Goal: Transaction & Acquisition: Purchase product/service

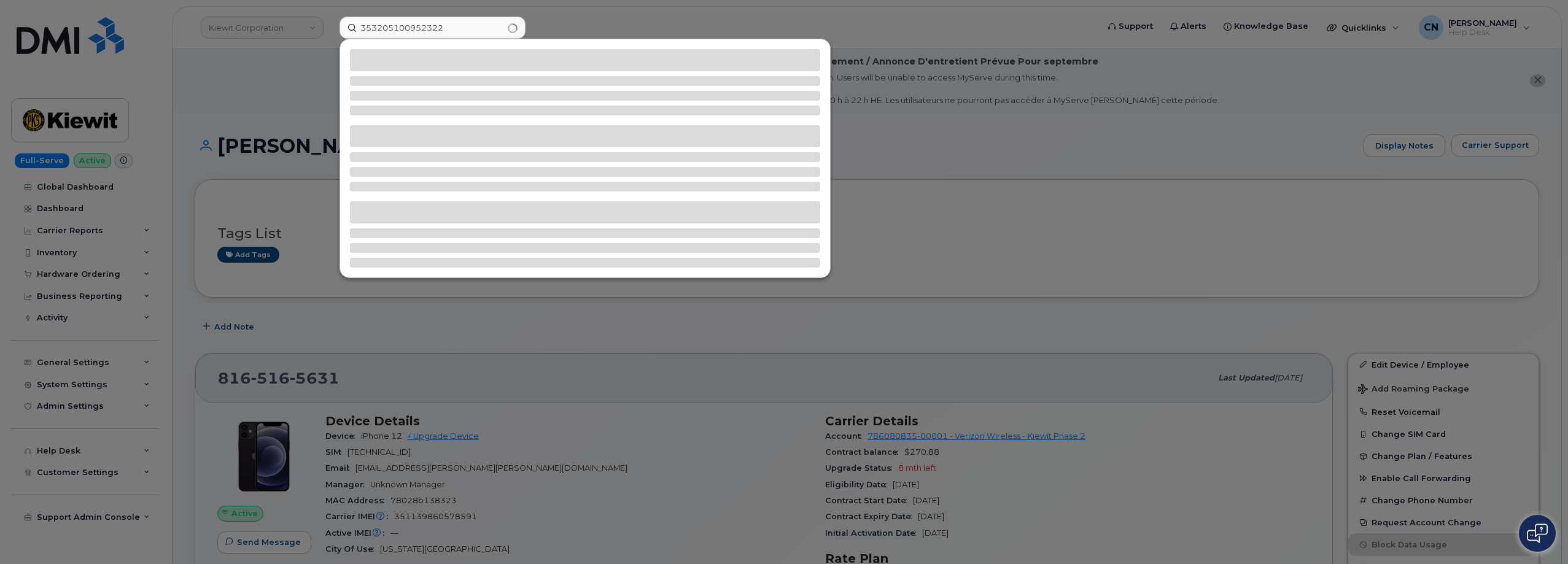
type input "353205100952322"
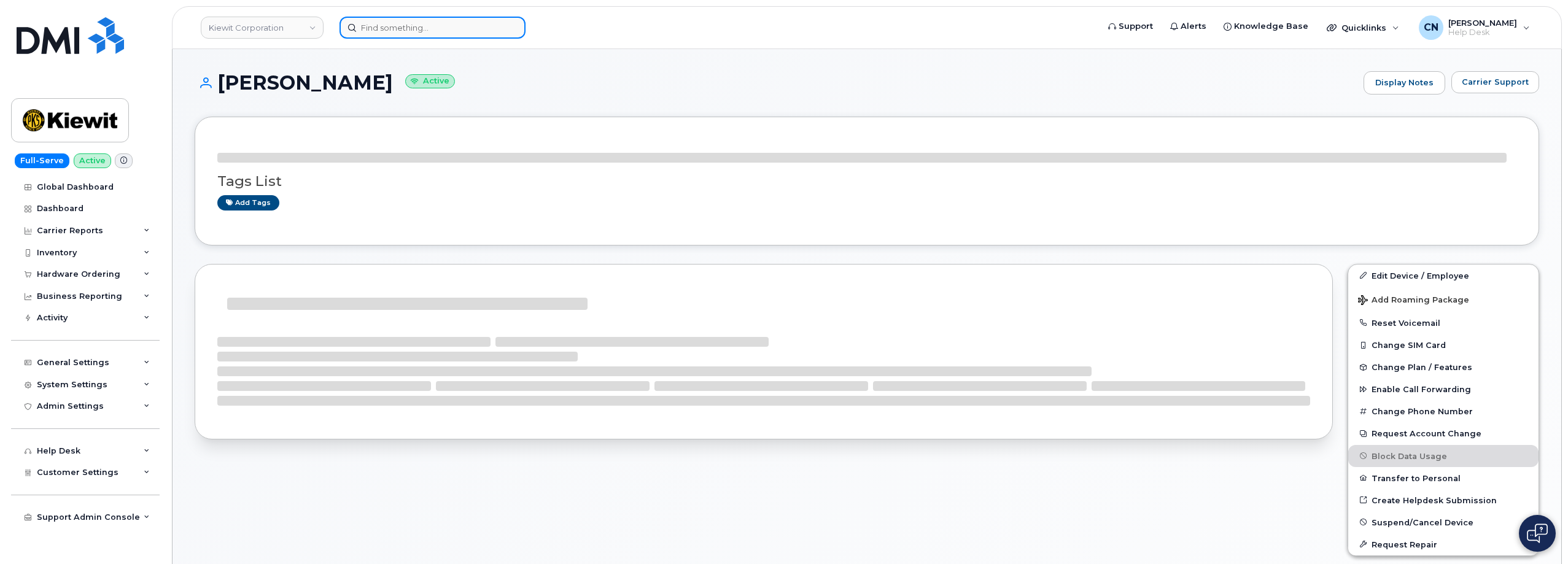
click at [408, 26] on input at bounding box center [432, 28] width 186 height 22
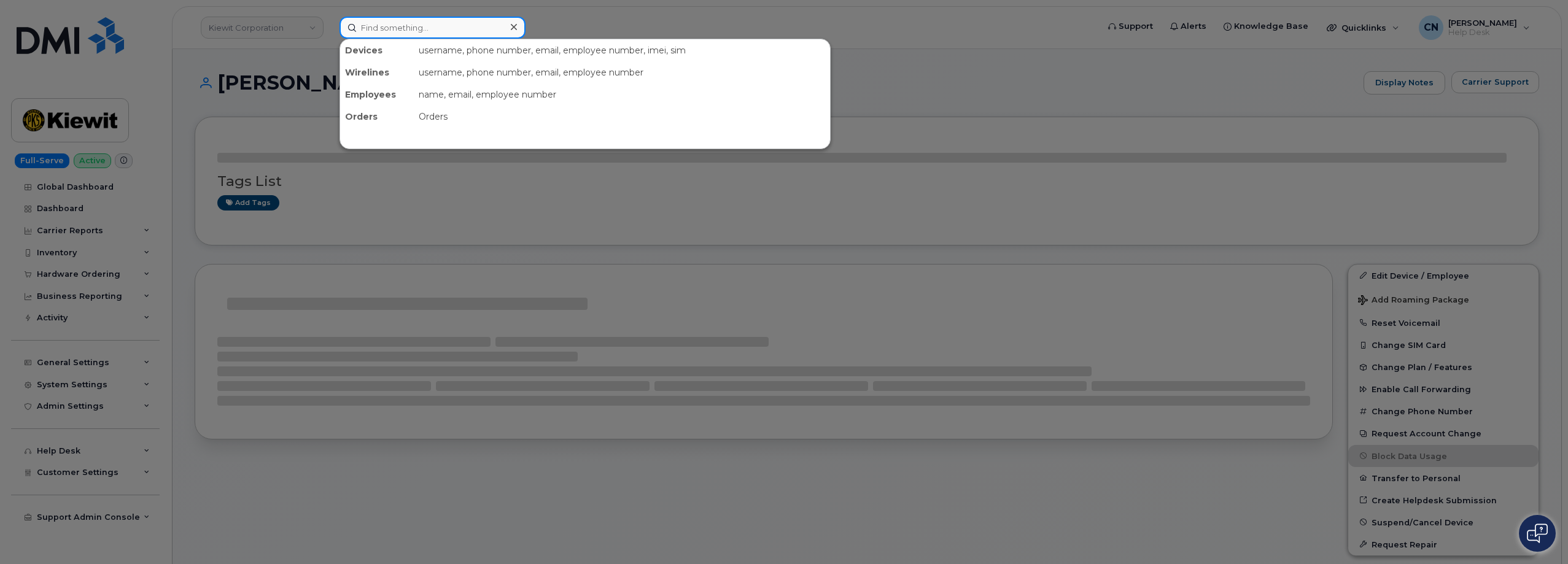
paste input "Aurora09122021!"
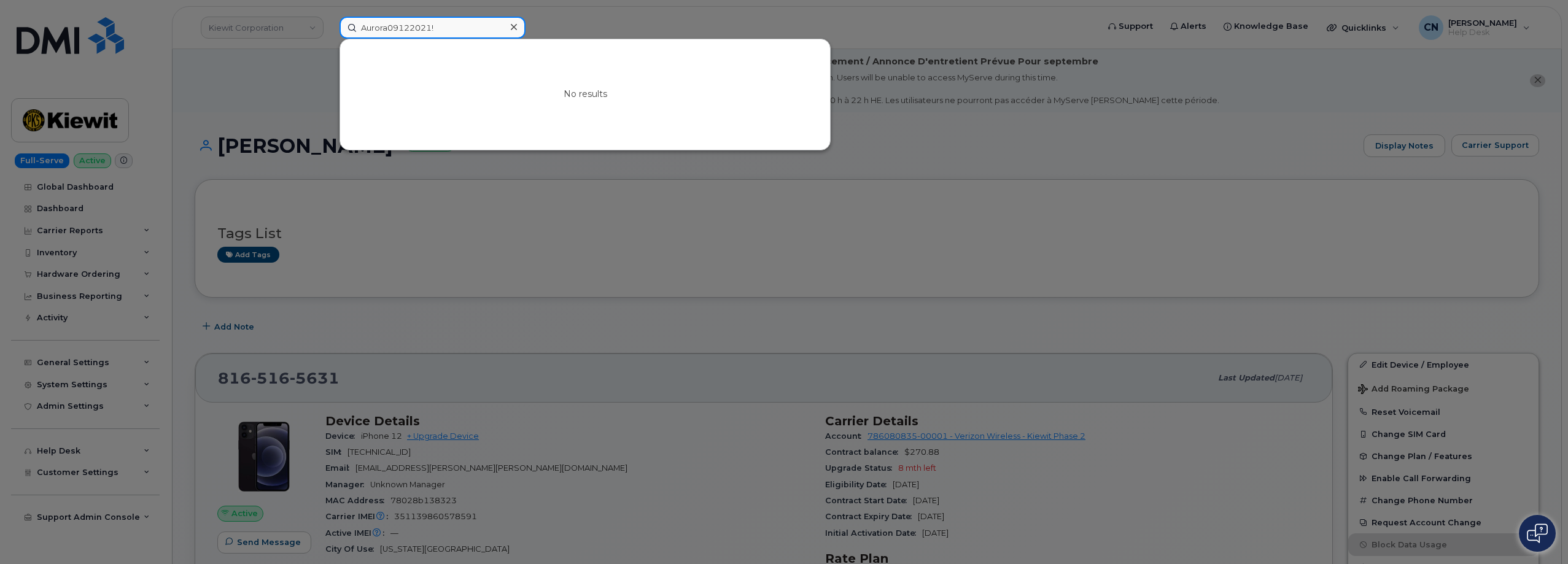
drag, startPoint x: 440, startPoint y: 31, endPoint x: 99, endPoint y: 29, distance: 341.0
click at [330, 29] on div "Aurora09122021! No results" at bounding box center [715, 28] width 770 height 22
paste input "353205100952322"
click at [458, 28] on input "353205100952322" at bounding box center [432, 28] width 186 height 22
click at [321, 69] on div at bounding box center [784, 282] width 1568 height 564
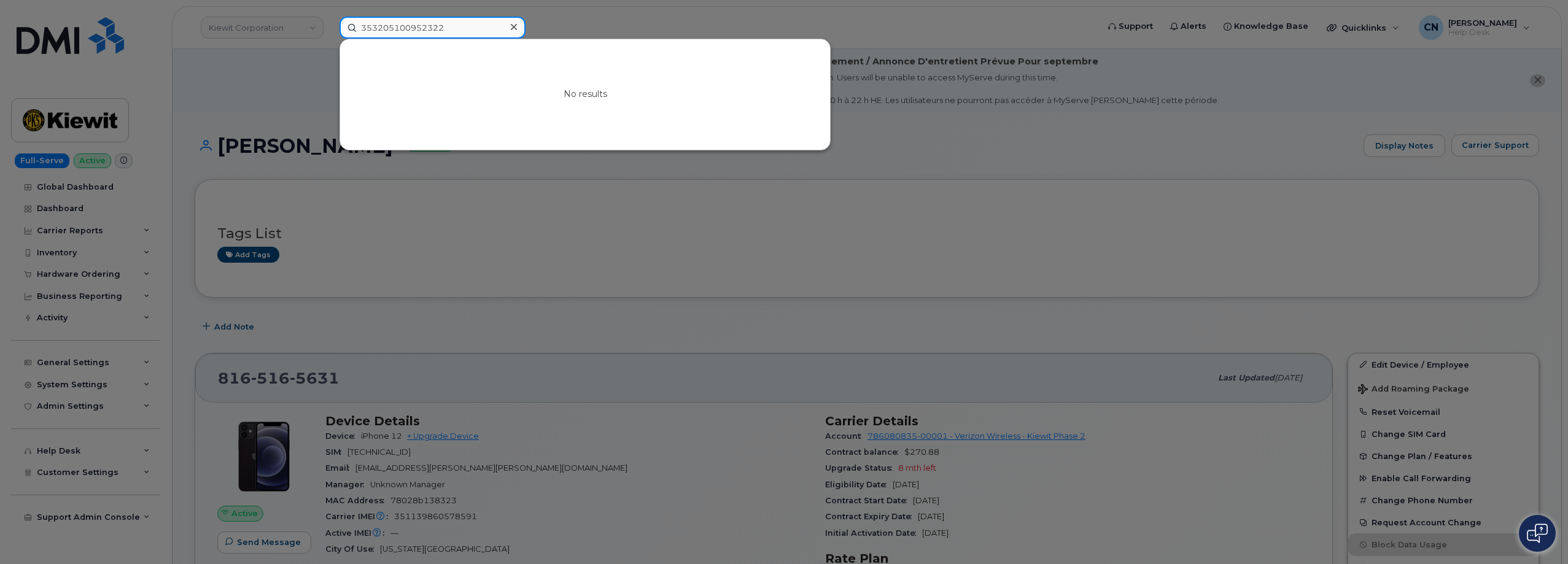
drag, startPoint x: 379, startPoint y: 21, endPoint x: 127, endPoint y: 87, distance: 260.5
click at [330, 38] on div "353205100952322 No results" at bounding box center [715, 28] width 770 height 22
paste input "402-575-1324"
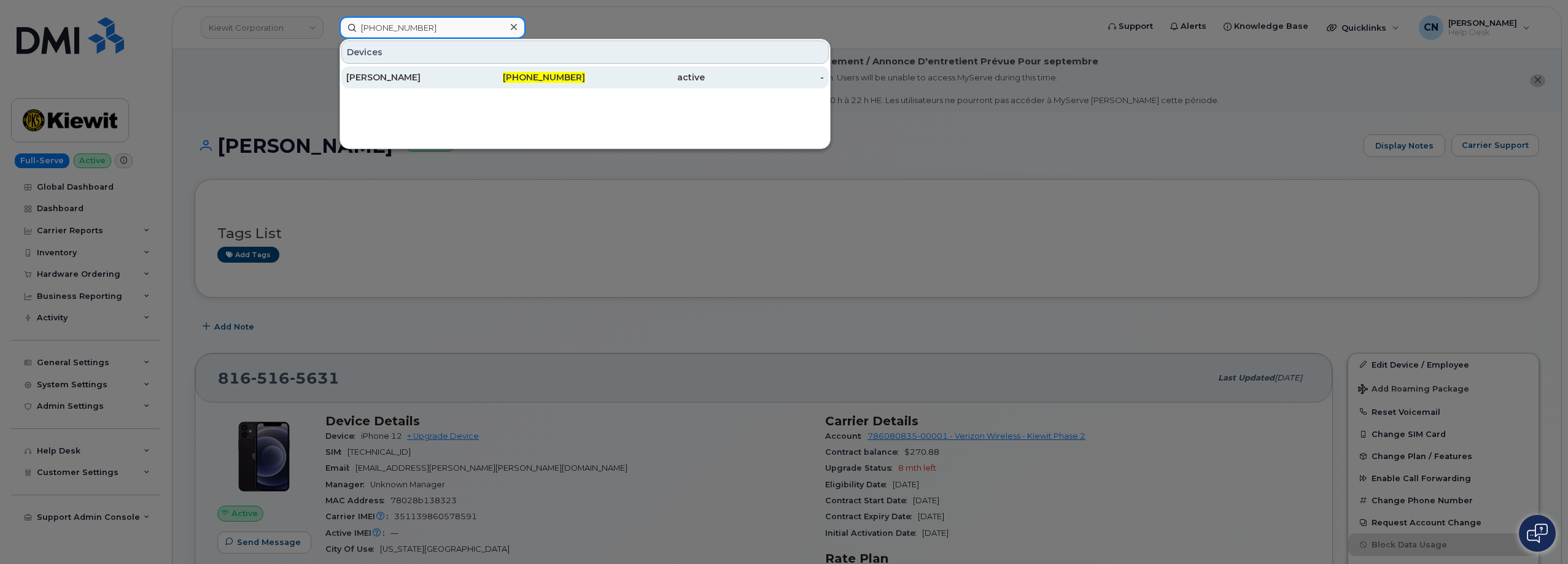
type input "402-575-1324"
click at [447, 84] on div "AIDAN CONLON" at bounding box center [406, 77] width 120 height 22
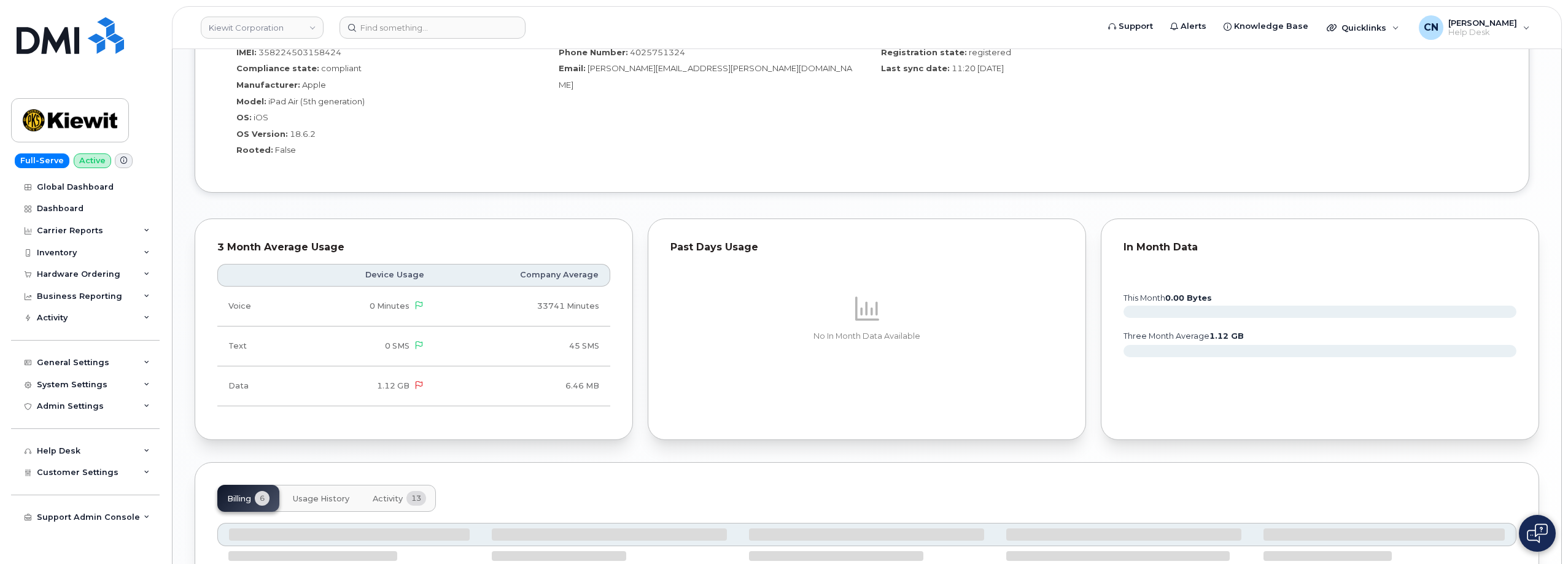
scroll to position [1227, 0]
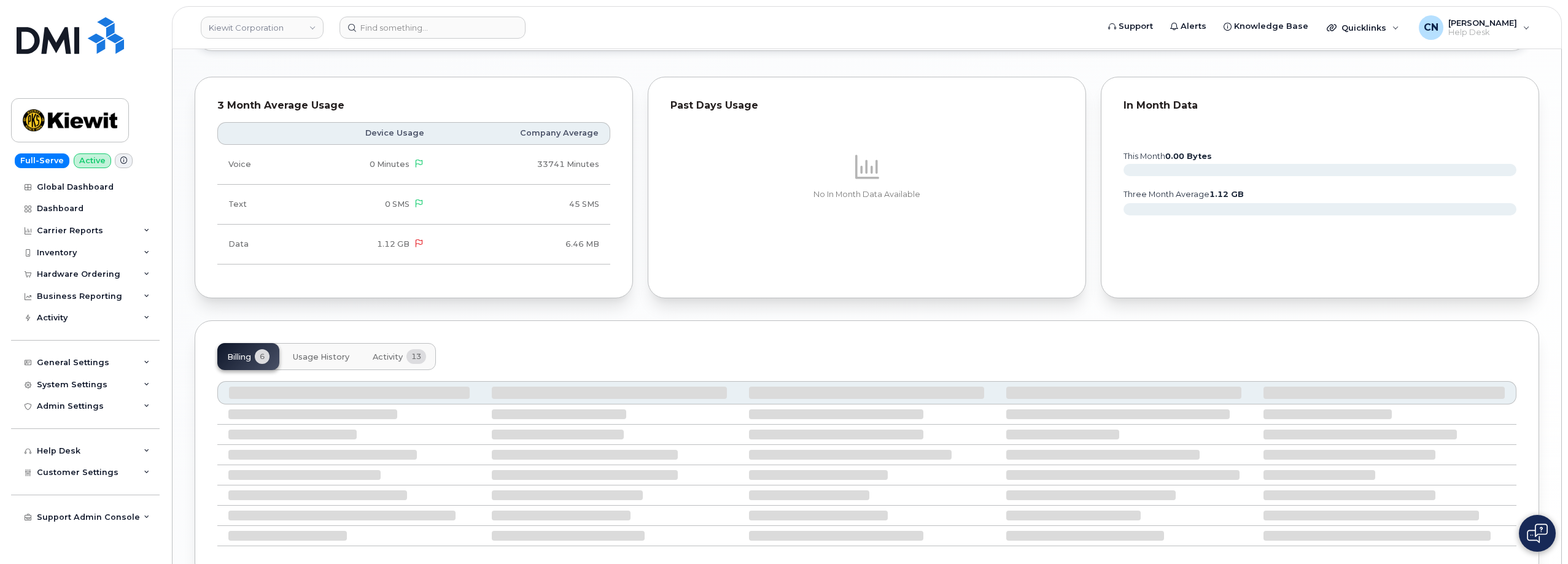
click at [378, 369] on button "Activity 13" at bounding box center [399, 356] width 73 height 27
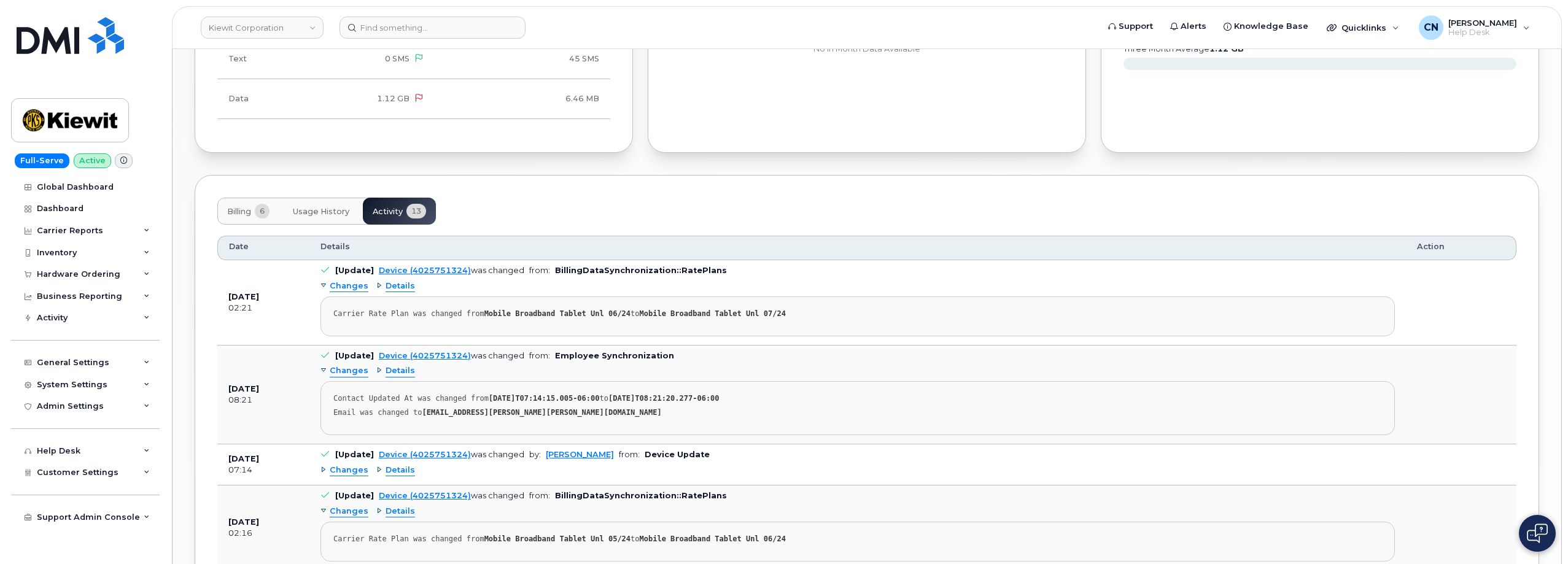
scroll to position [1472, 0]
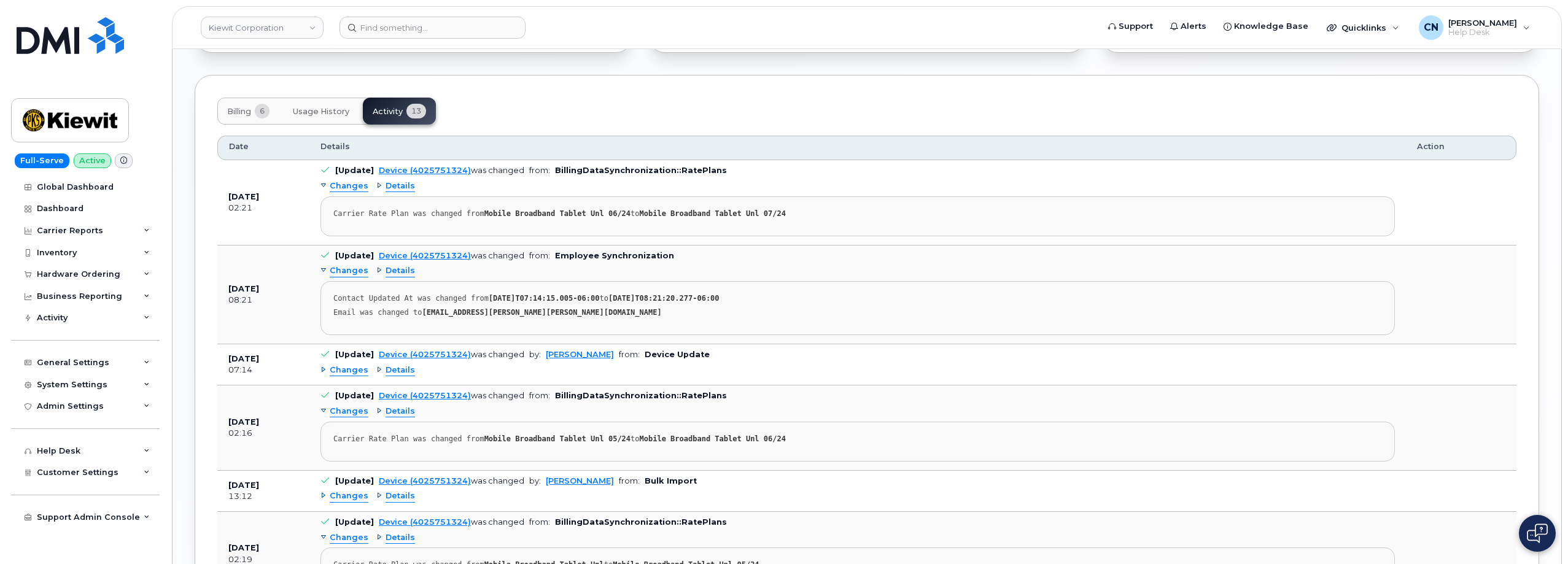
click at [393, 365] on span "Details" at bounding box center [400, 370] width 29 height 11
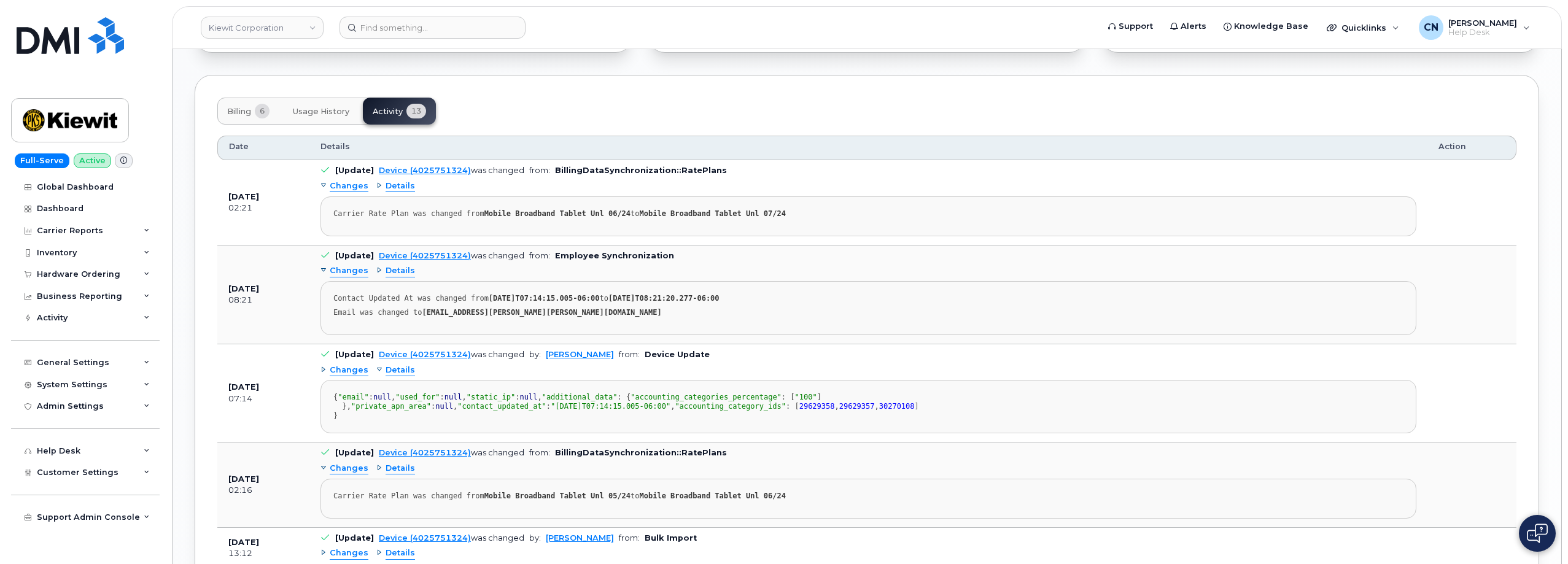
click at [394, 368] on span "Details" at bounding box center [400, 370] width 29 height 11
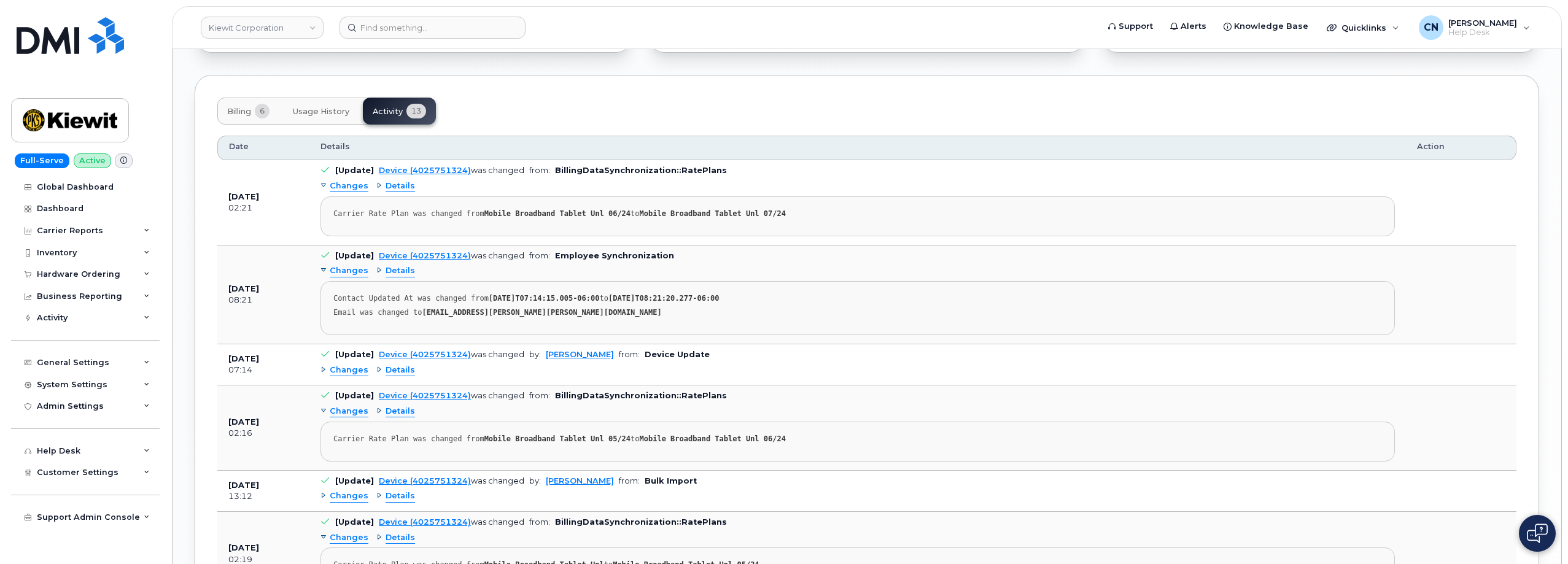
click at [340, 365] on span "Changes" at bounding box center [349, 370] width 38 height 11
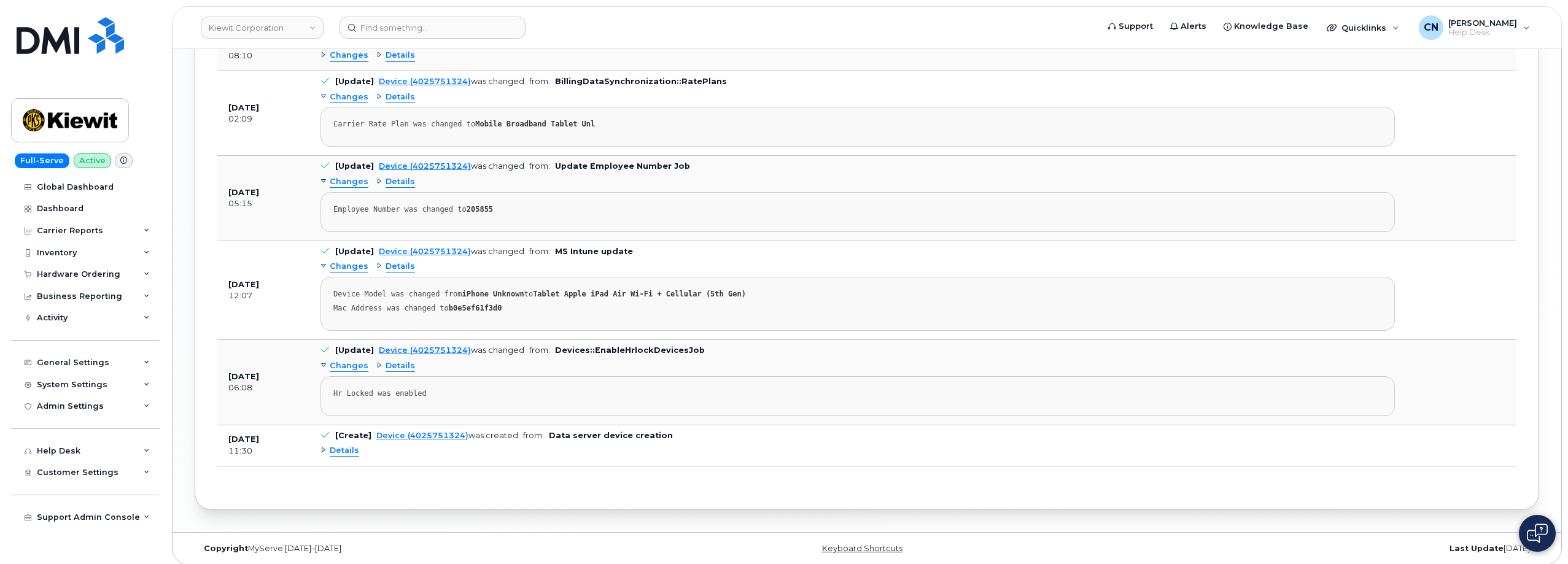
scroll to position [2283, 0]
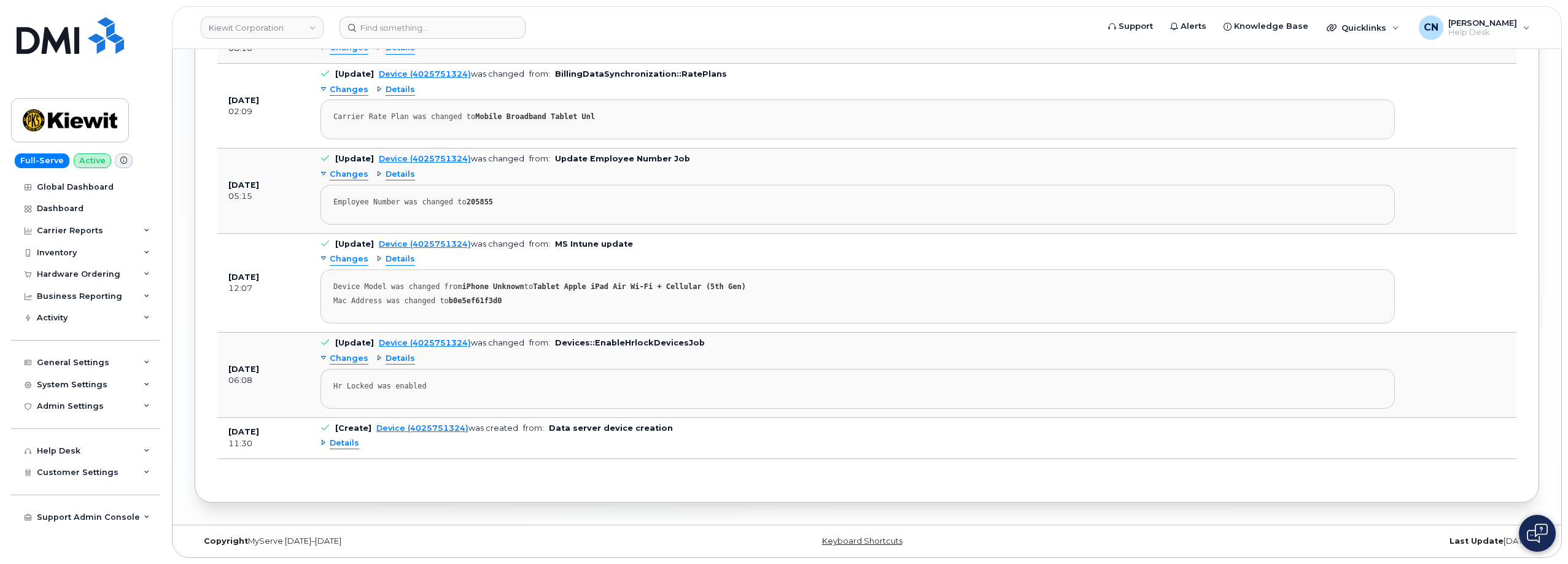
click at [330, 444] on span "Details" at bounding box center [344, 443] width 29 height 11
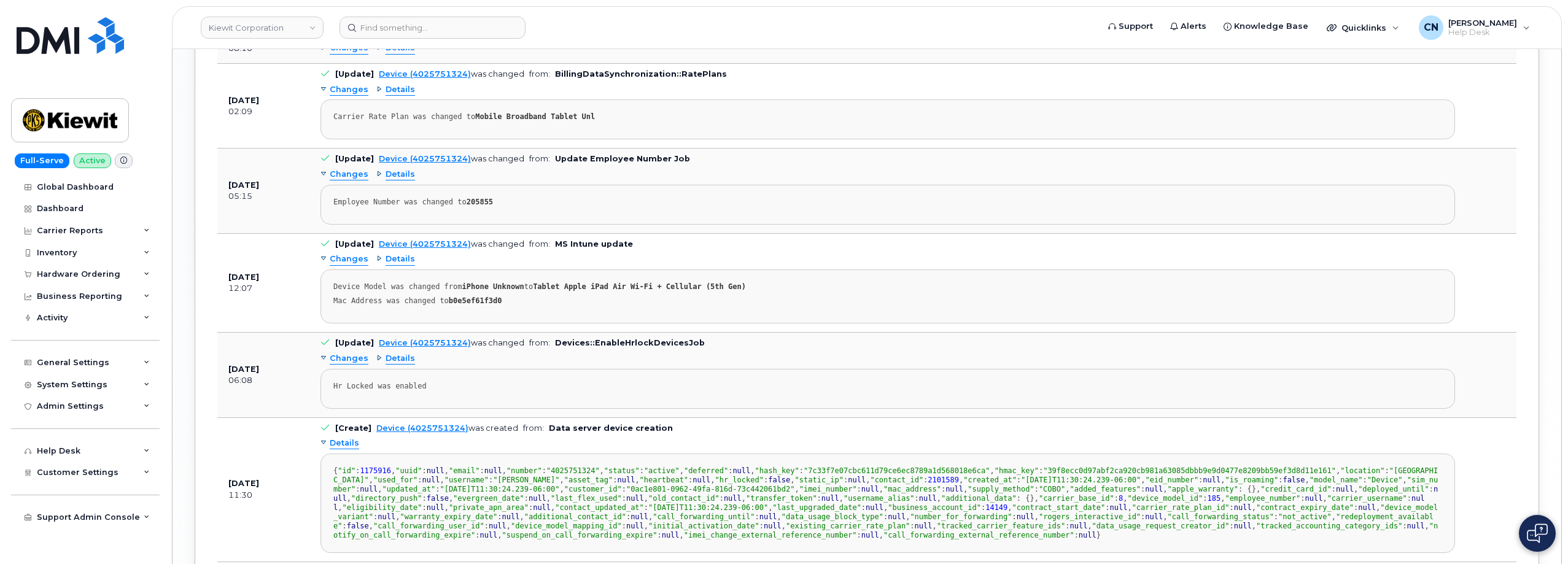
click at [337, 359] on span "Changes" at bounding box center [349, 358] width 38 height 11
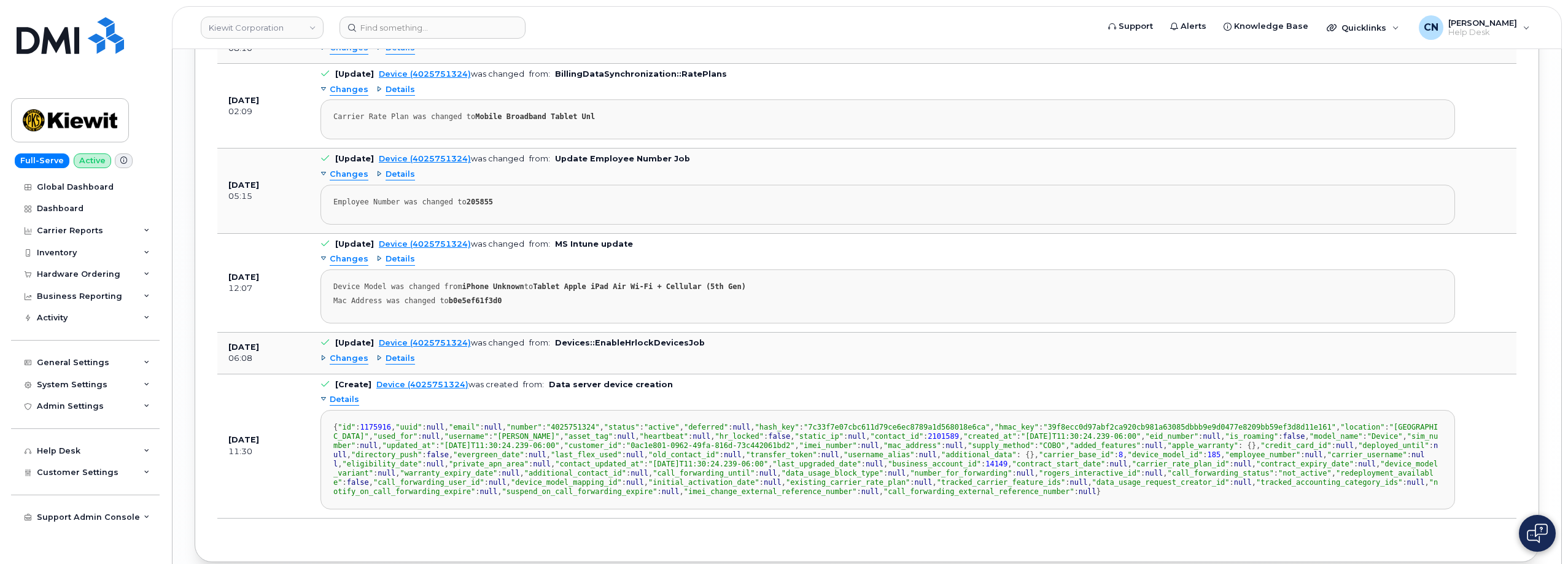
click at [344, 266] on div "Changes Details Device Model was changed from iPhone Unknown to Tablet Apple iP…" at bounding box center [887, 287] width 1134 height 74
click at [347, 257] on span "Changes" at bounding box center [349, 259] width 38 height 11
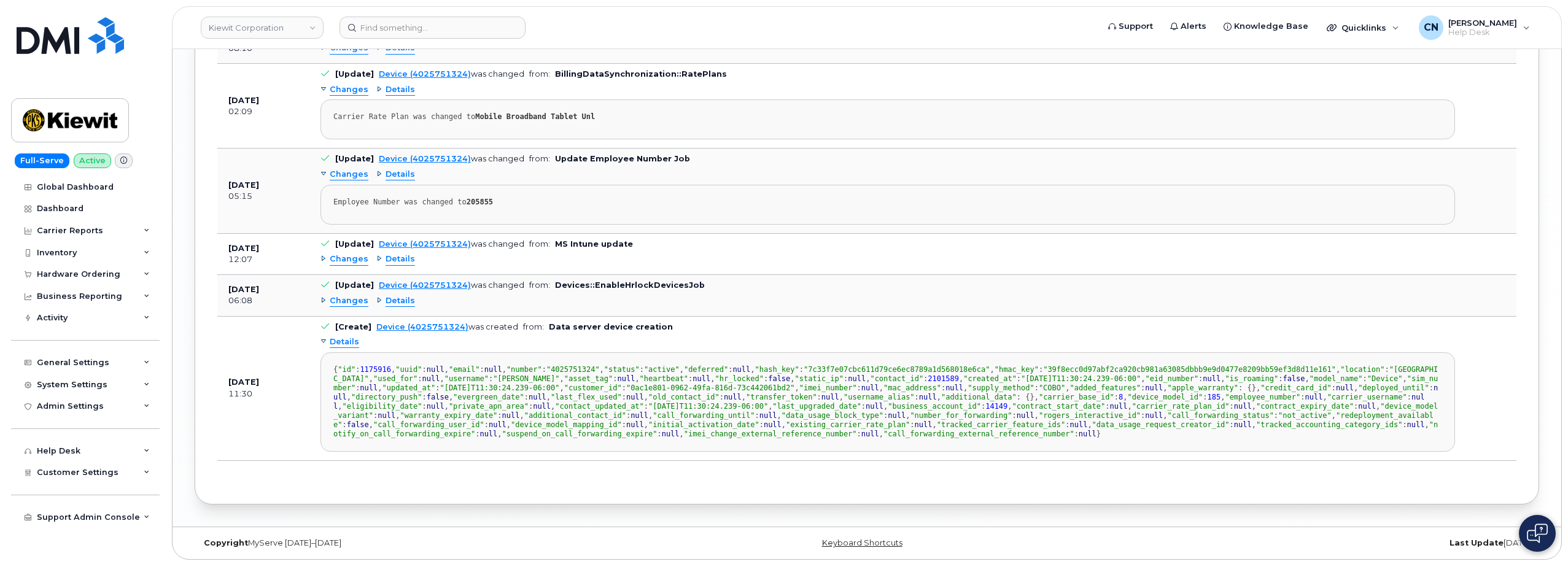
click at [347, 257] on span "Changes" at bounding box center [349, 259] width 38 height 11
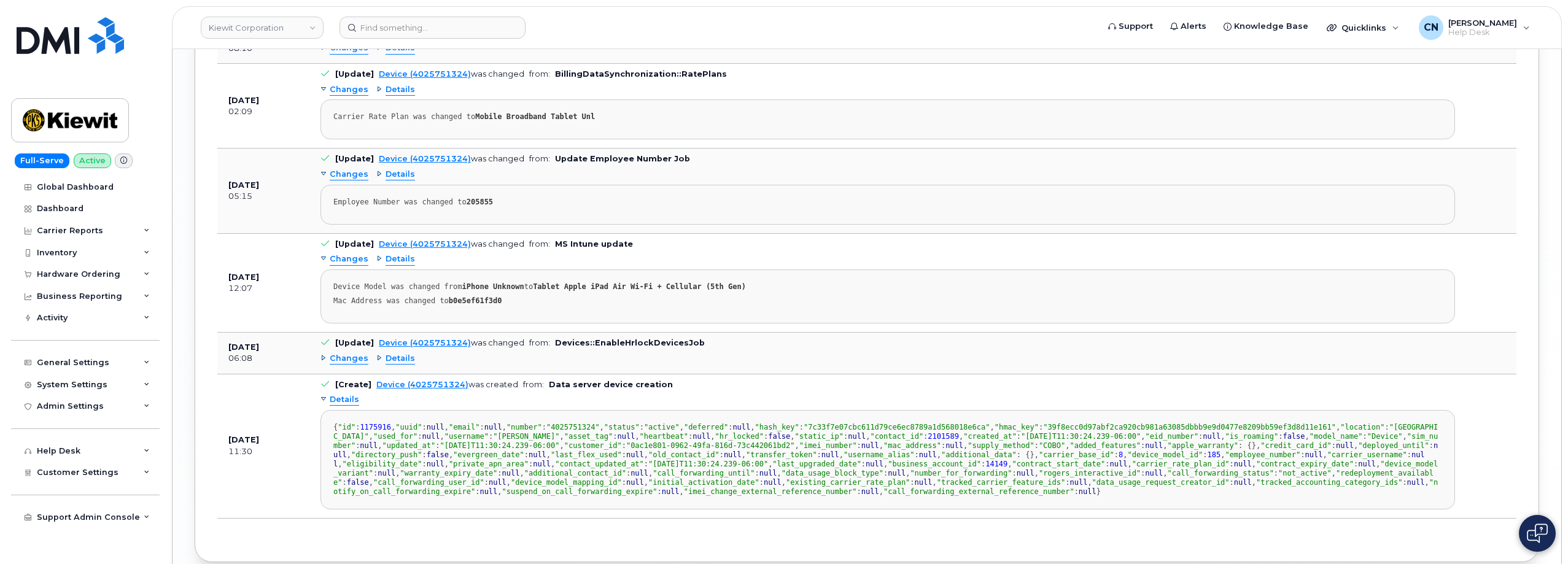
click at [347, 177] on span "Changes" at bounding box center [349, 174] width 38 height 11
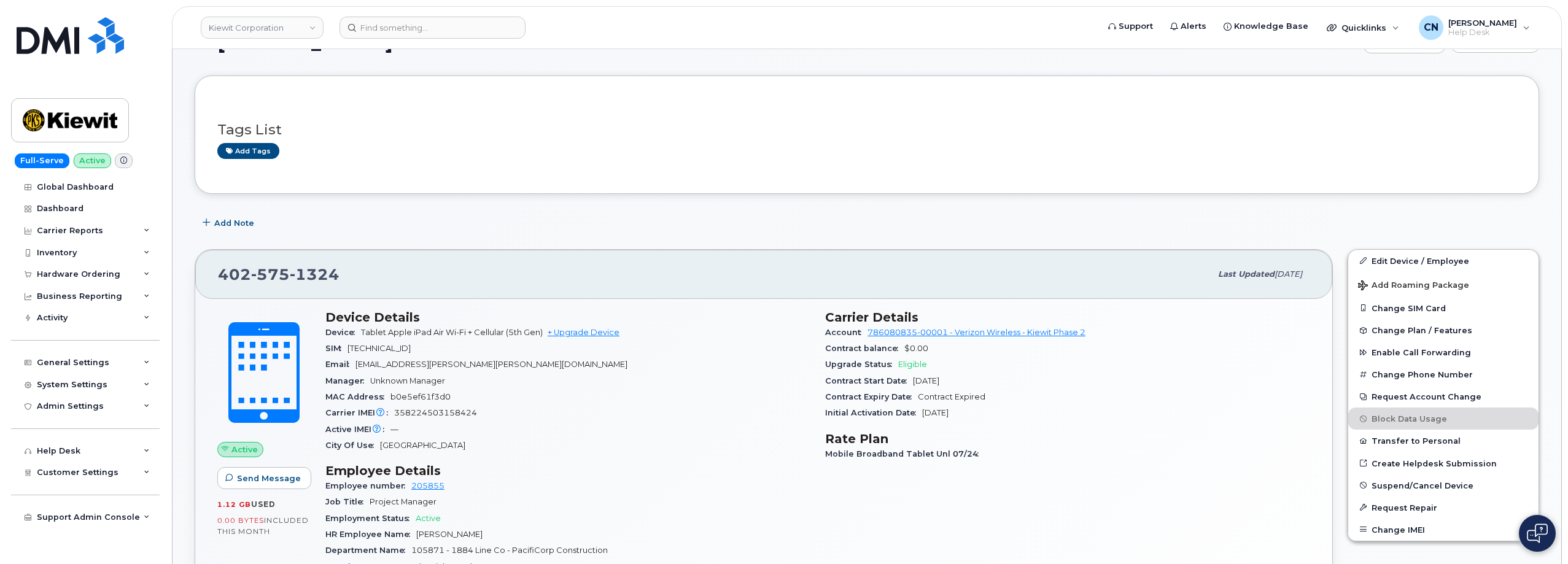
scroll to position [0, 0]
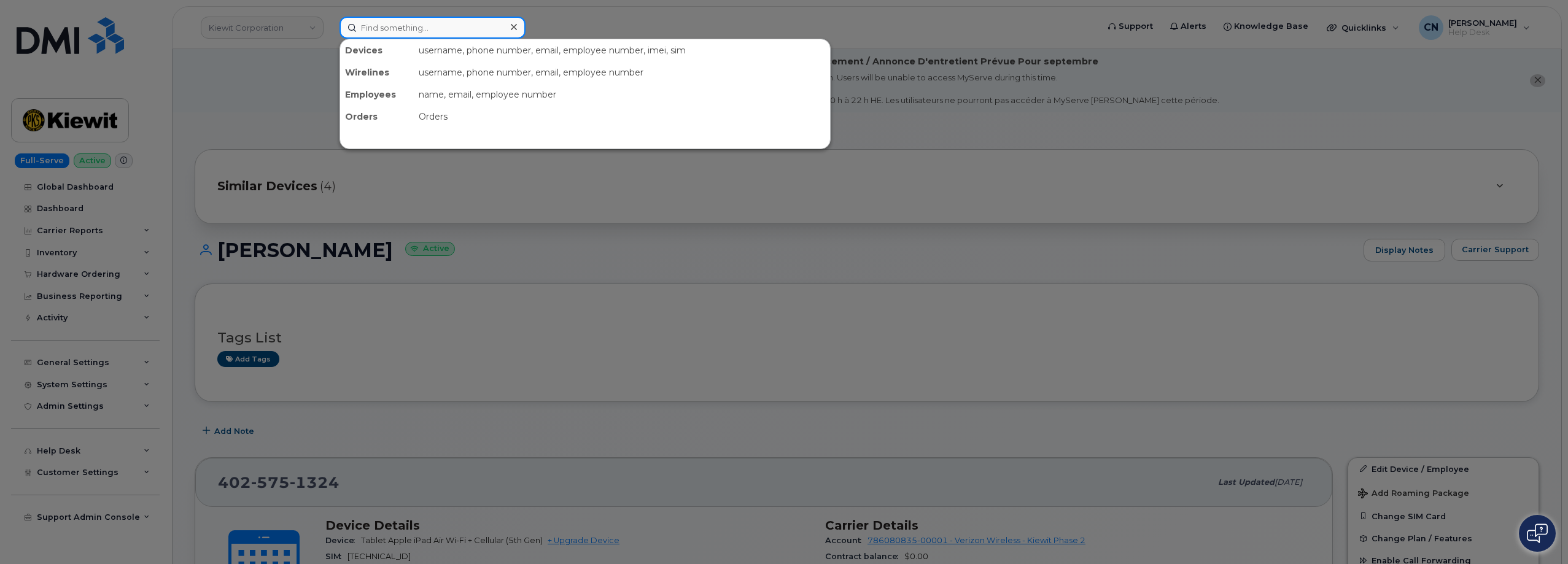
click at [420, 24] on input at bounding box center [432, 28] width 186 height 22
paste input "4092614035"
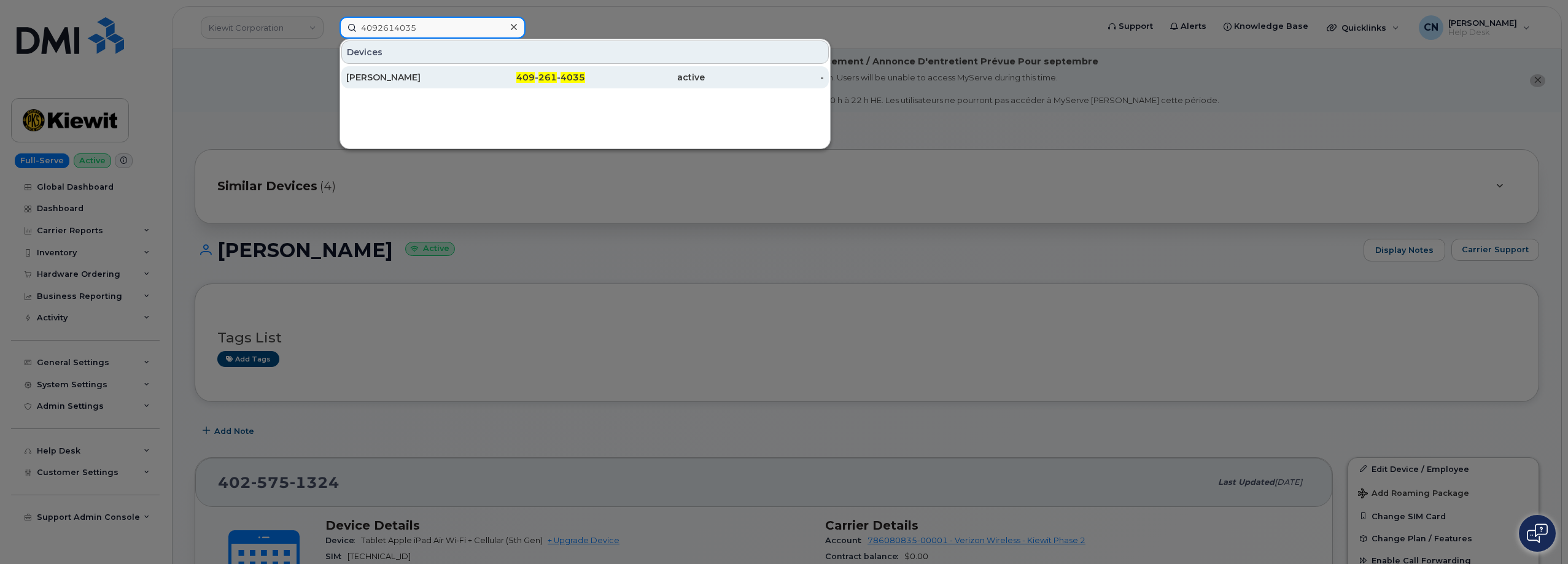
type input "4092614035"
click at [374, 74] on div "LYNN GARDNER" at bounding box center [406, 77] width 120 height 12
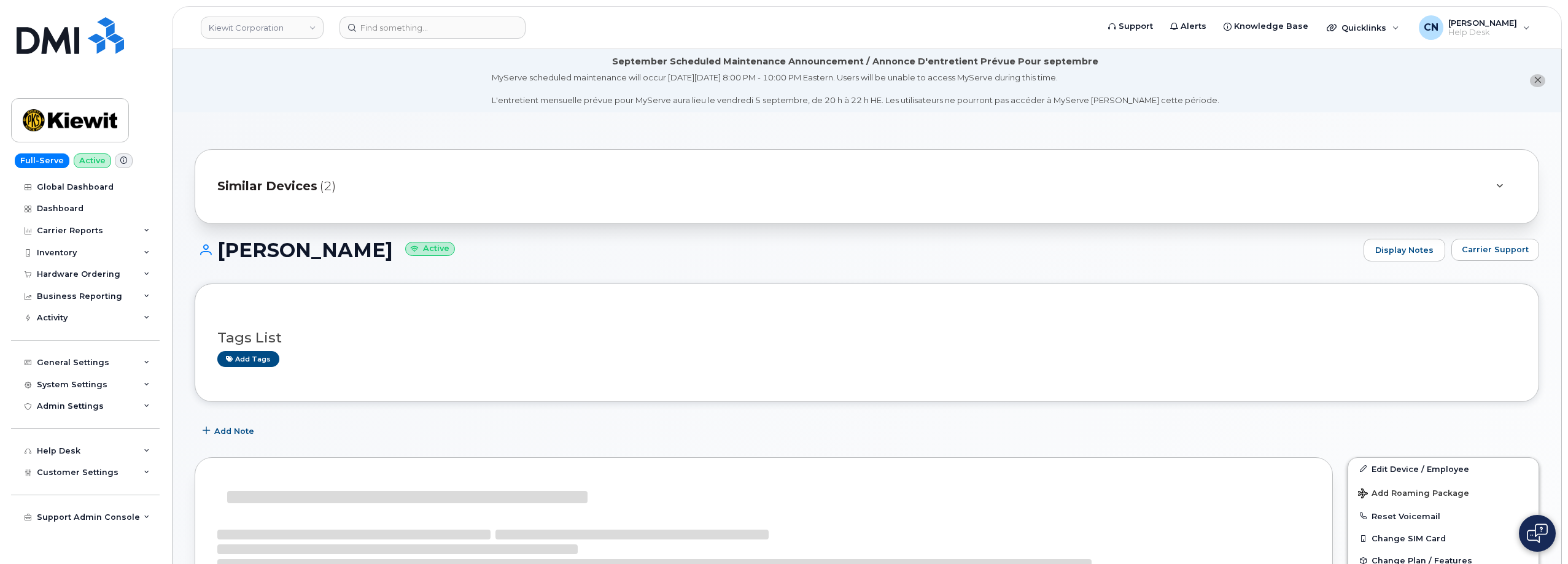
click at [316, 182] on div "Similar Devices (2)" at bounding box center [849, 186] width 1264 height 29
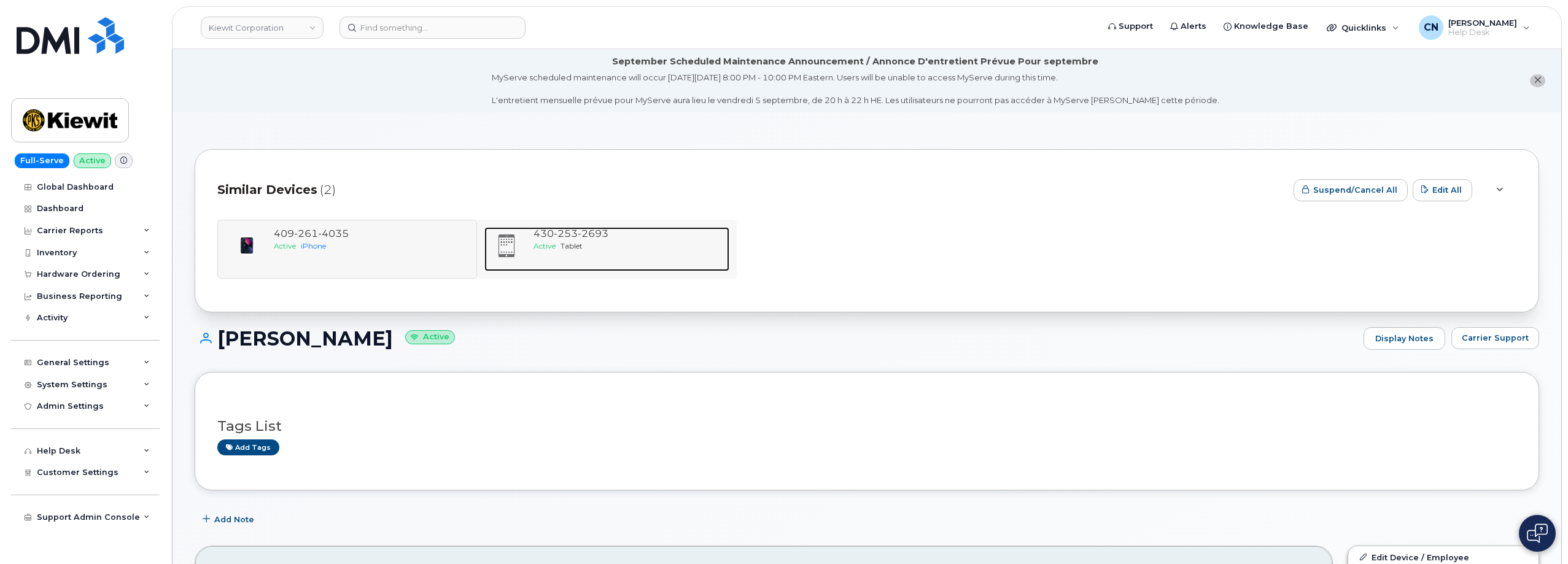
click at [550, 246] on span "Active" at bounding box center [544, 246] width 22 height 9
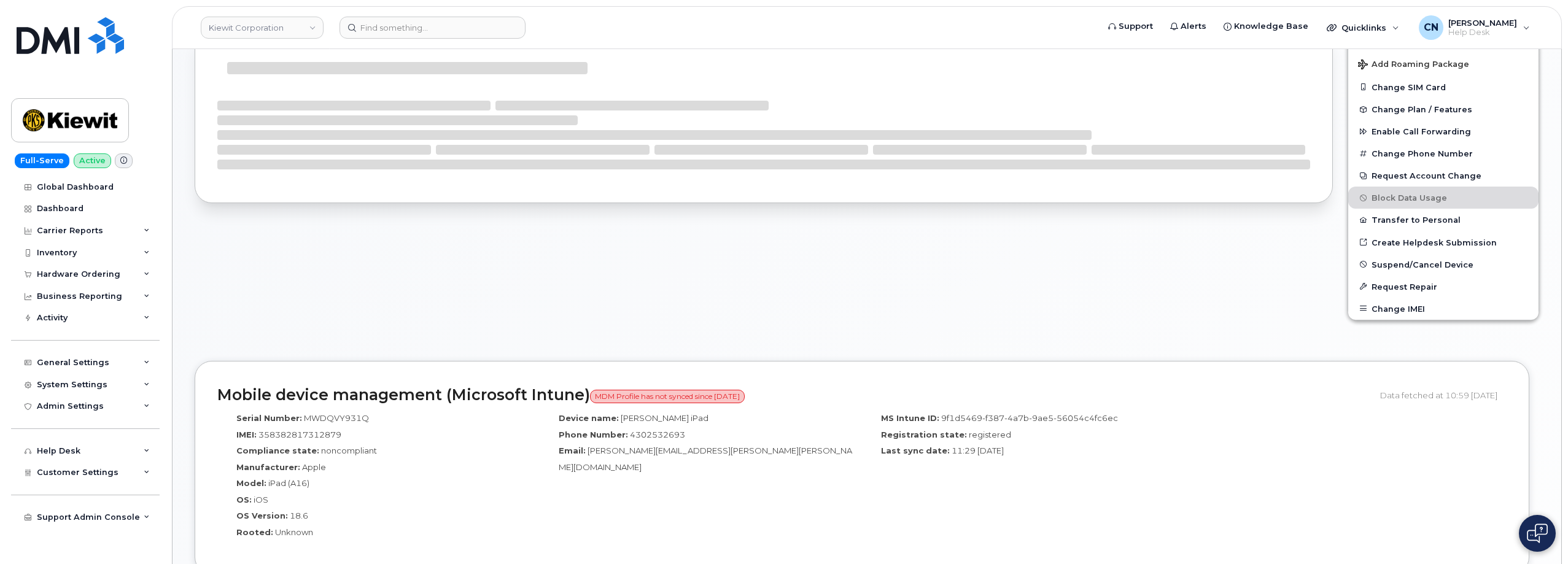
scroll to position [429, 0]
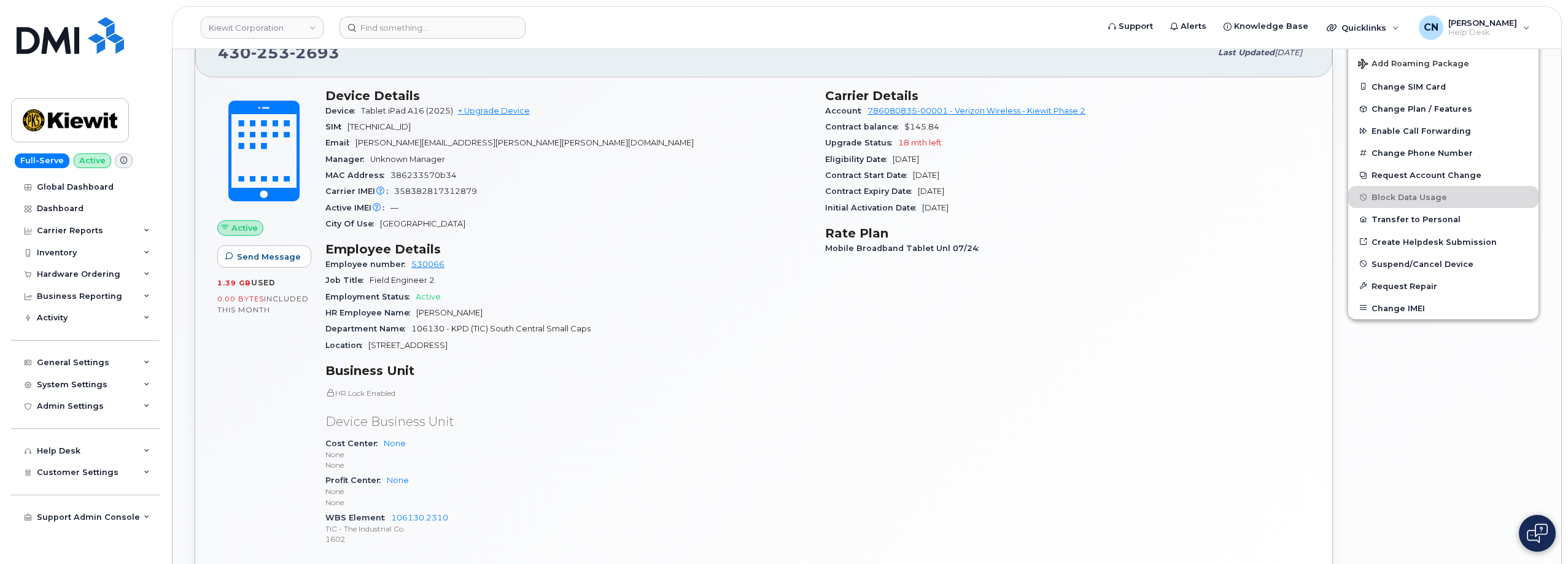
drag, startPoint x: 0, startPoint y: 0, endPoint x: 363, endPoint y: 373, distance: 520.5
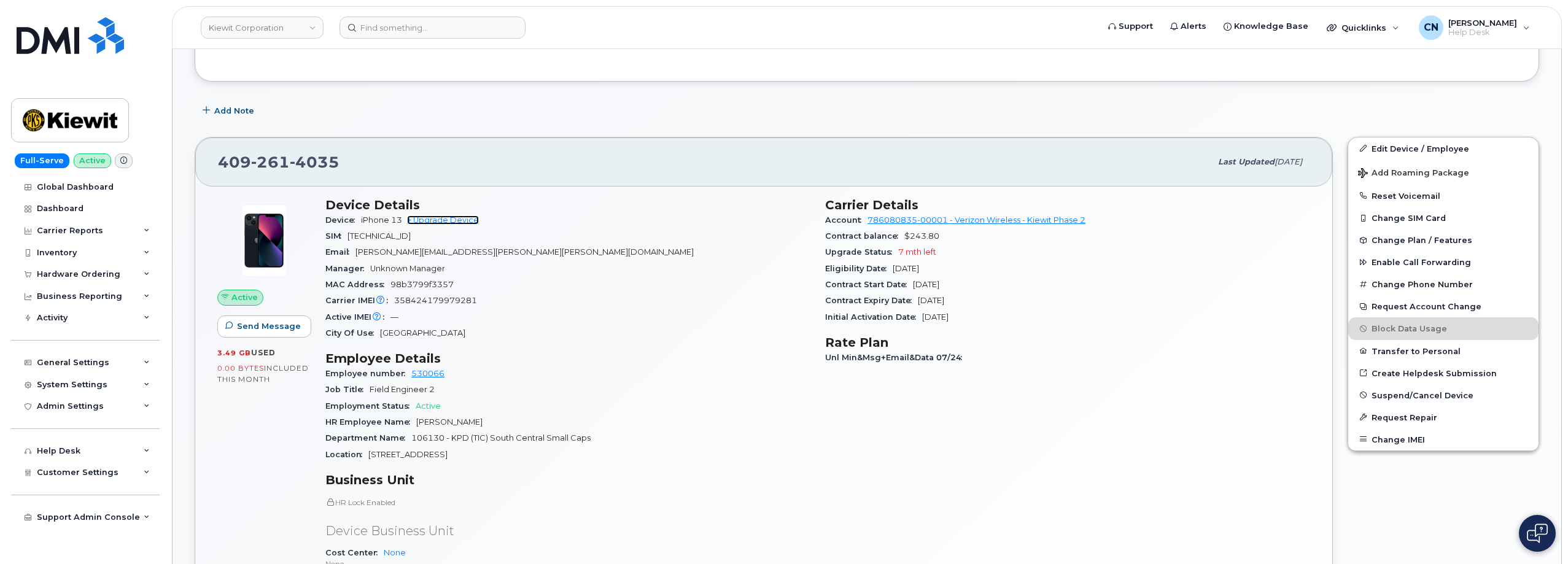
scroll to position [490, 0]
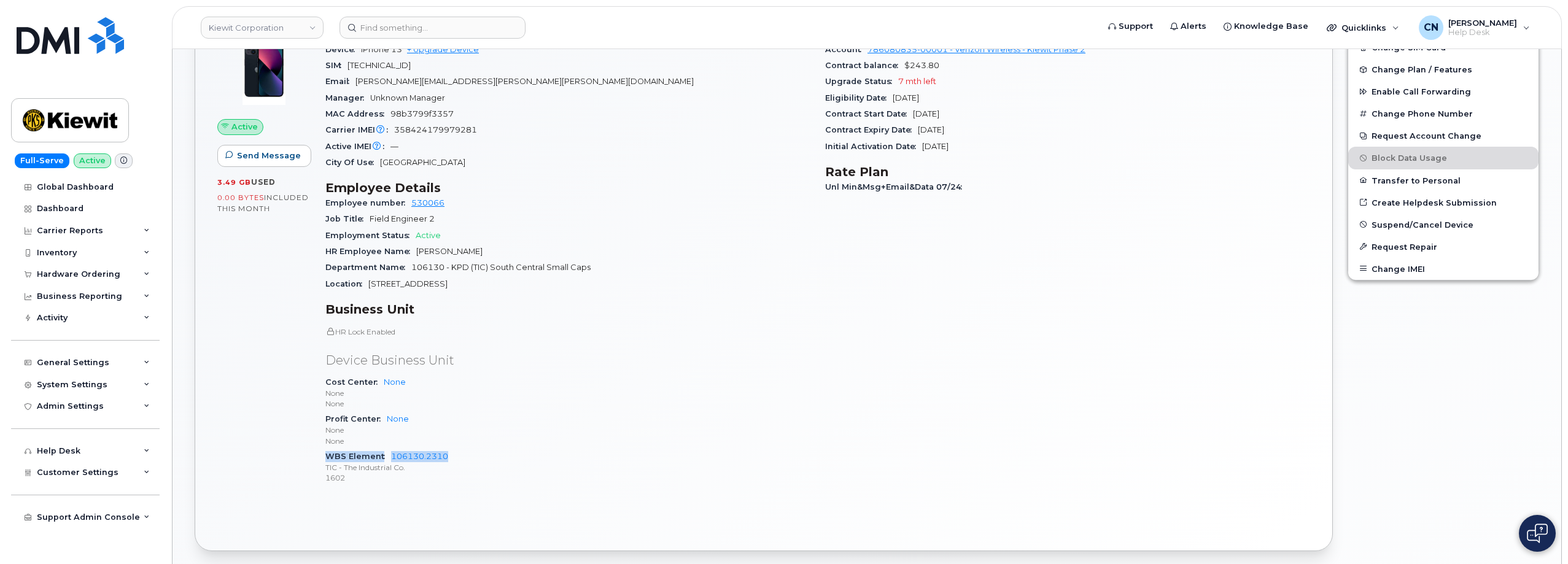
drag, startPoint x: 324, startPoint y: 457, endPoint x: 475, endPoint y: 457, distance: 151.0
click at [475, 457] on div "Device Details Device iPhone 13 + Upgrade Device SIM 89148000009635808431 Email…" at bounding box center [568, 261] width 500 height 483
copy div "WBS Element 106130.2310"
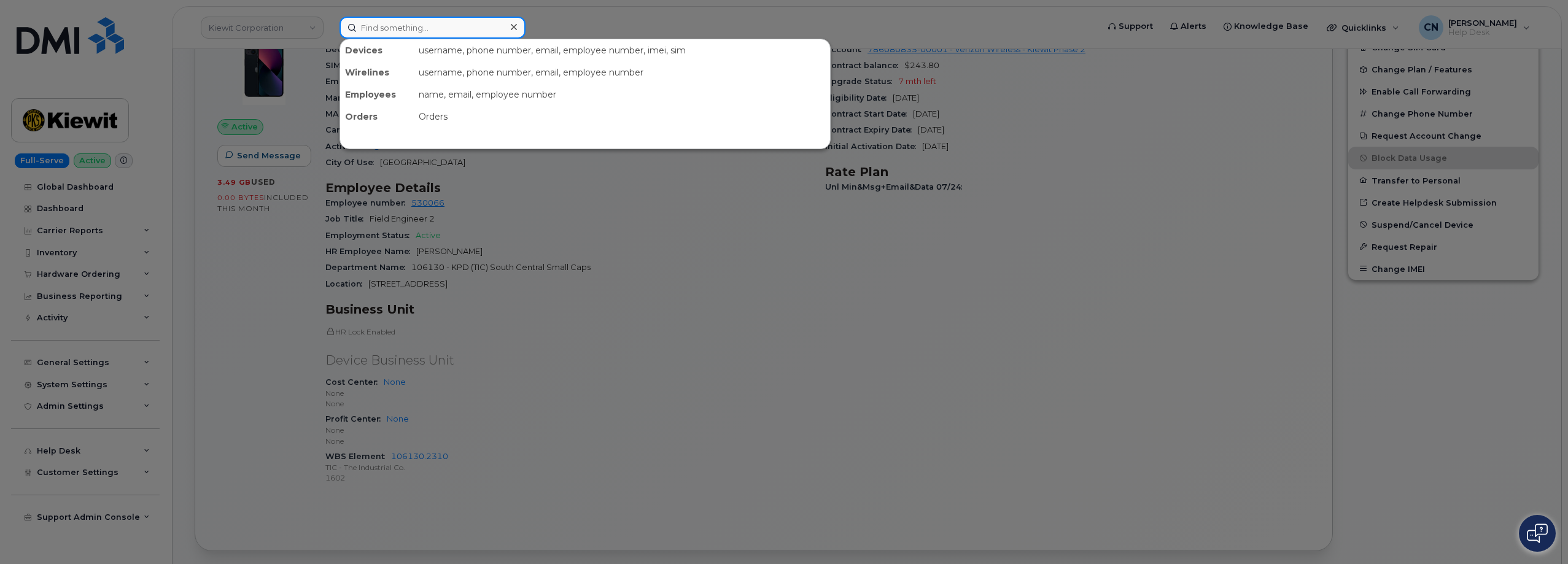
click at [393, 28] on input at bounding box center [432, 28] width 186 height 22
paste input "2057259959"
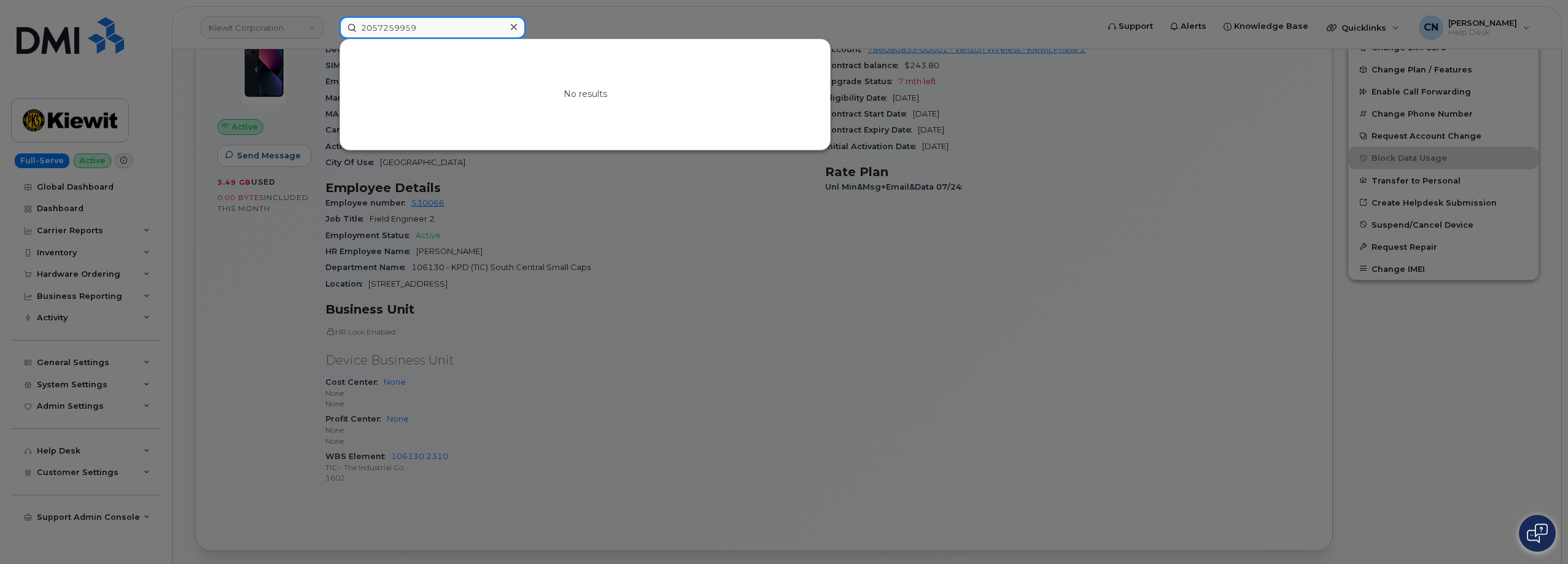
type input "2057259959"
drag, startPoint x: 442, startPoint y: 28, endPoint x: 227, endPoint y: 14, distance: 215.5
click at [330, 17] on div "2057259959 No results" at bounding box center [715, 28] width 770 height 22
click at [241, 175] on div at bounding box center [784, 282] width 1568 height 564
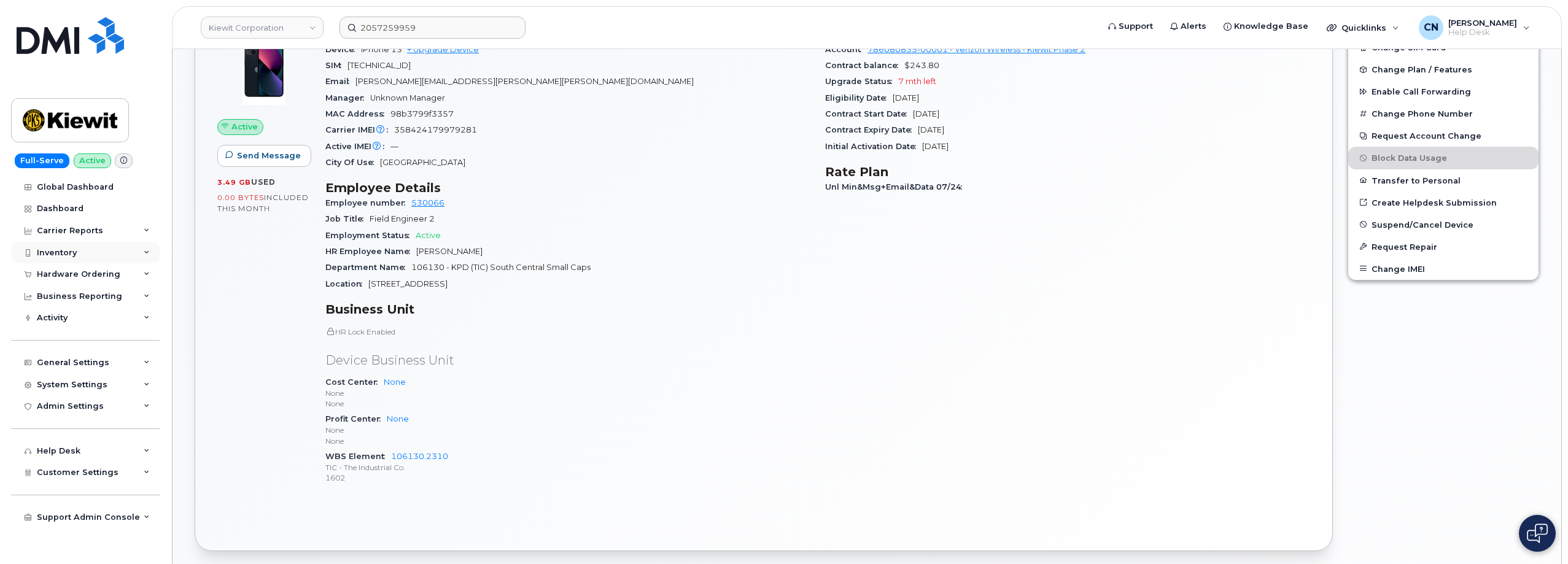
click at [62, 261] on div "Inventory" at bounding box center [85, 252] width 149 height 22
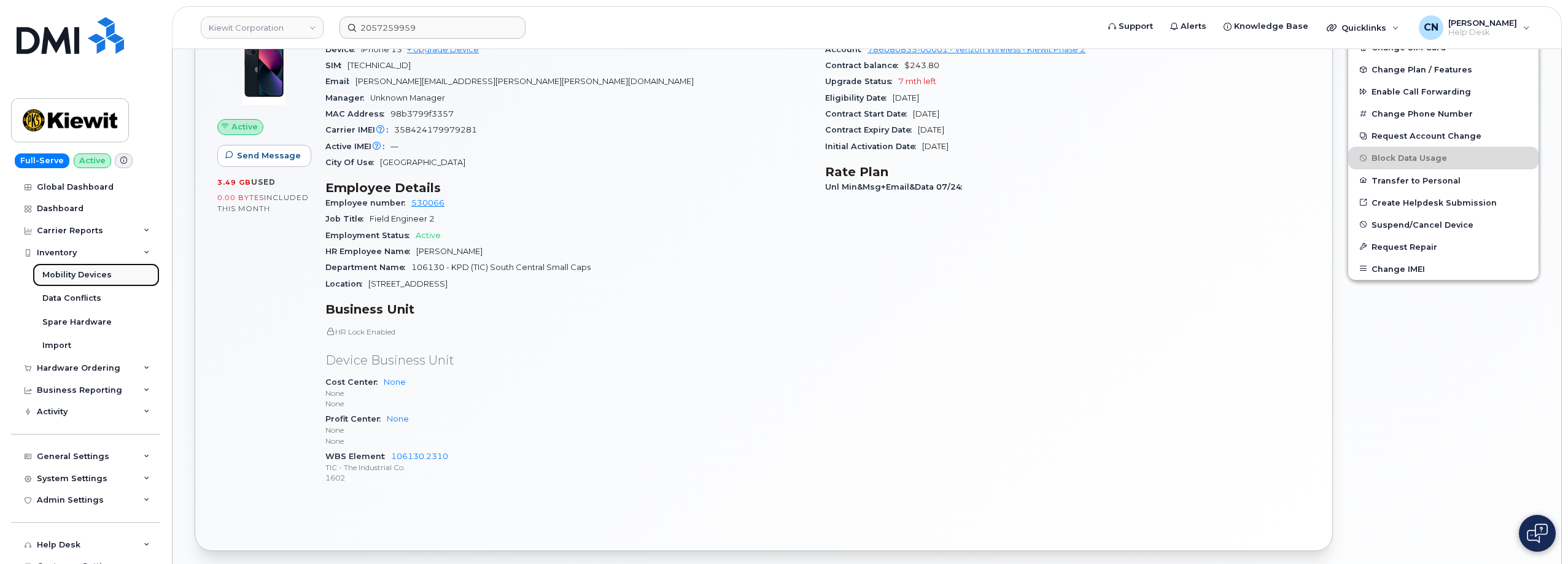
click at [73, 275] on div "Mobility Devices" at bounding box center [77, 274] width 69 height 11
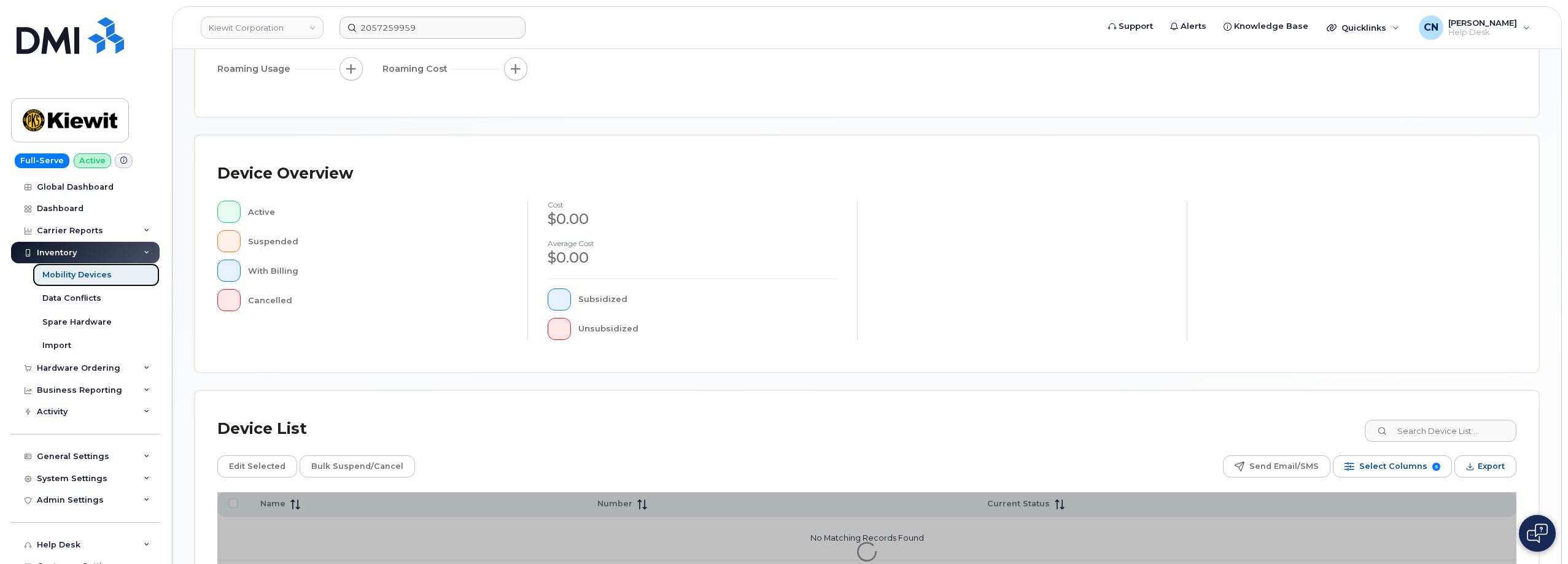
scroll to position [302, 0]
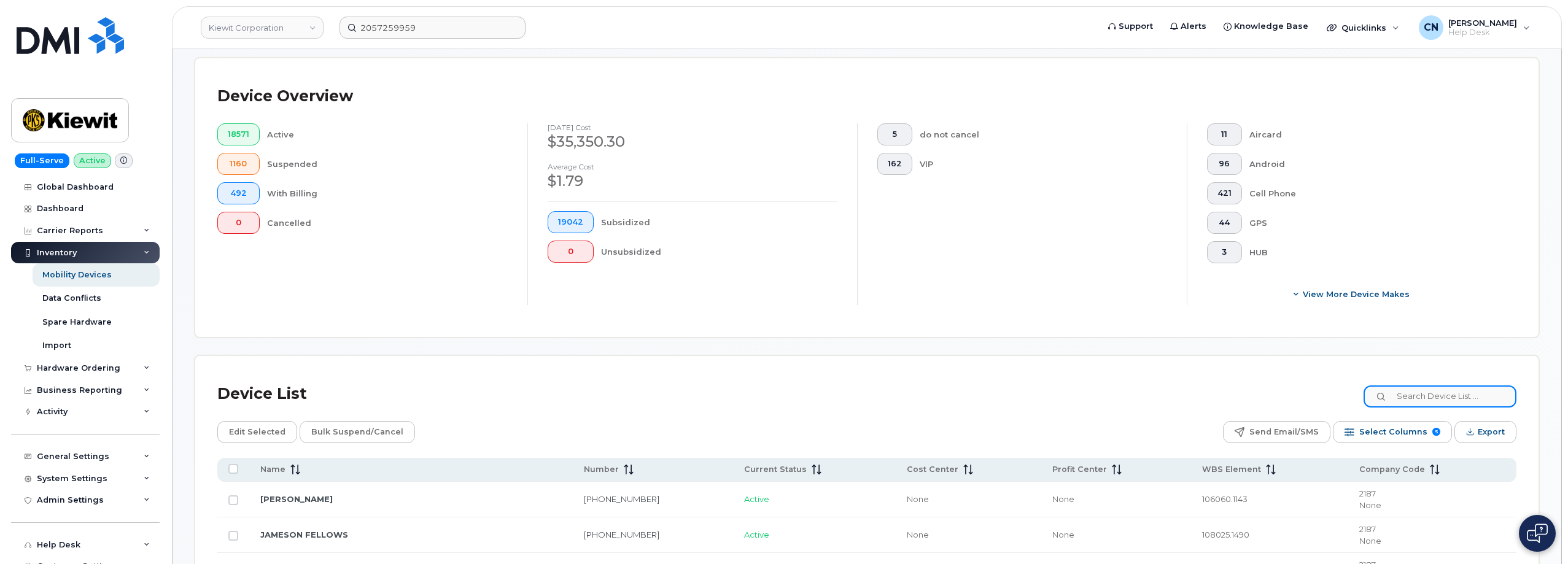
click at [1407, 389] on input at bounding box center [1439, 396] width 153 height 22
paste input "Mcneill"
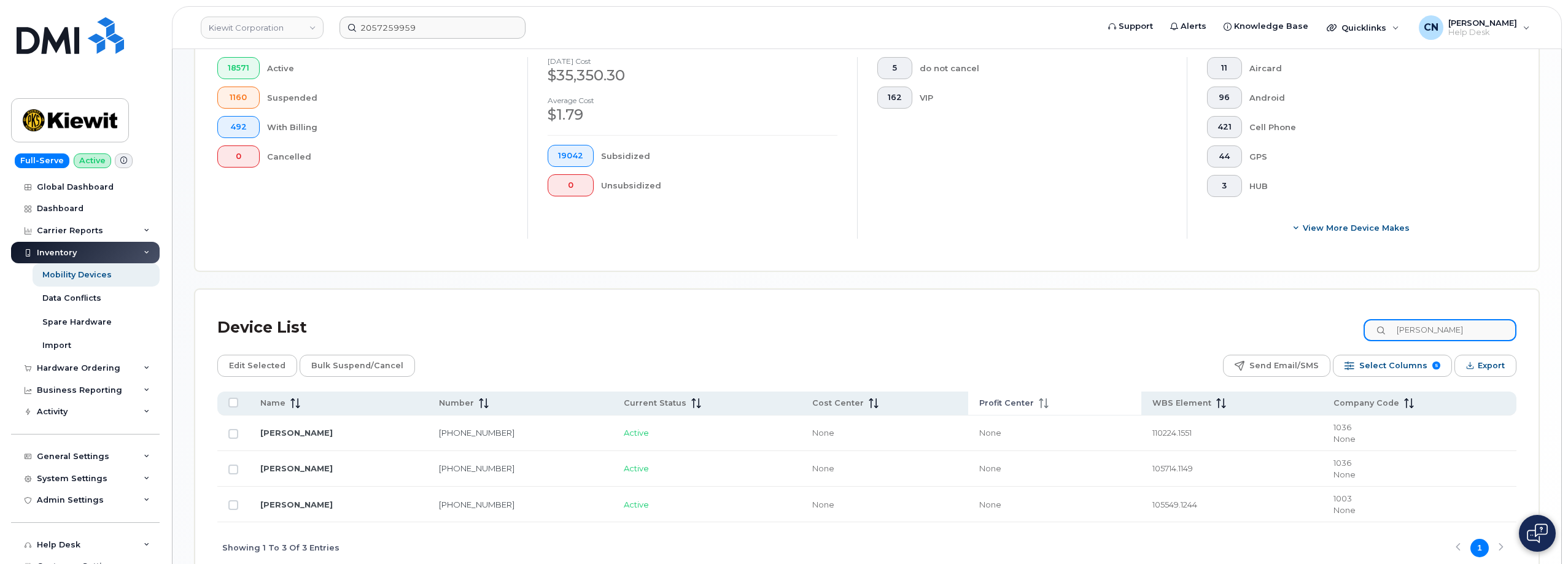
scroll to position [439, 0]
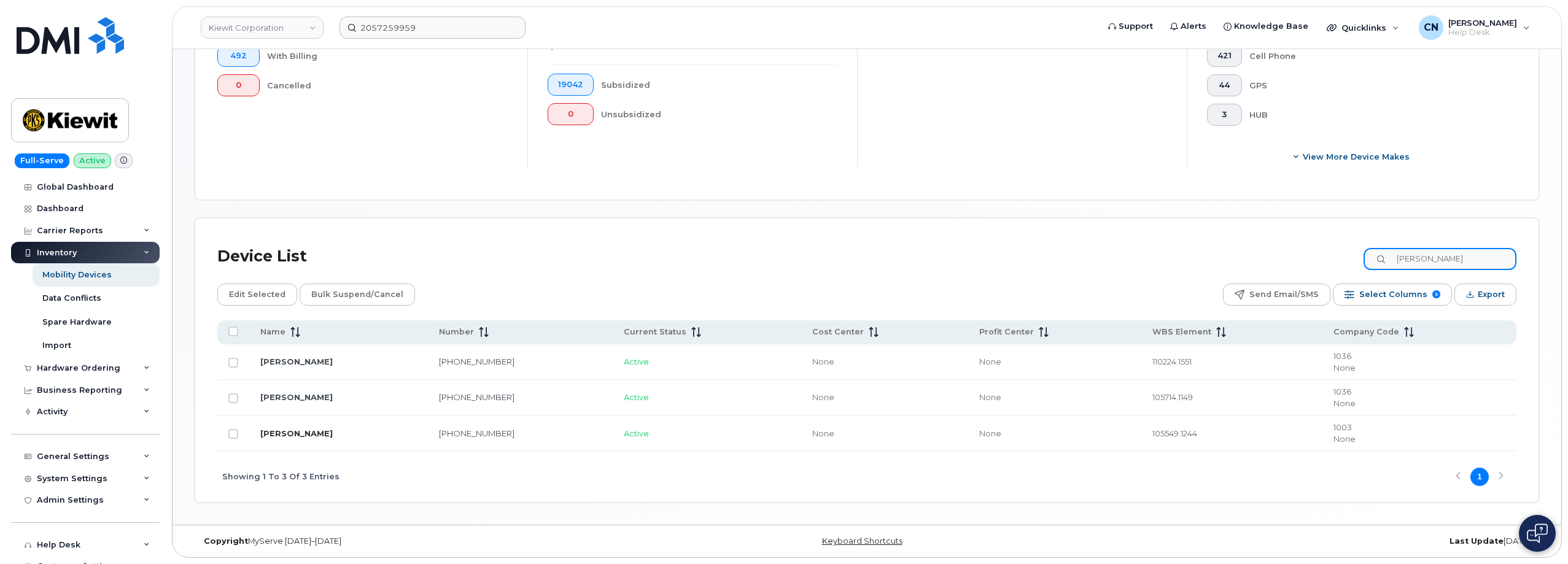
type input "Mcneill"
click at [320, 434] on link "Nicholas Mcneill" at bounding box center [296, 433] width 72 height 10
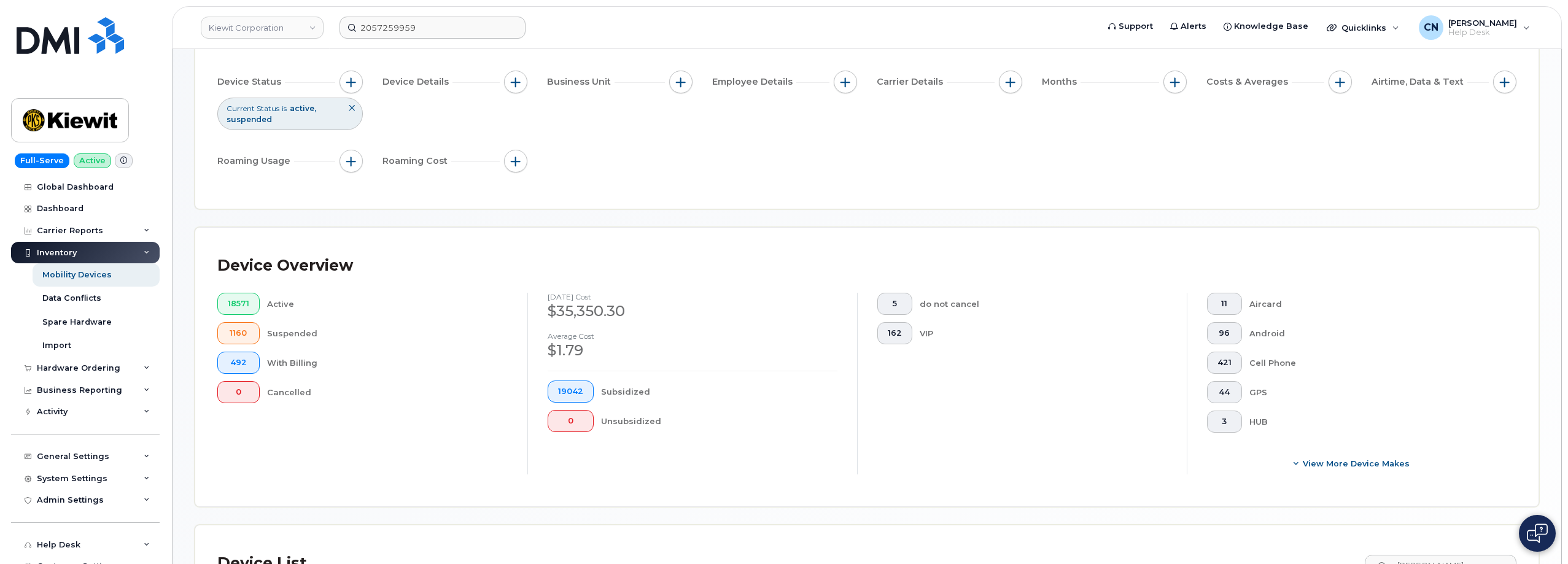
scroll to position [353, 0]
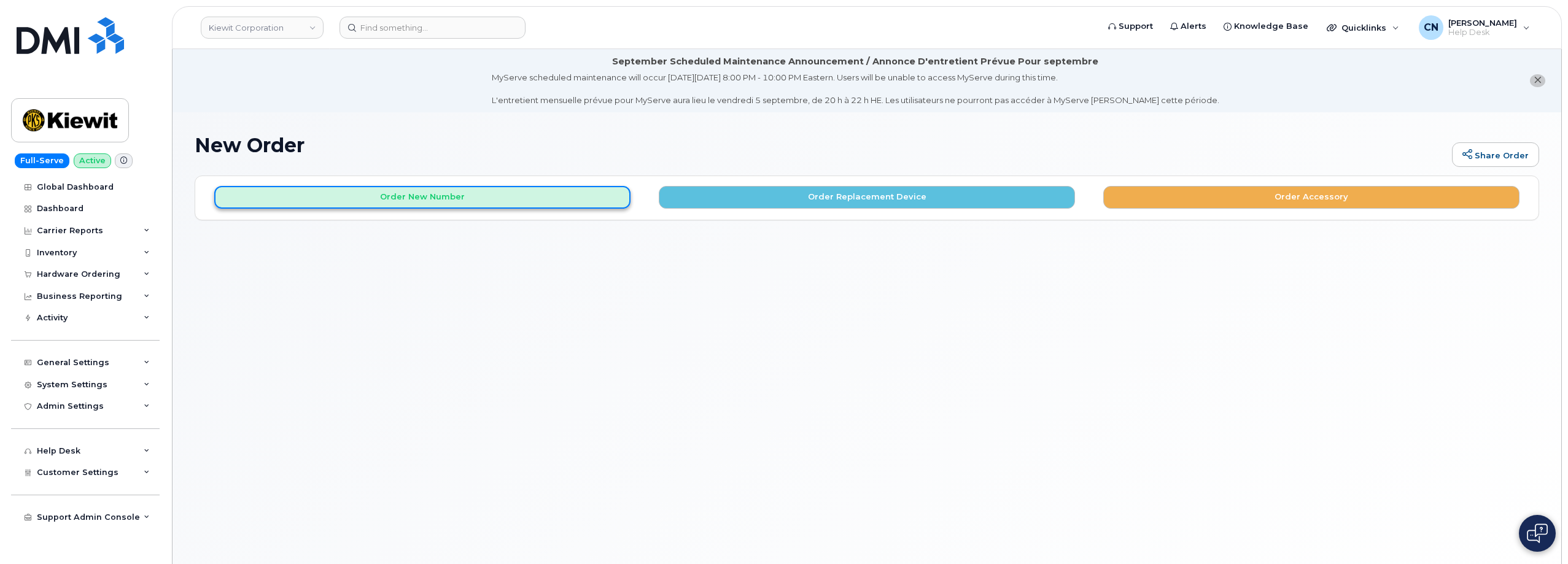
click at [476, 203] on button "Order New Number" at bounding box center [422, 198] width 416 height 23
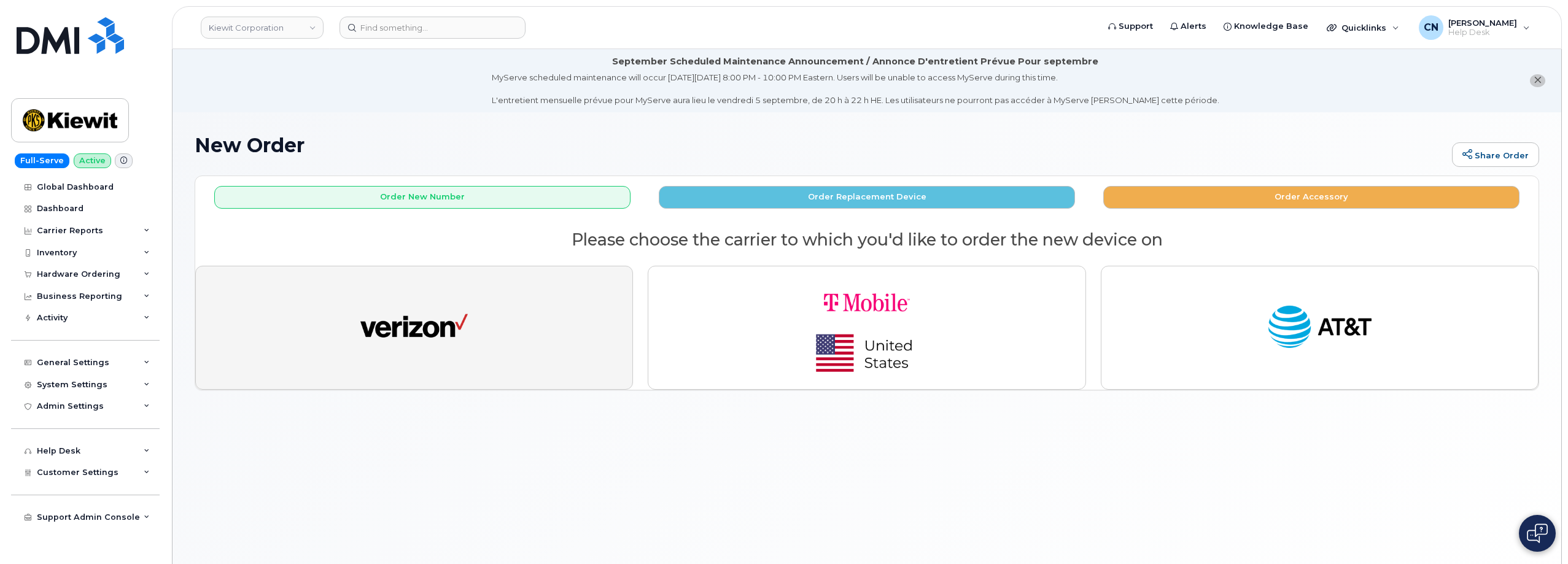
click at [439, 307] on img "button" at bounding box center [414, 327] width 107 height 55
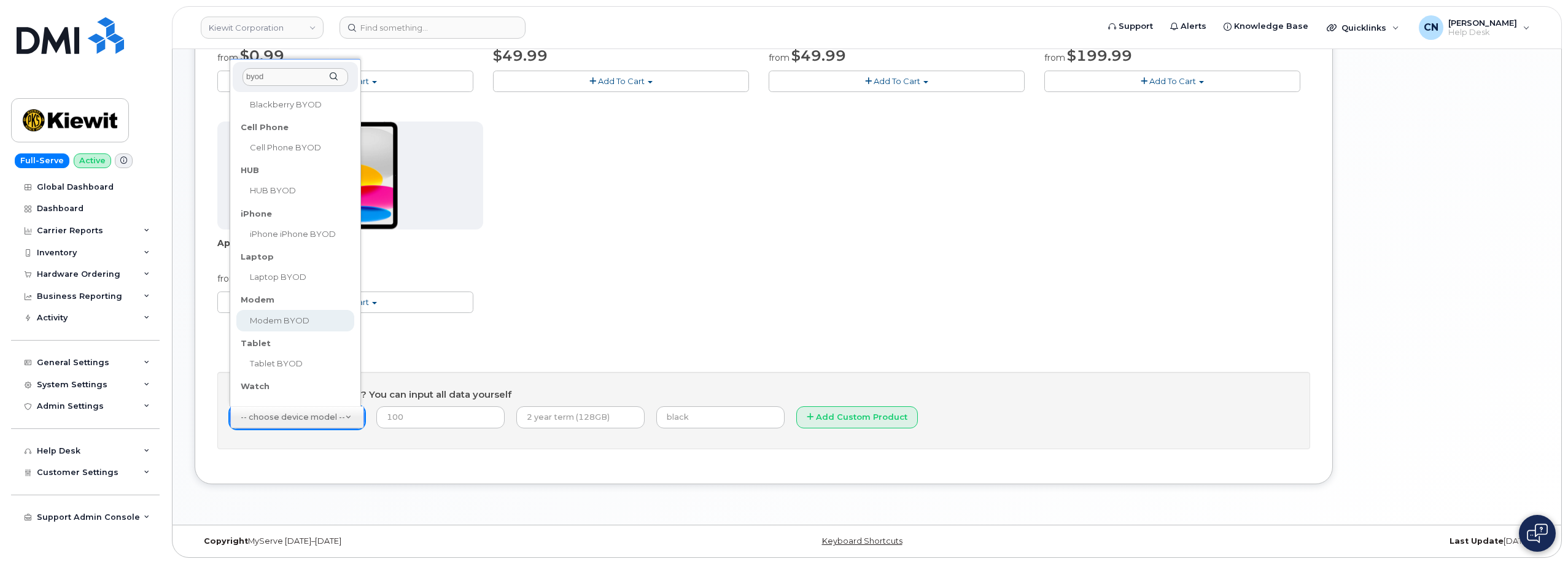
scroll to position [125, 0]
type input "byod"
select select "2487"
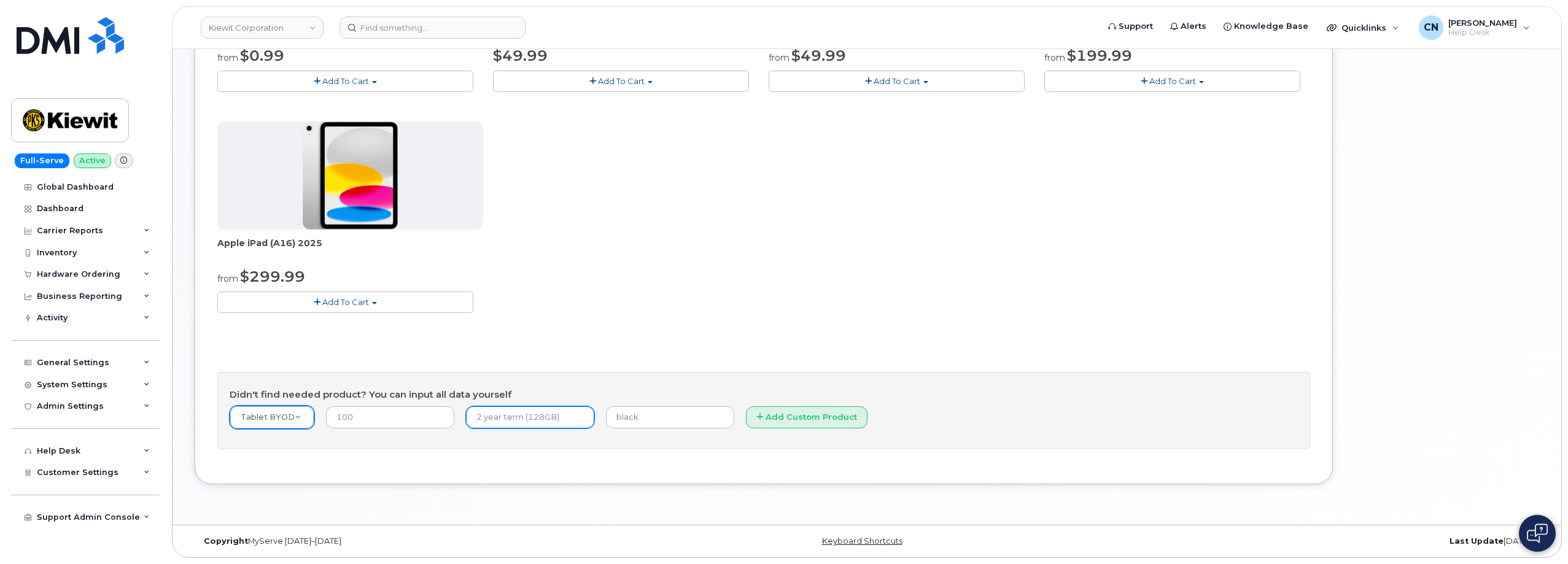
click at [503, 421] on input "text" at bounding box center [530, 417] width 128 height 22
type input "Month to Month"
click at [396, 420] on input "number" at bounding box center [390, 417] width 128 height 22
type input "0.00"
drag, startPoint x: 749, startPoint y: 417, endPoint x: 706, endPoint y: 410, distance: 43.6
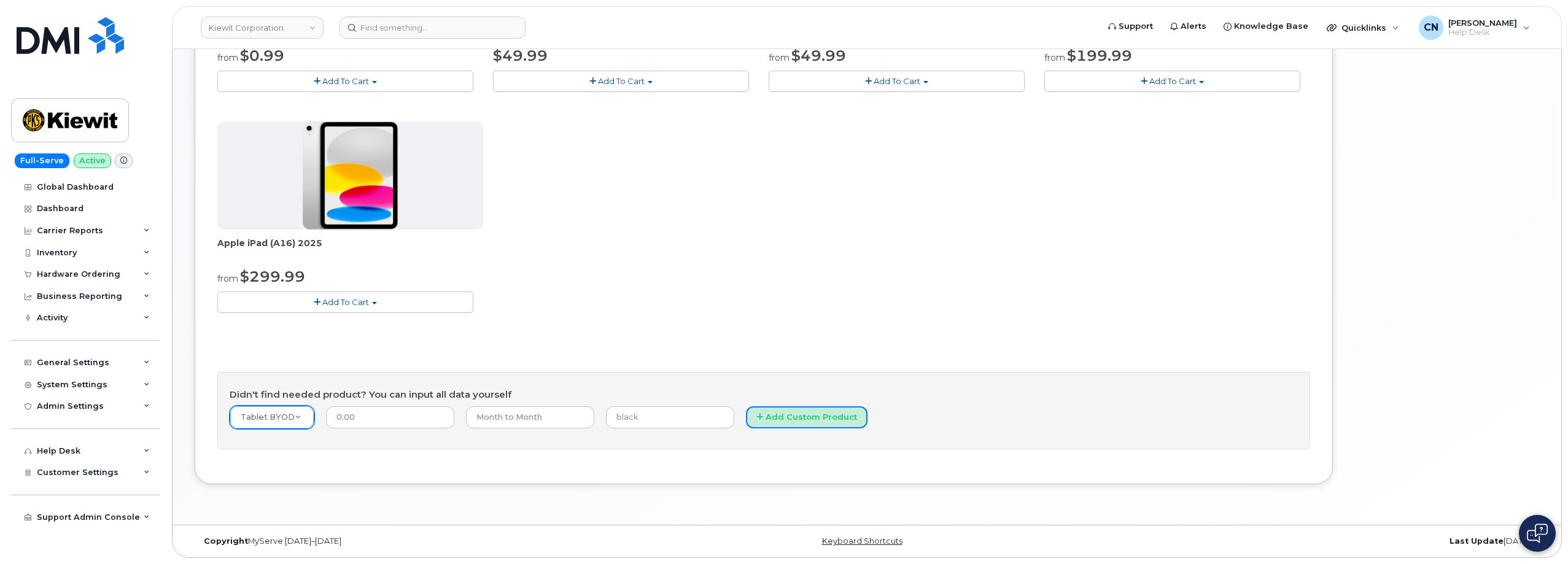
click at [749, 417] on button "Add Custom Product" at bounding box center [807, 418] width 122 height 23
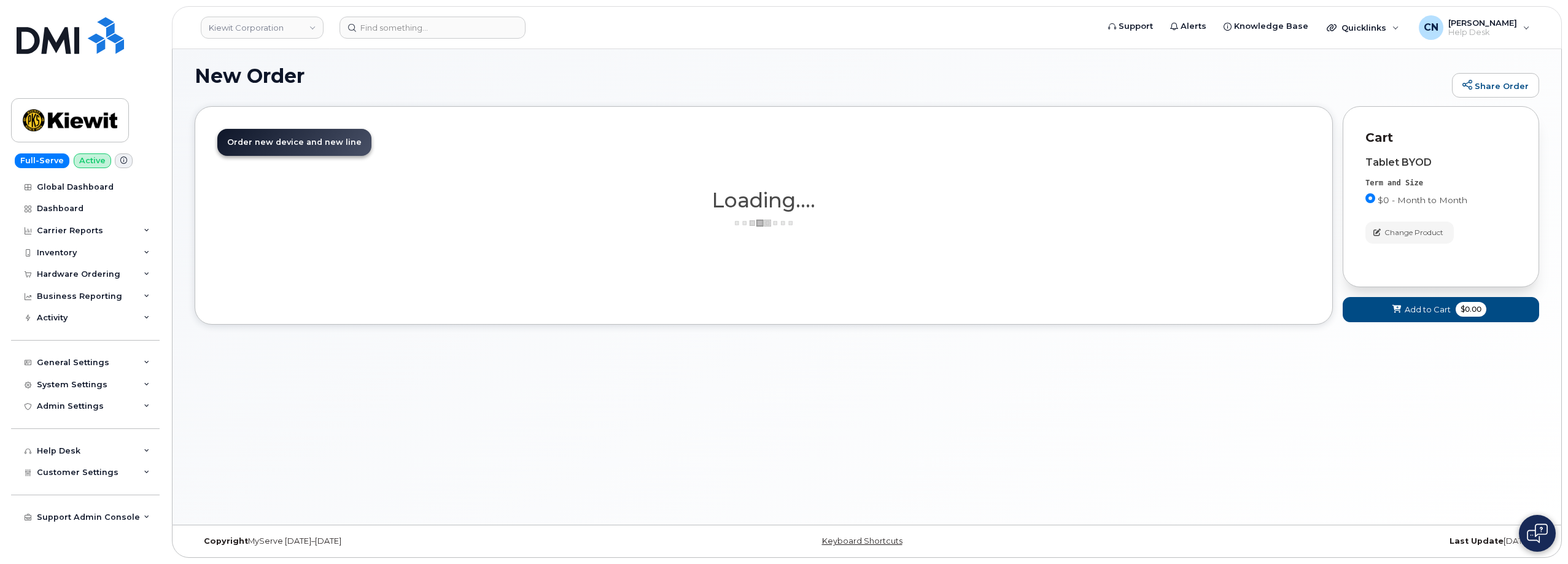
scroll to position [161, 0]
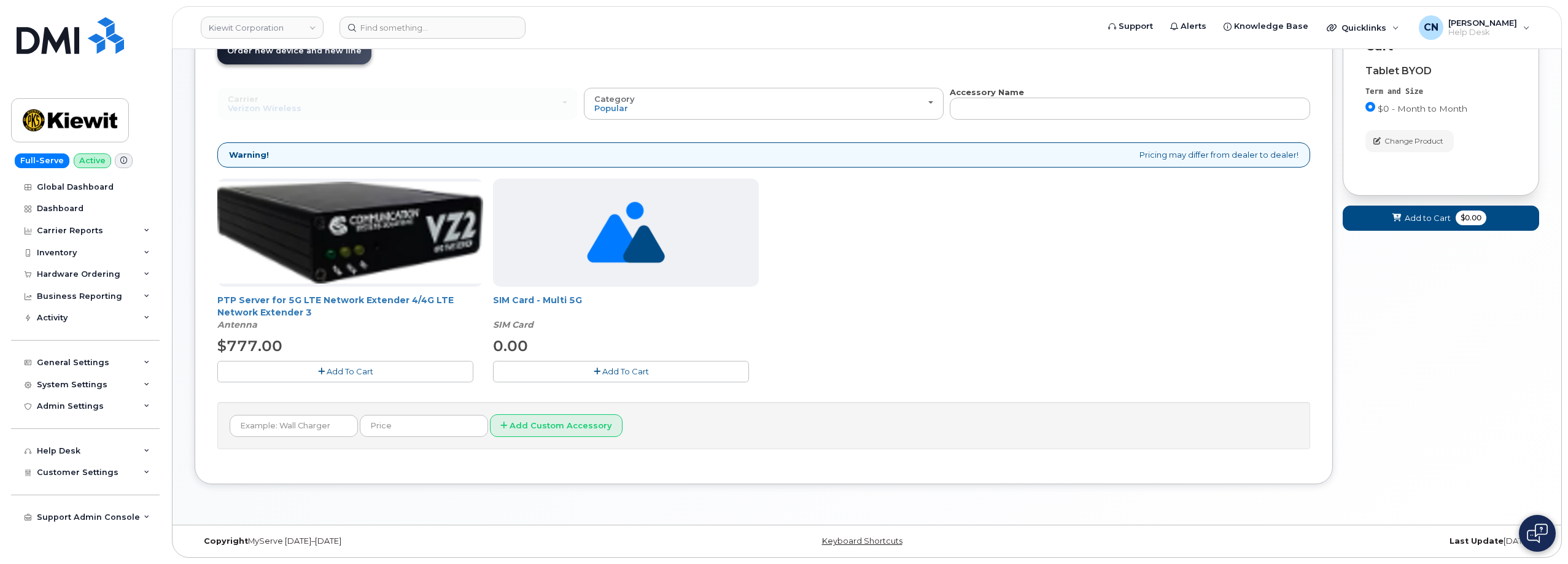
click at [921, 503] on div "New Order Share Order × Share This Order If you want to allow others to create …" at bounding box center [866, 238] width 1389 height 573
click at [372, 497] on div "Order New Device Upgrade Existing Device Order Accessory Order new device and n…" at bounding box center [866, 258] width 1344 height 487
click at [603, 369] on span "Add To Cart" at bounding box center [625, 371] width 47 height 10
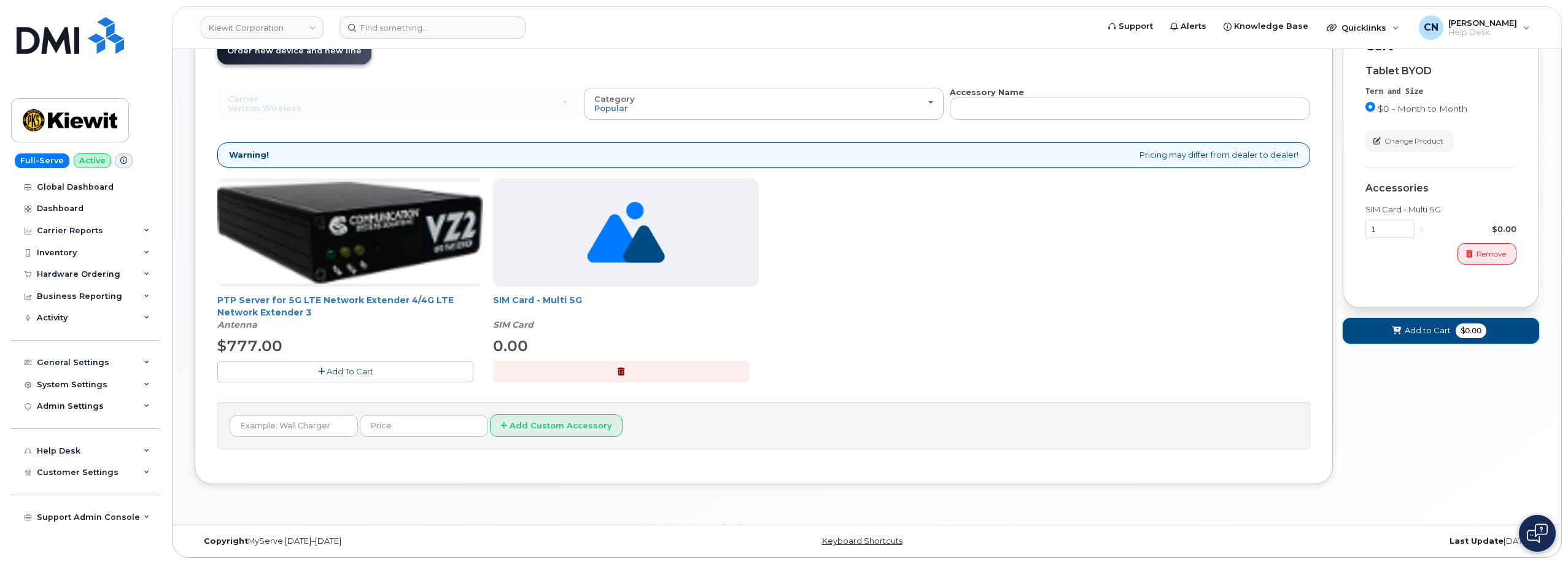
click at [1395, 327] on icon at bounding box center [1396, 331] width 8 height 8
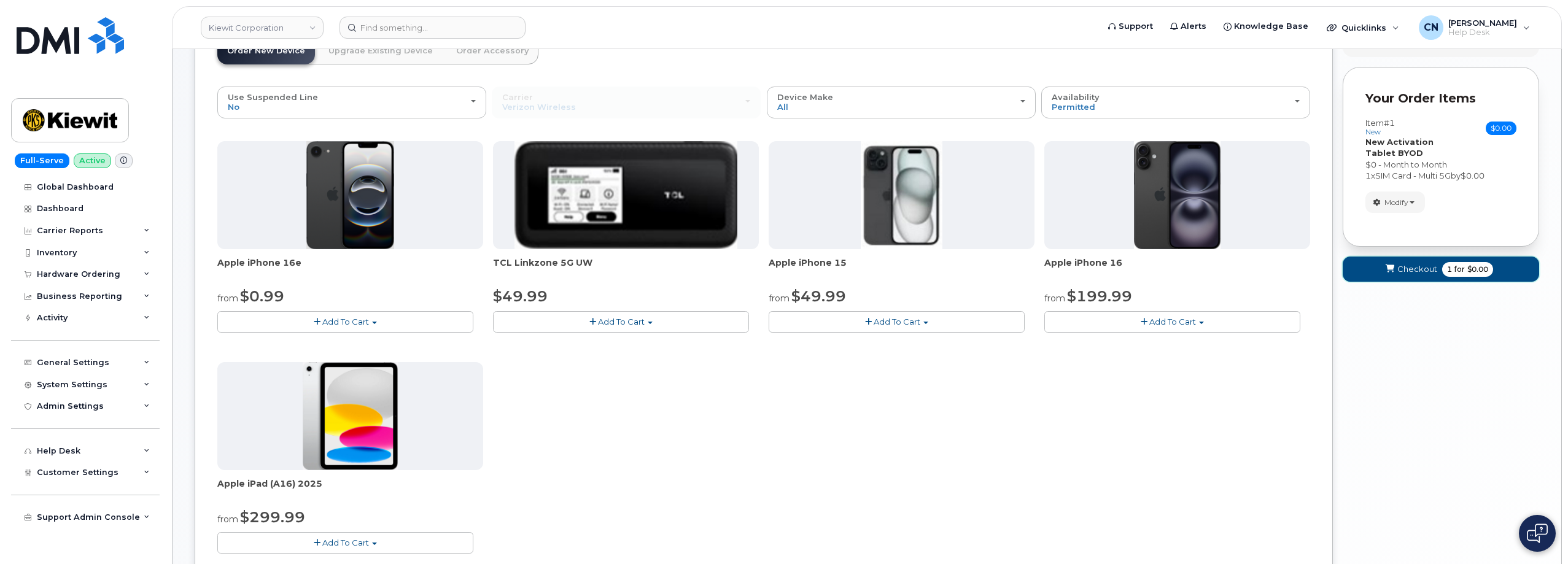
click at [1392, 272] on icon "submit" at bounding box center [1389, 269] width 8 height 8
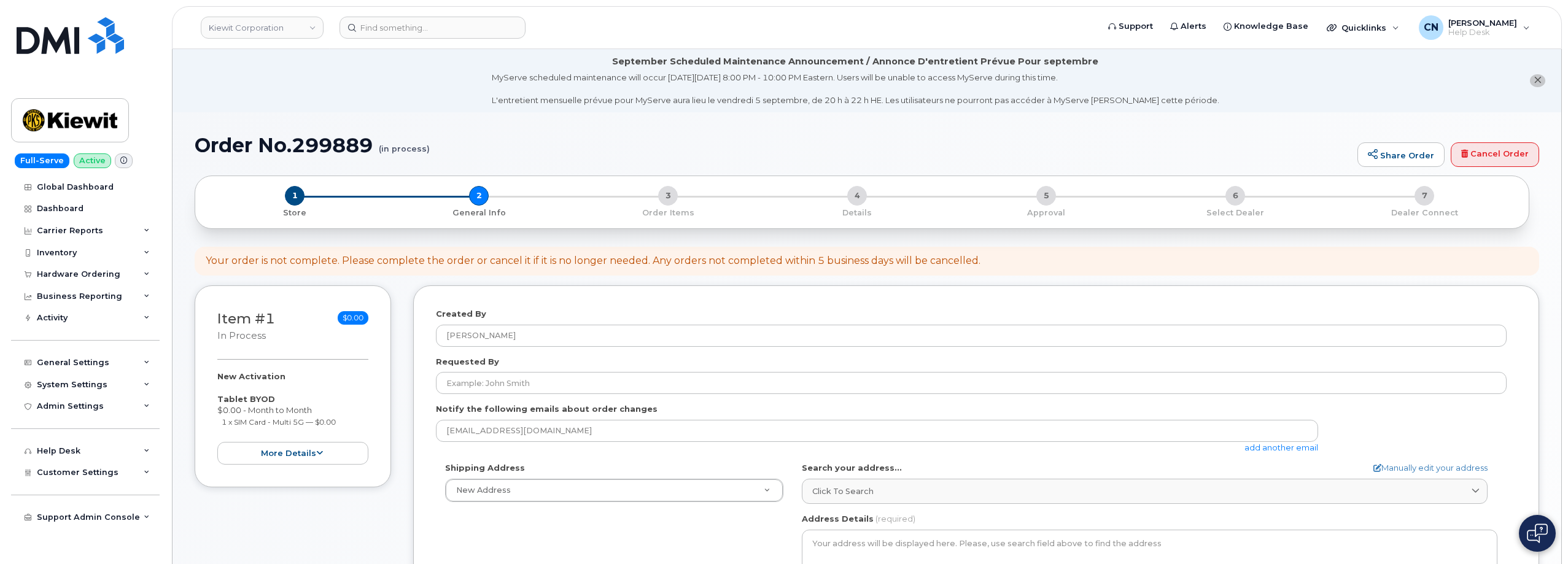
select select
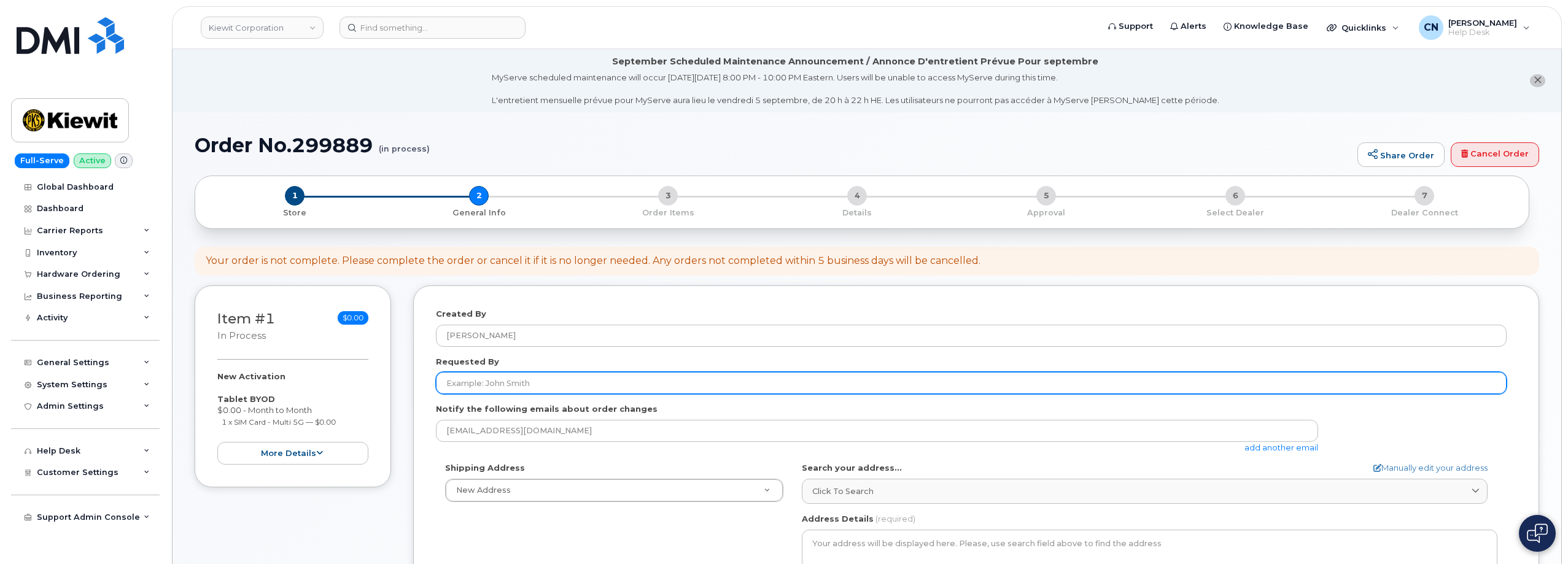
click at [521, 386] on input "Requested By" at bounding box center [971, 382] width 1070 height 22
paste input "[PERSON_NAME]"
type input "[PERSON_NAME]"
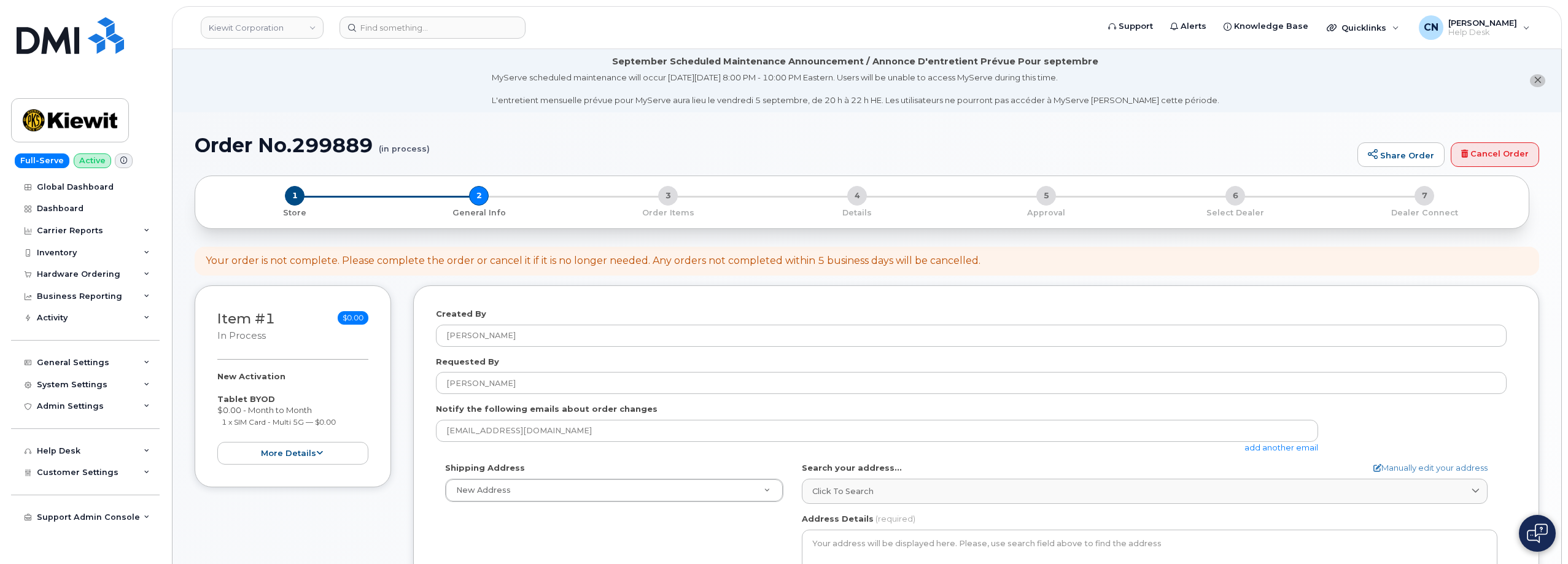
click at [1280, 448] on link "add another email" at bounding box center [1281, 447] width 74 height 10
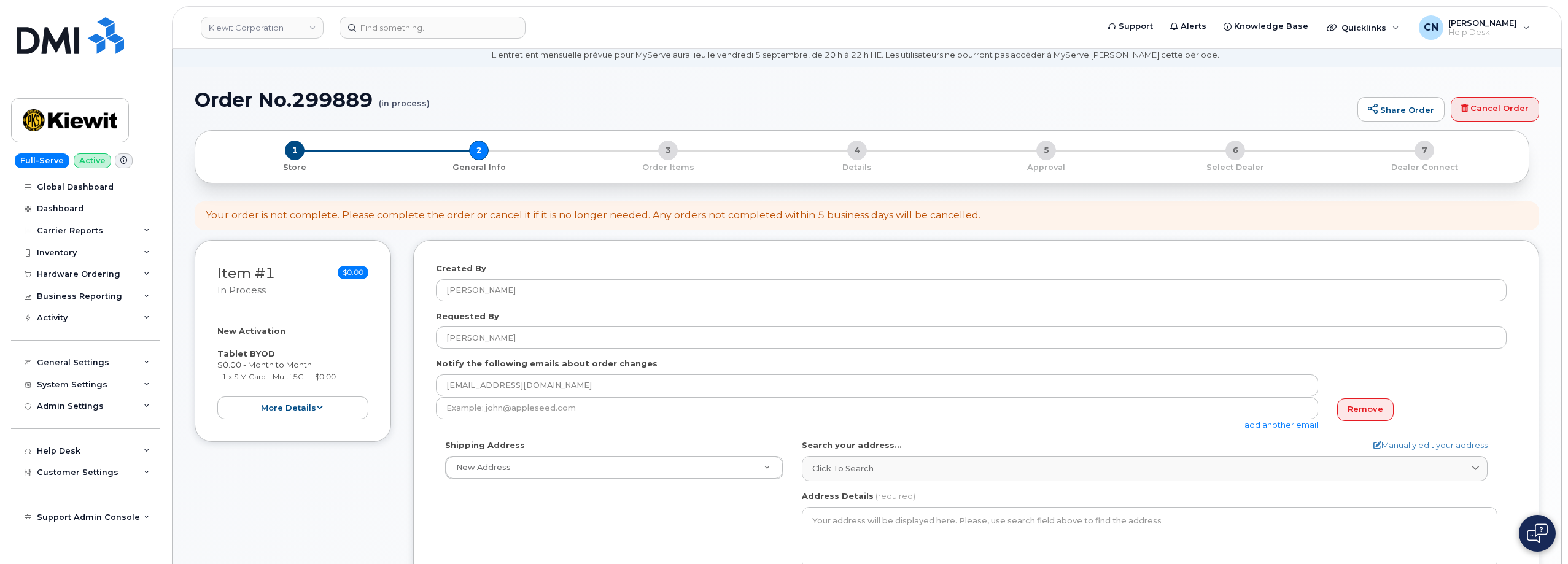
scroll to position [245, 0]
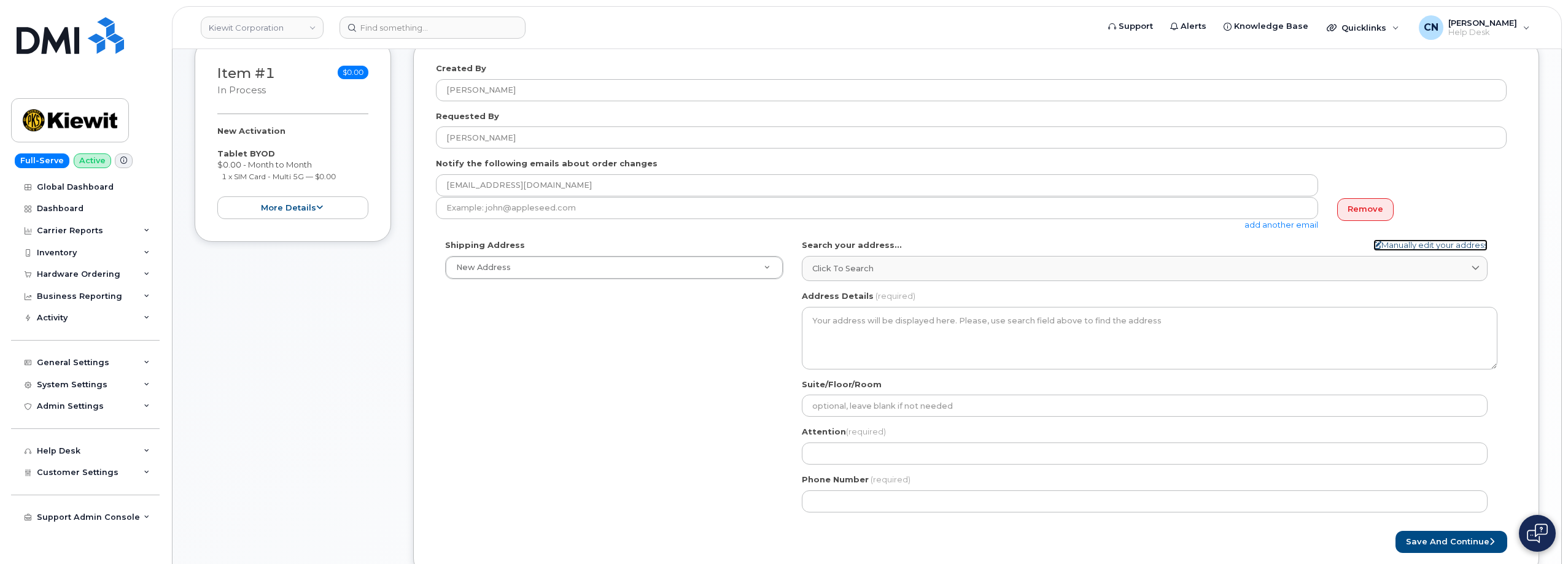
click at [1438, 244] on link "Manually edit your address" at bounding box center [1430, 244] width 114 height 11
select select
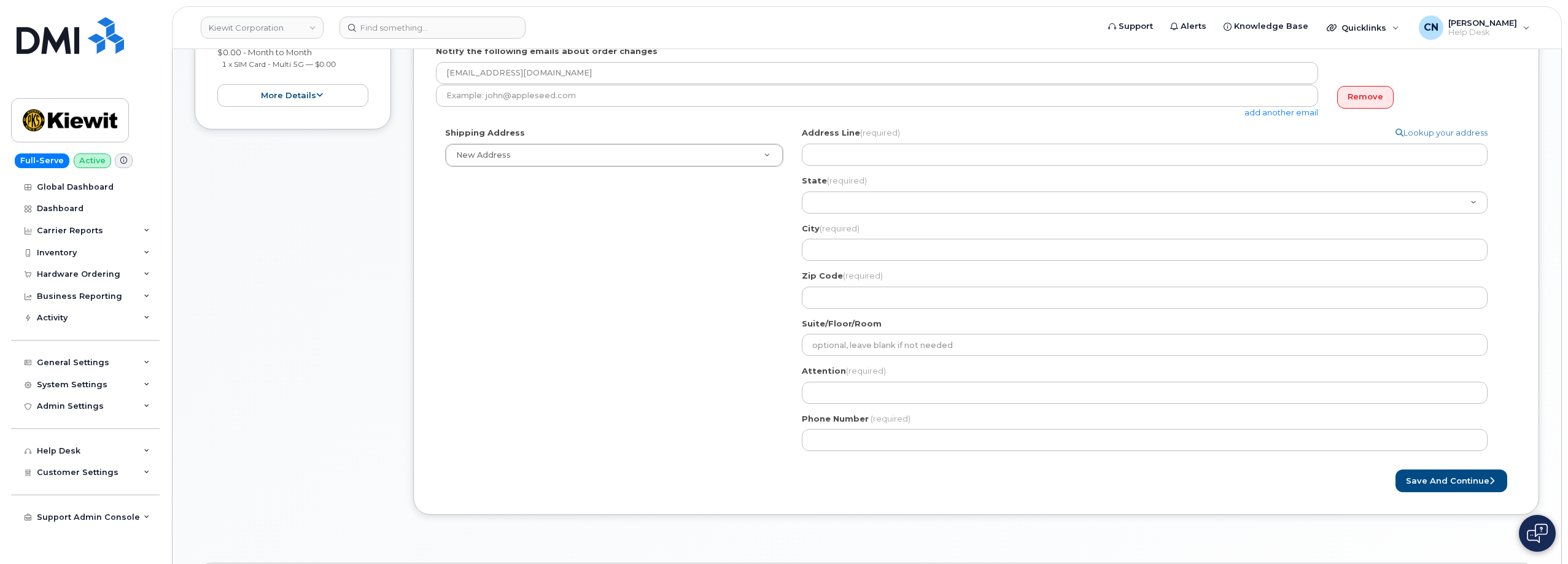
scroll to position [429, 0]
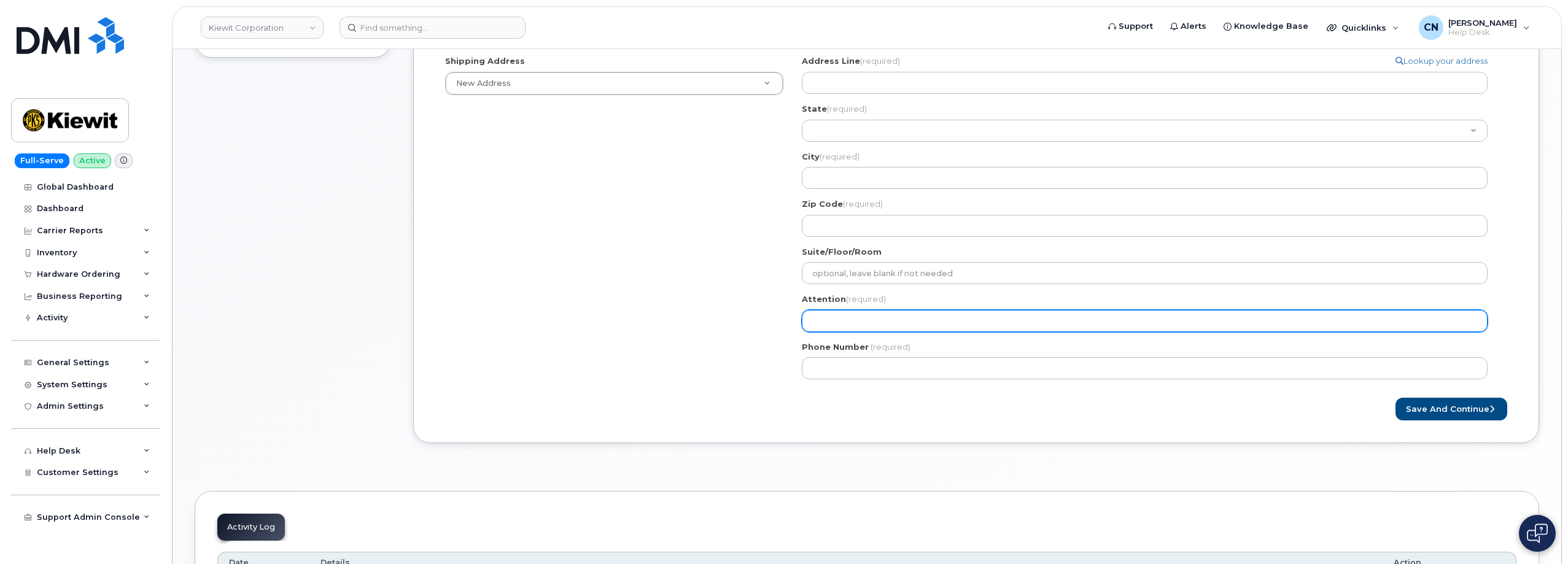
click at [846, 320] on input "Attention (required)" at bounding box center [1145, 320] width 685 height 22
paste input "[PERSON_NAME]"
select select
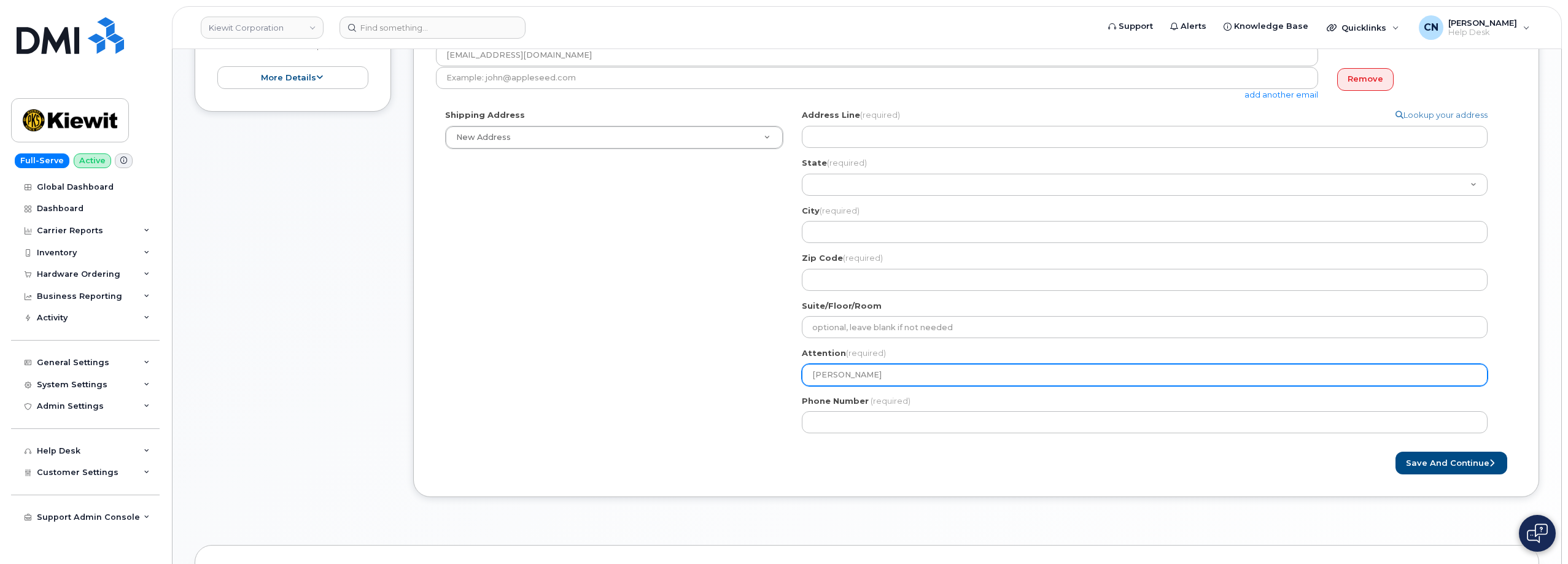
scroll to position [368, 0]
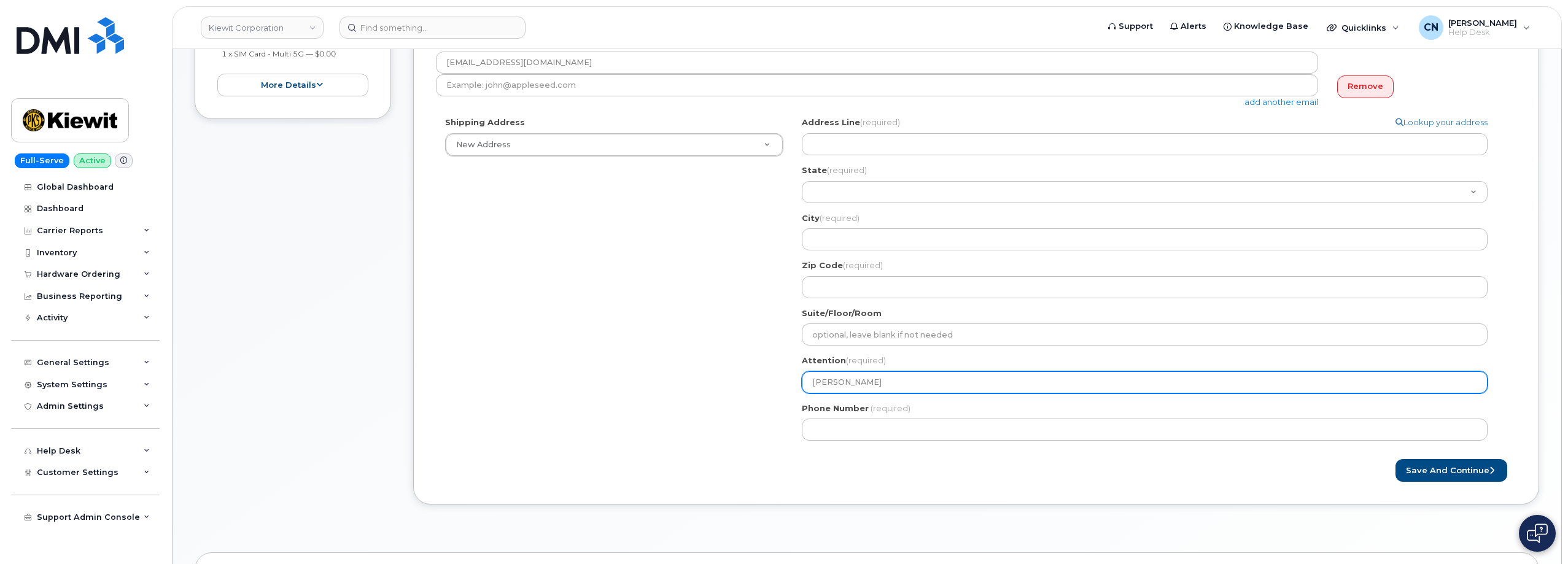
type input "[PERSON_NAME]"
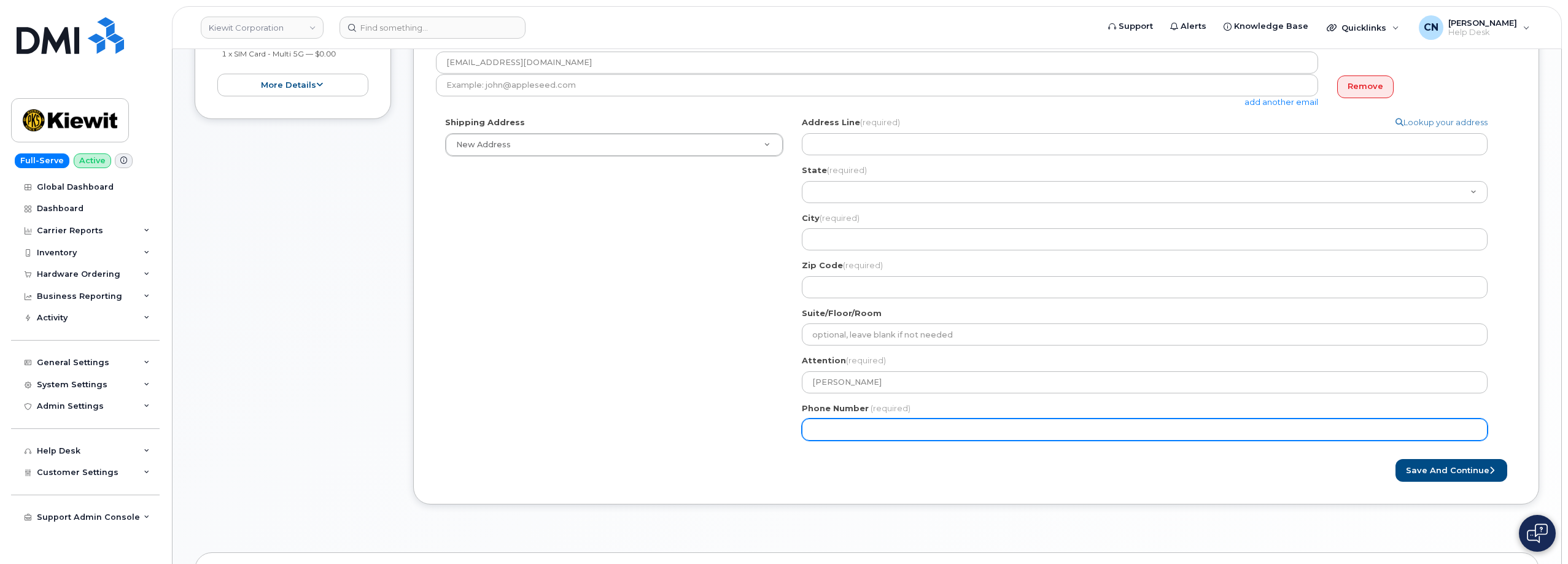
drag, startPoint x: 853, startPoint y: 448, endPoint x: 860, endPoint y: 427, distance: 22.1
click at [853, 445] on div "Search your address... Manually edit your address Click to search No available …" at bounding box center [1149, 283] width 714 height 333
click at [860, 425] on input "Phone Number" at bounding box center [1145, 429] width 685 height 22
paste input "4092614035"
select select
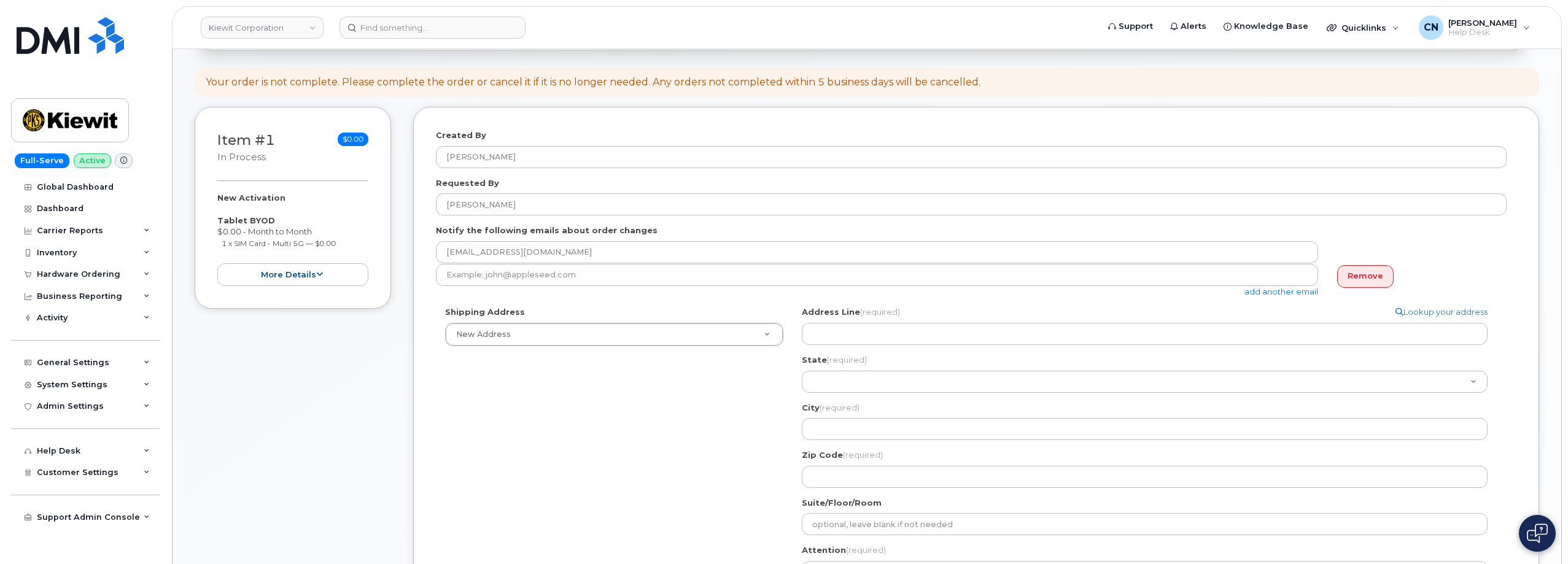
scroll to position [184, 0]
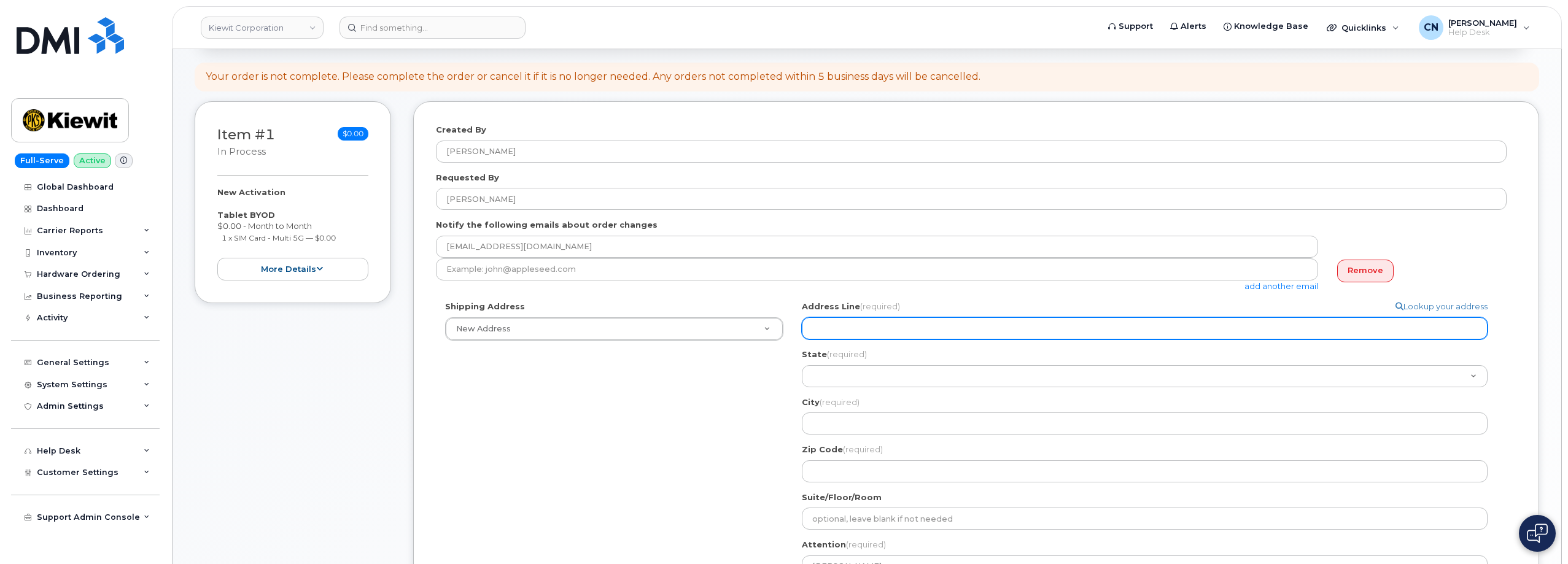
type input "4092614035"
click at [847, 331] on input "Address Line (required)" at bounding box center [1145, 328] width 685 height 22
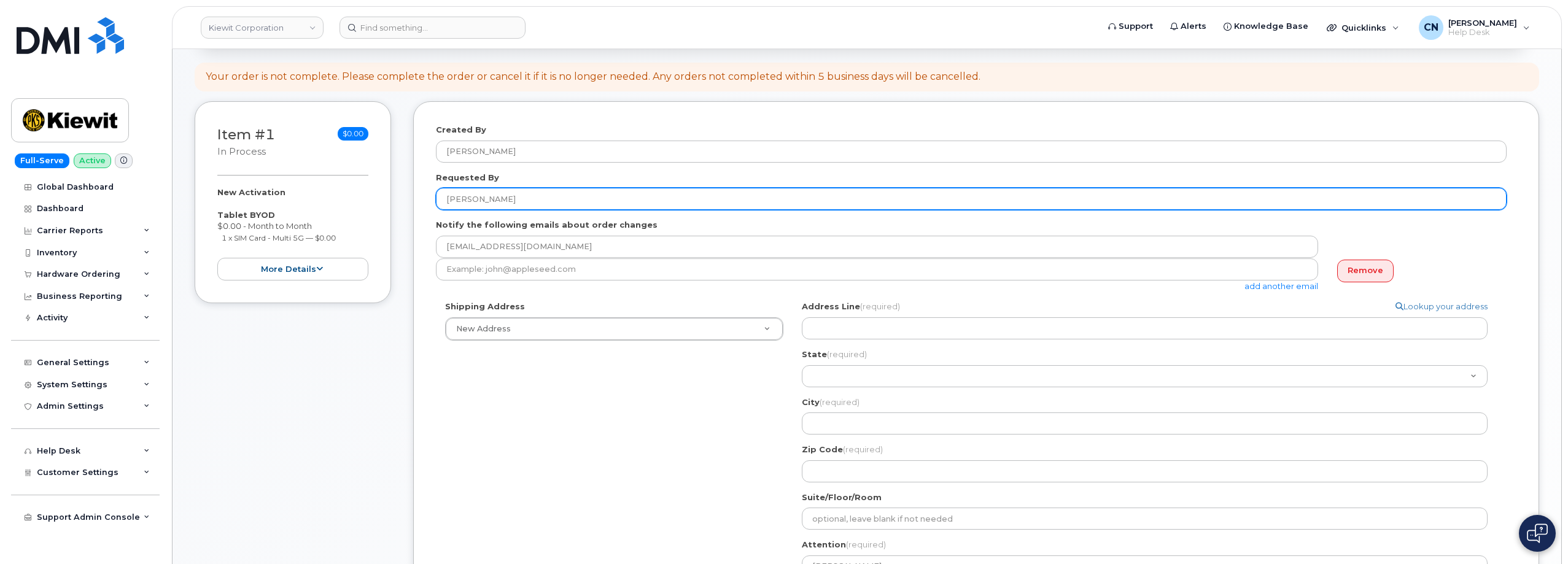
click at [546, 195] on input "[PERSON_NAME]" at bounding box center [971, 198] width 1070 height 22
paste input "CS0791956"
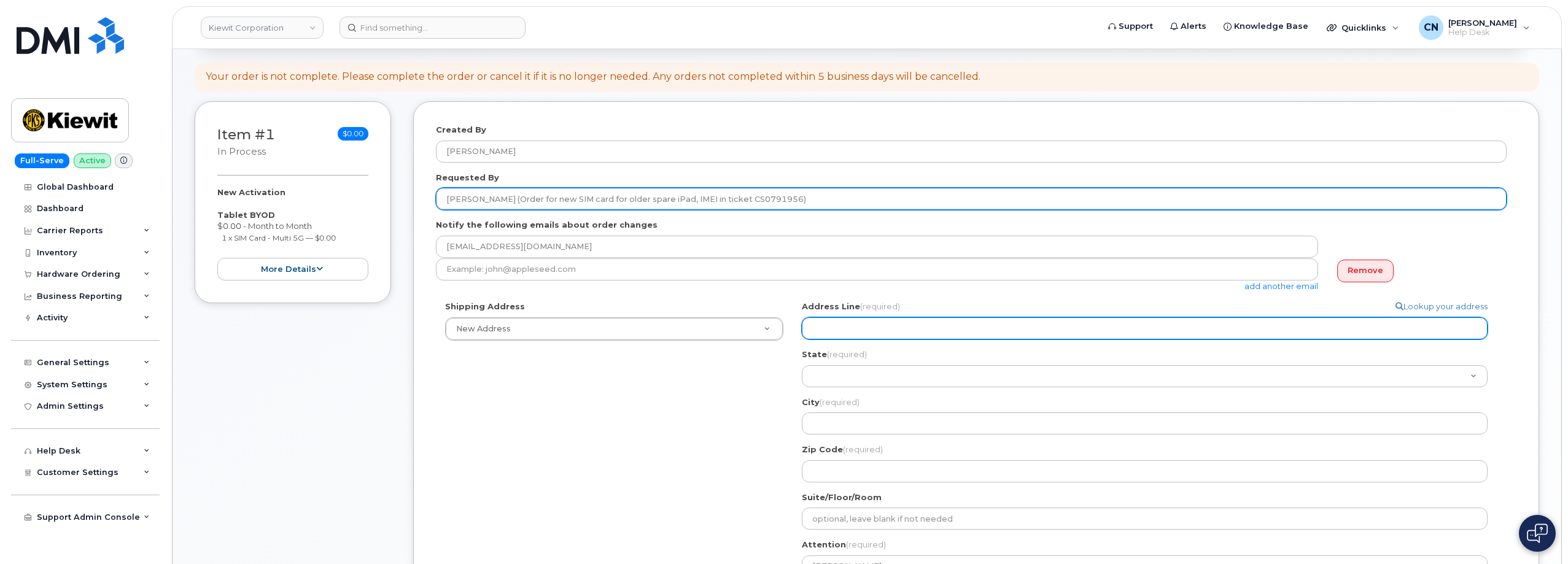
type input "[PERSON_NAME] (Order for new SIM card for older spare iPad, IMEI in ticket CS07…"
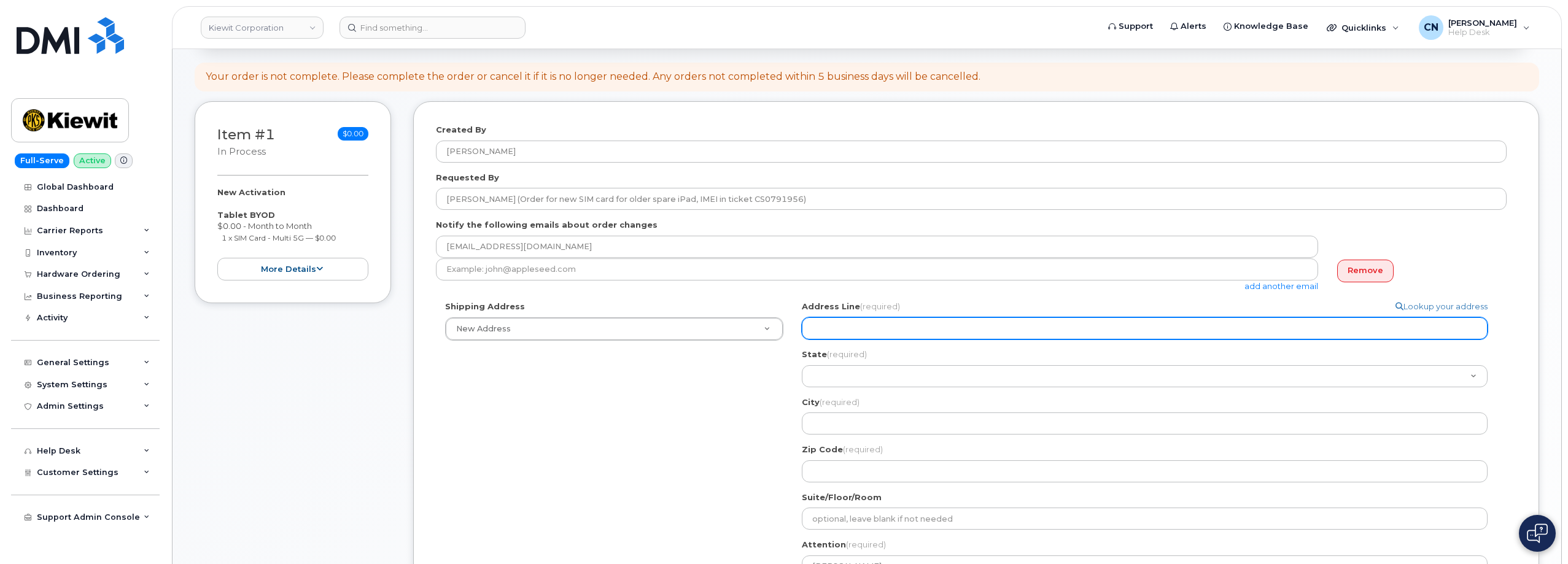
click at [879, 333] on input "Address Line (required)" at bounding box center [1145, 328] width 685 height 22
select select
type input "2"
select select
type input "20"
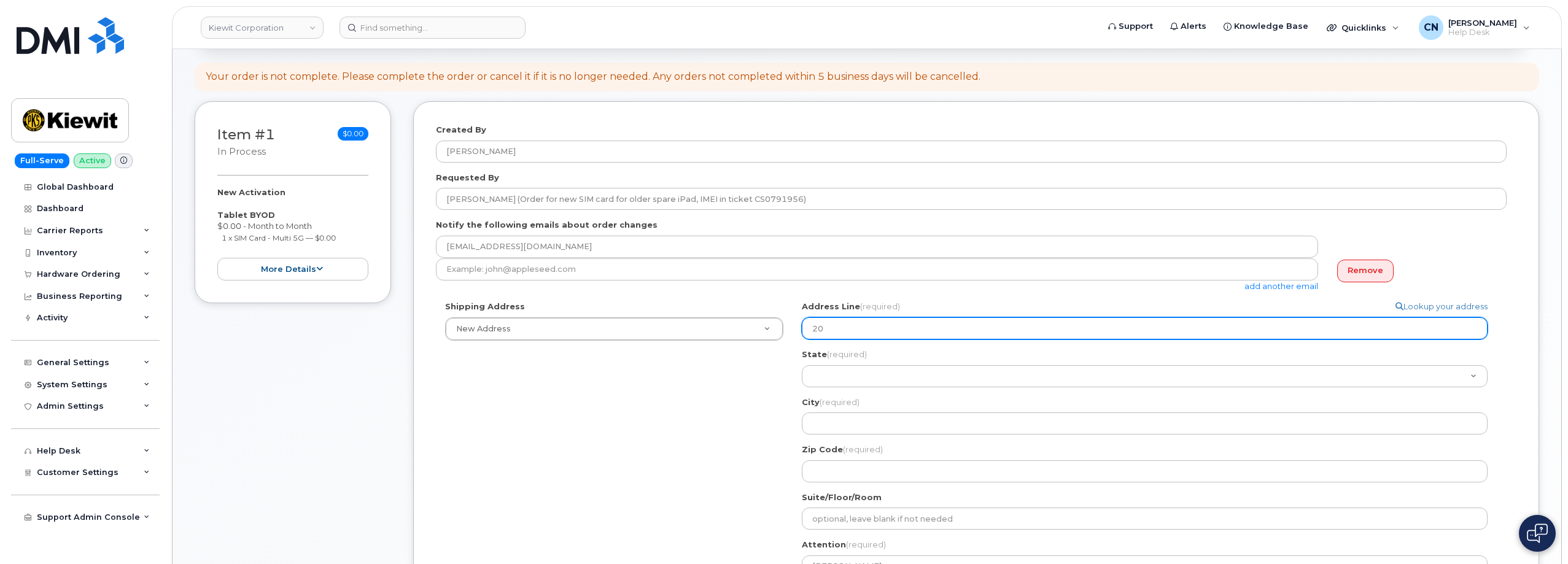
select select
type input "200"
select select
type input "2008"
select select
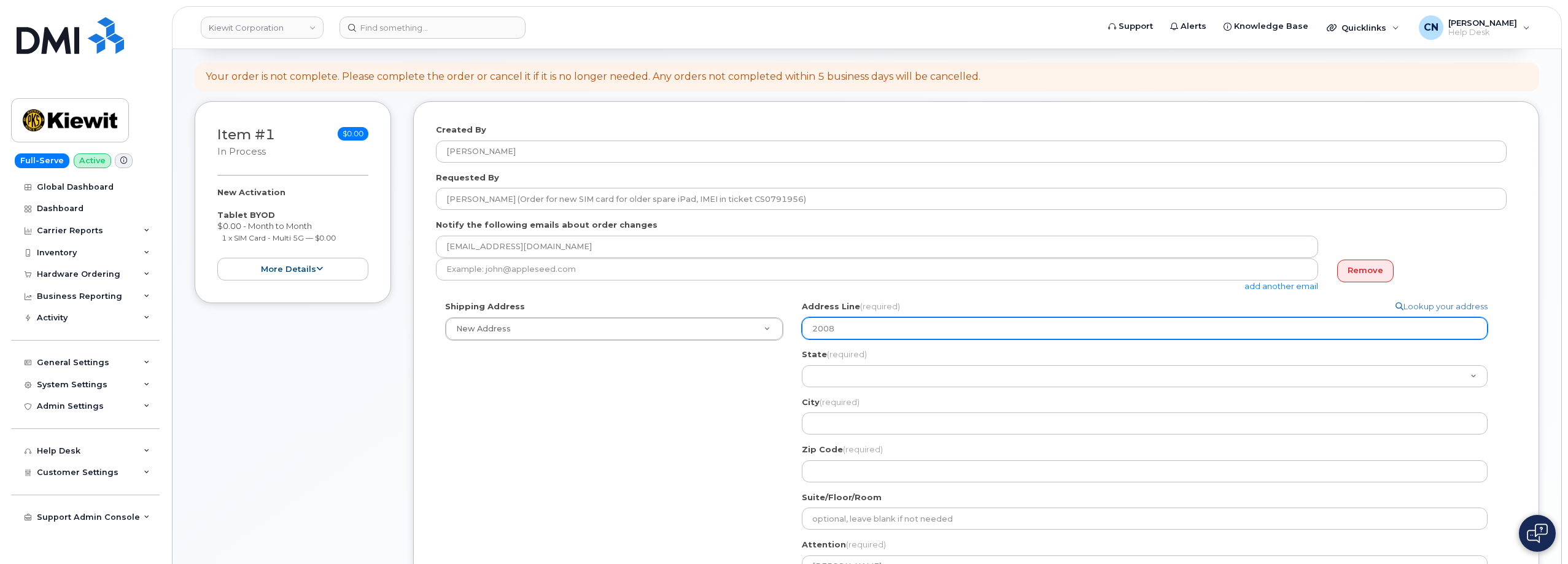
type input "20088"
select select
type input "200880"
select select
type input "200880 M"
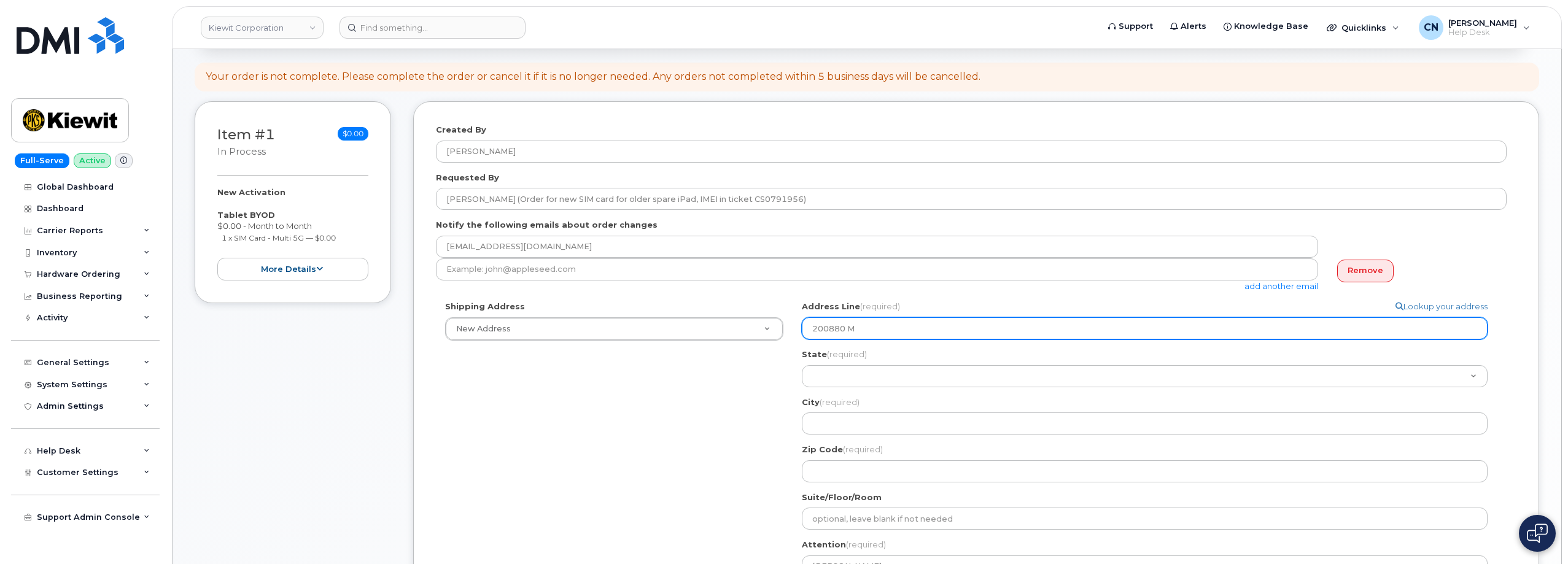
select select
type input "200880 Mi"
select select
type input "200880 Mil"
select select
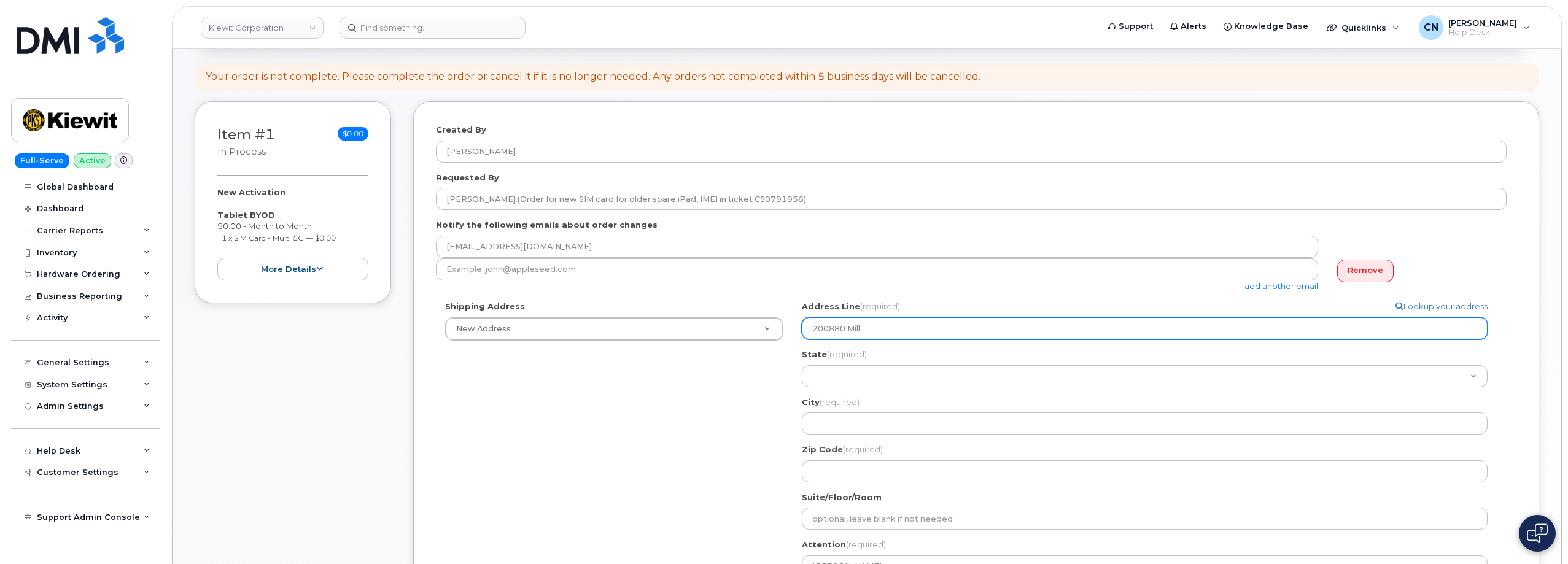
type input "200880 Mill"
select select
type input "200880 Mill B"
select select
type input "200880 Mill Bl"
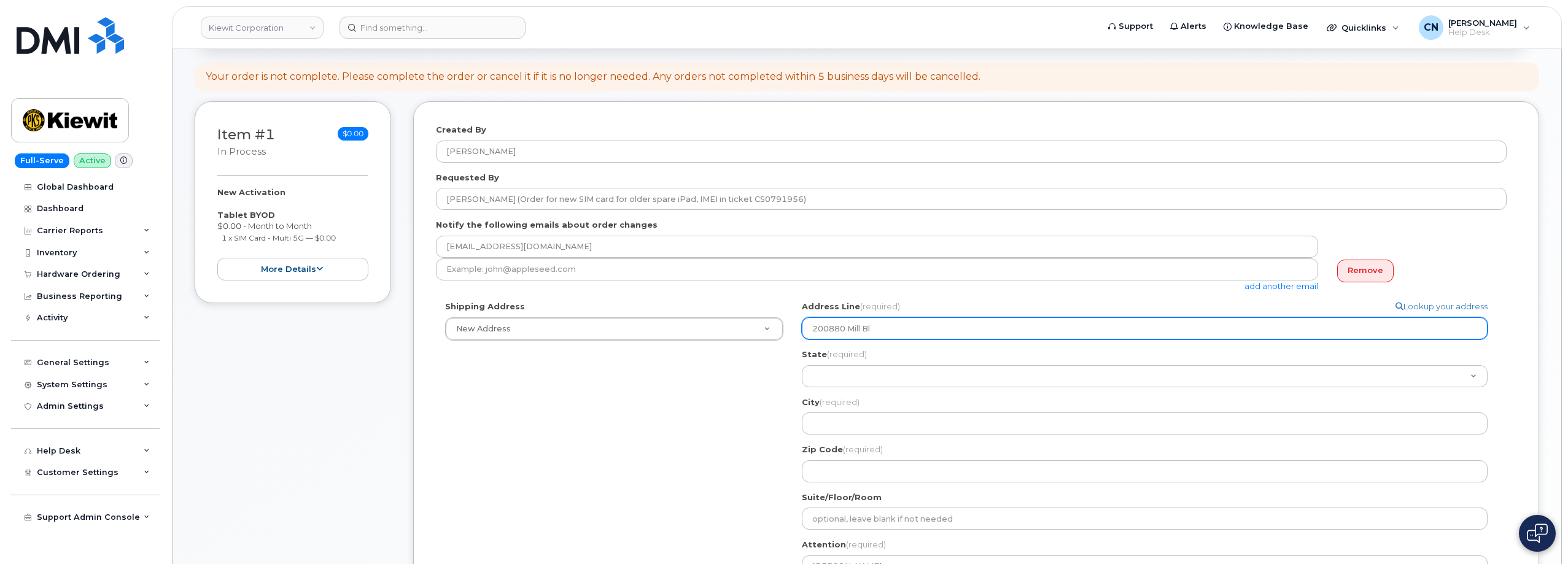
select select
type input "200880 Mill Blv"
select select
type input "200880 Mill Blvd"
select select
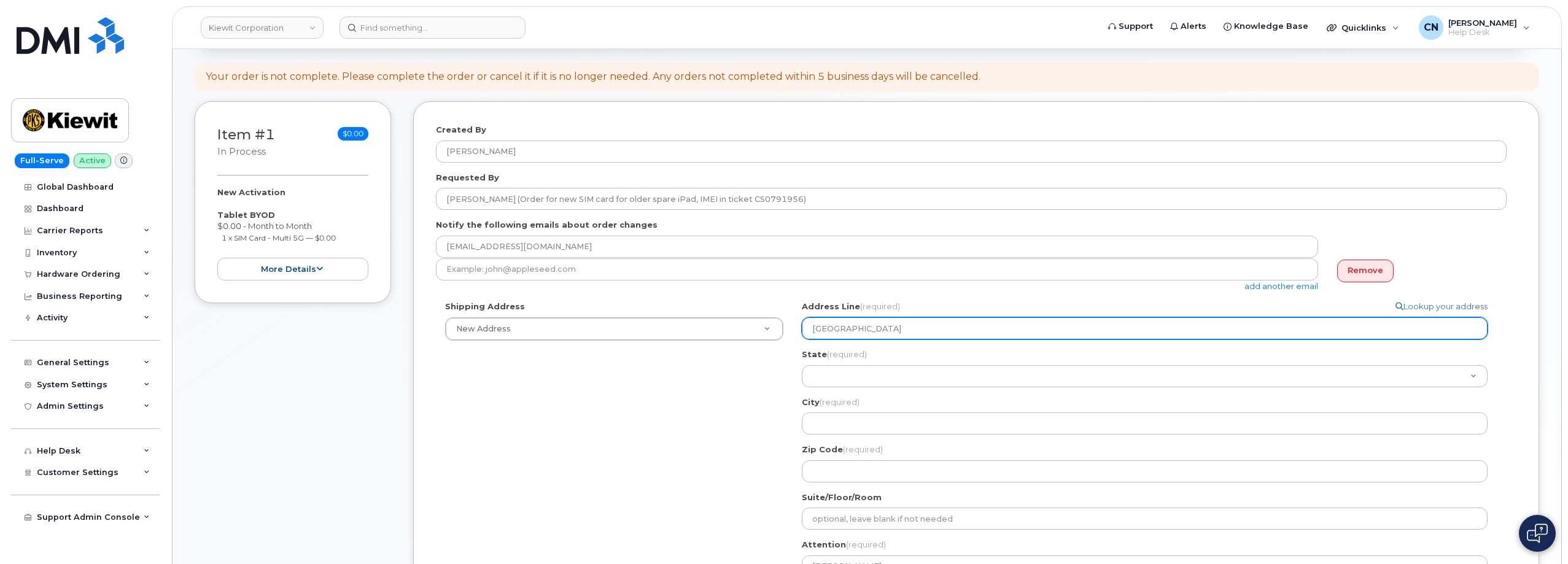
type input "200880 Mill Blvd F"
select select
type input "200880 Mill Blvd Fr"
select select
type input "200880 Mill Blvd Fro"
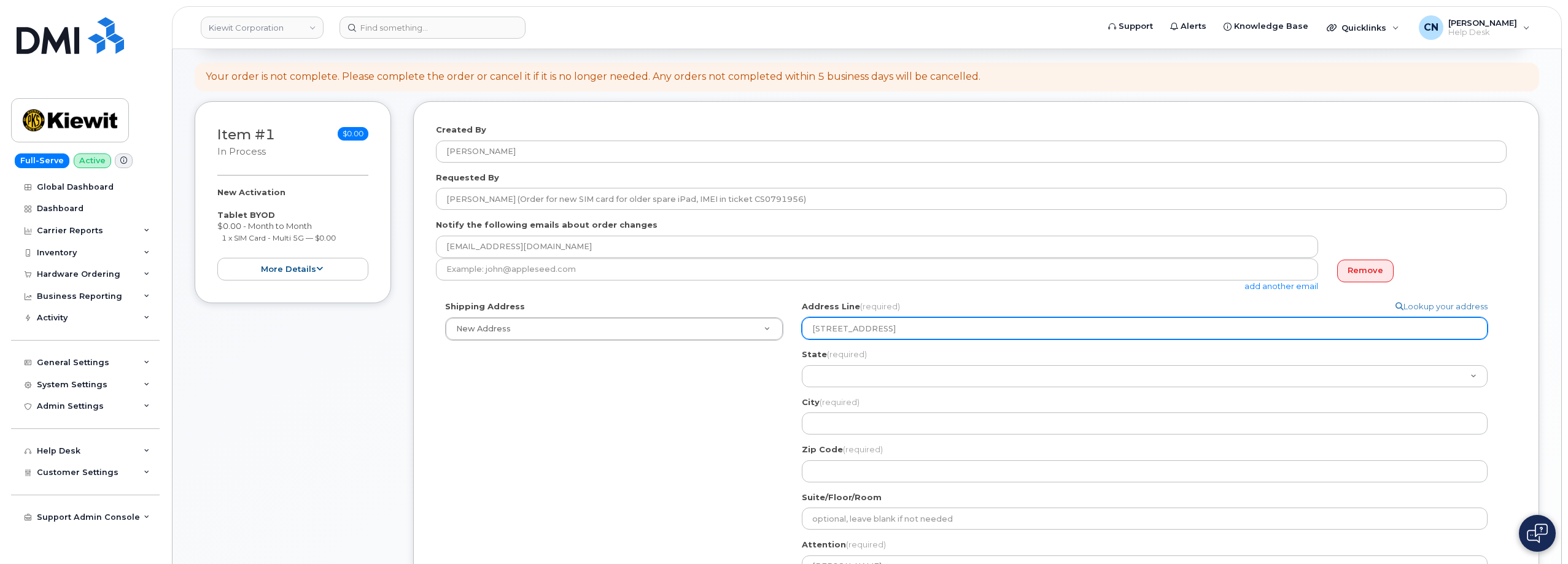
select select
type input "200880 Mill Blvd Fron"
select select
type input "200880 Mill Blvd Front"
select select
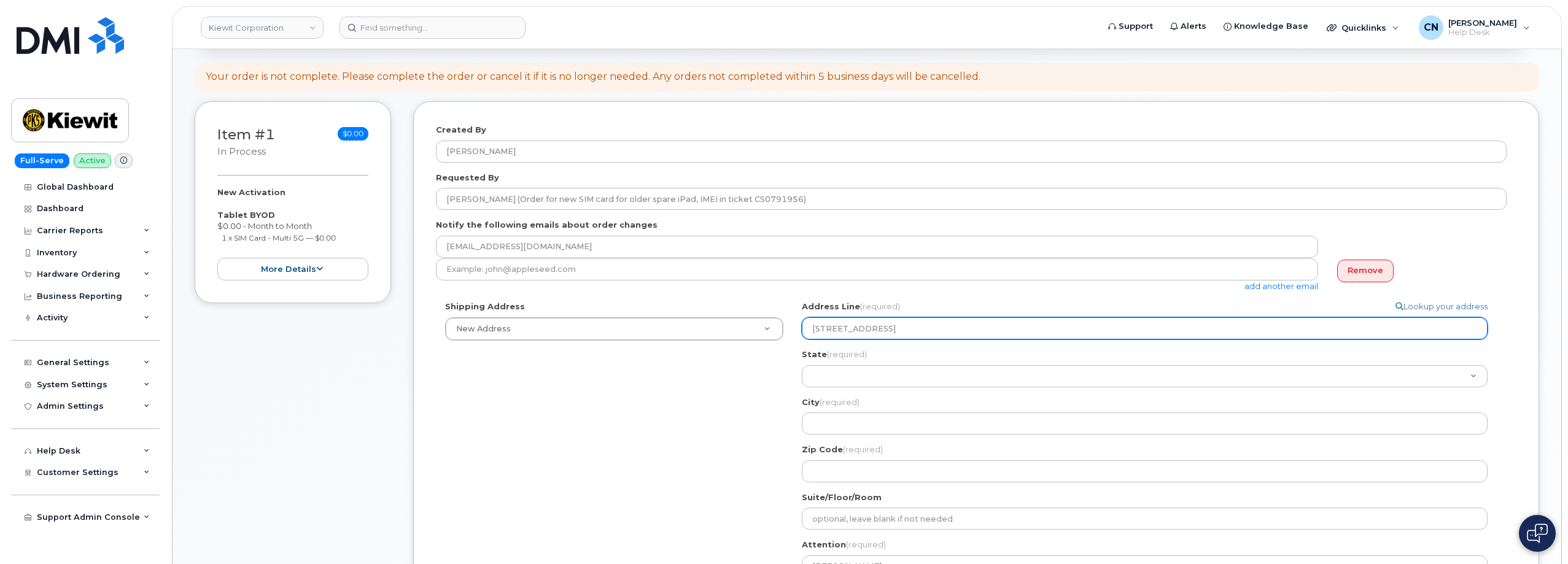
type input "200880 Mill Blvd Fronta"
select select
type input "200880 Mill Blvd Frontag"
select select
type input "200880 Mill Blvd Frontage"
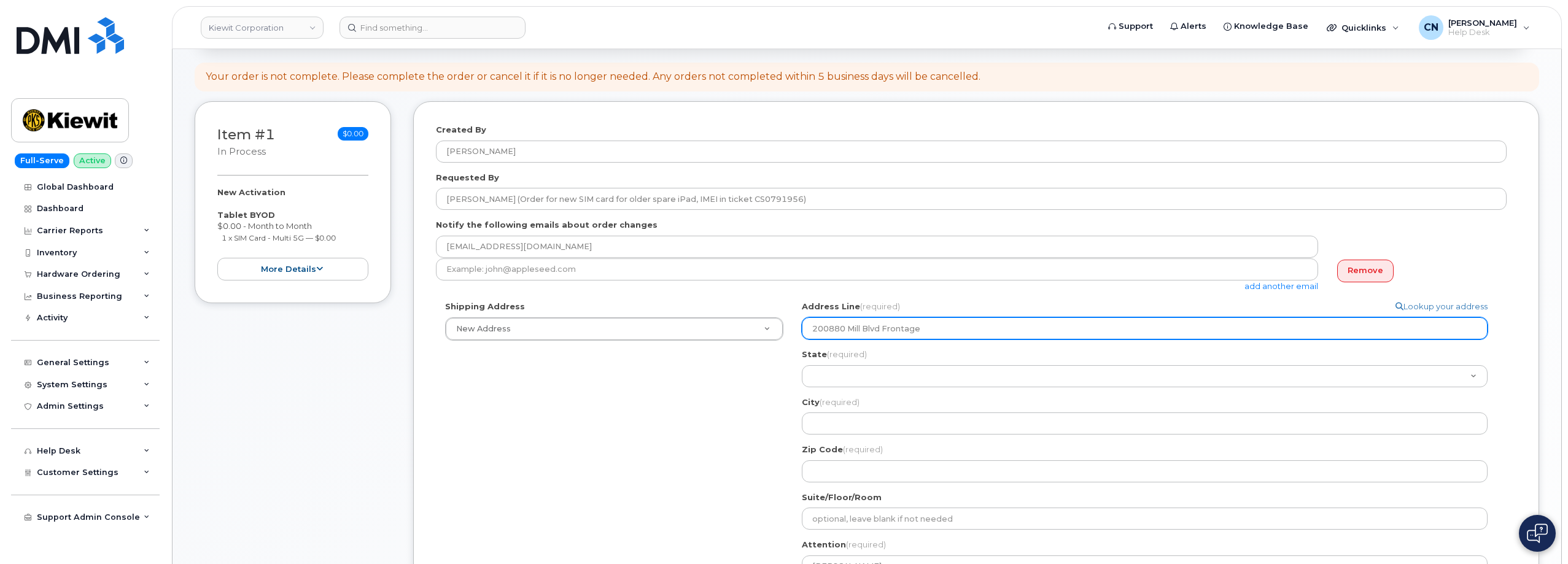
select select
type input "200880 Mill Blvd Frontage R"
select select
type input "200880 Mill Blvd Frontage Ro"
select select
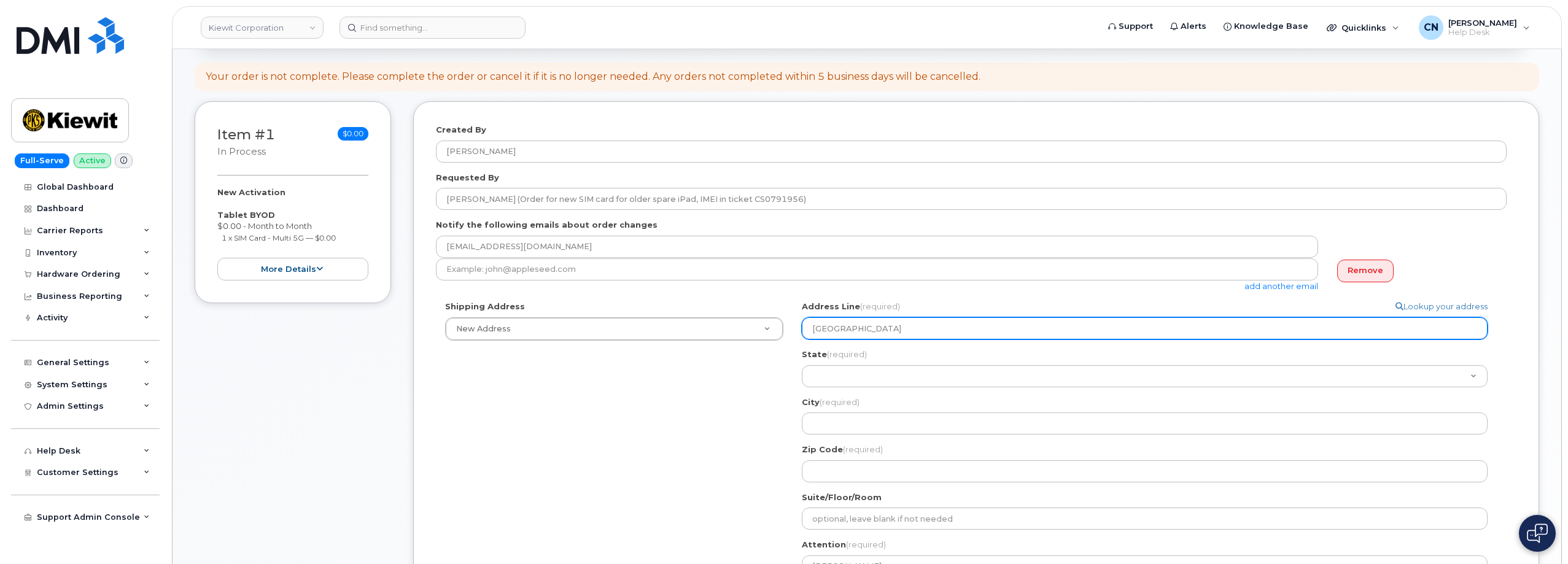
type input "200880 Mill Blvd Frontage Roa"
select select
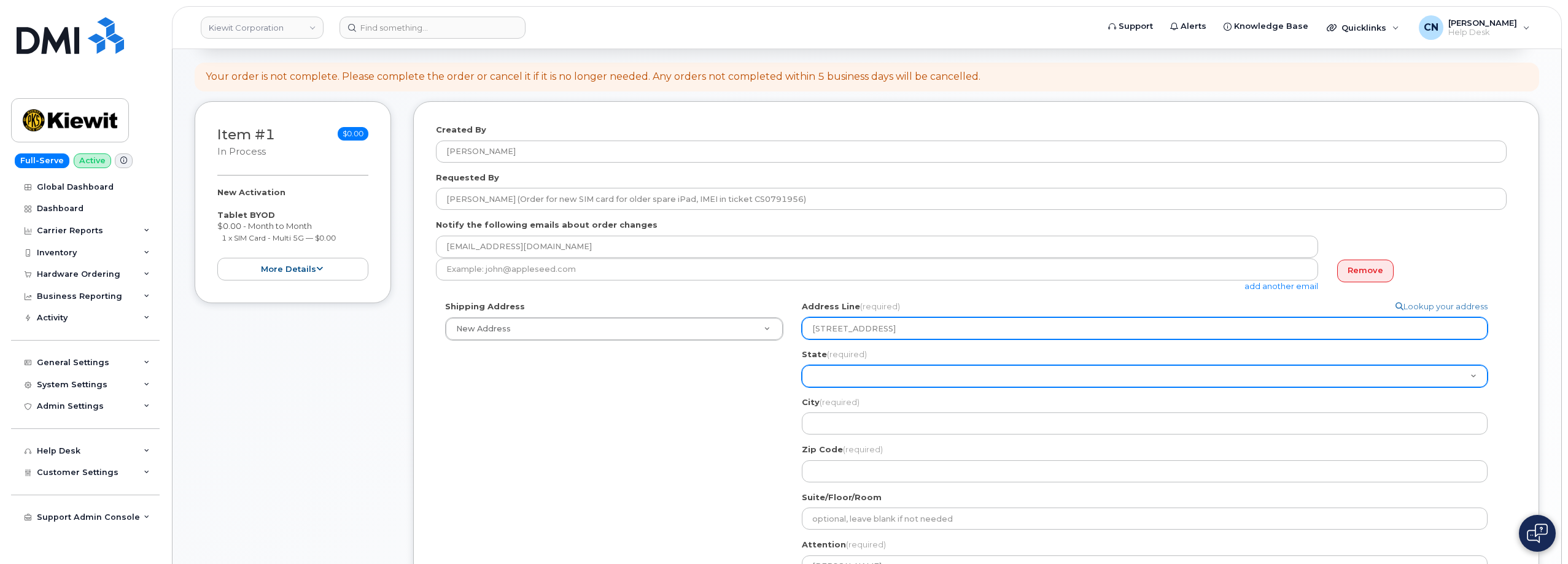
type input "200880 Mill Blvd Frontage Road"
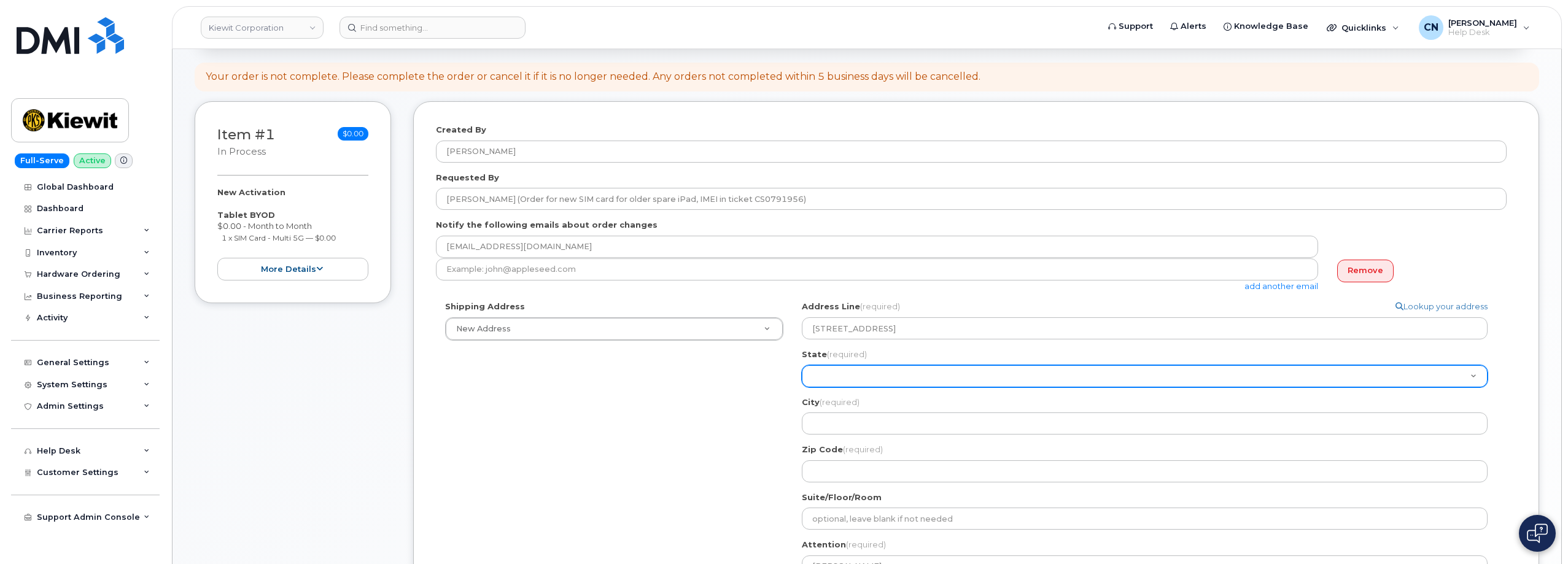
click at [830, 378] on select "Alabama Alaska American Samoa Arizona Arkansas California Colorado Connecticut …" at bounding box center [1145, 375] width 685 height 22
select select "TX"
click at [802, 365] on select "Alabama Alaska American Samoa Arizona Arkansas California Colorado Connecticut …" at bounding box center [1145, 375] width 685 height 22
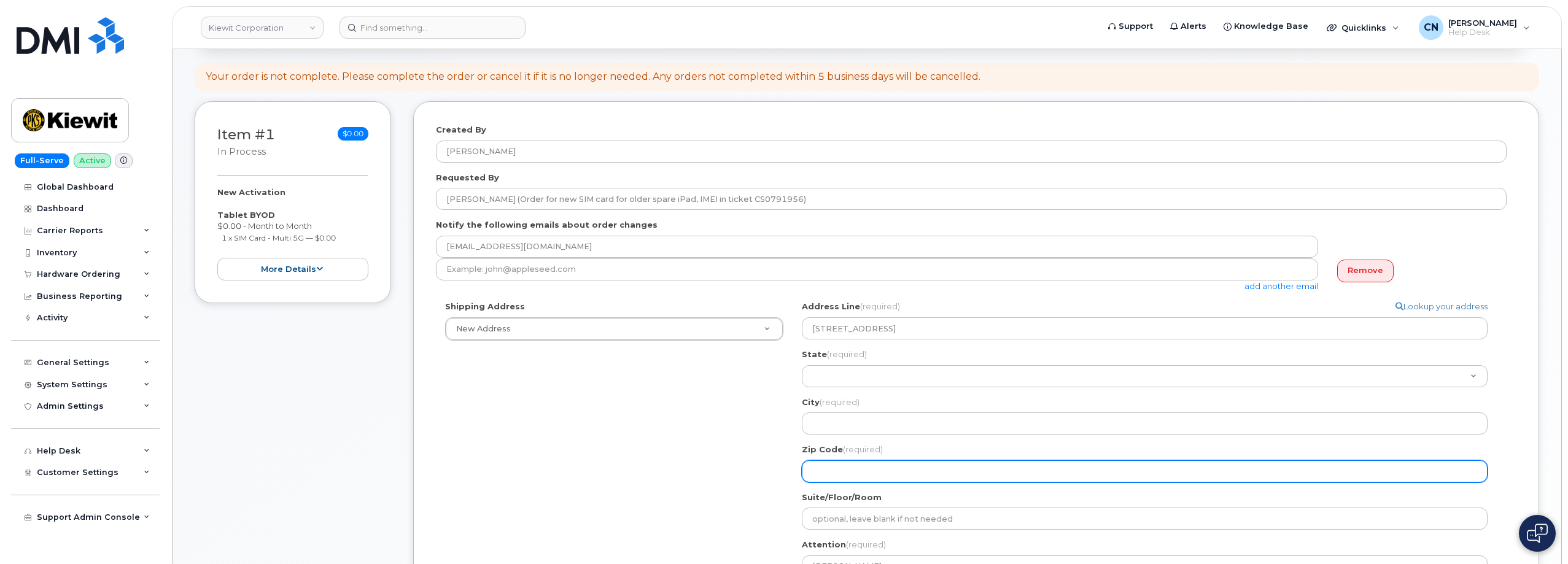
click at [820, 466] on input "Zip Code (required)" at bounding box center [1145, 471] width 685 height 22
select select
type input "7"
select select
type input "77"
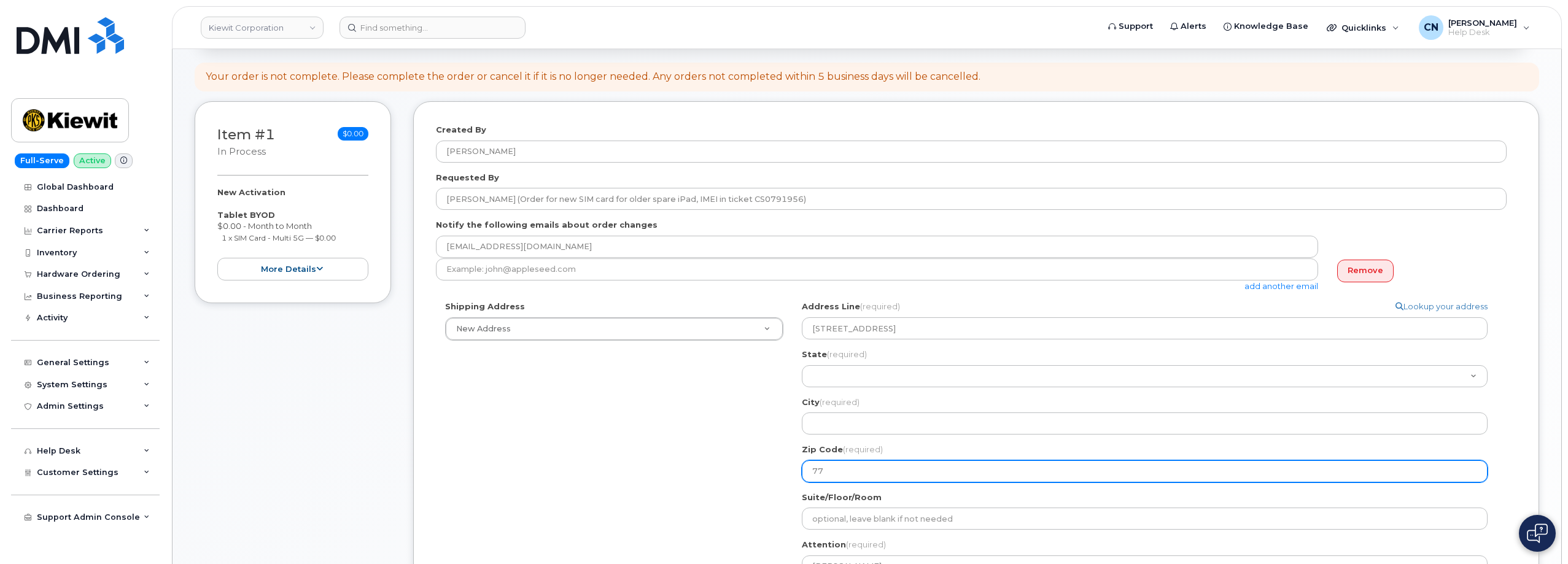
select select
type input "776"
select select
type input "7764"
select select
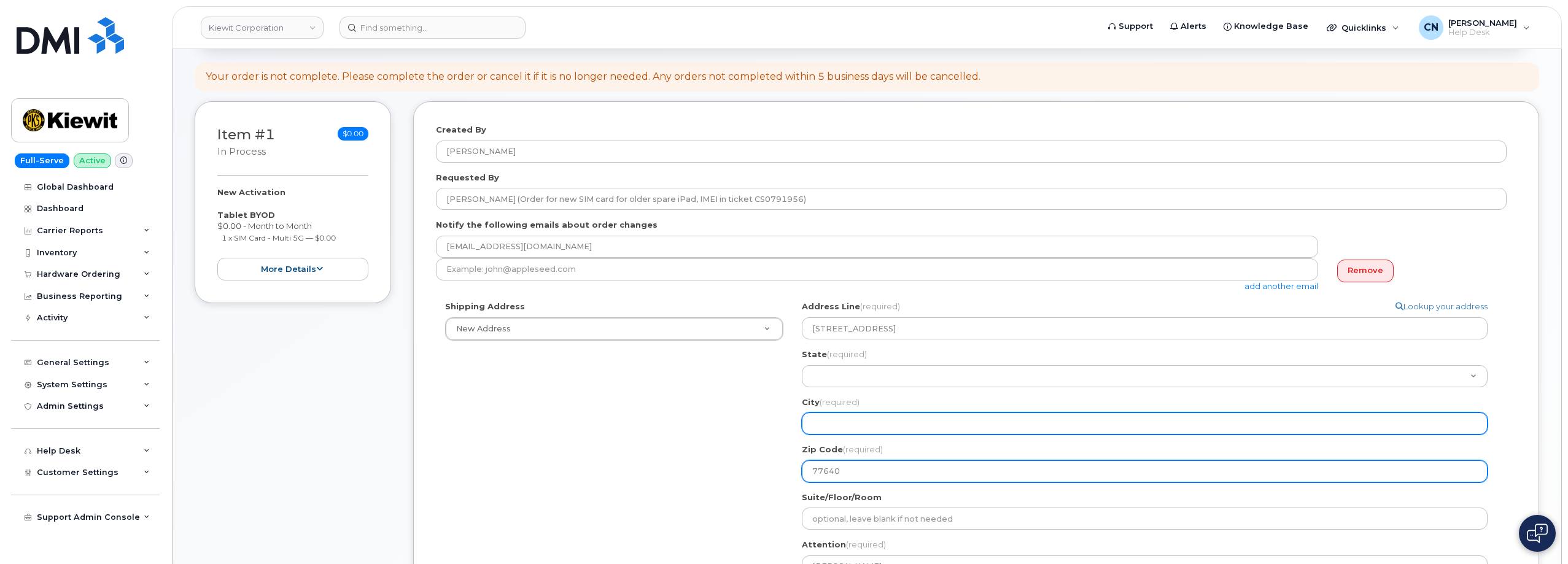
type input "77640"
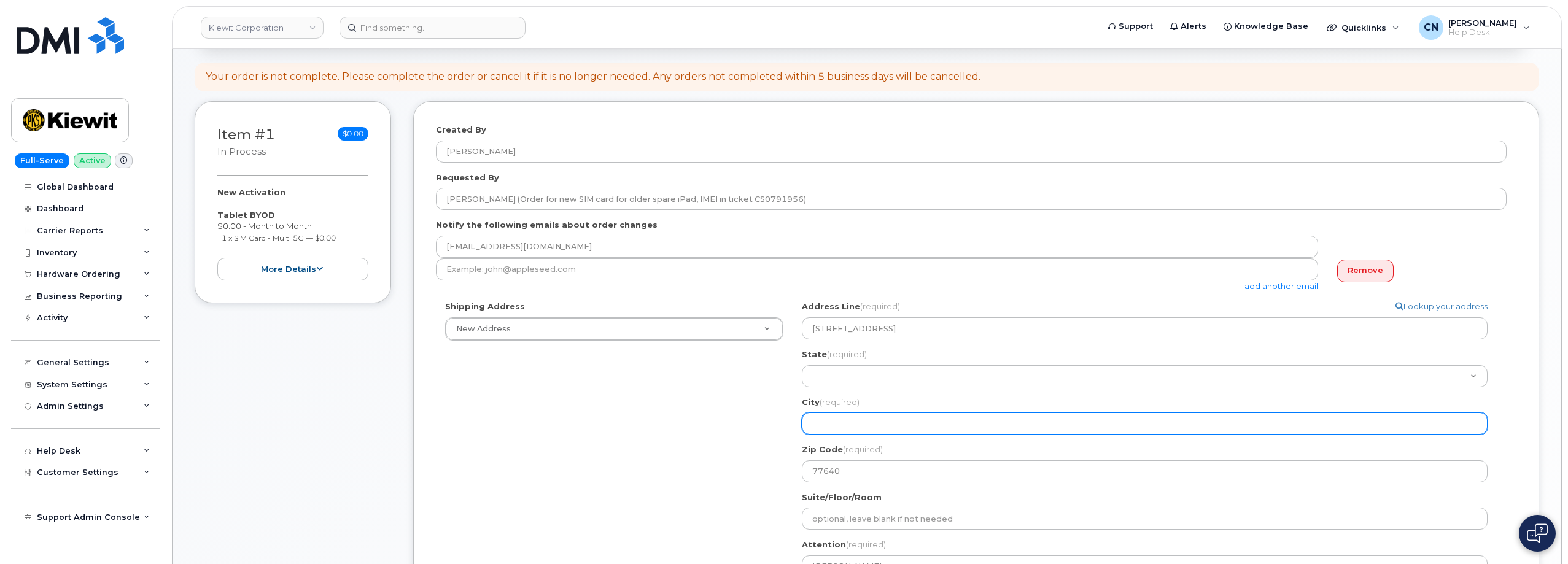
click at [828, 425] on input "City (required)" at bounding box center [1145, 423] width 685 height 22
select select
type input "P"
select select
type input "Po"
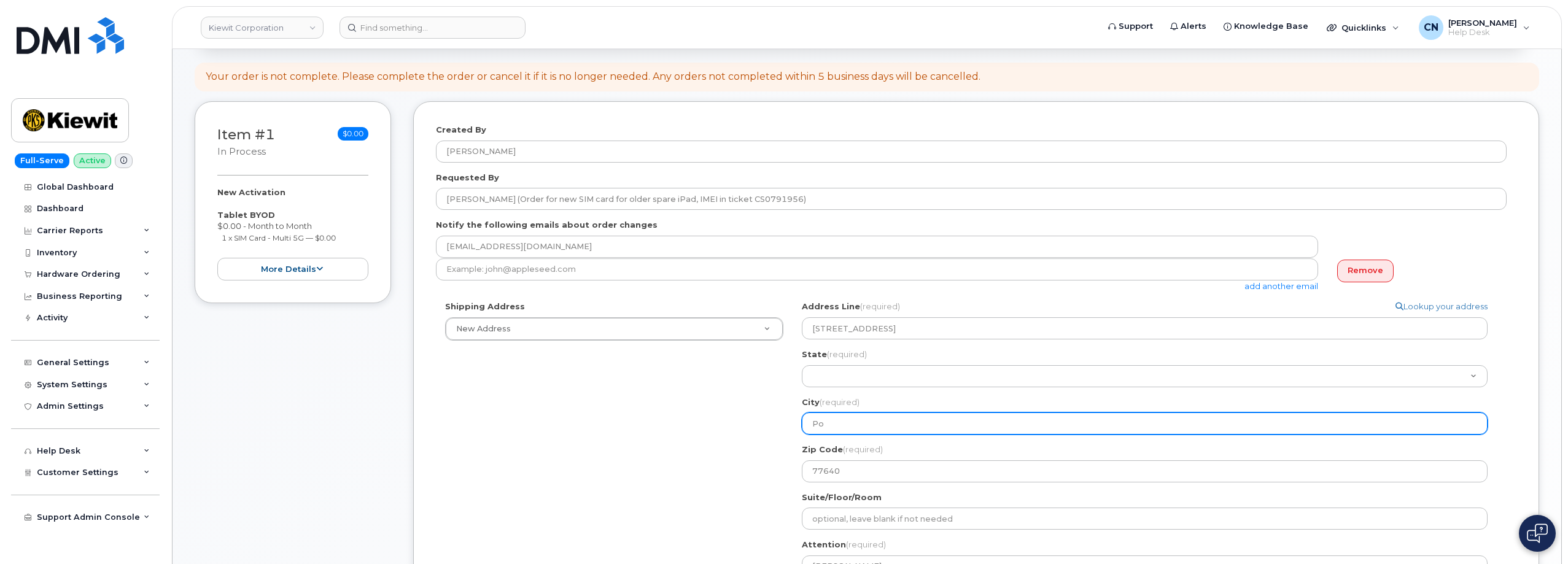
select select
type input "Por"
select select
type input "Port"
select select
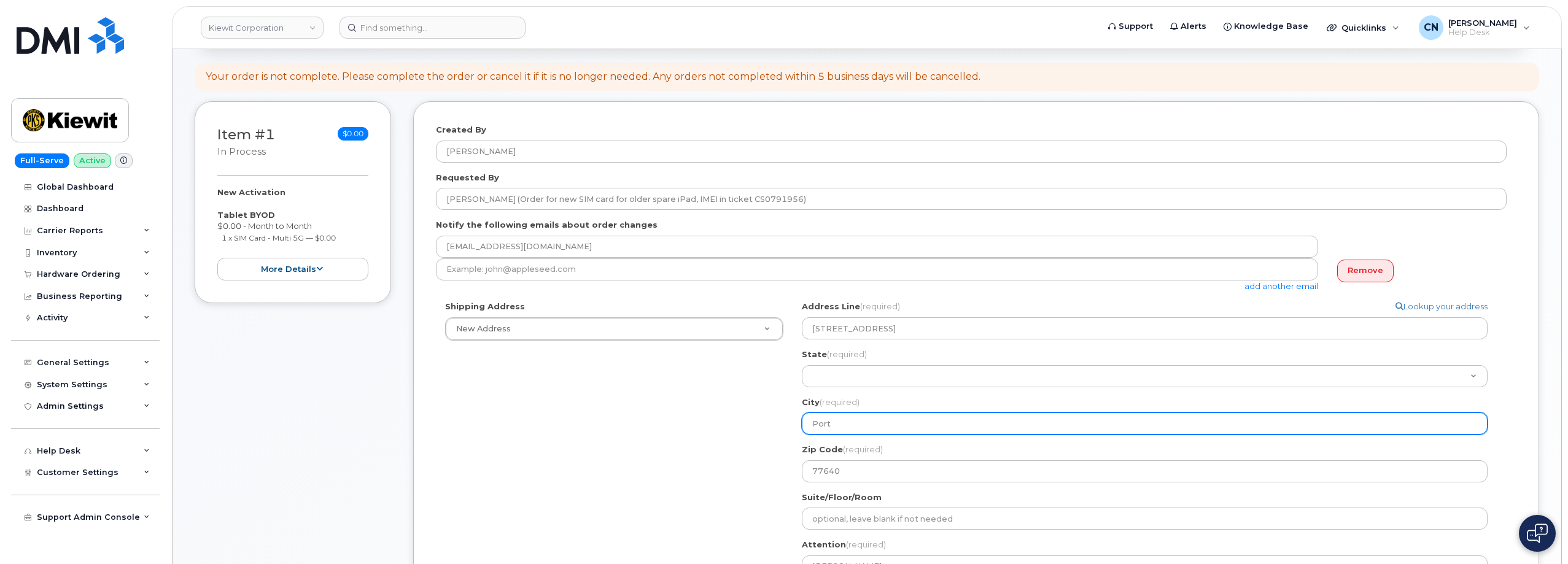
type input "Port A"
select select
type input "Port Au"
select select
type input "Port Aur"
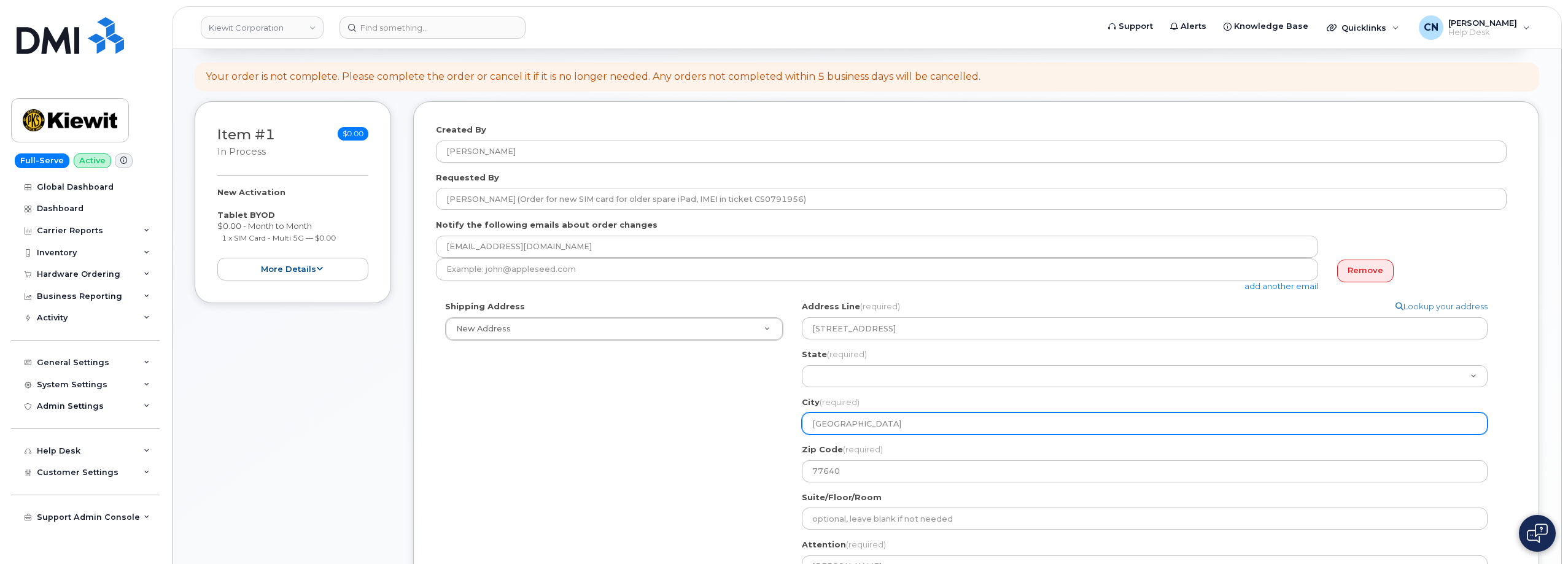
select select
type input "Port Aurt"
select select
type input "Port Aurth"
select select
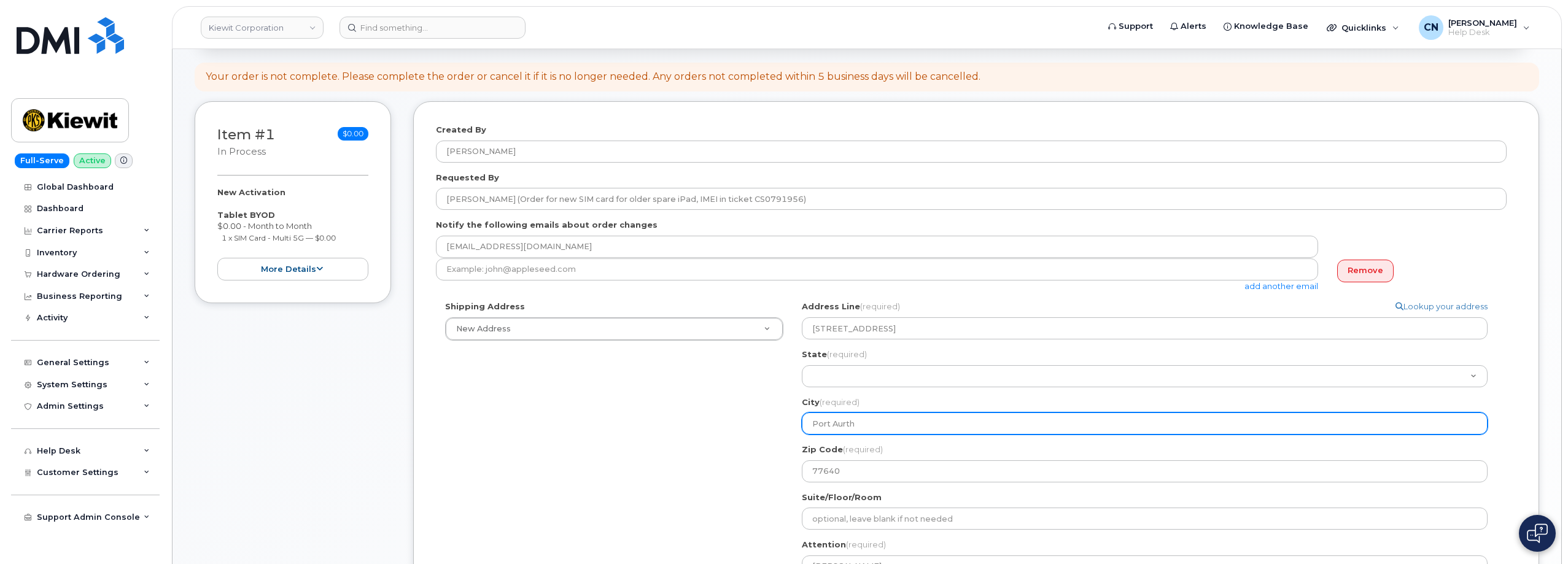
type input "Port Aurt"
select select
type input "Port Aur"
select select
type input "Port Au"
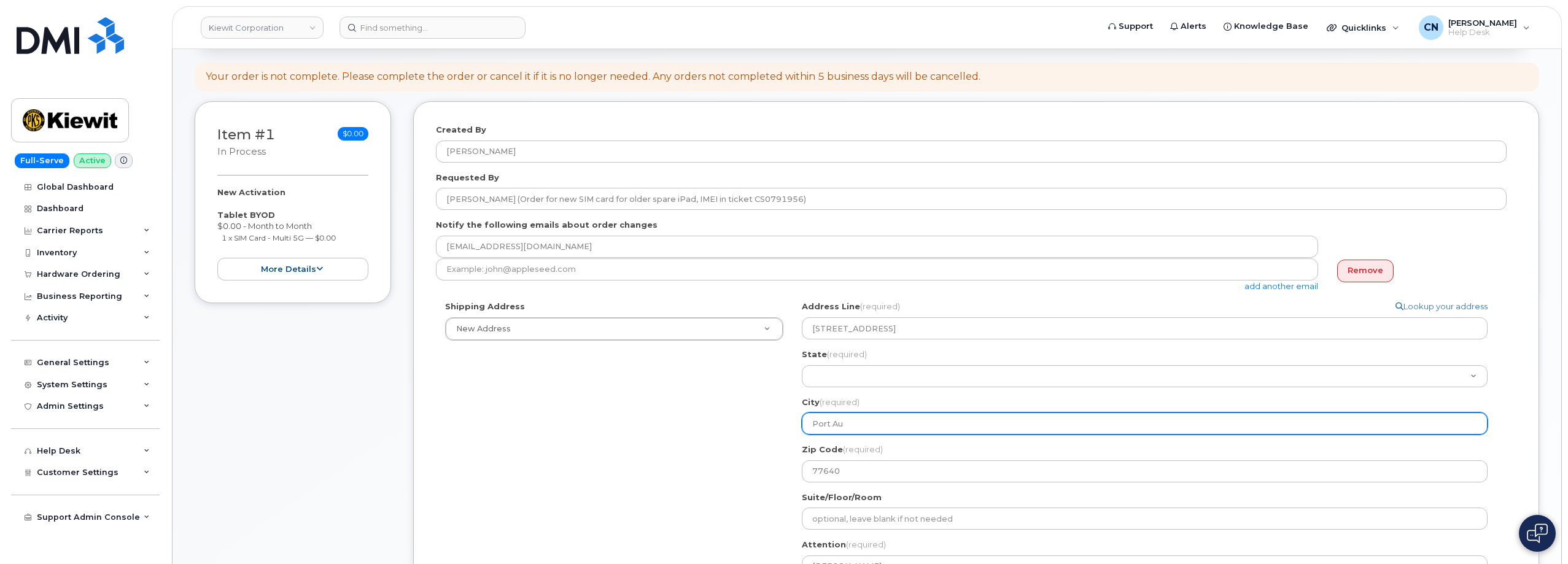
select select
type input "Port A"
select select
type input "Port Au"
select select
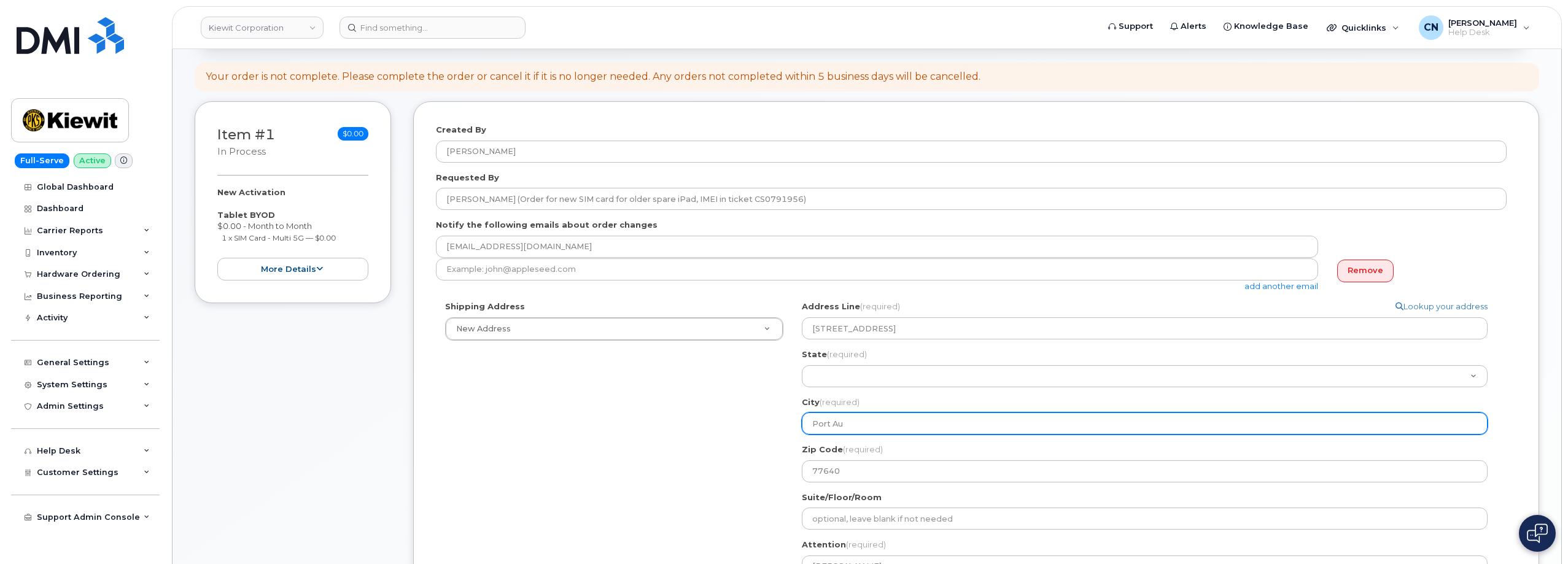
type input "Port A"
select select
type input "Port Ar"
select select
type input "Port Art"
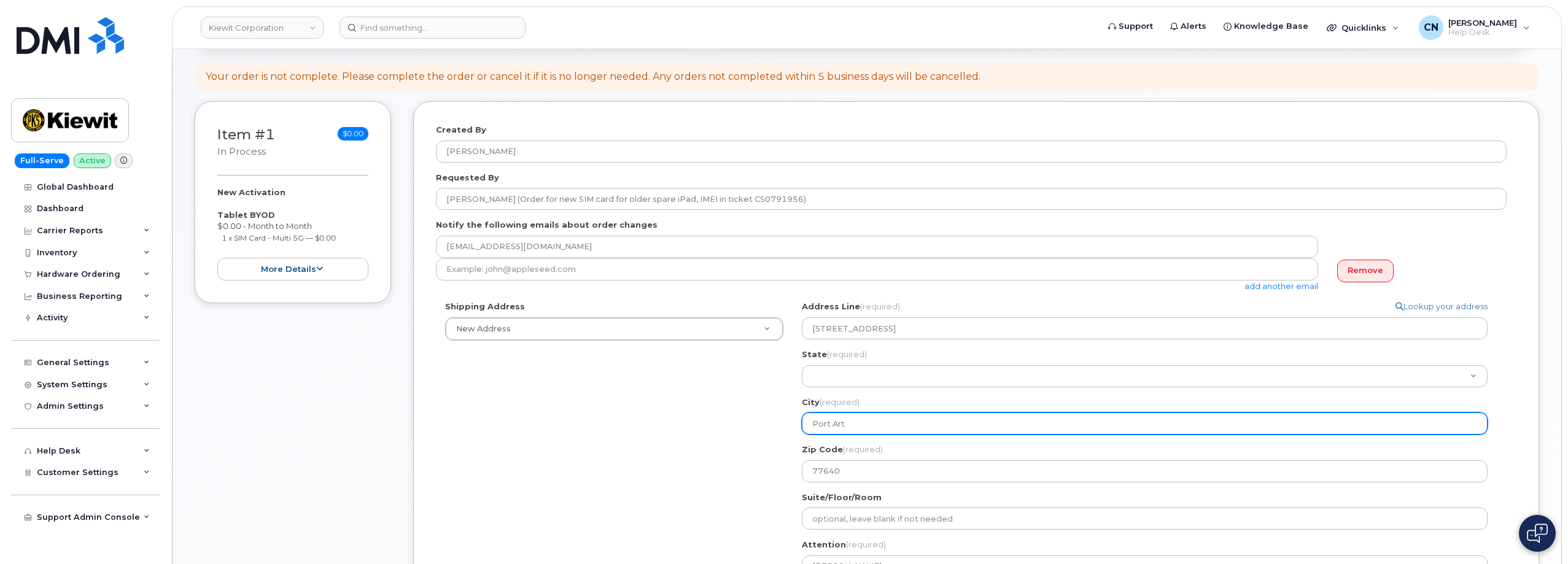
select select
type input "Port Arth"
select select
type input "Port Arthu"
select select
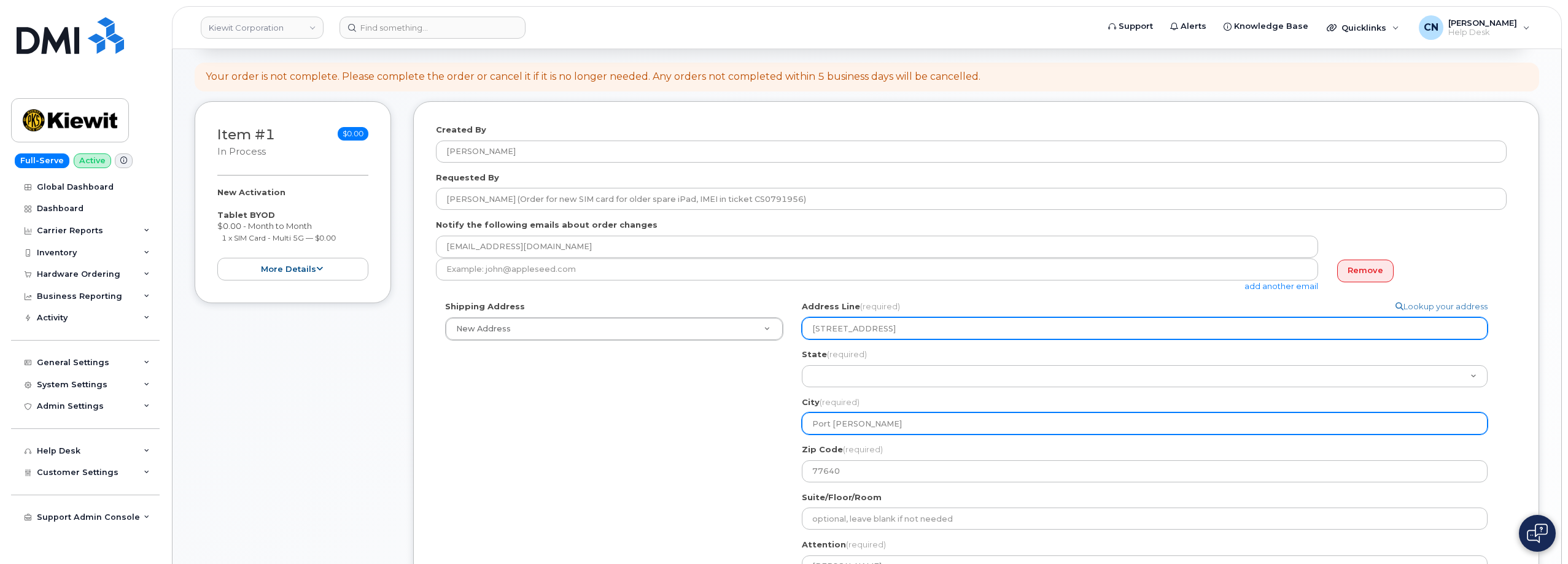
type input "Port Arthur"
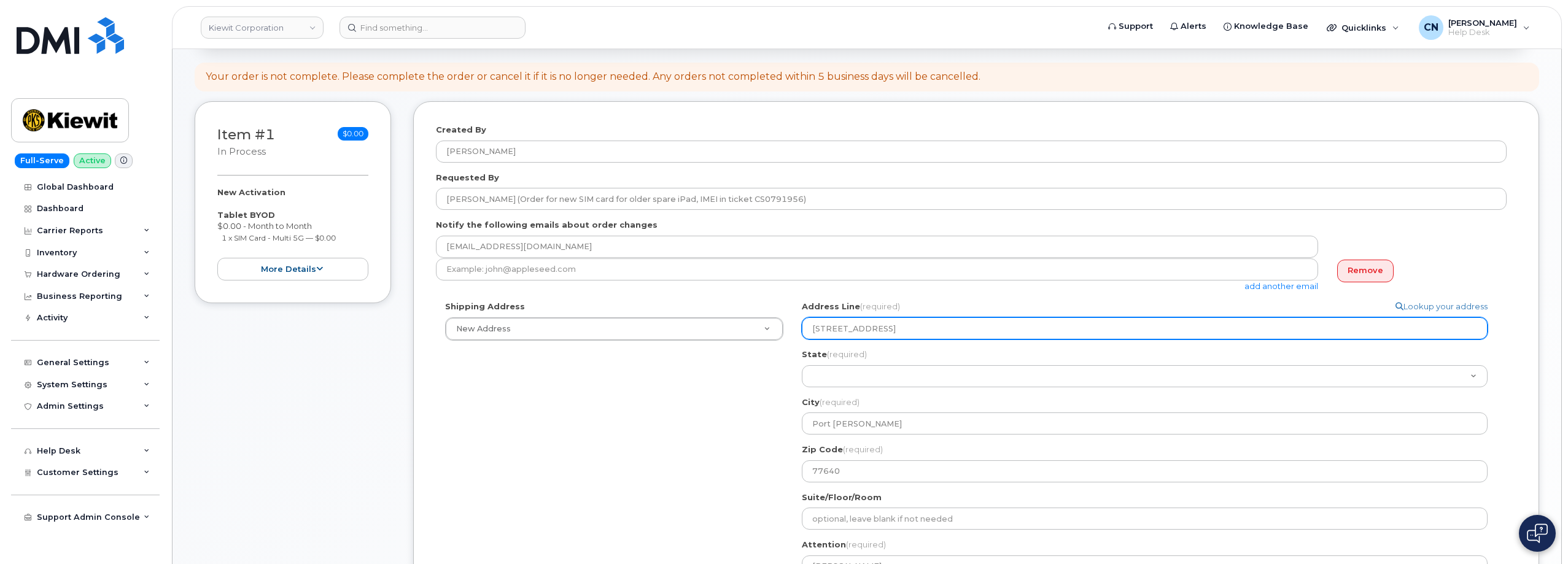
drag, startPoint x: 934, startPoint y: 323, endPoint x: 664, endPoint y: 167, distance: 311.8
click at [738, 312] on div "Shipping Address New Address New Address 801 FM 694 20251 CR 300 508 Omega Stre…" at bounding box center [971, 467] width 1070 height 333
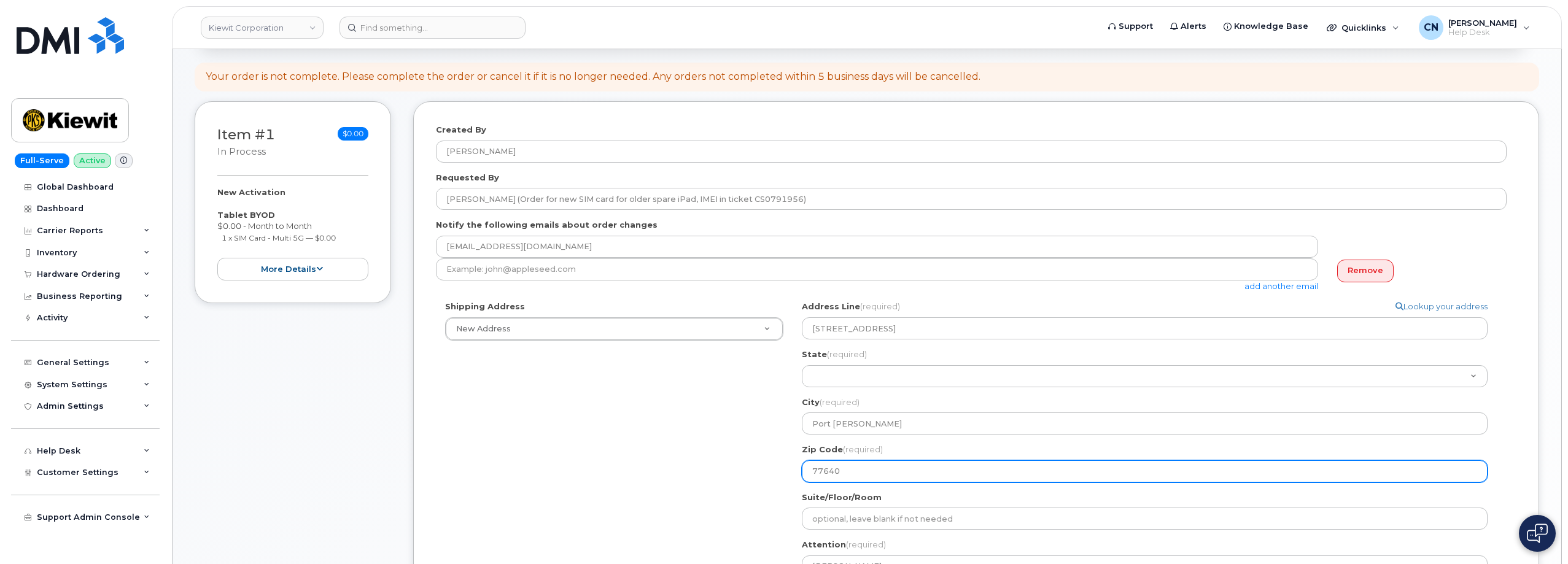
click at [845, 480] on input "77640" at bounding box center [1145, 471] width 685 height 22
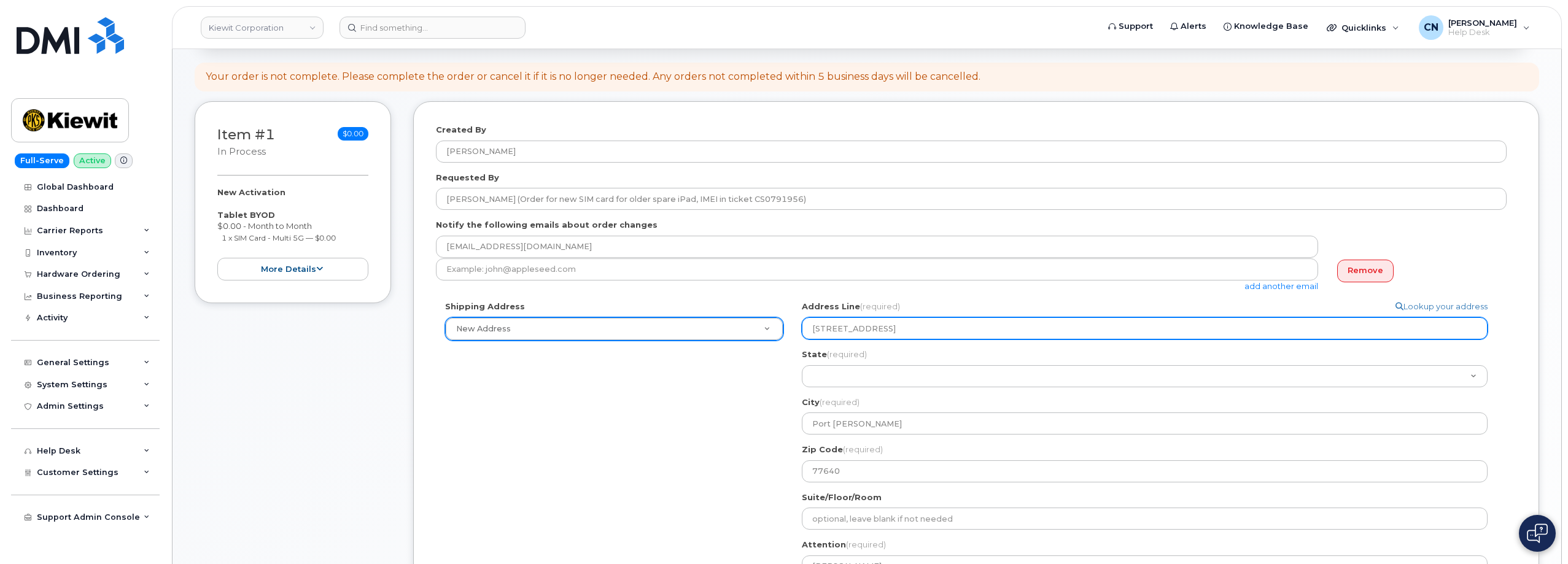
drag, startPoint x: 965, startPoint y: 330, endPoint x: 756, endPoint y: 329, distance: 209.0
click at [756, 329] on div "Shipping Address New Address New Address 801 FM 694 20251 CR 300 508 Omega Stre…" at bounding box center [971, 467] width 1070 height 333
paste input "HO Mill Blvd Frontage Road Port Arthur texas 77640"
select select
type input "2008 HO Mill Blvd Frontage Road Port Arthur texas 77640"
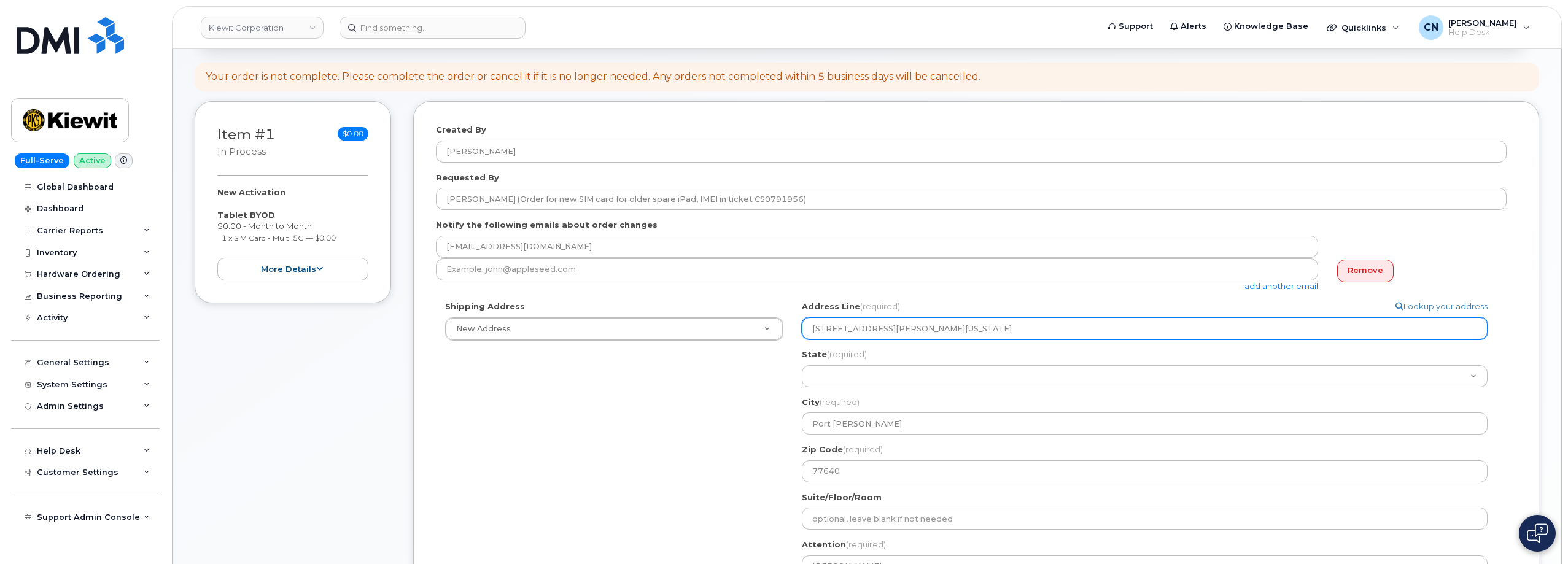
drag, startPoint x: 947, startPoint y: 329, endPoint x: 1175, endPoint y: 329, distance: 228.0
click at [1175, 329] on input "2008 HO Mill Blvd Frontage Road Port Arthur texas 77640" at bounding box center [1145, 328] width 685 height 22
select select
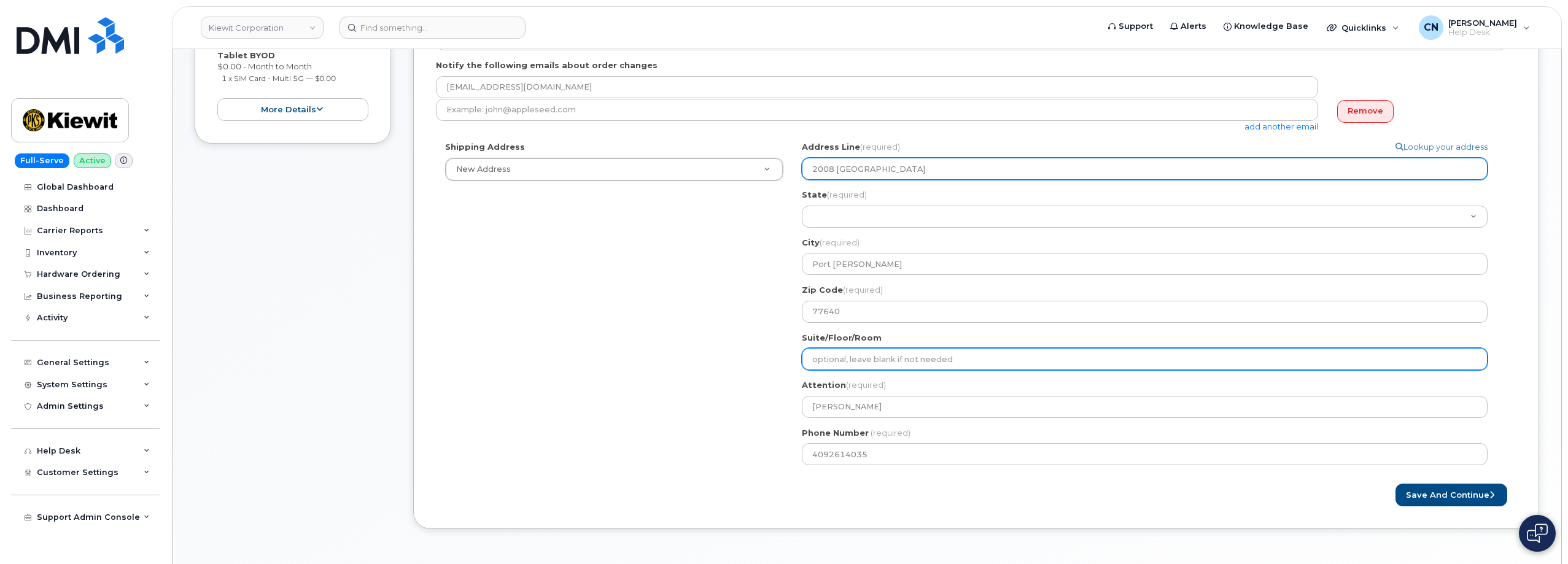
scroll to position [368, 0]
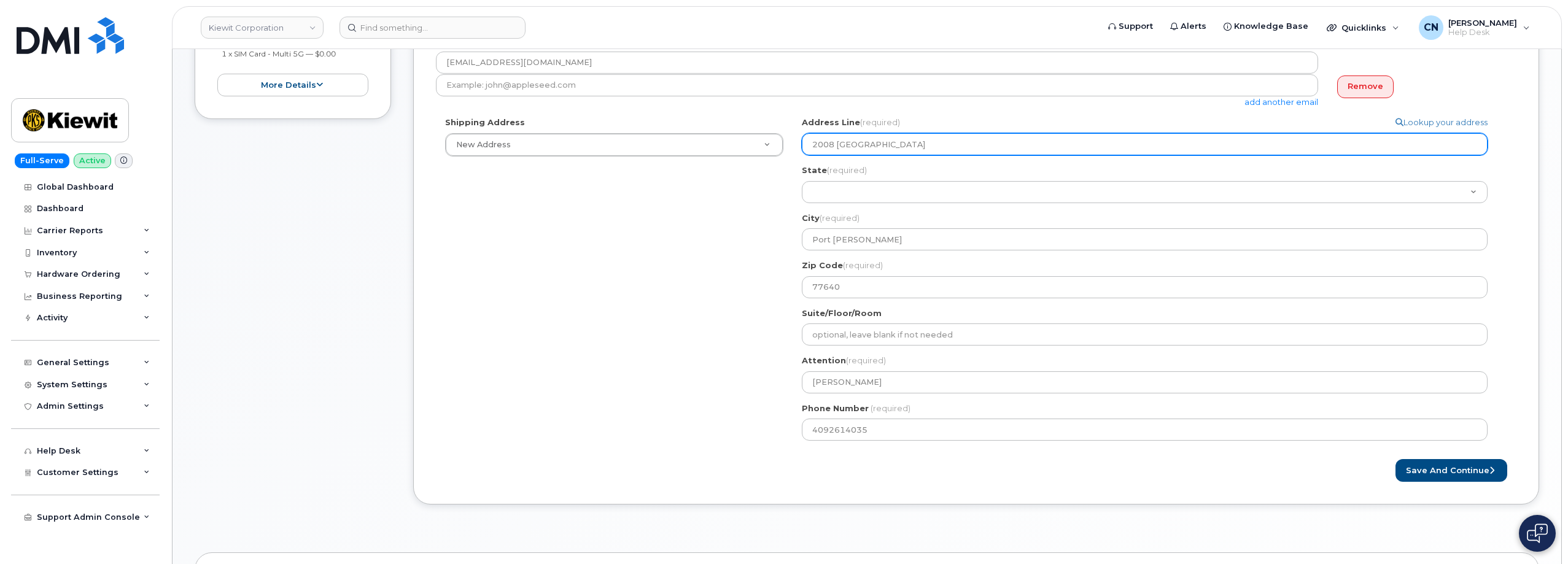
type input "2008 HO Mill Blvd Frontage Road"
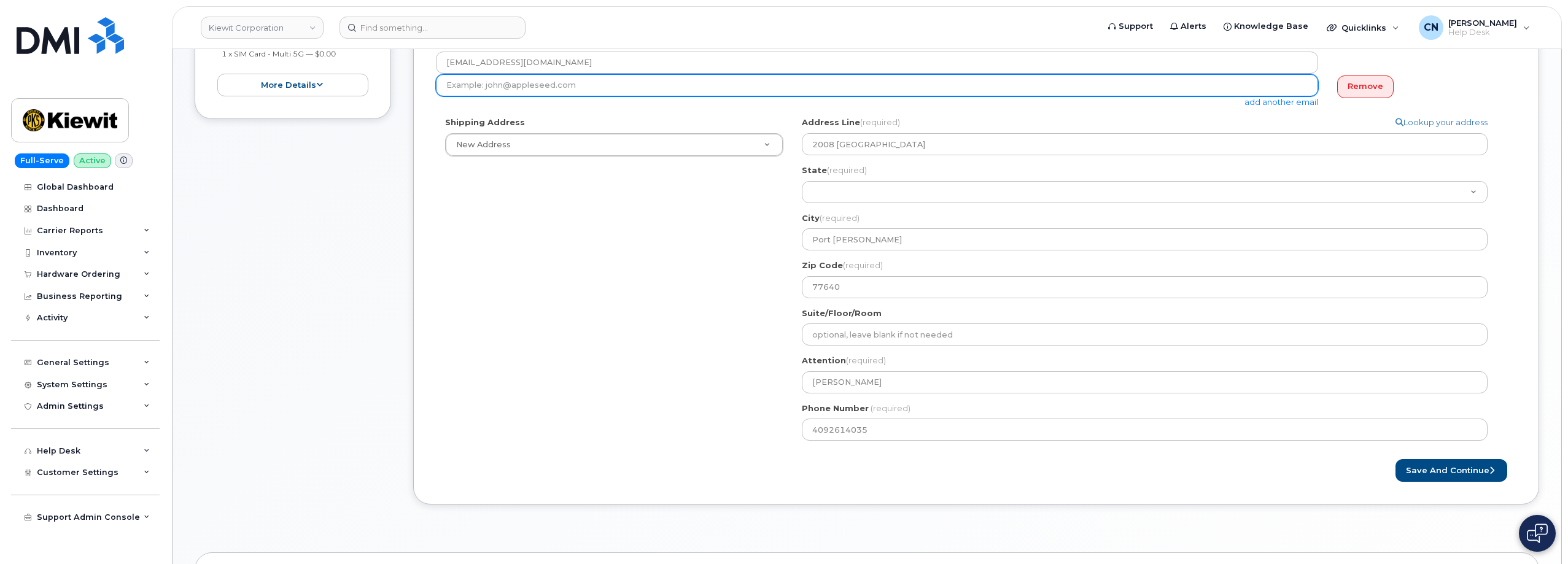
click at [551, 89] on input "email" at bounding box center [876, 85] width 882 height 22
paste input "LYNN.GARDNER@KIEWIT.COM"
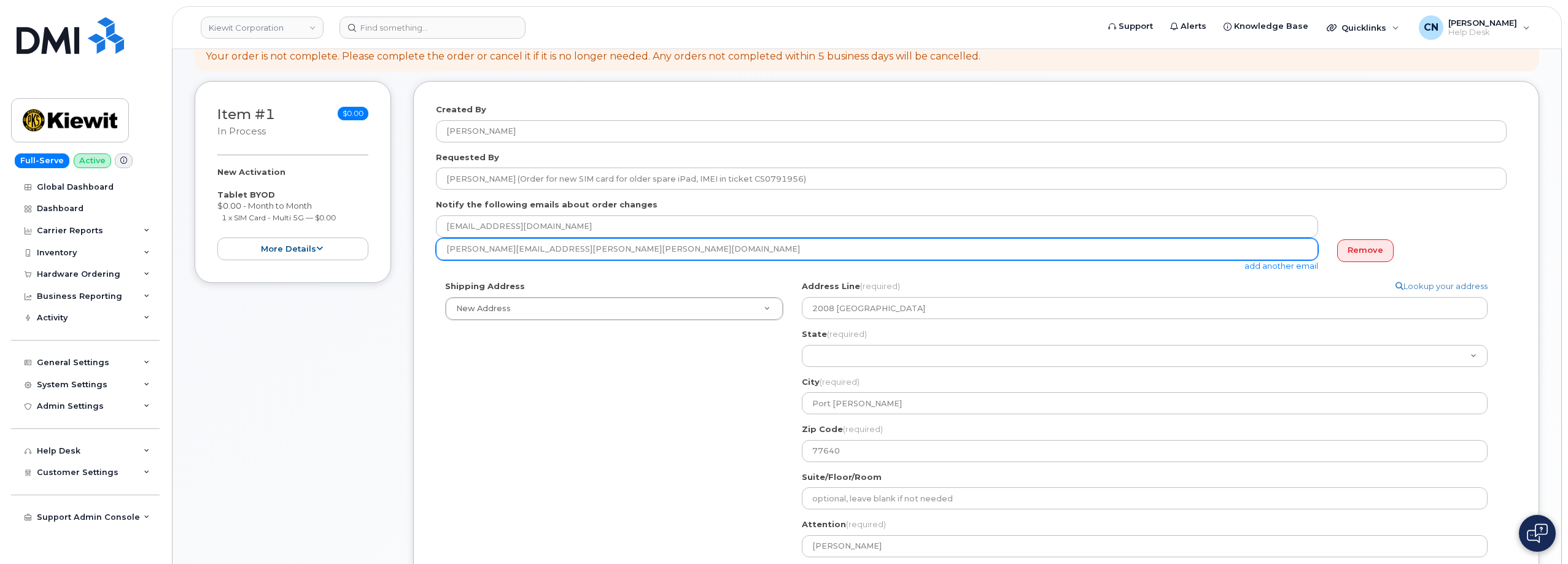
scroll to position [307, 0]
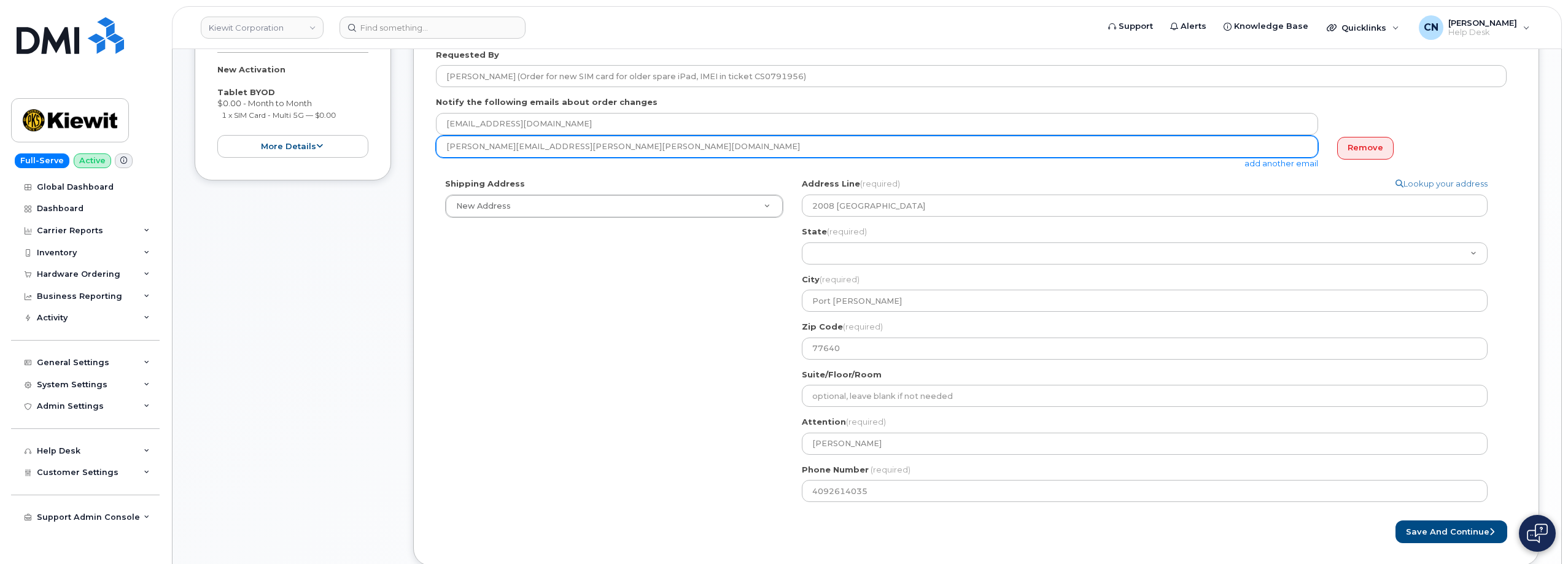
type input "LYNN.GARDNER@KIEWIT.COM"
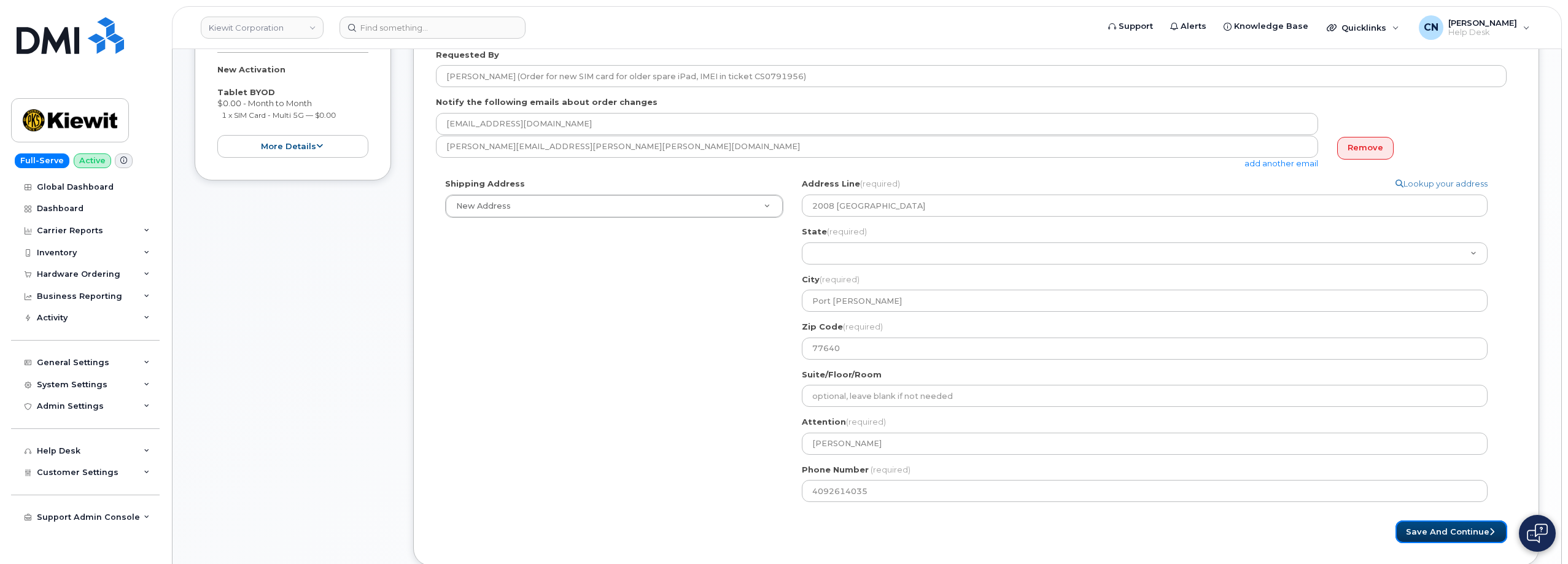
click at [1460, 533] on button "Save and Continue" at bounding box center [1451, 532] width 112 height 23
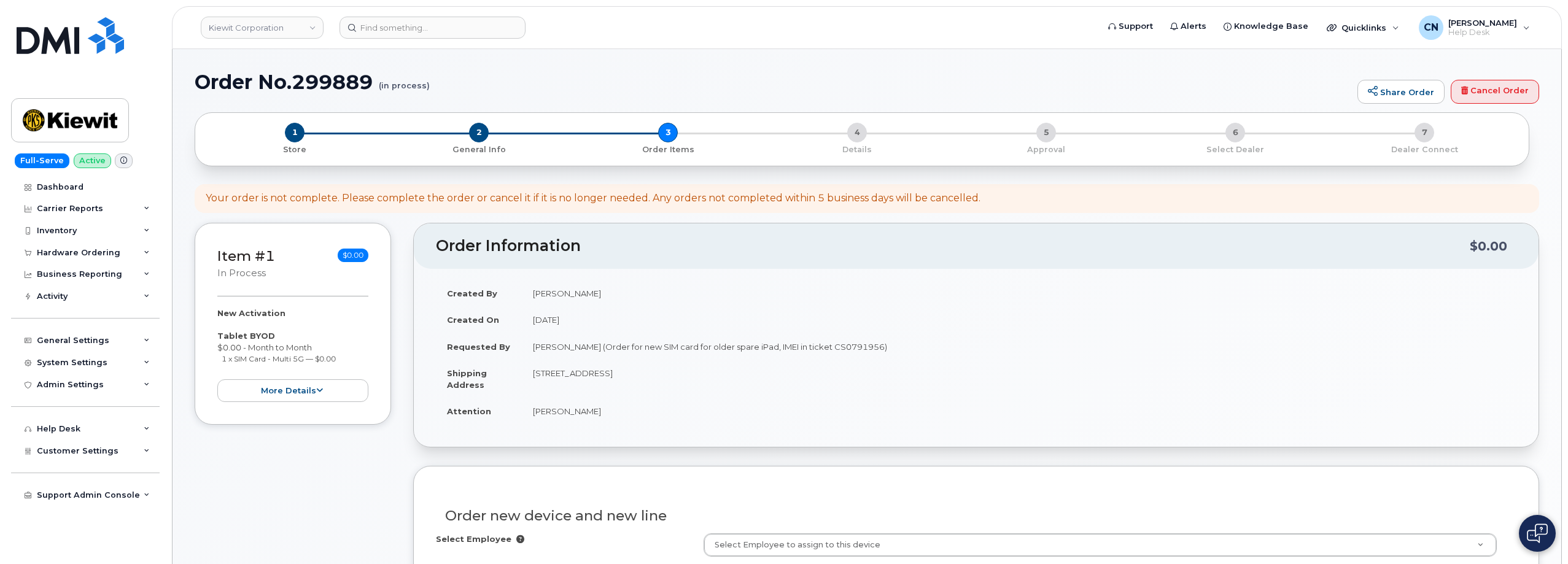
select select
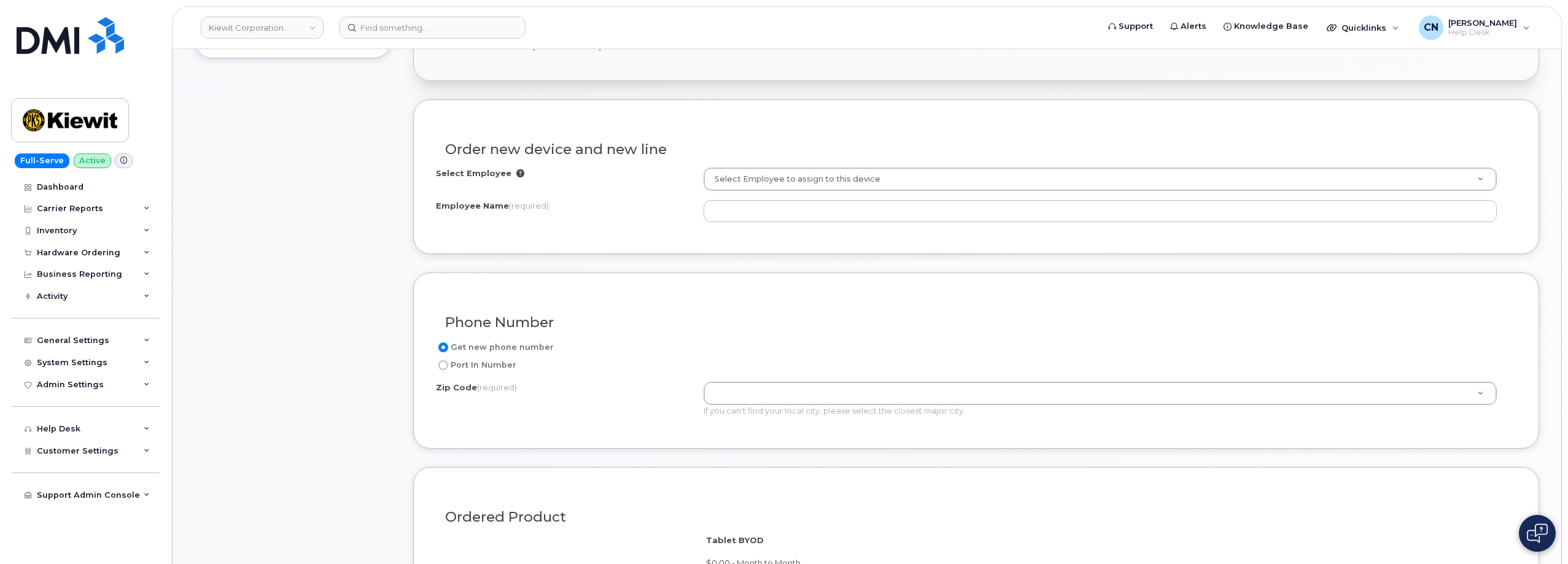
scroll to position [429, 0]
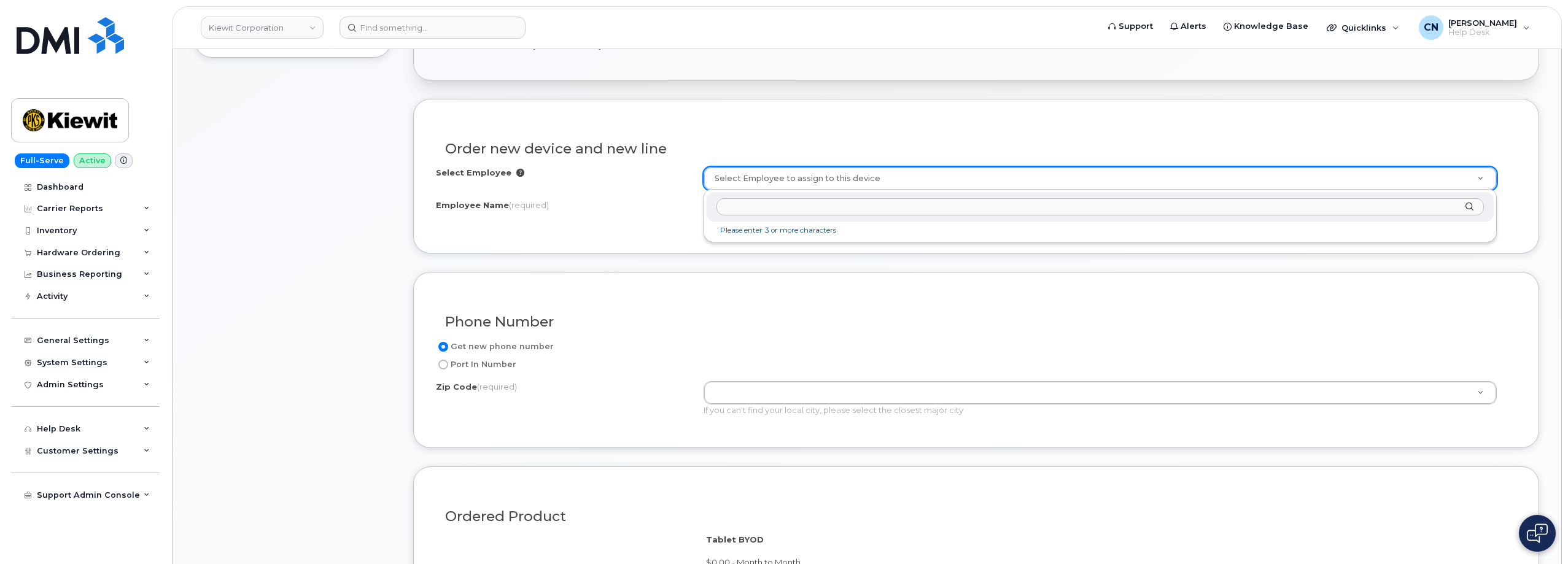
paste input "Christian Sandoval"
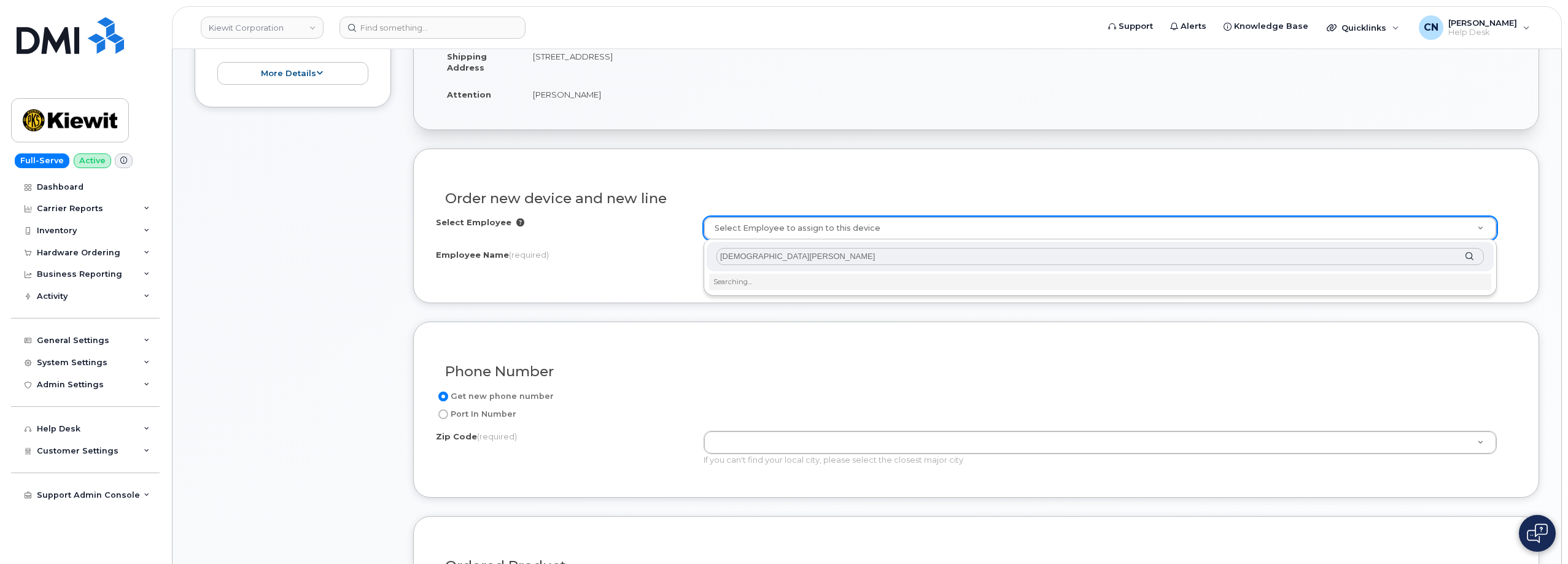
scroll to position [307, 0]
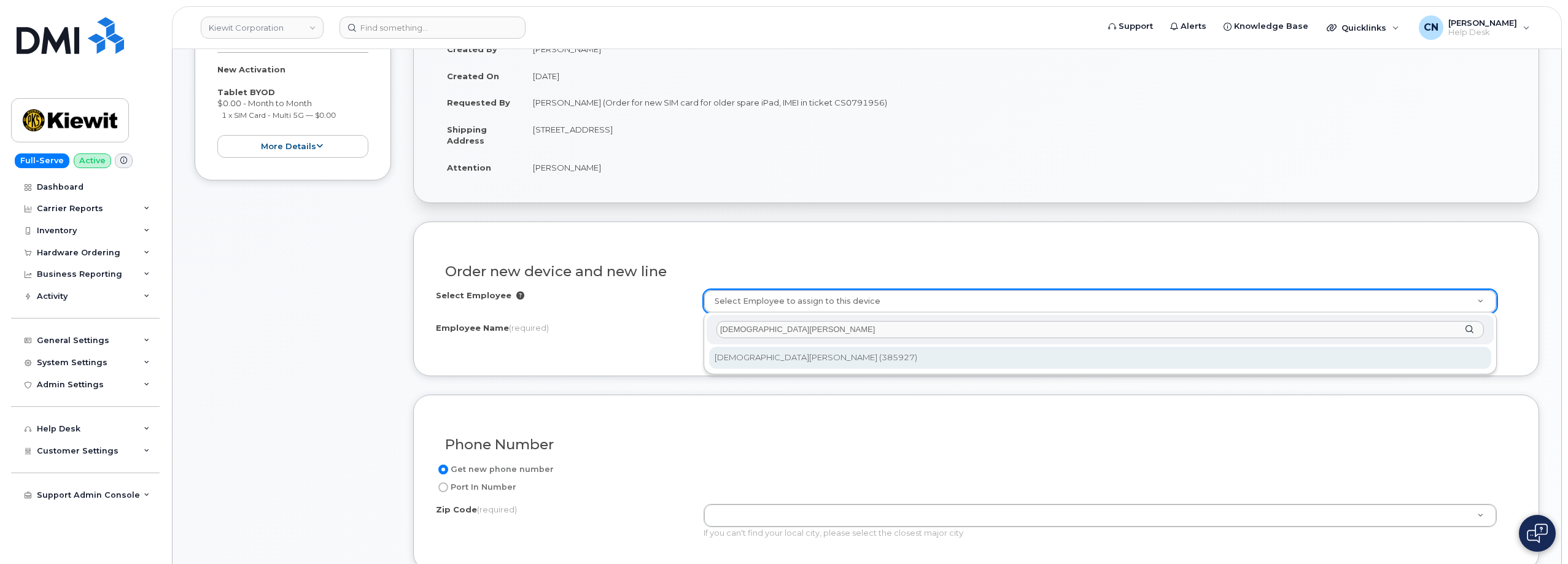
type input "Christian Sandoval"
type input "2153256"
type input "Christian Sandoval"
type input "2008 West H.O. Mills Boulevard"
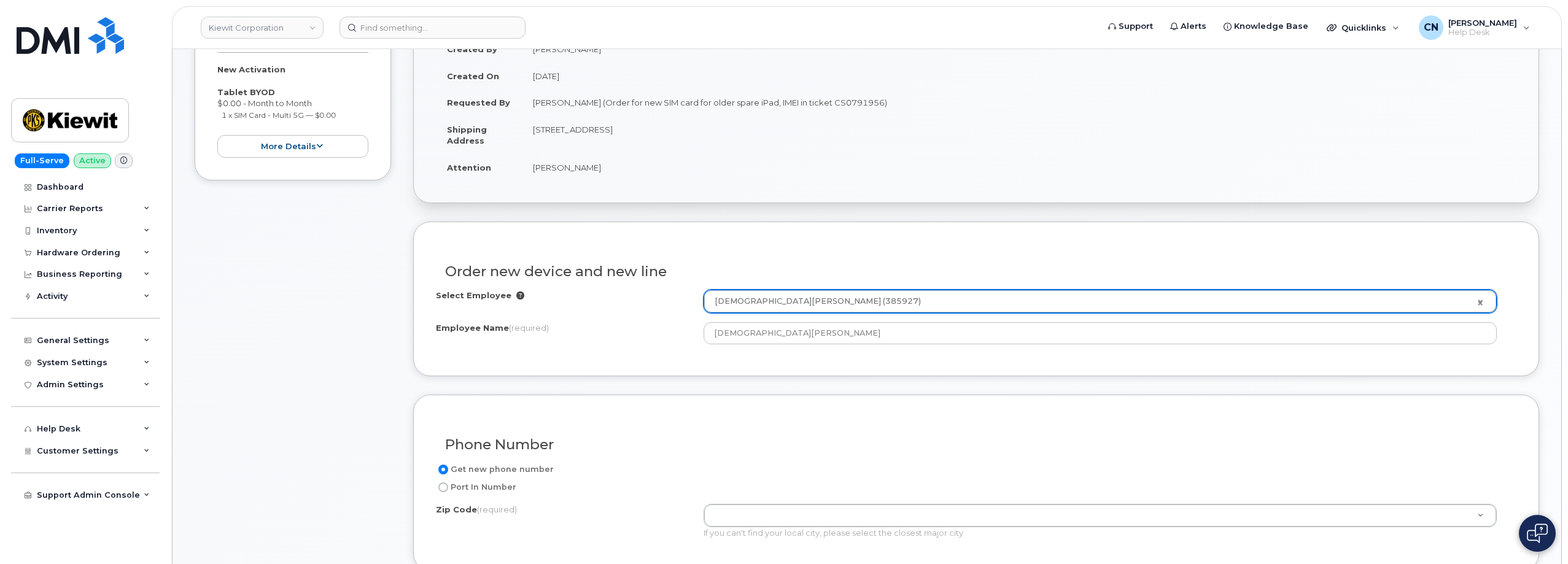
click at [745, 131] on td "[STREET_ADDRESS][PERSON_NAME]" at bounding box center [1018, 135] width 994 height 38
copy td "77640"
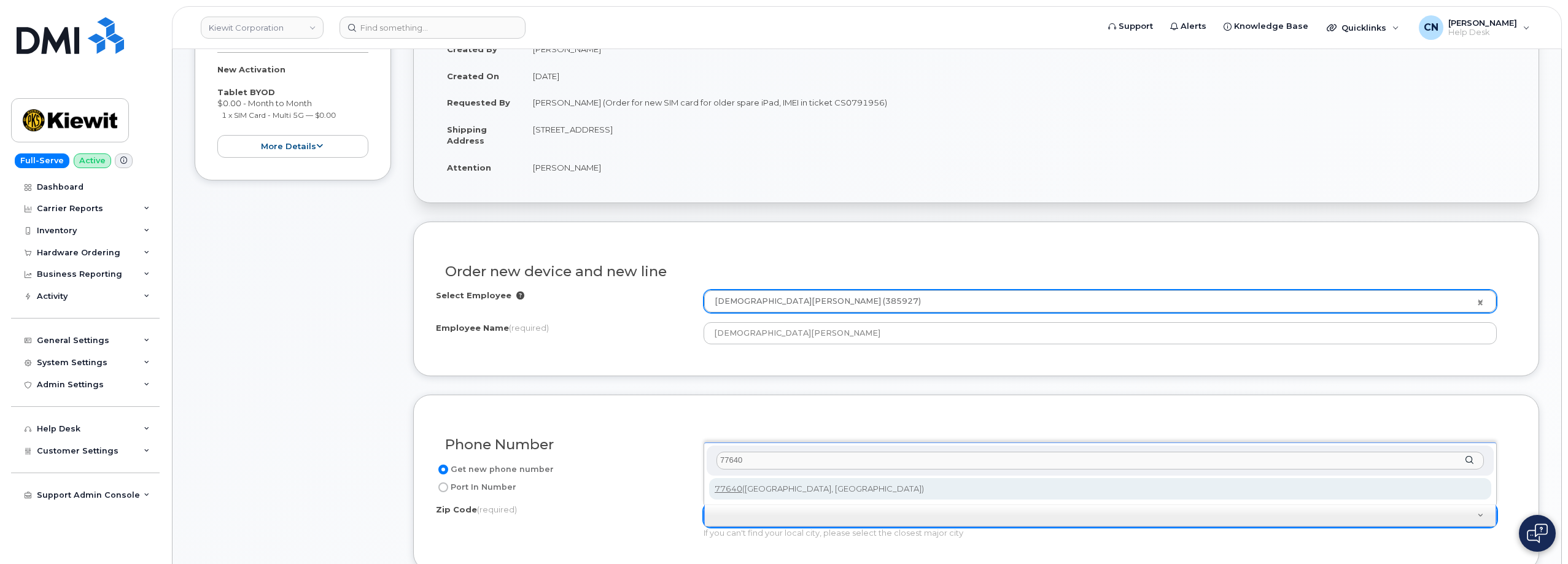
type input "77640"
type input "77640 (Port Arthur, TX)"
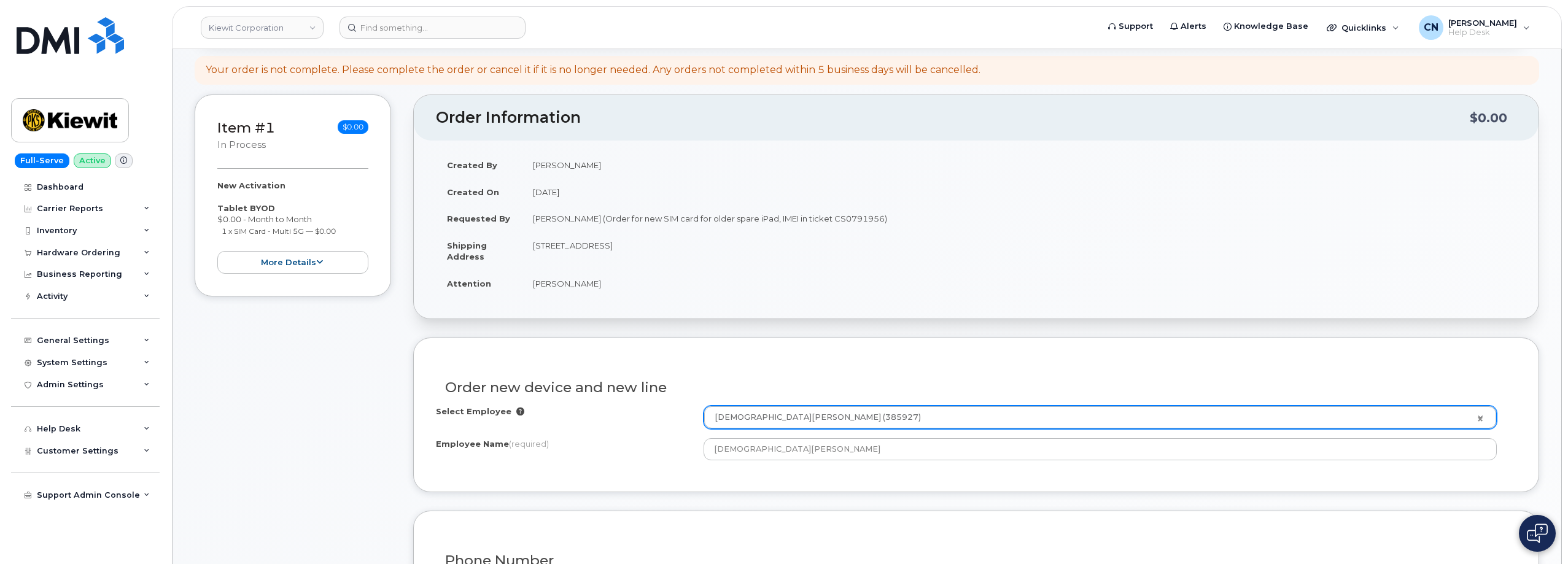
scroll to position [0, 0]
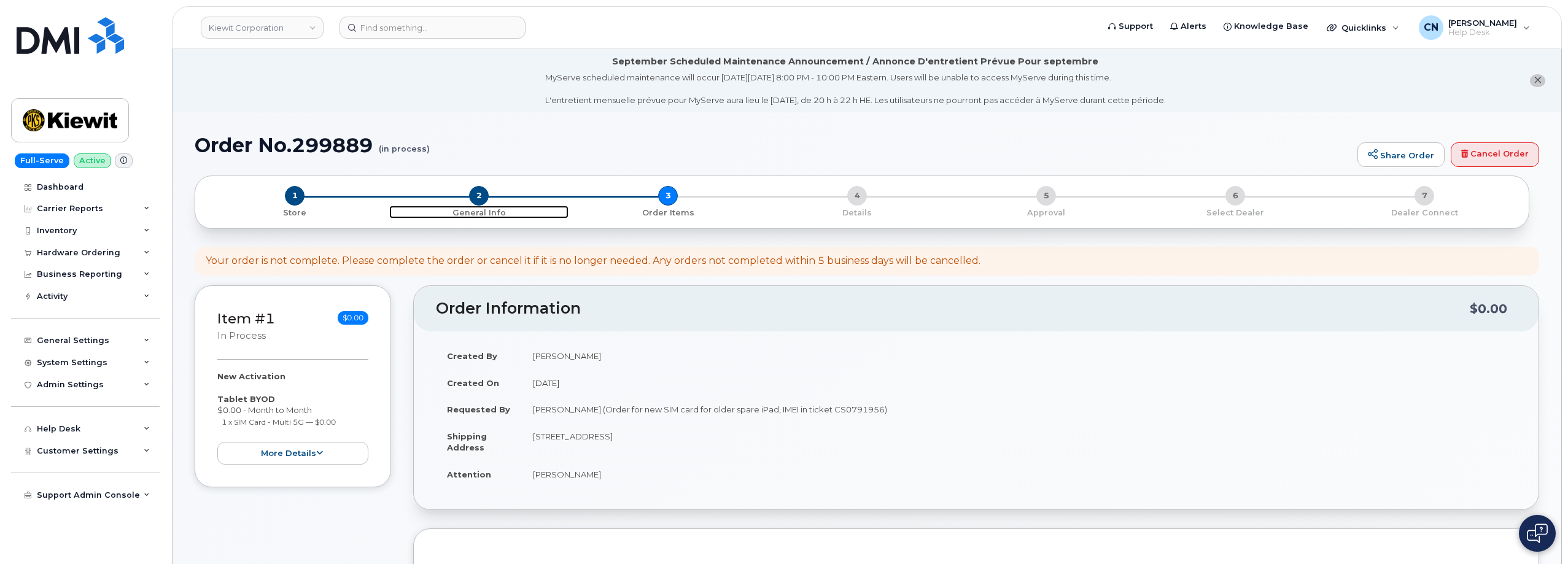
click at [478, 195] on span "2" at bounding box center [479, 196] width 20 height 20
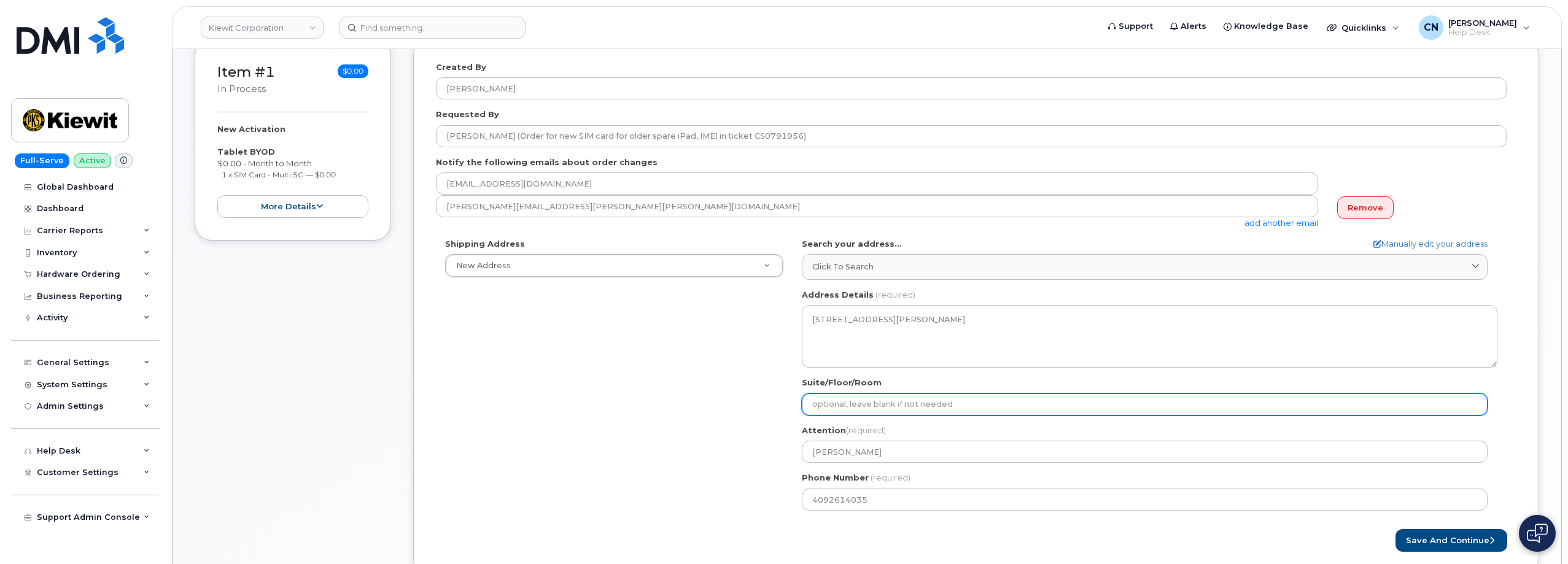
scroll to position [247, 0]
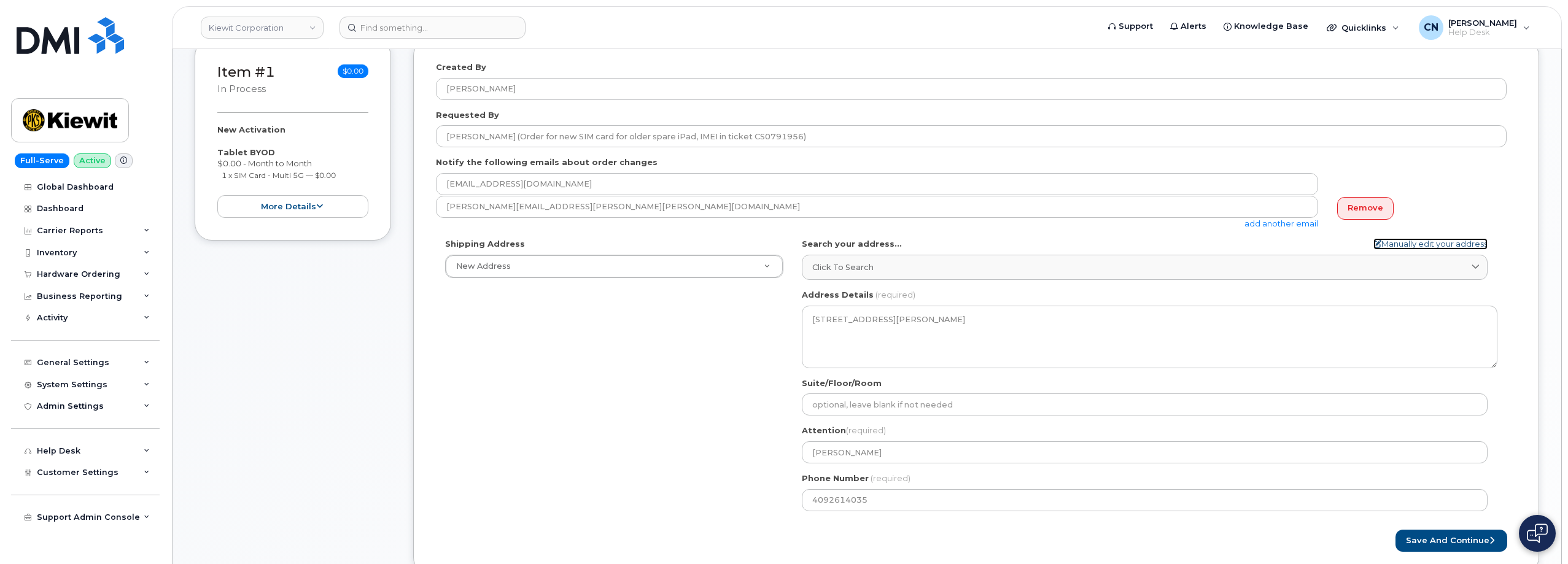
click at [1398, 241] on link "Manually edit your address" at bounding box center [1430, 244] width 114 height 11
select select
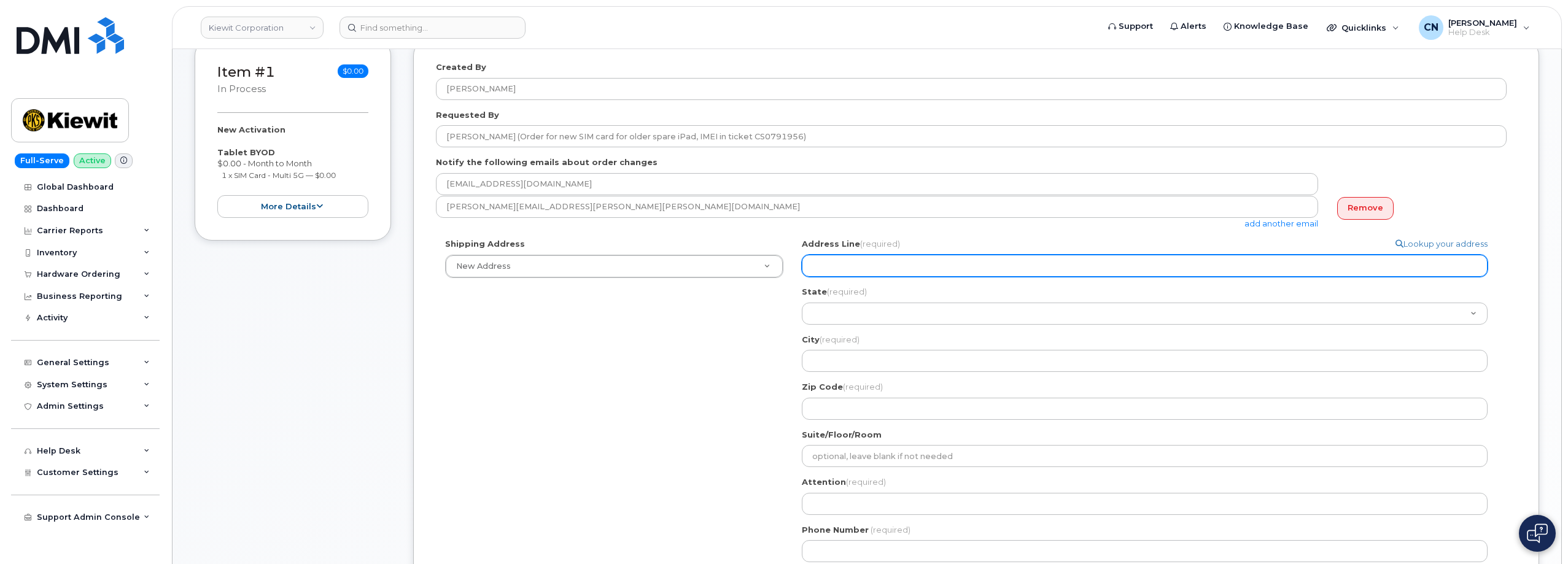
click at [871, 272] on input "Address Line (required)" at bounding box center [1145, 265] width 685 height 22
click at [833, 270] on input "Address Line (required)" at bounding box center [1145, 265] width 685 height 22
select select
type input "2"
select select
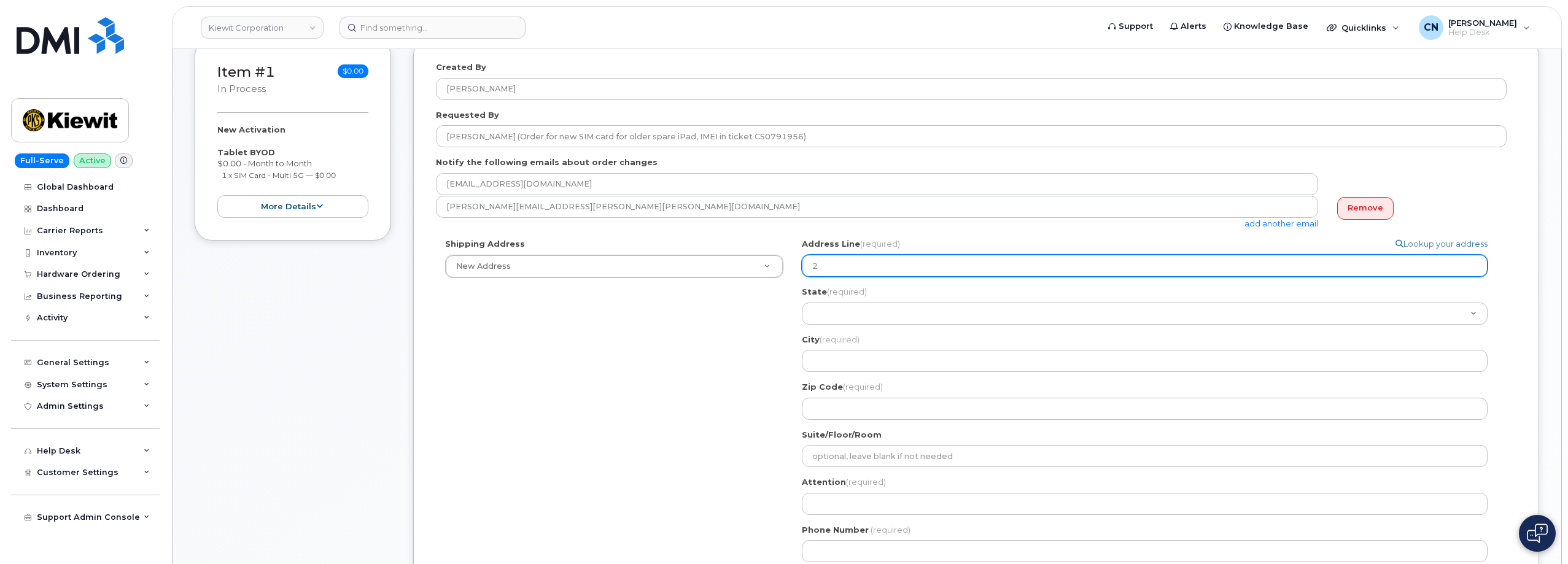
type input "20"
select select
type input "200"
select select
type input "2008"
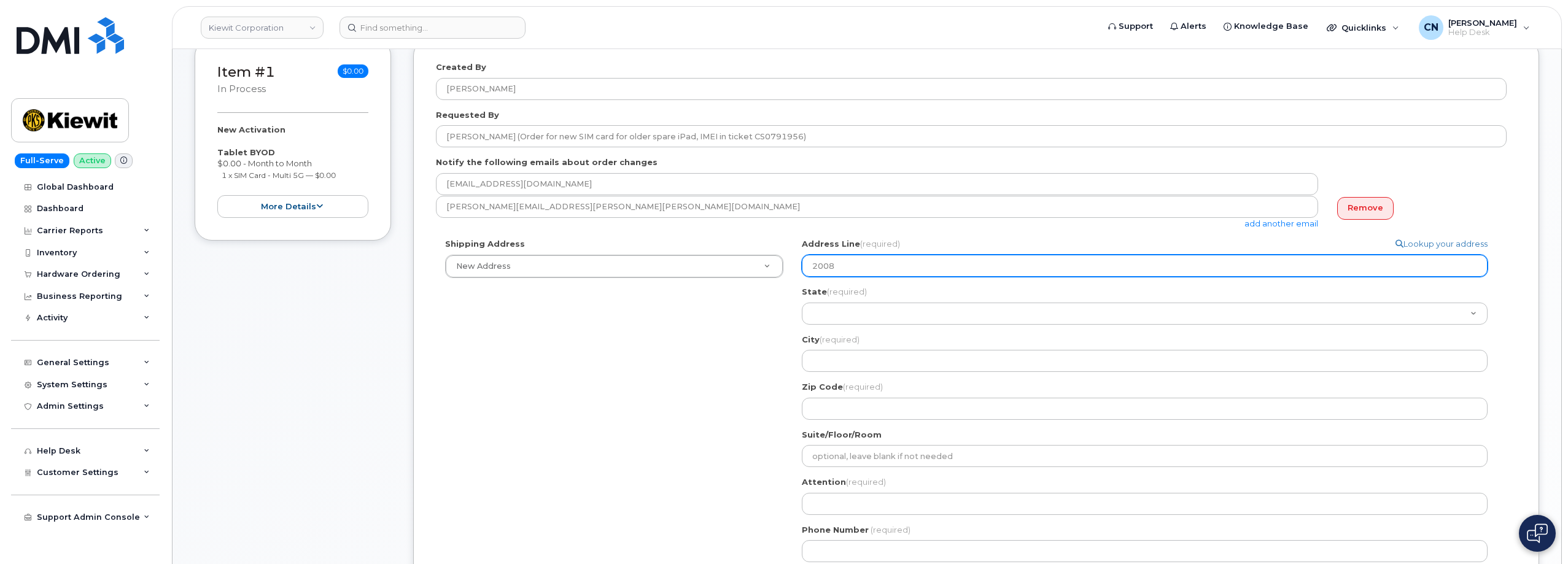
select select
type input "2008 H"
select select
type input "2008 HO"
select select
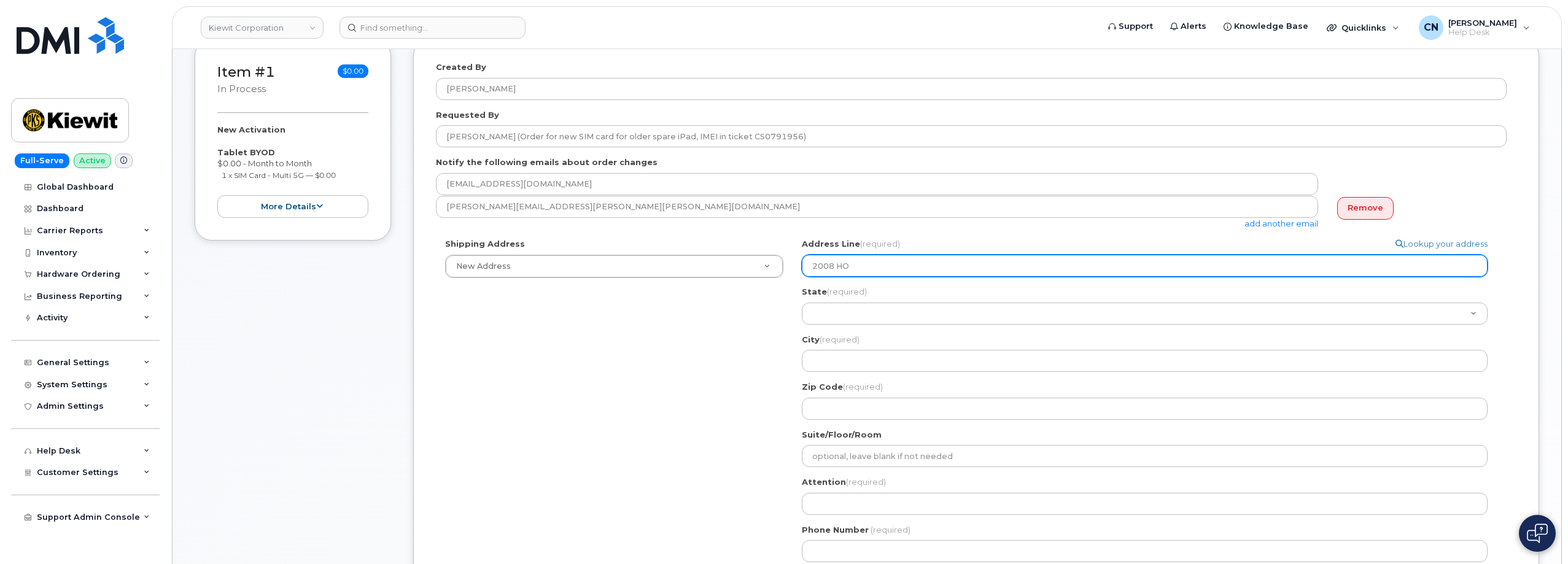
type input "2008 HO M"
select select
type input "2008 HO Mi"
select select
type input "2008 HO Mil"
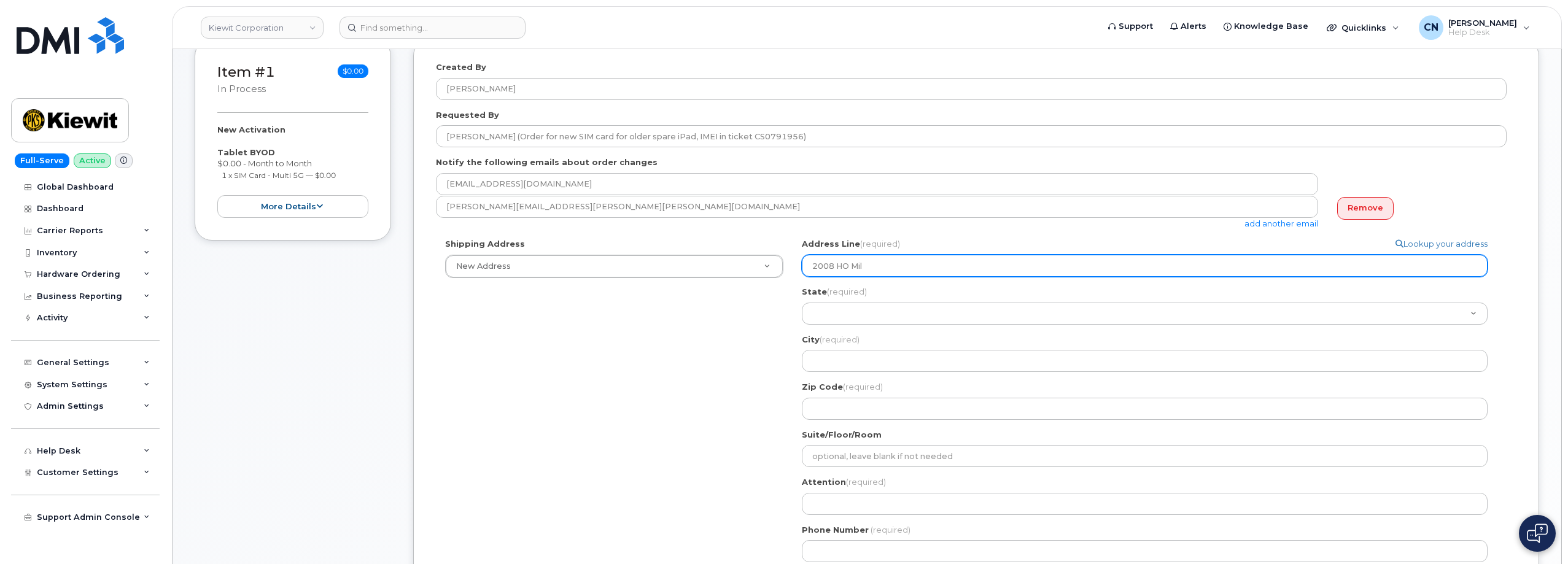
select select
type input "2008 HO Mill"
select select
type input "2008 HO Mill B"
select select
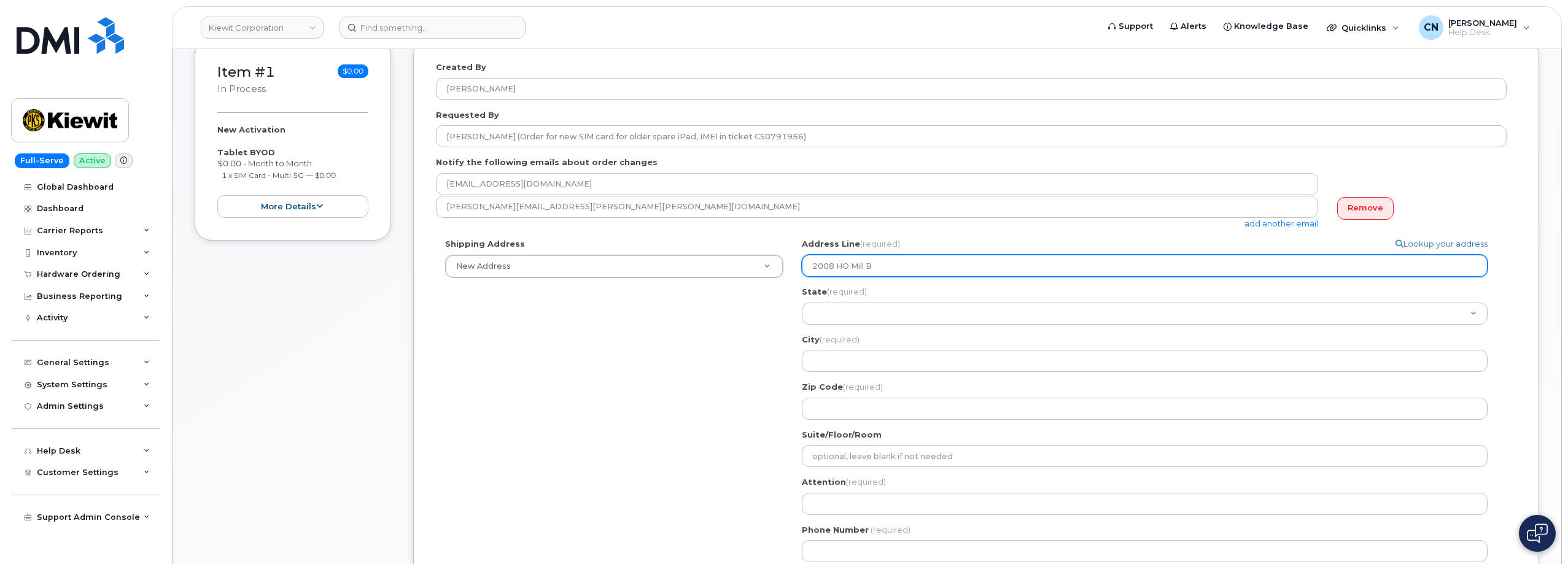
type input "2008 HO Mill Bl"
select select
type input "2008 HO Mill Blv"
select select
type input "2008 HO Mill Blvd"
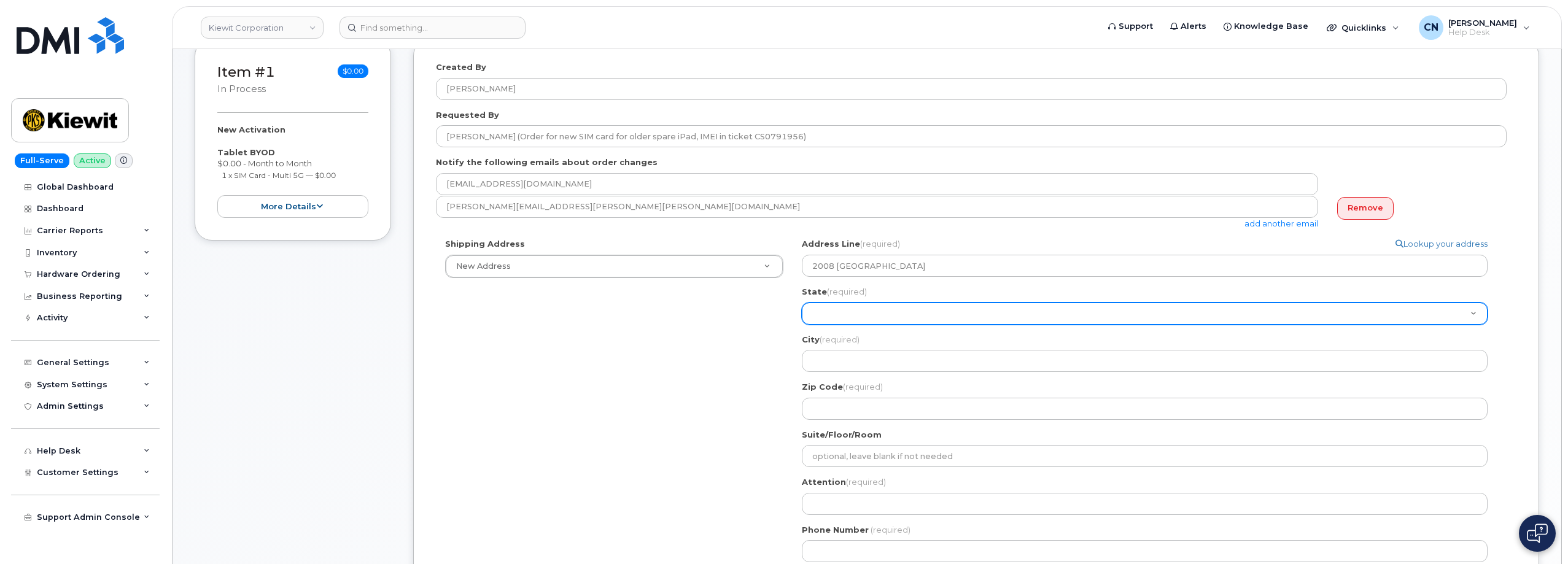
click at [827, 316] on select "Alabama Alaska American Samoa Arizona Arkansas California Colorado Connecticut …" at bounding box center [1145, 313] width 685 height 22
select select "TX"
click at [802, 303] on select "Alabama Alaska American Samoa Arizona Arkansas California Colorado Connecticut …" at bounding box center [1145, 313] width 685 height 22
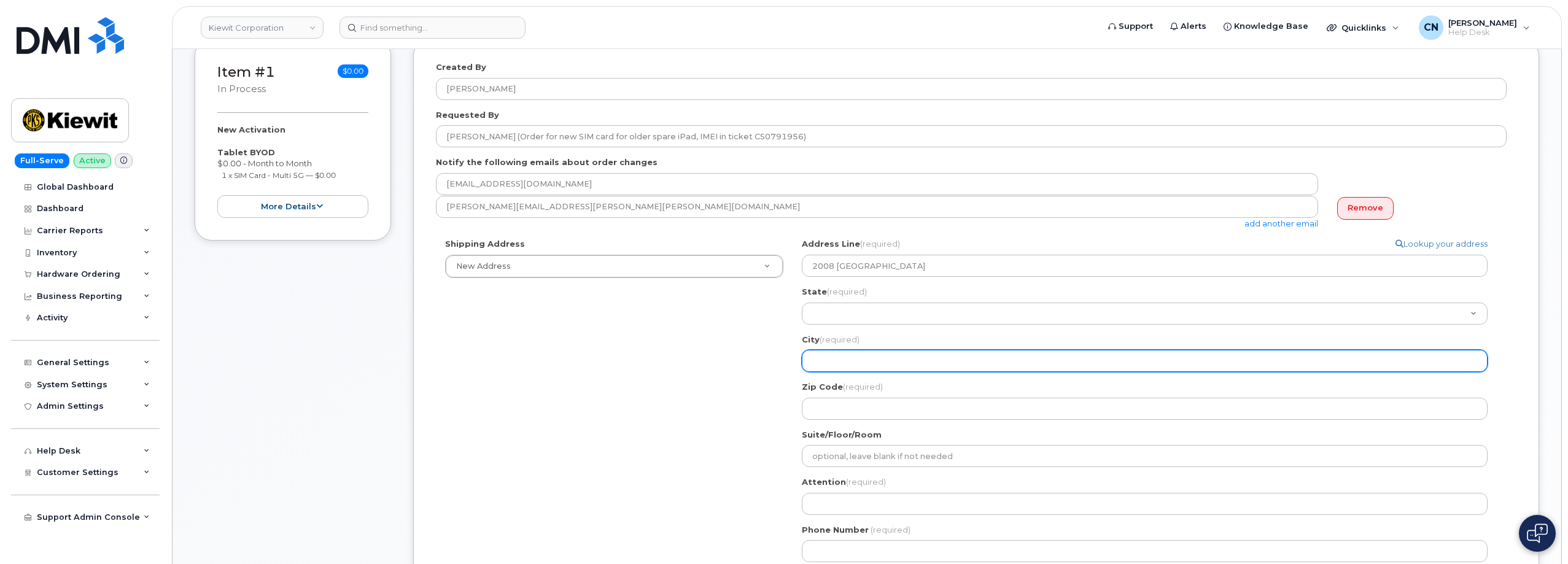
select select
type input "F"
select select
type input "Fo"
select select
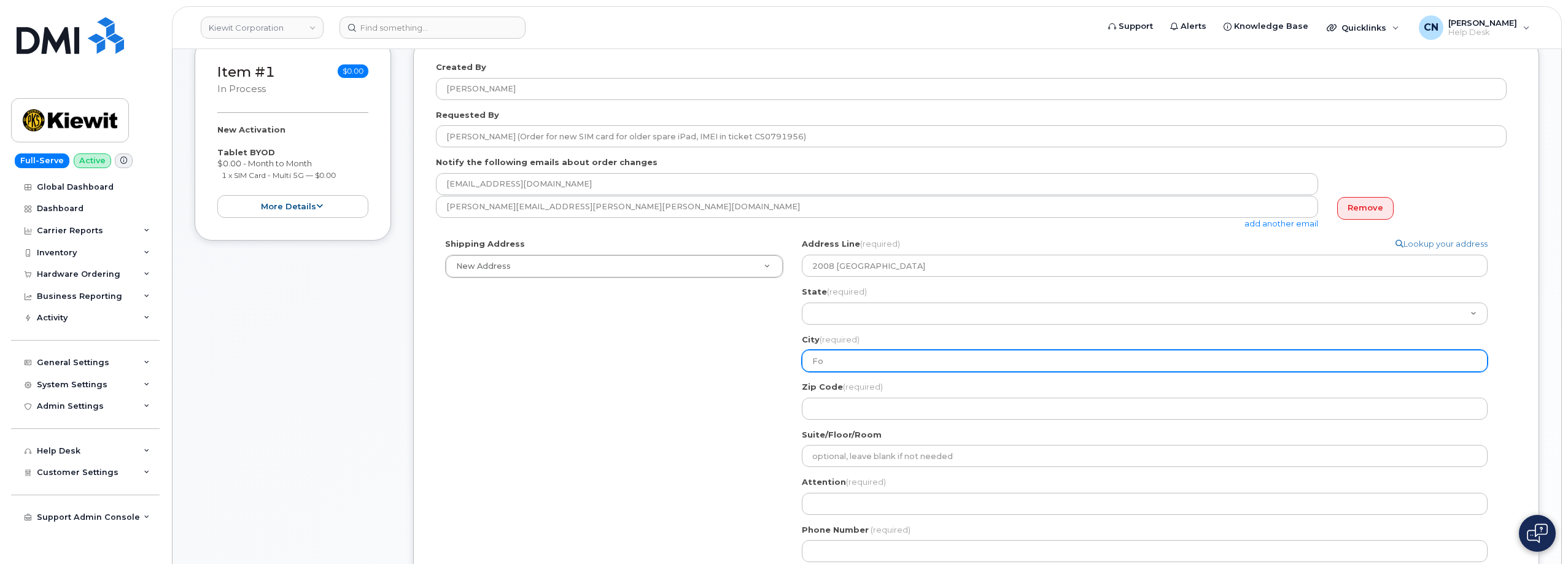
type input "For"
select select
type input "Fort"
select select
type input "Fort A"
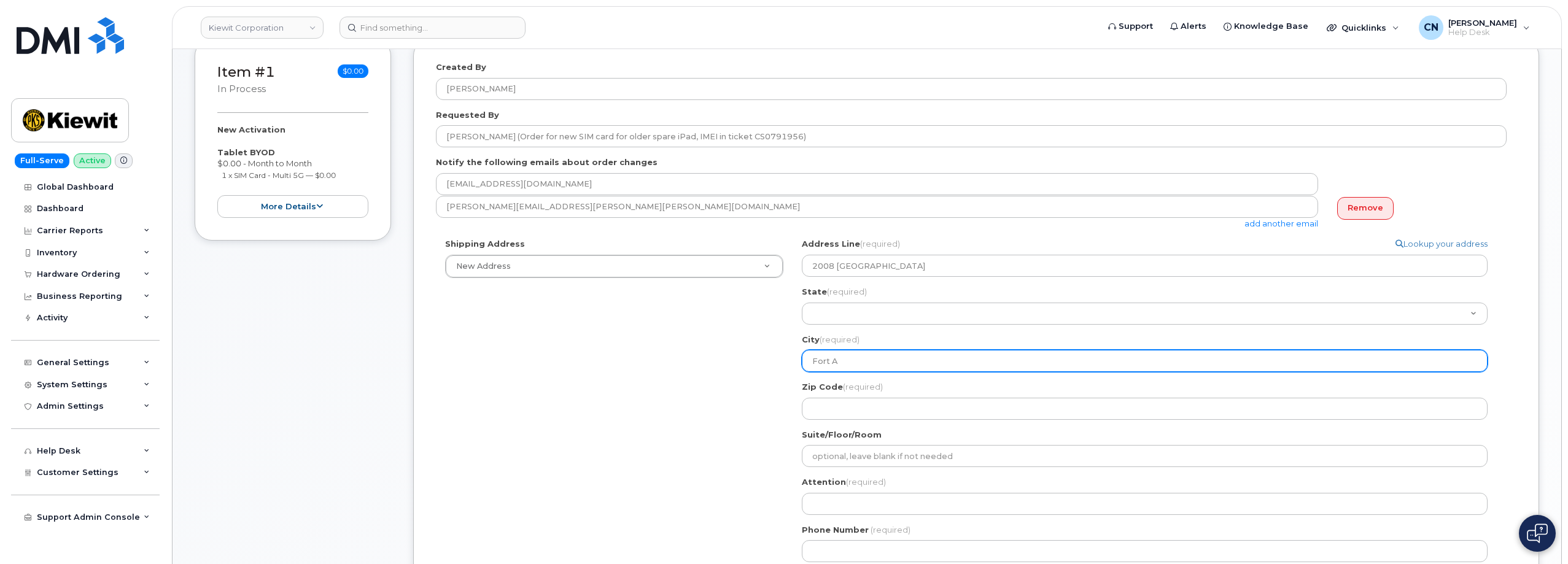
select select
type input "Fort Au"
select select
type input "Fort Aur"
select select
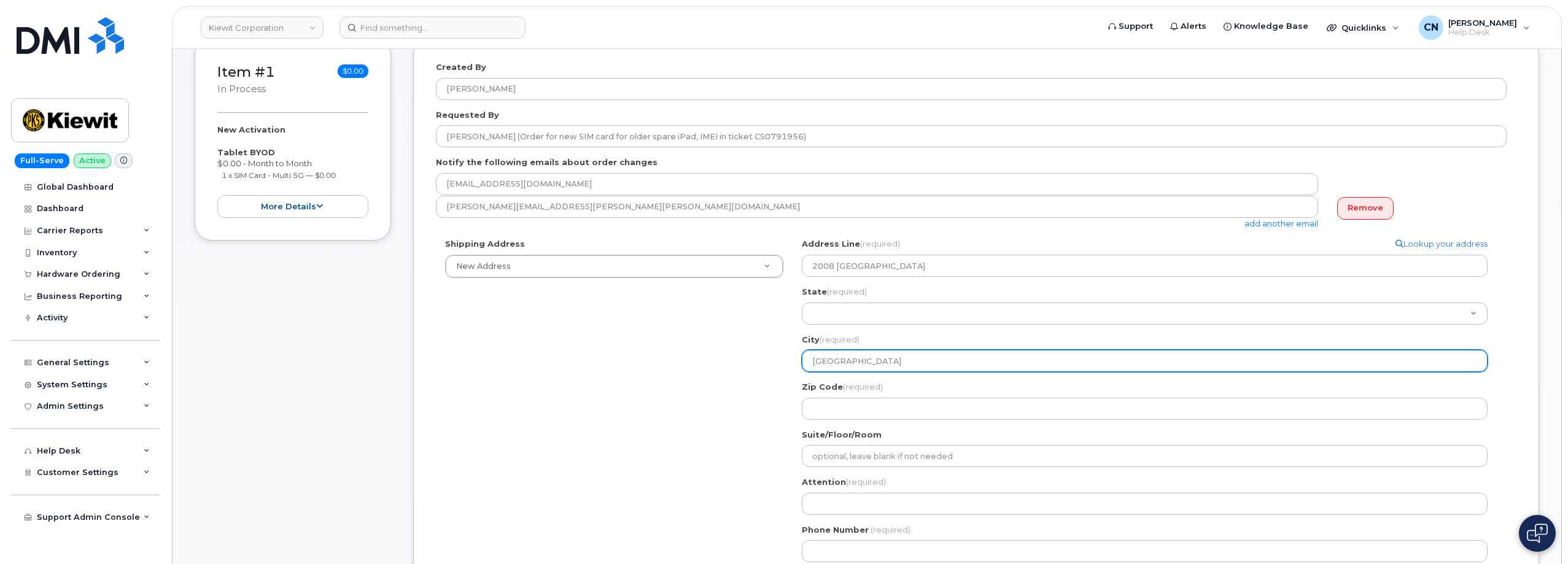
type input "Fort Aurt"
select select
type input "Fort Aurth"
select select
type input "Fort Aurthe"
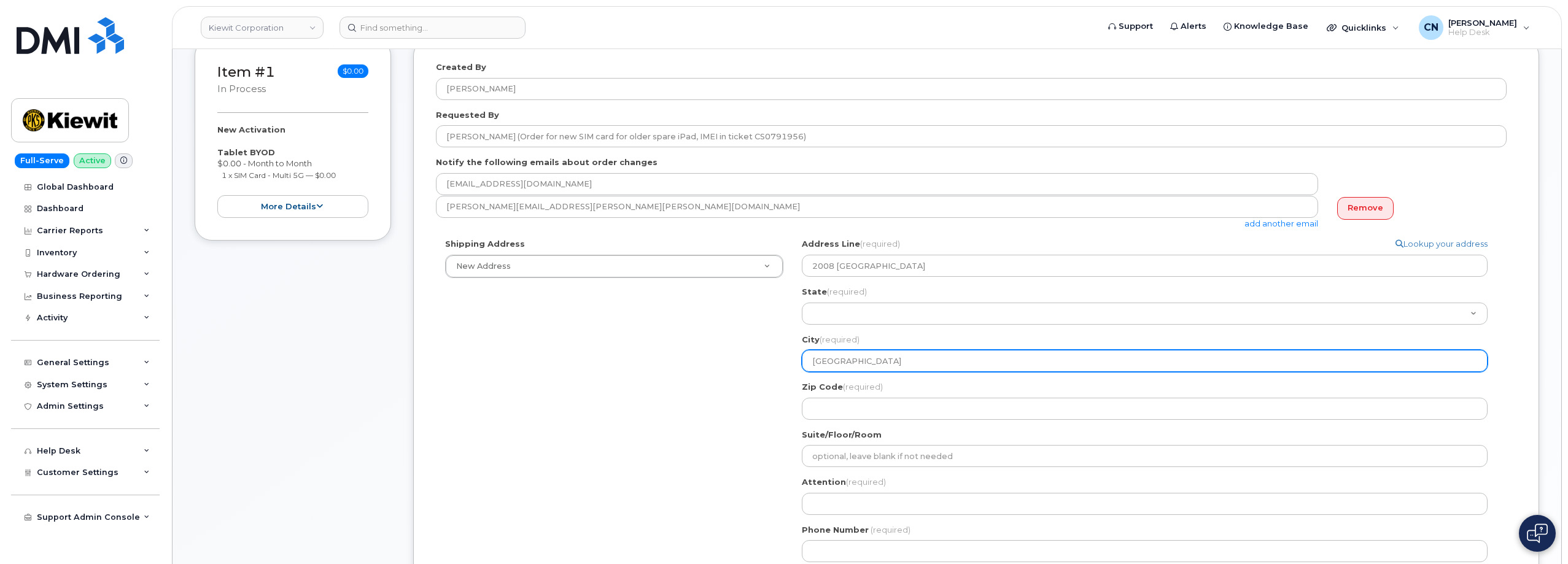
select select
type input "Fort Aurther"
select select
type input "Fort Aurthe"
select select
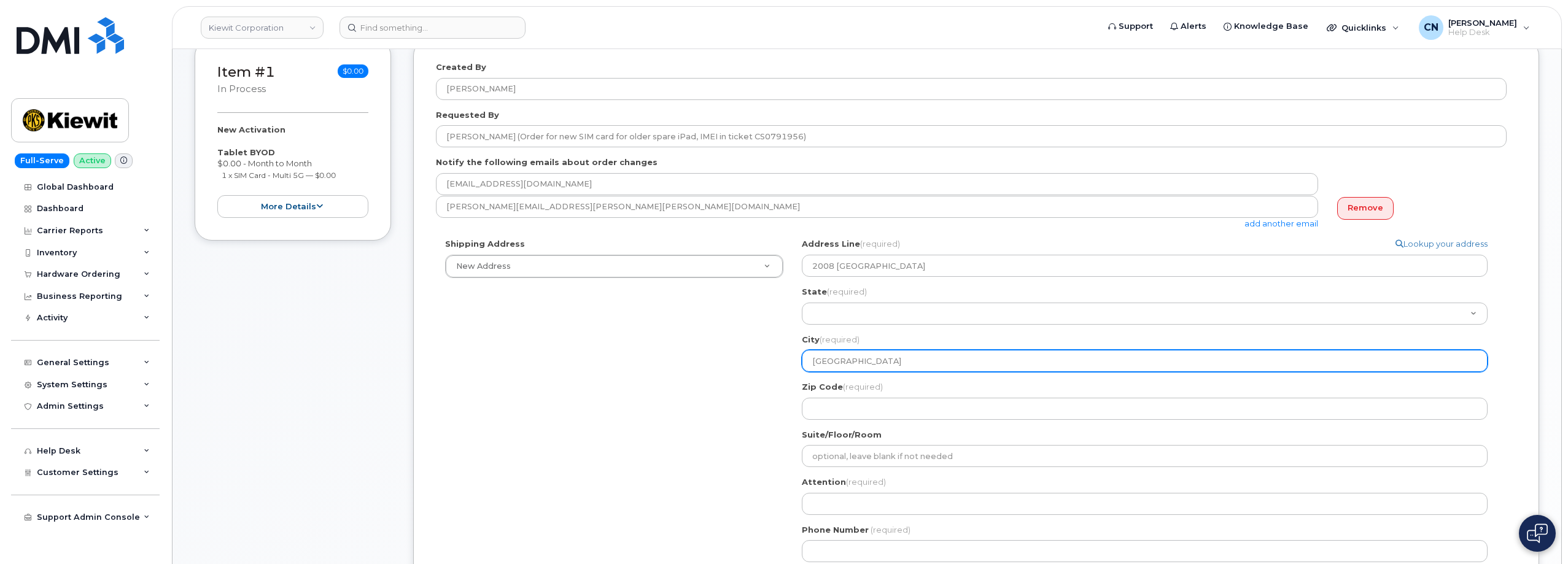
type input "Fort Aurth"
select select
type input "Fort Aurt"
select select
type input "Fort Aur"
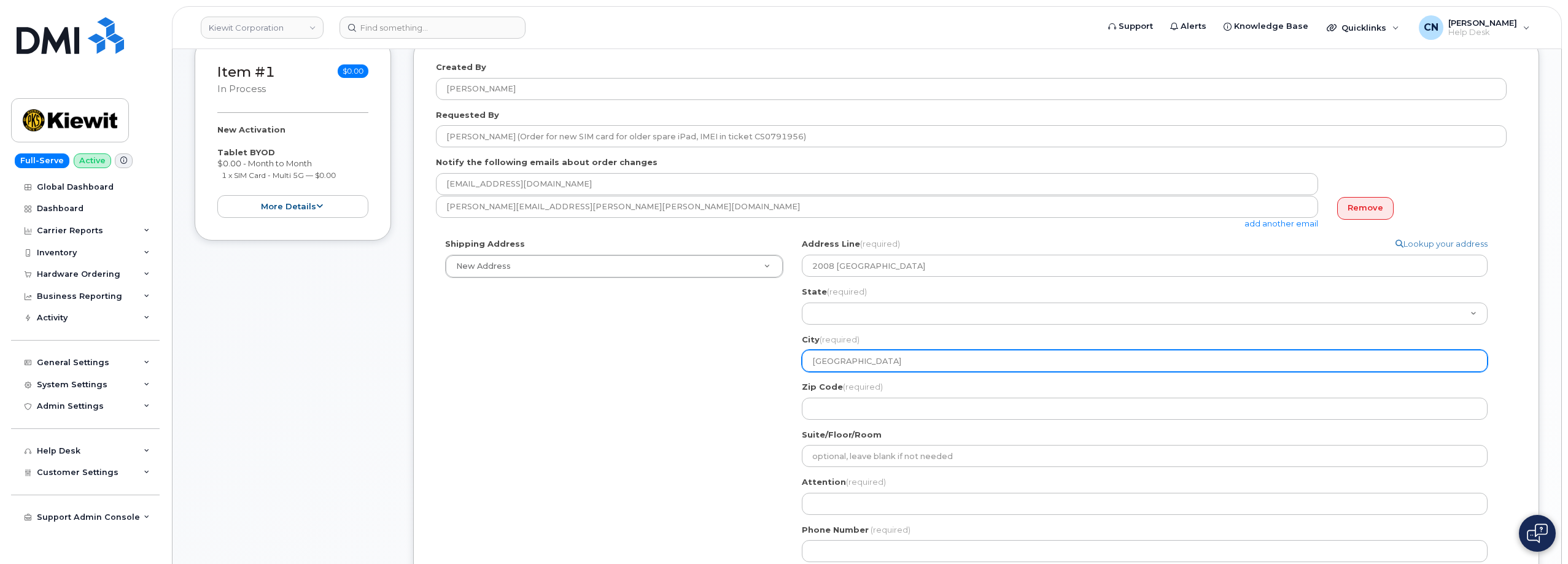
select select
type input "Fort Au"
select select
type input "Fort Aur"
select select
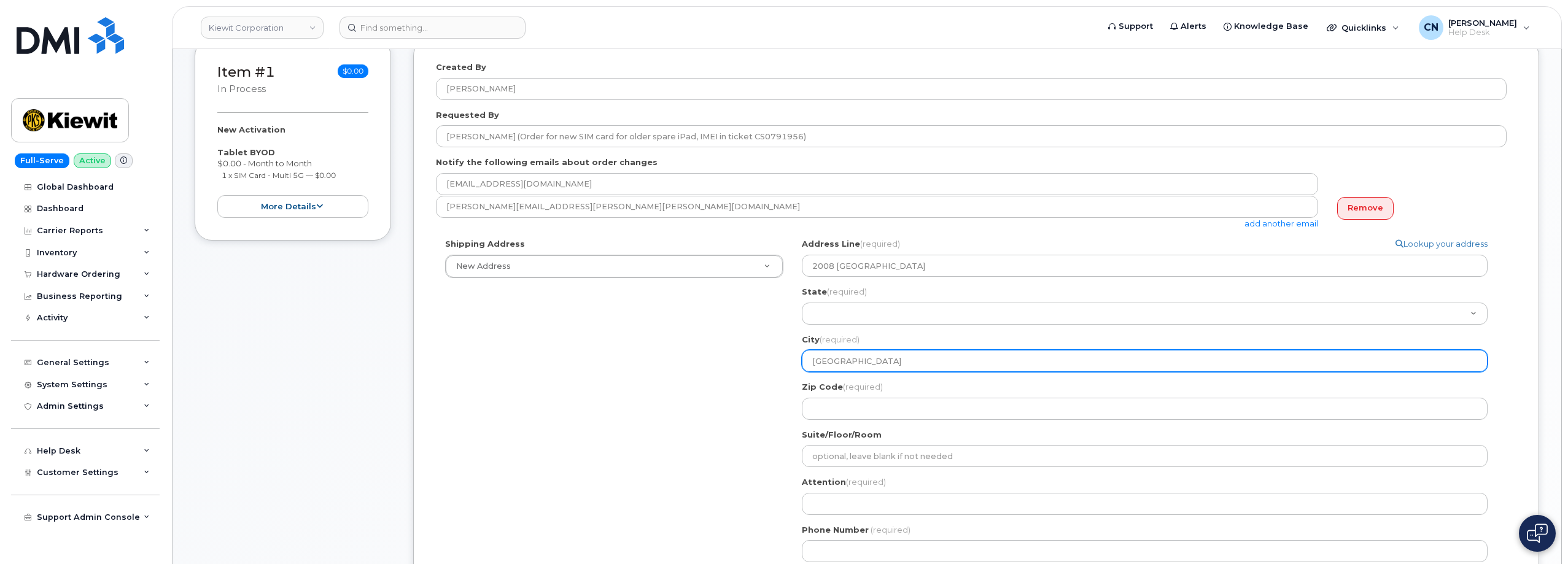
type input "Fort Au"
select select
type input "Fort A"
select select
type input "Fort Ar"
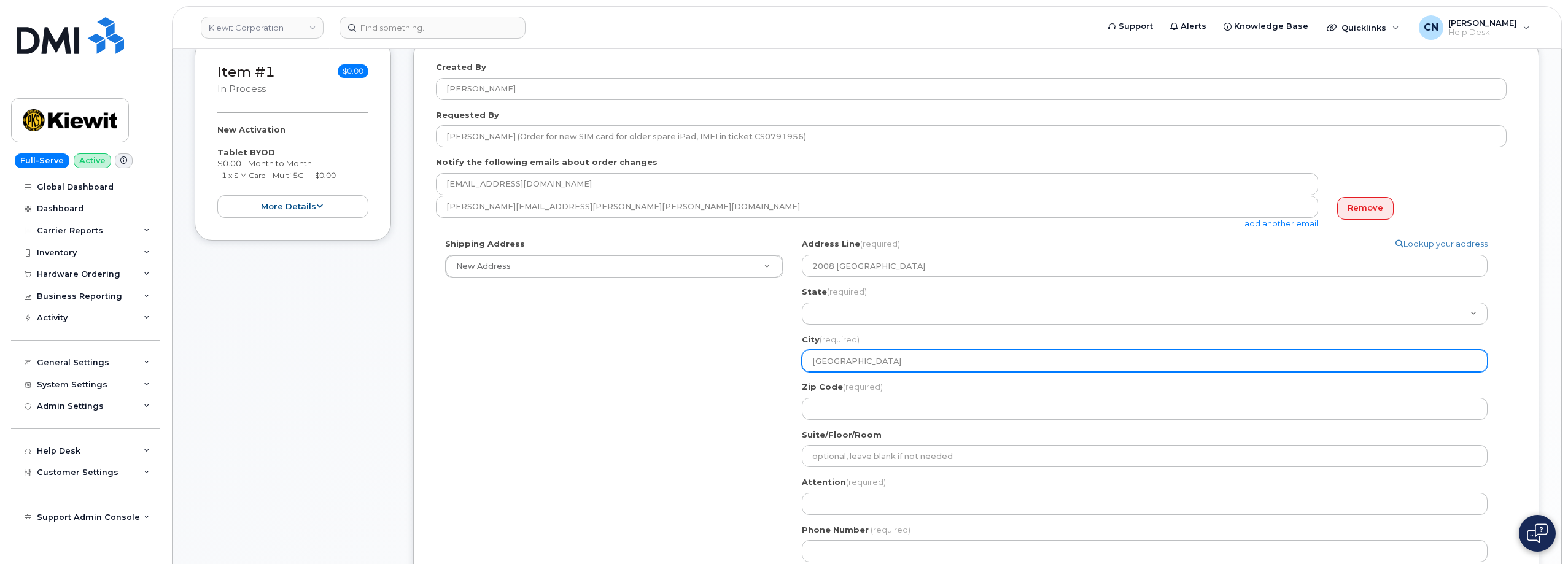
select select
type input "Fort Art"
select select
type input "Fort Arth"
select select
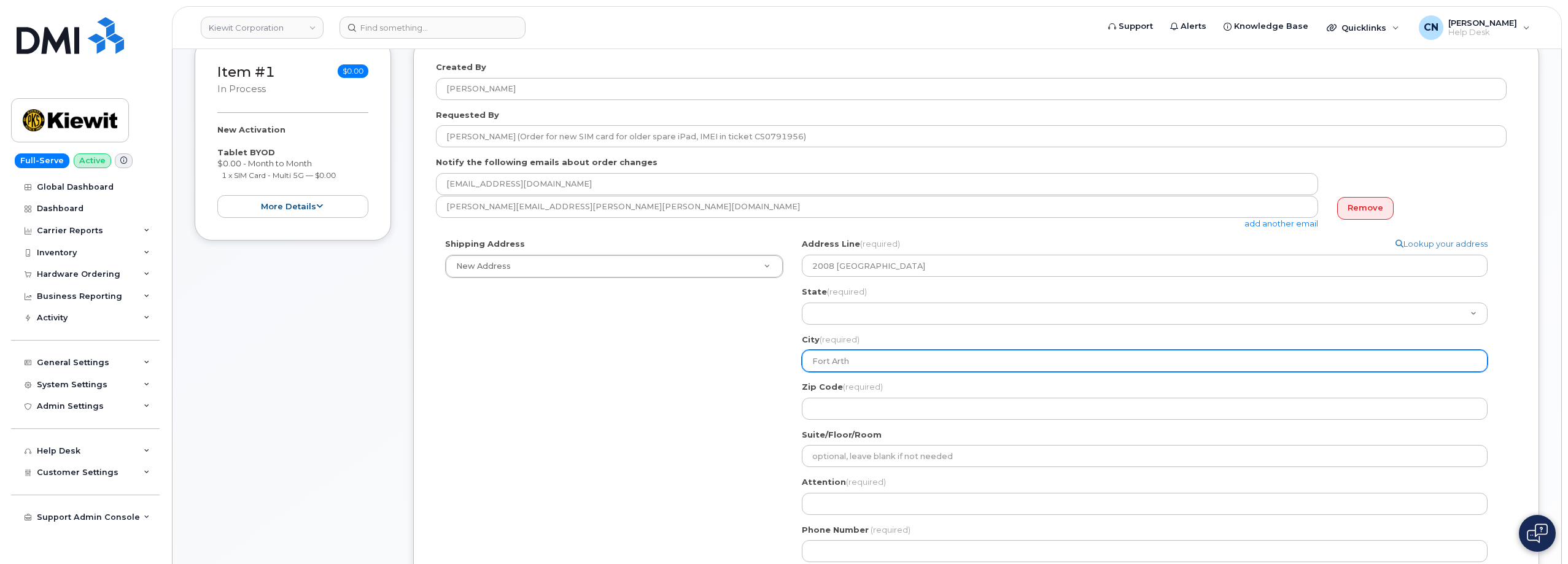
type input "Fort Arthe"
select select
type input "Fort Arth"
select select
type input "Fort Arthu"
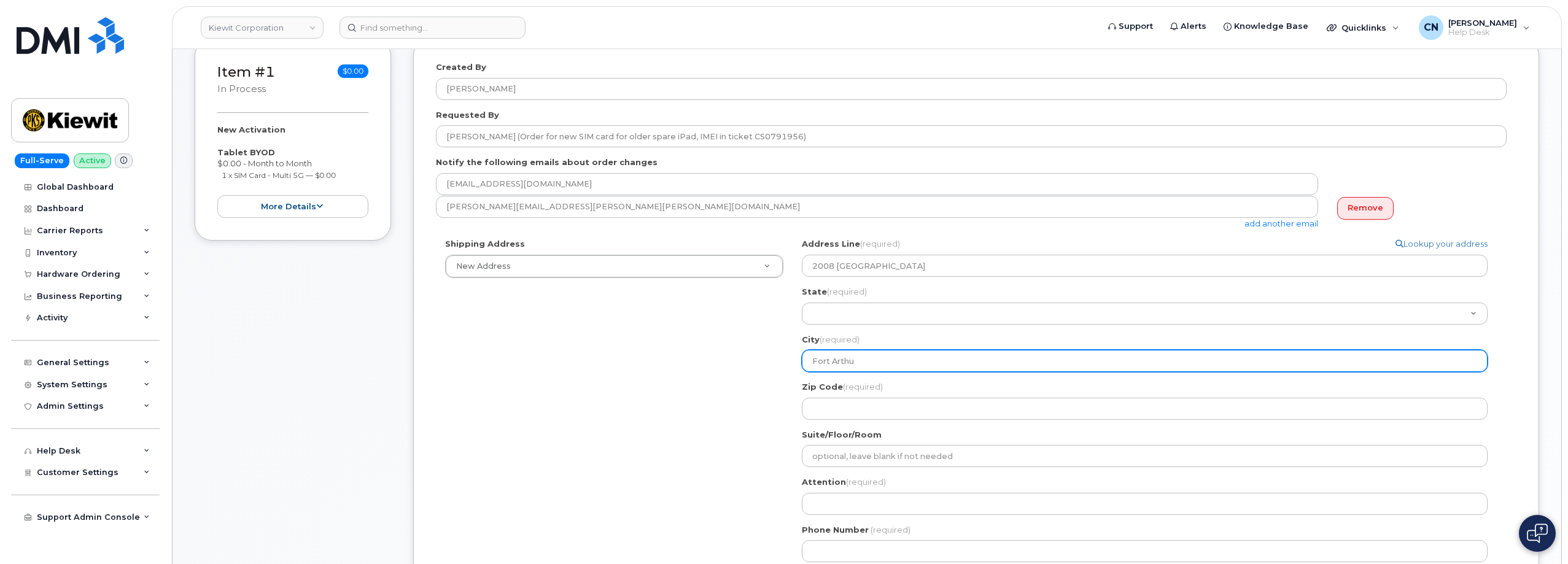
select select
type input "Fort Arthur"
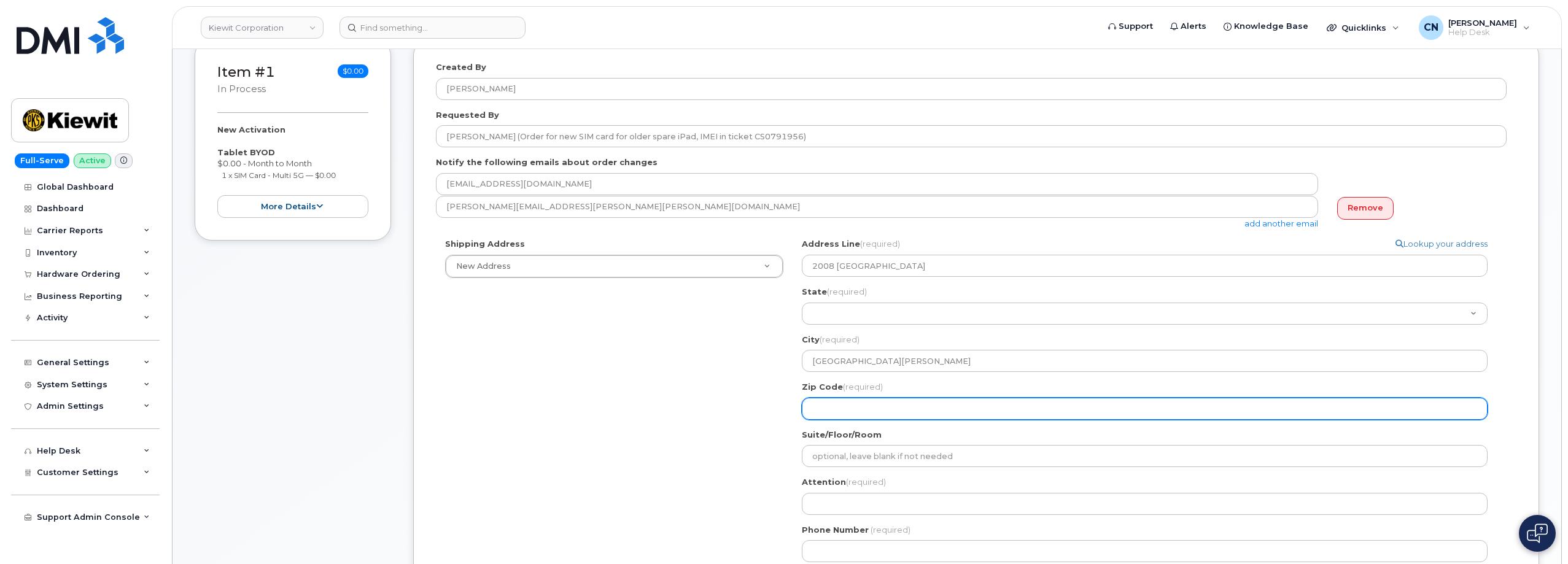
click at [856, 411] on input "Zip Code (required)" at bounding box center [1145, 408] width 685 height 22
paste input "77640"
select select
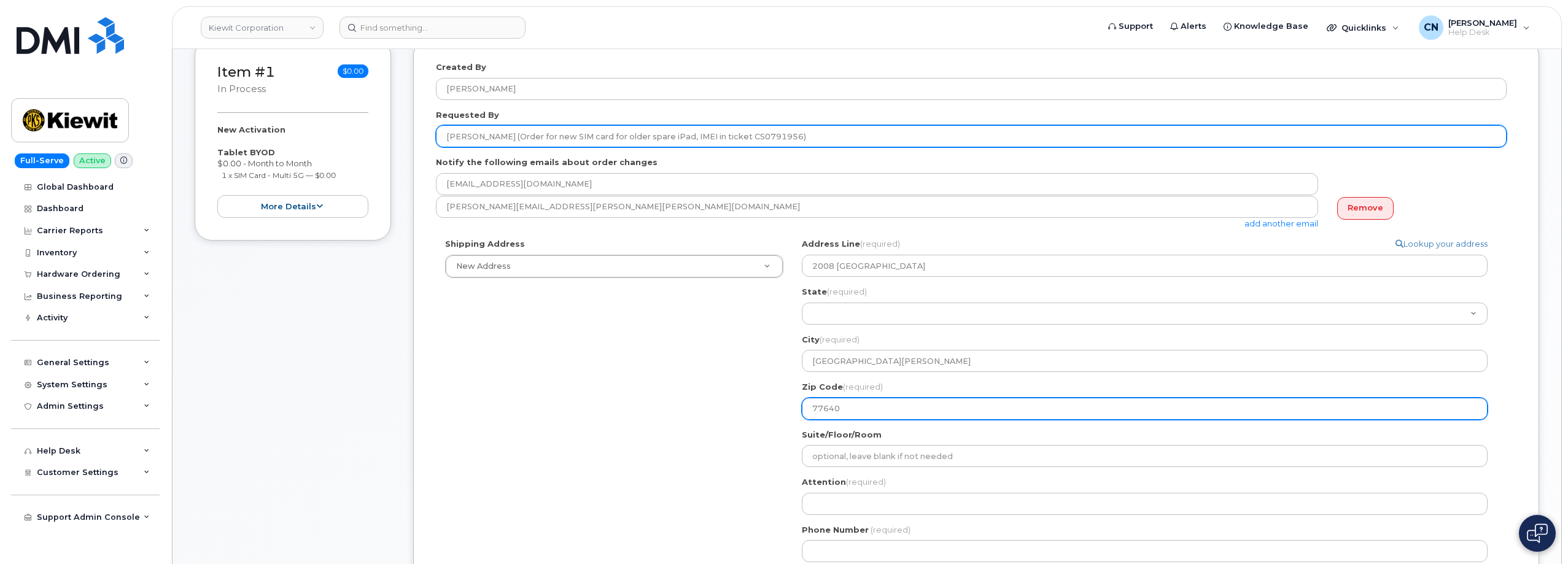
type input "77640"
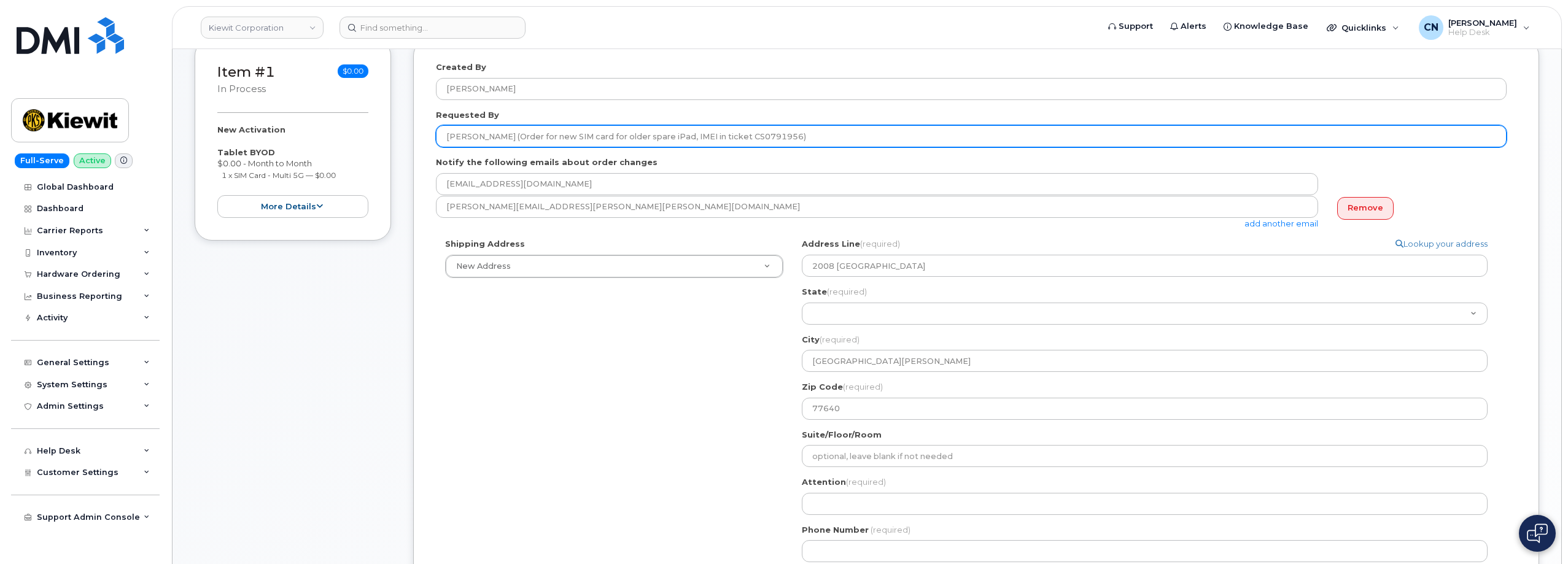
drag, startPoint x: 500, startPoint y: 139, endPoint x: 467, endPoint y: 202, distance: 71.1
click at [444, 146] on input "Lynn Gardner (Order for new SIM card for older spare iPad, IMEI in ticket CS079…" at bounding box center [971, 136] width 1070 height 22
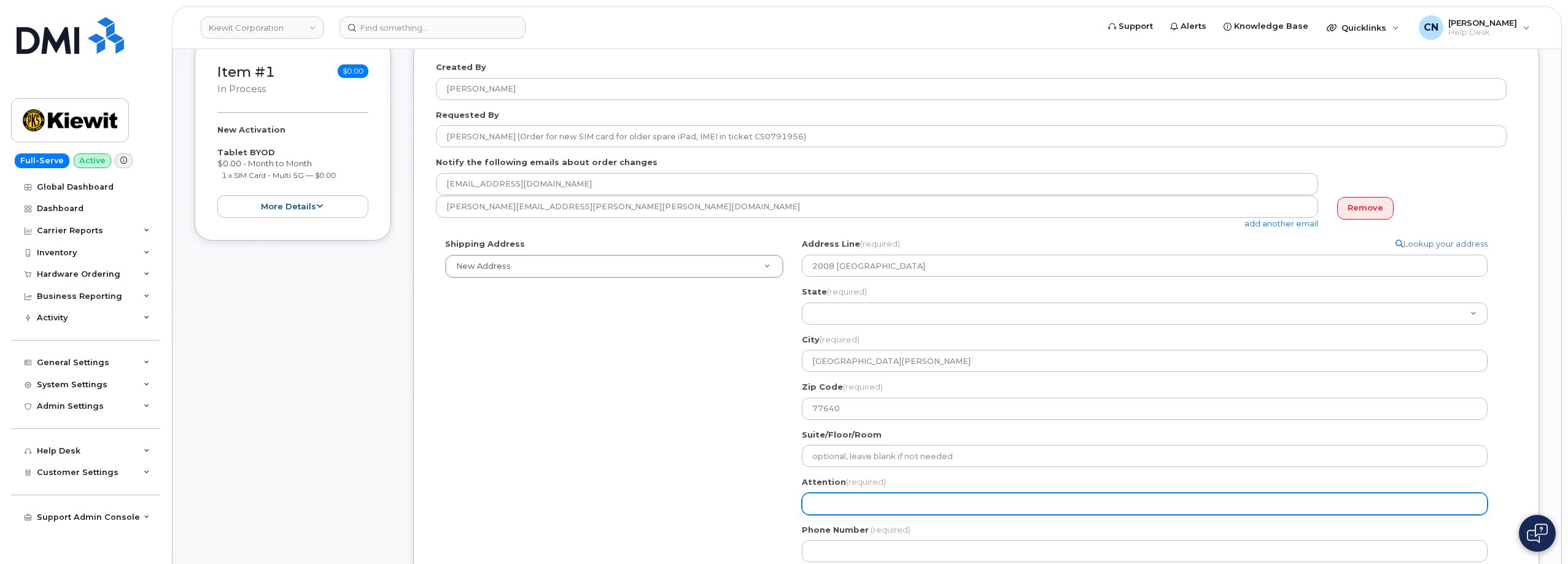
click at [814, 509] on input "Attention (required)" at bounding box center [1145, 503] width 685 height 22
paste input "Lynn Gardner"
select select
type input "Lynn Gardner"
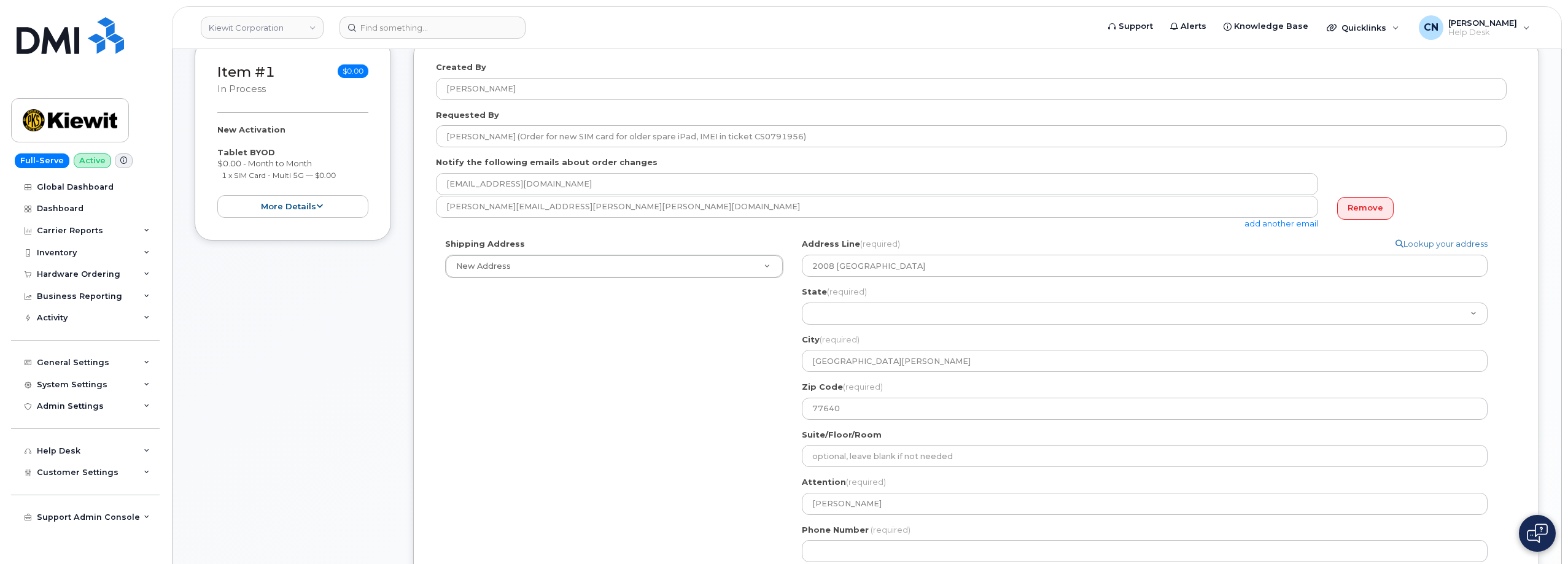
click at [876, 539] on div "Phone Number (required)" at bounding box center [1149, 543] width 695 height 38
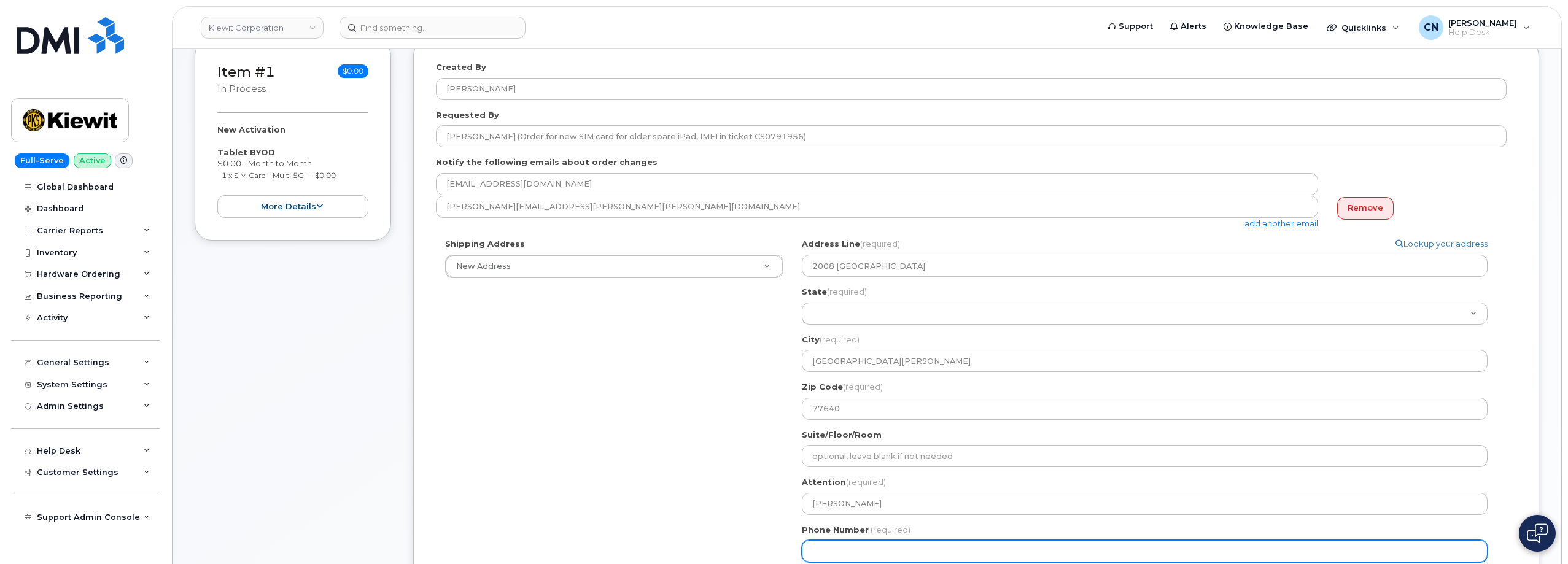
click at [928, 539] on div "Phone Number (required)" at bounding box center [1149, 543] width 695 height 38
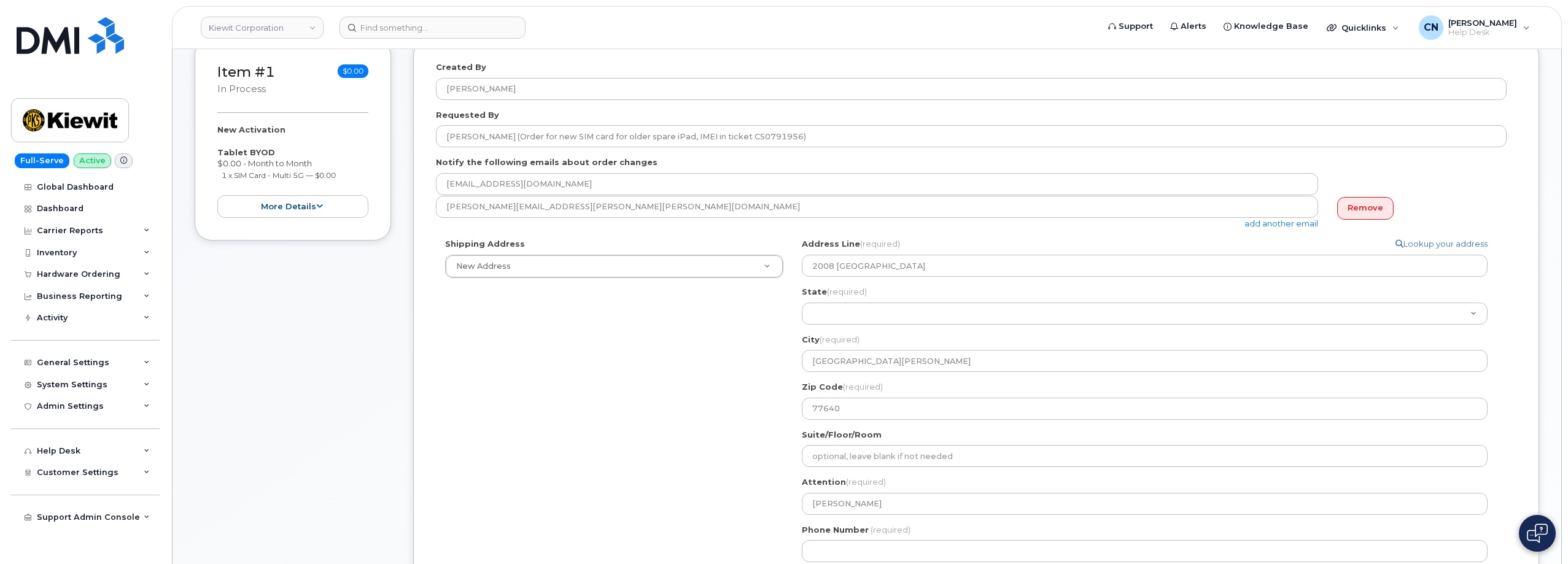
click at [941, 537] on div "Phone Number (required)" at bounding box center [1149, 543] width 695 height 38
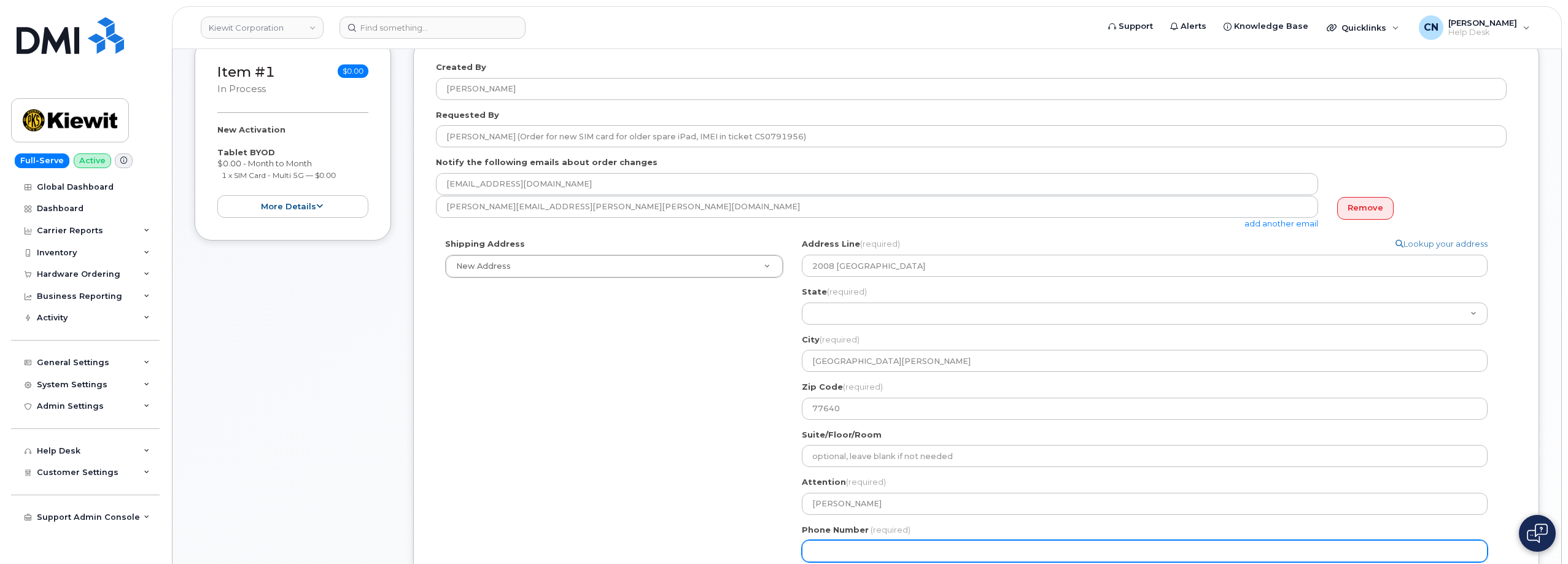
click at [940, 541] on input "Phone Number" at bounding box center [1145, 550] width 685 height 22
paste input "4092614035"
select select
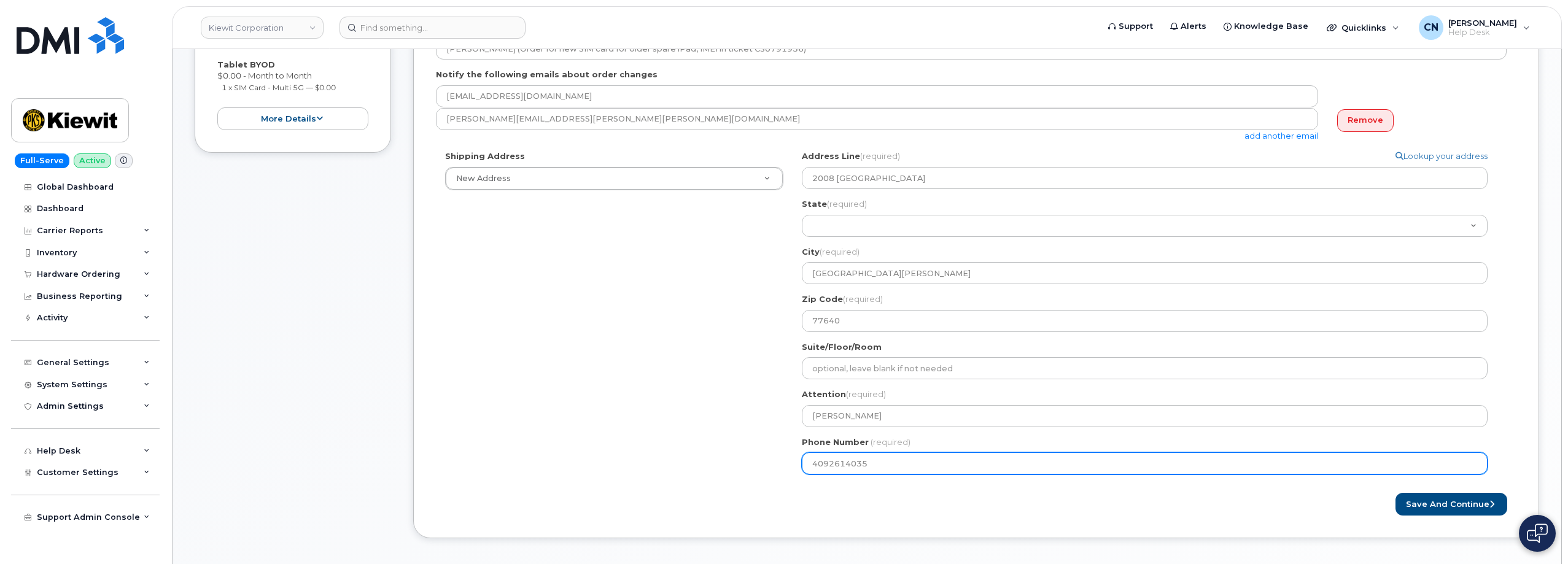
scroll to position [431, 0]
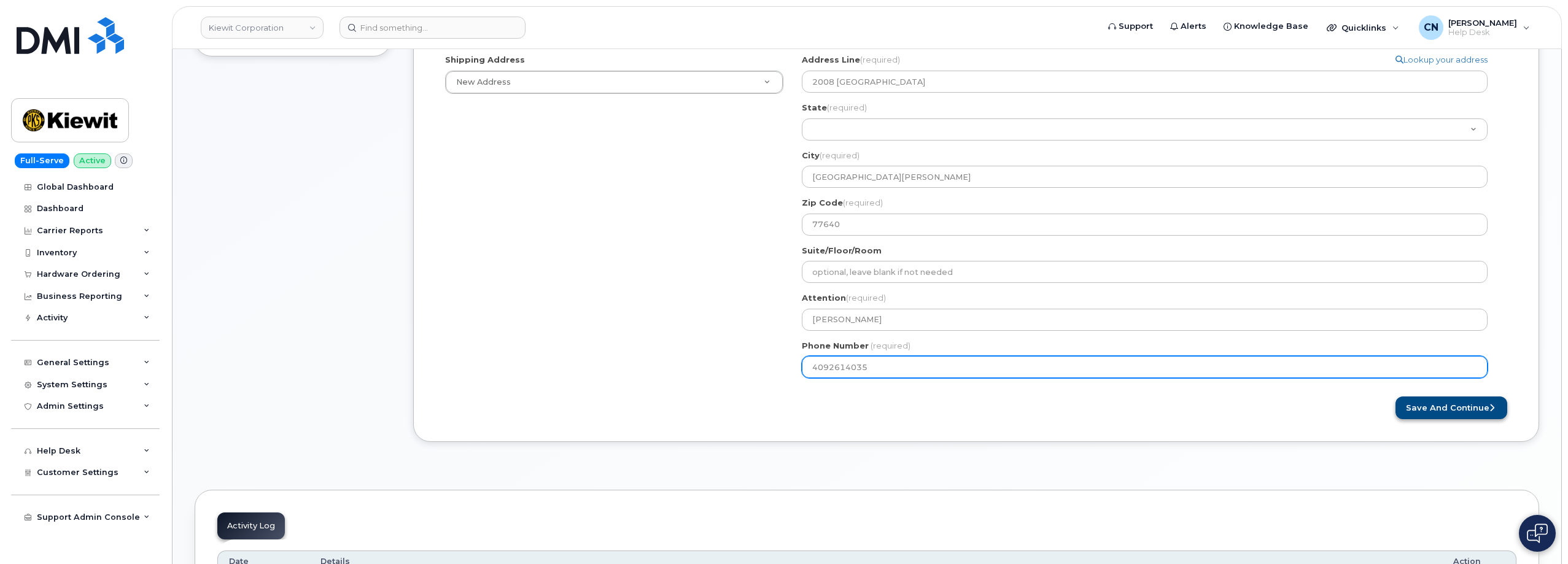
type input "4092614035"
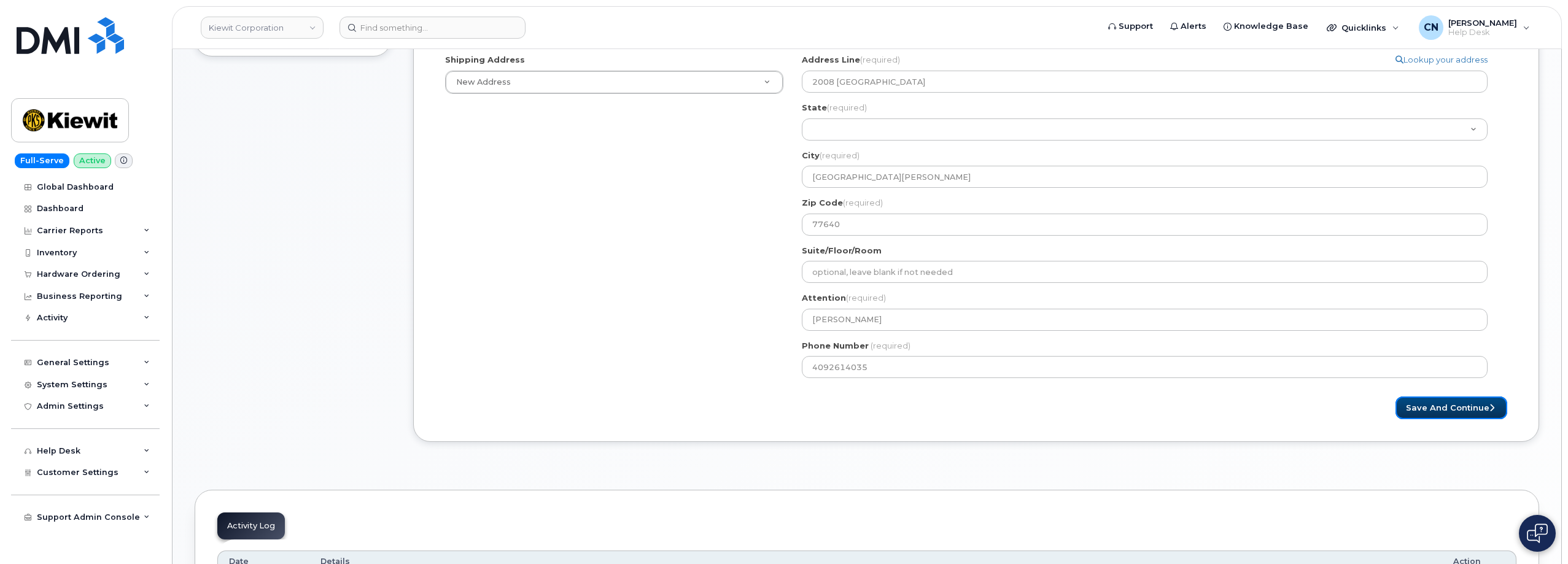
drag, startPoint x: 1431, startPoint y: 406, endPoint x: 817, endPoint y: 251, distance: 633.3
click at [1431, 405] on button "Save and Continue" at bounding box center [1451, 408] width 112 height 23
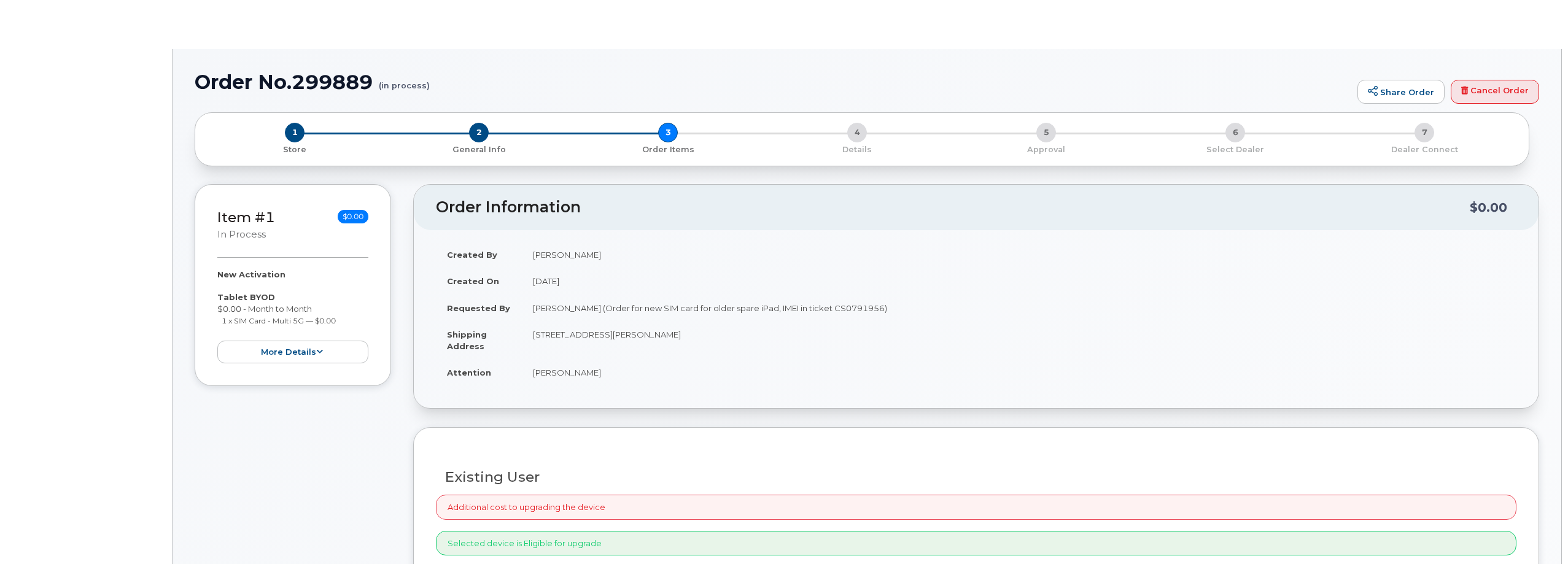
radio input "true"
select select
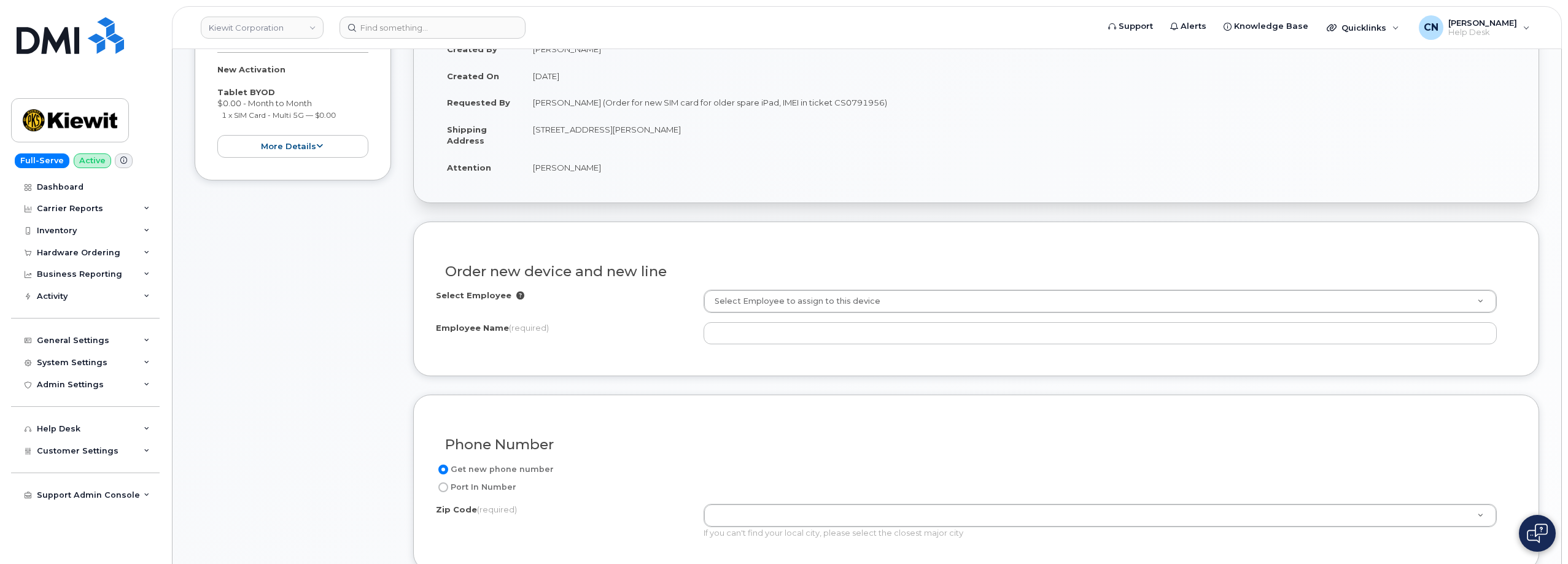
scroll to position [370, 0]
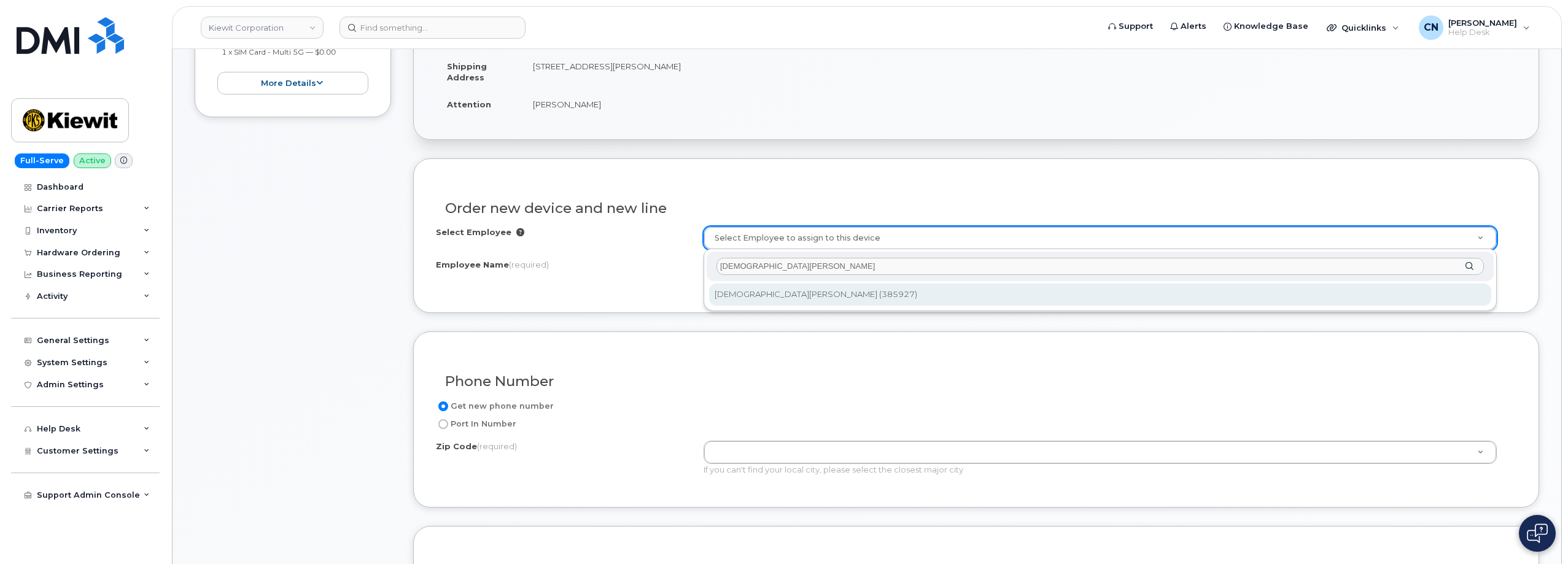
type input "[DEMOGRAPHIC_DATA][PERSON_NAME]"
type input "2153256"
type input "[DEMOGRAPHIC_DATA][PERSON_NAME]"
type input "2008 West H.O. [PERSON_NAME][GEOGRAPHIC_DATA]"
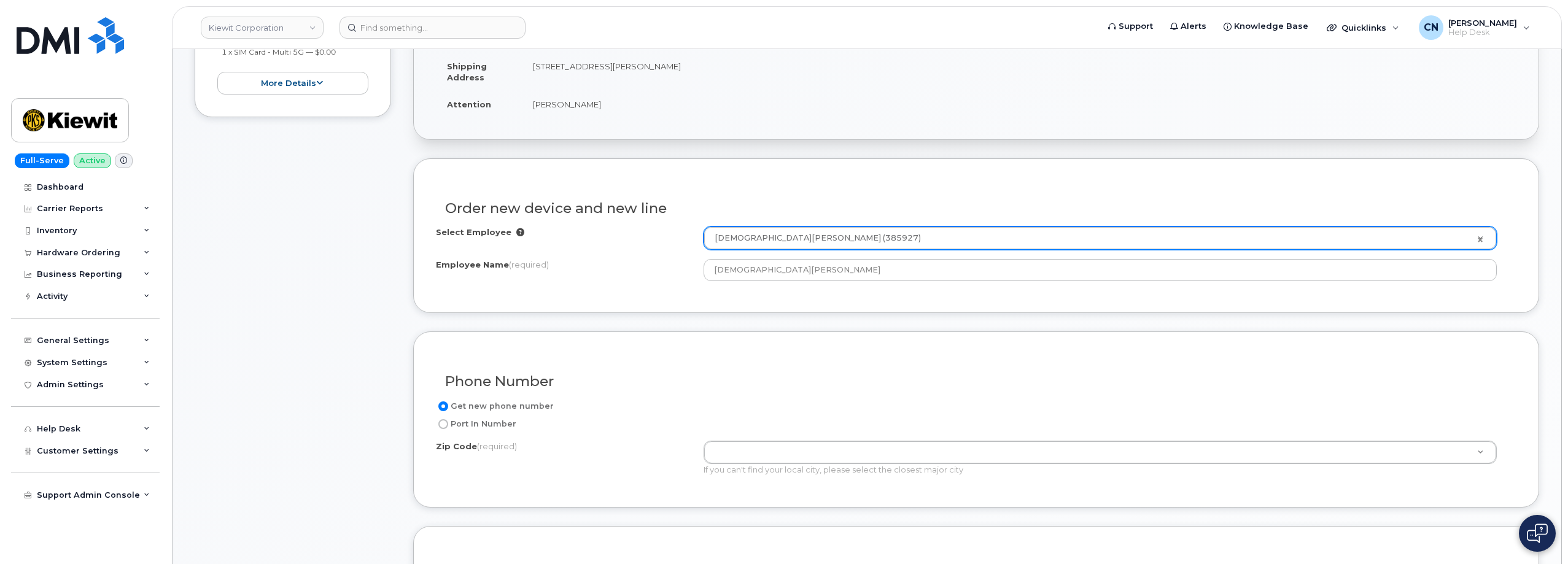
click at [679, 69] on td "[STREET_ADDRESS][PERSON_NAME]" at bounding box center [1018, 72] width 994 height 38
copy td "77640"
paste input "77640"
type input "77640"
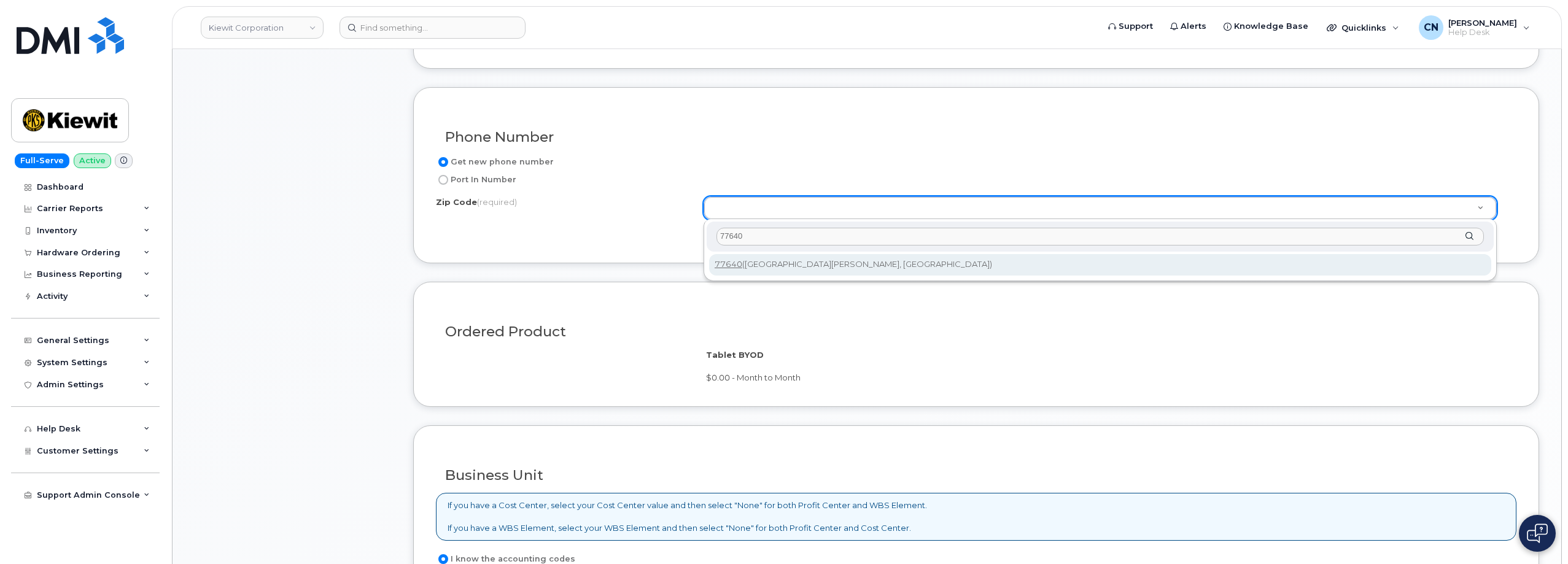
scroll to position [615, 0]
type input "77640"
type input "77640 (Port Arthur, TX)"
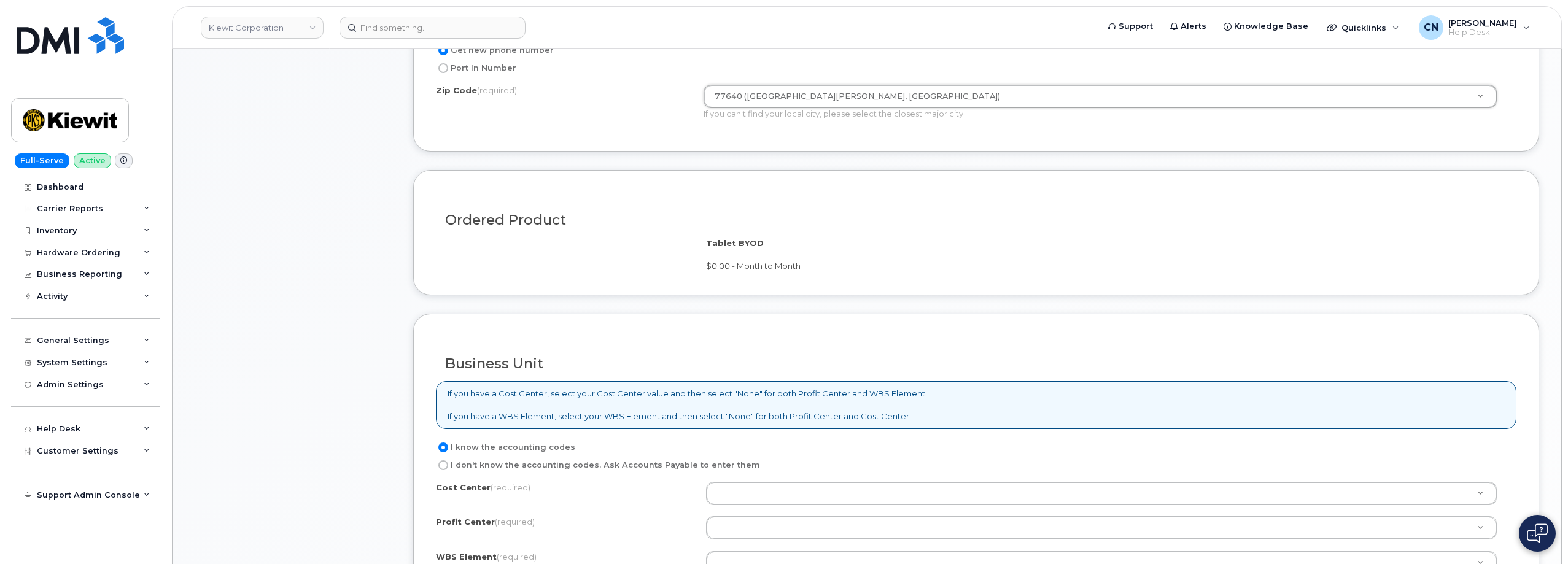
scroll to position [922, 0]
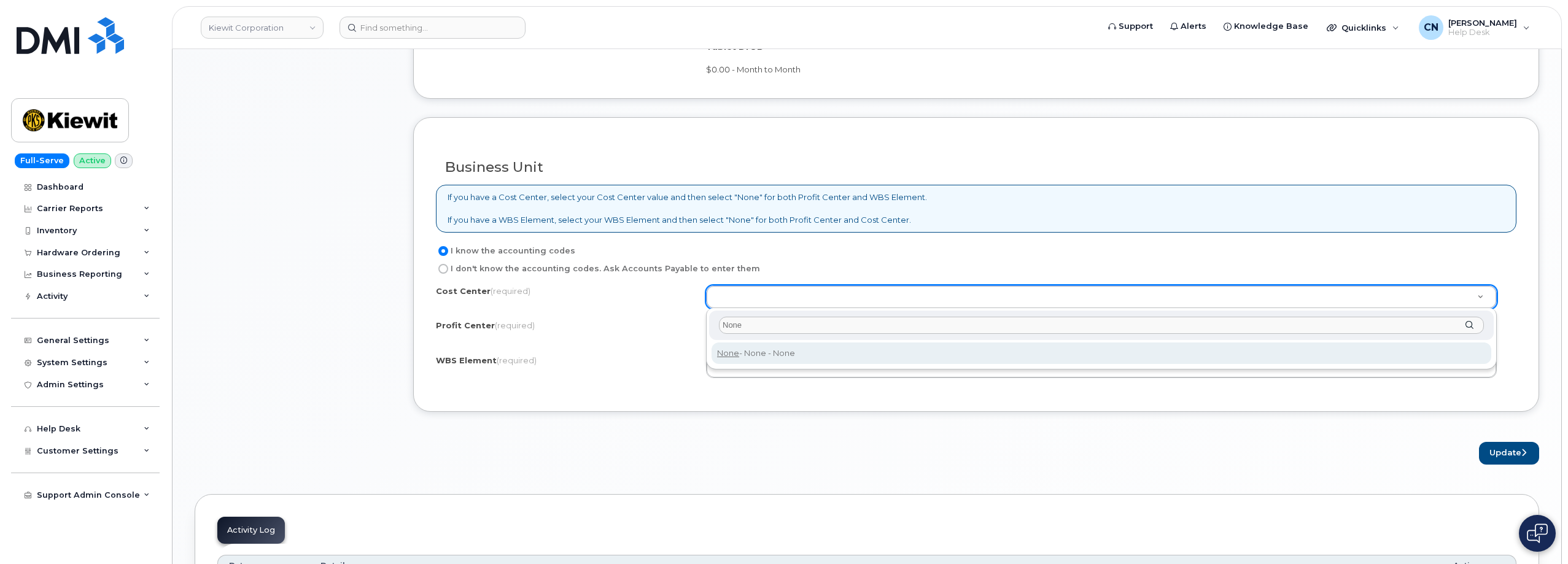
type input "None"
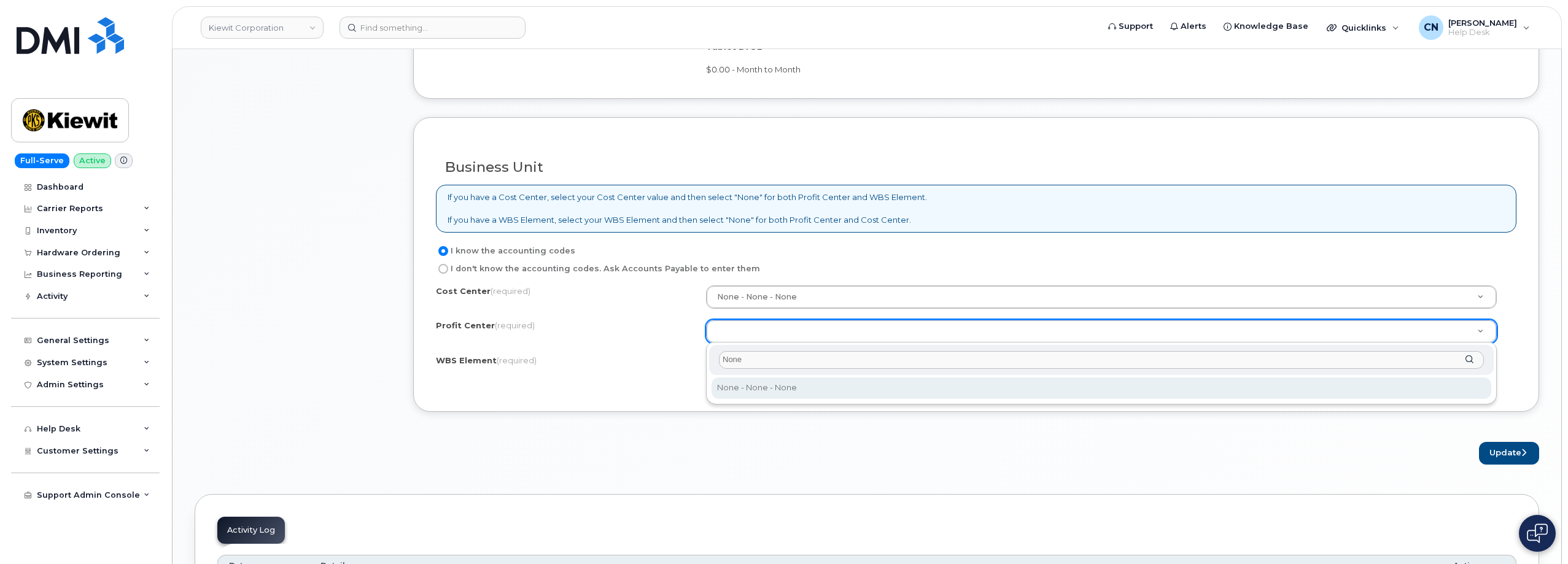
type input "None"
select select "None"
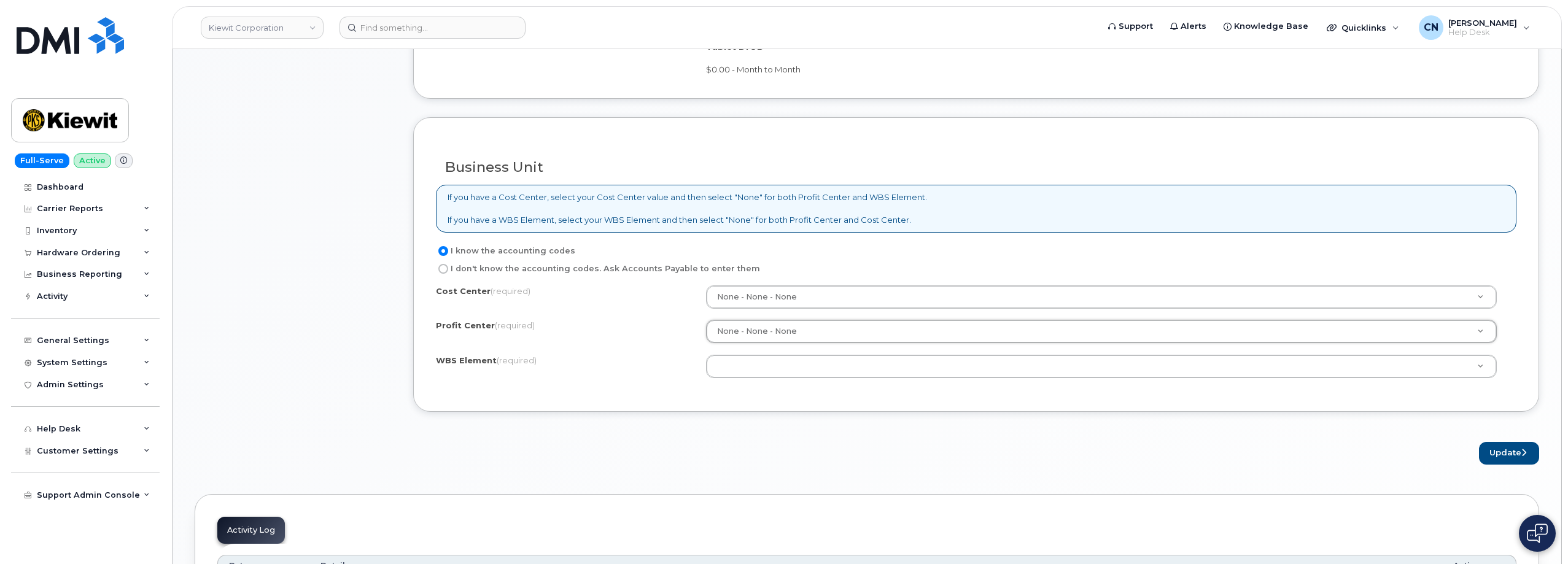
click at [776, 348] on div "Cost Center (required) None - None - None None Profit Center (required) None - …" at bounding box center [975, 337] width 1080 height 104
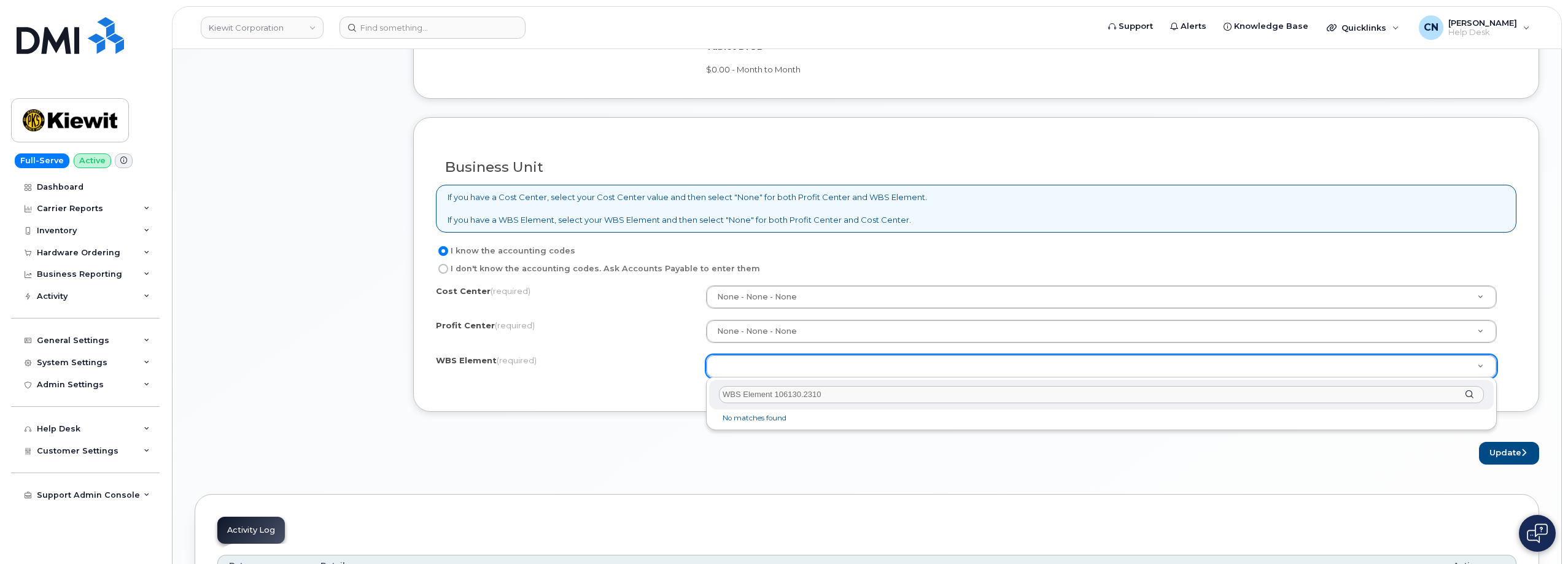
drag, startPoint x: 780, startPoint y: 395, endPoint x: 568, endPoint y: 379, distance: 212.6
click at [568, 379] on body "Kiewit Corporation Support Alerts Knowledge Base Quicklinks Suspend / Cancel De…" at bounding box center [784, 84] width 1568 height 2013
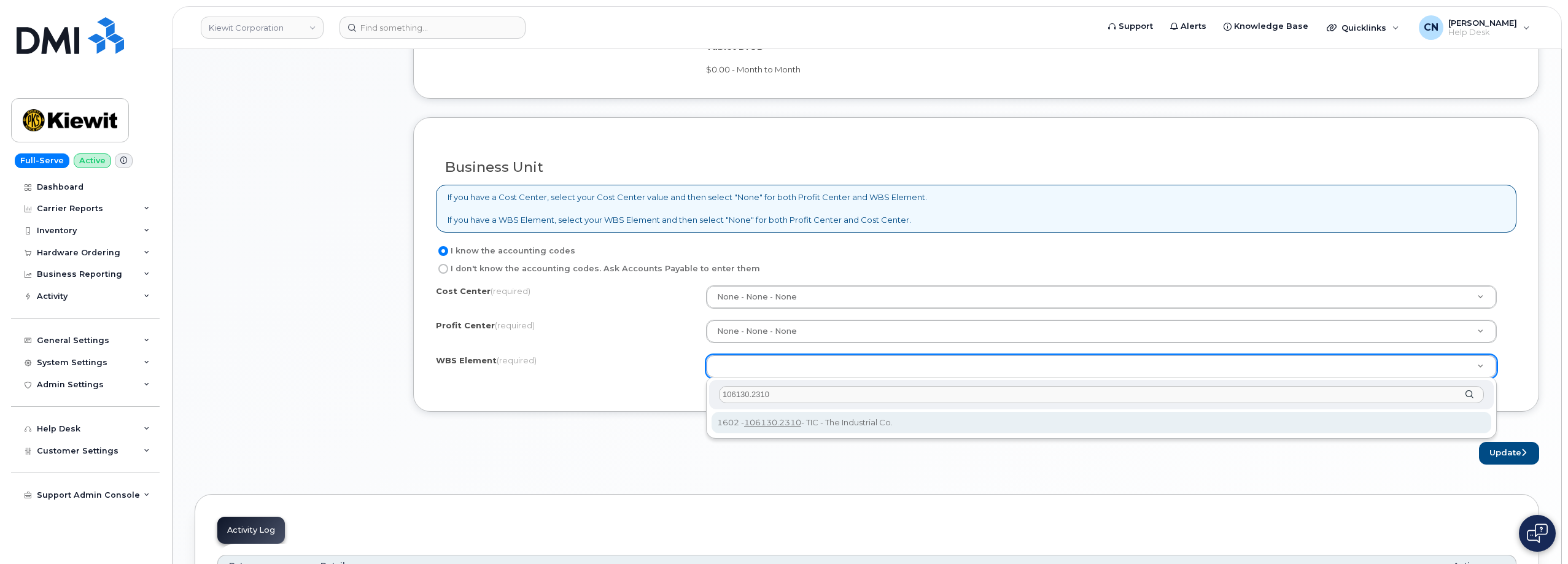
type input "106130.2310"
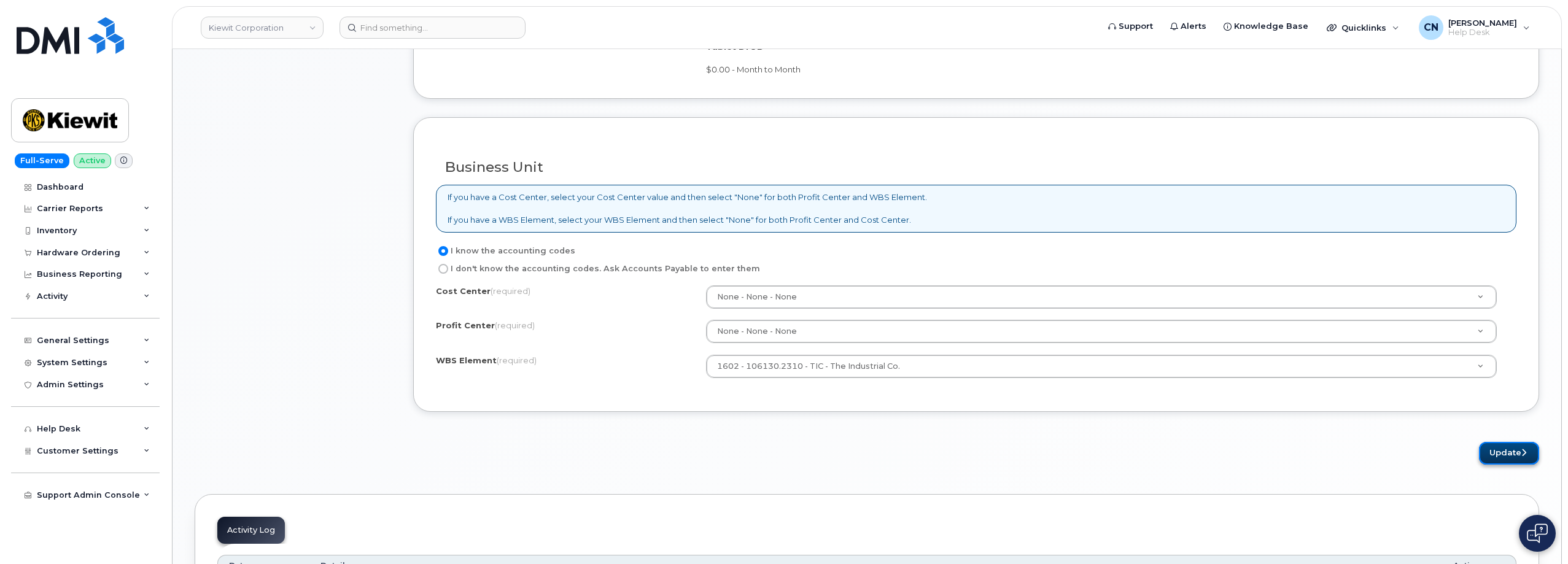
drag, startPoint x: 1485, startPoint y: 452, endPoint x: 1205, endPoint y: 371, distance: 291.5
click at [1485, 451] on button "Update" at bounding box center [1508, 453] width 60 height 23
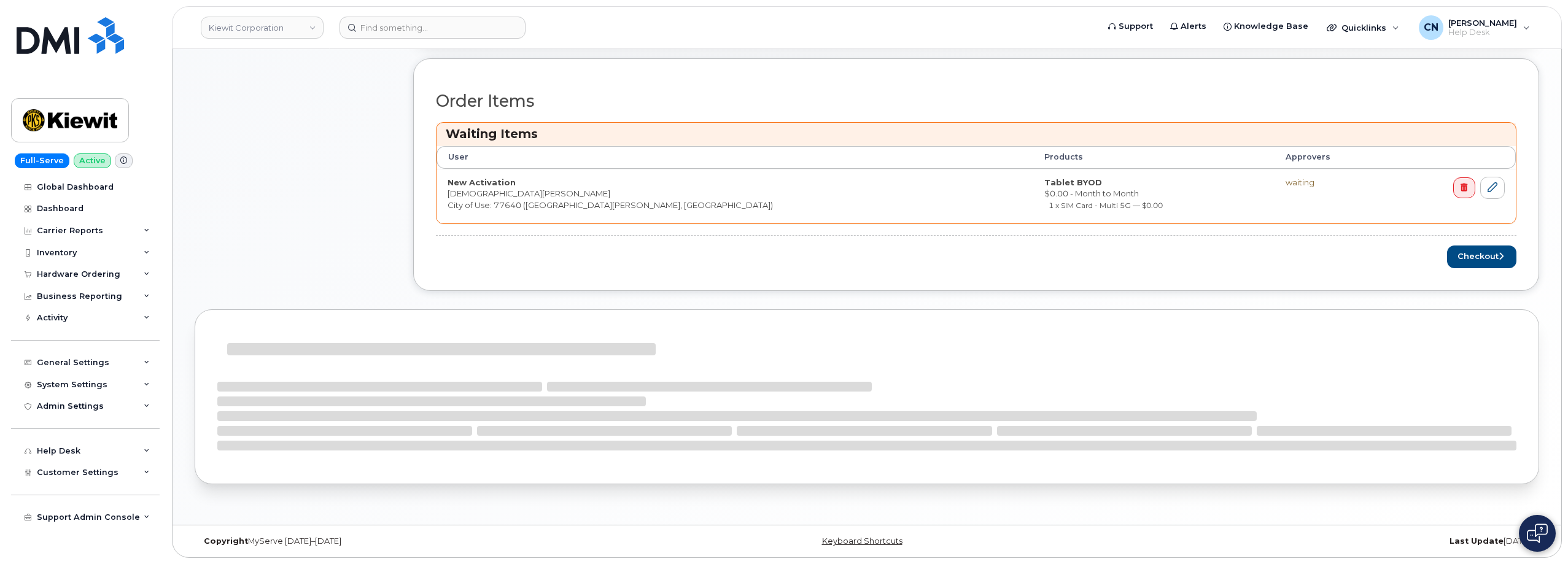
scroll to position [523, 0]
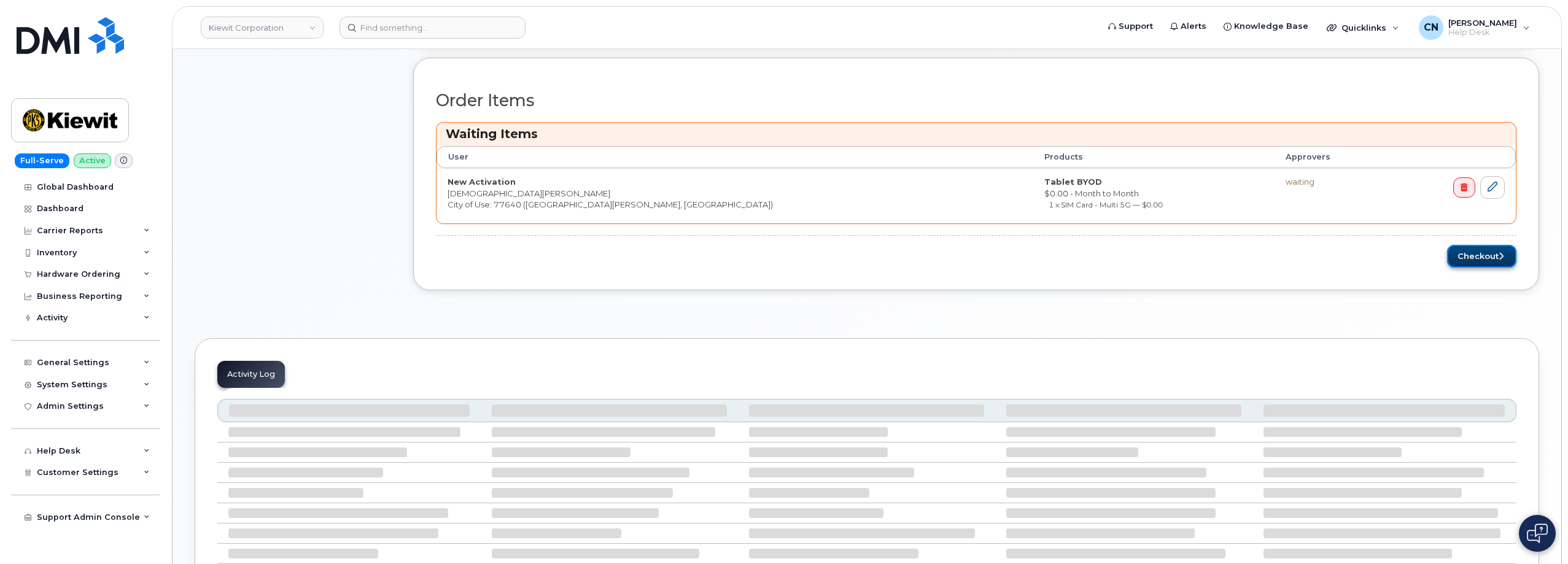
click at [1486, 263] on button "Checkout" at bounding box center [1481, 256] width 69 height 23
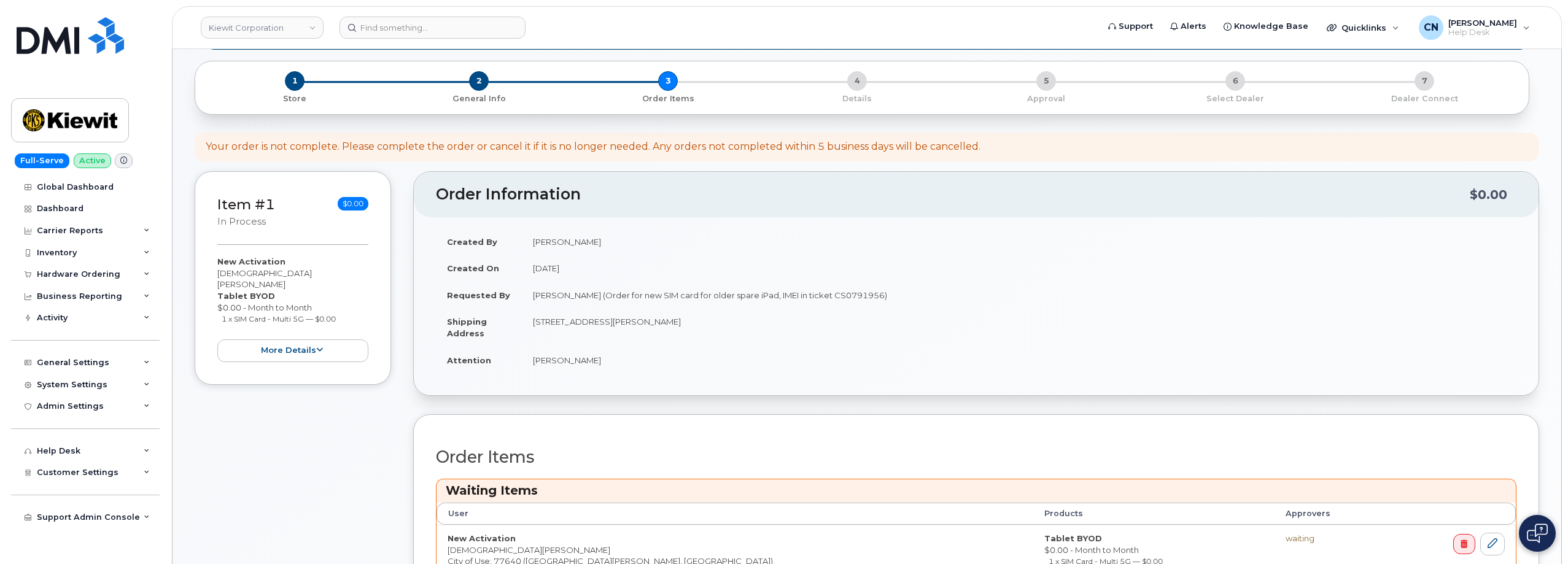
scroll to position [429, 0]
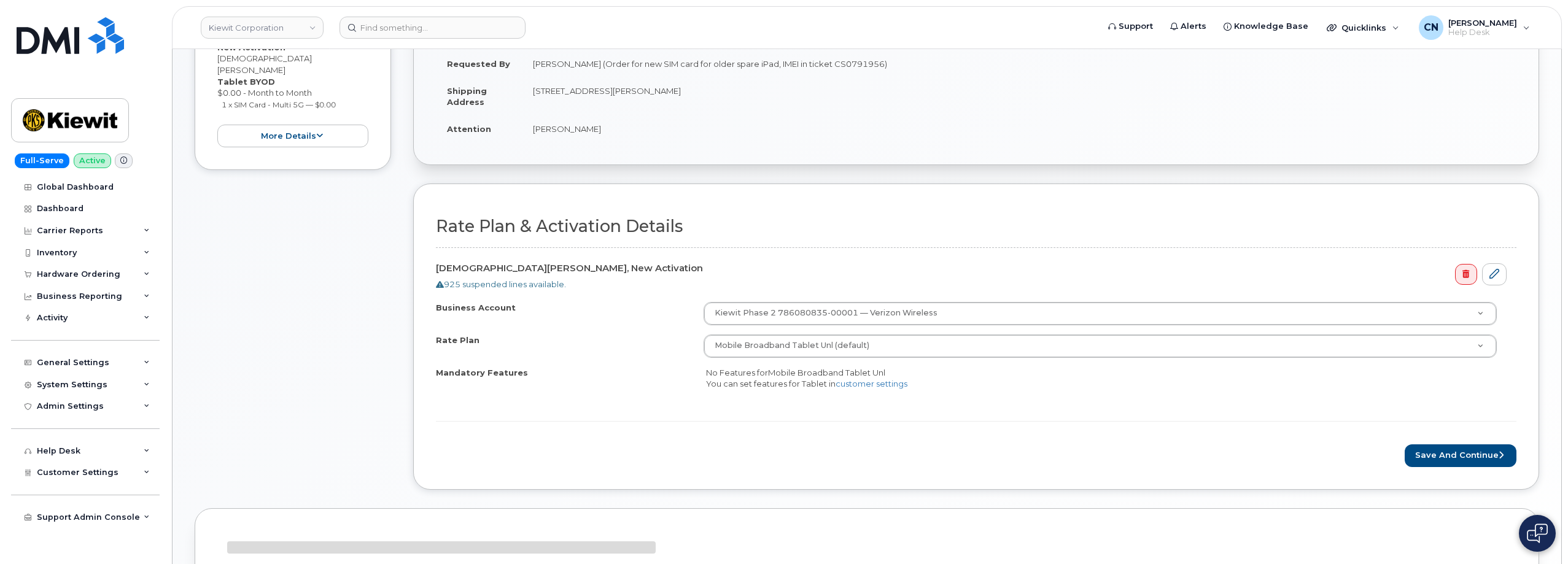
scroll to position [369, 0]
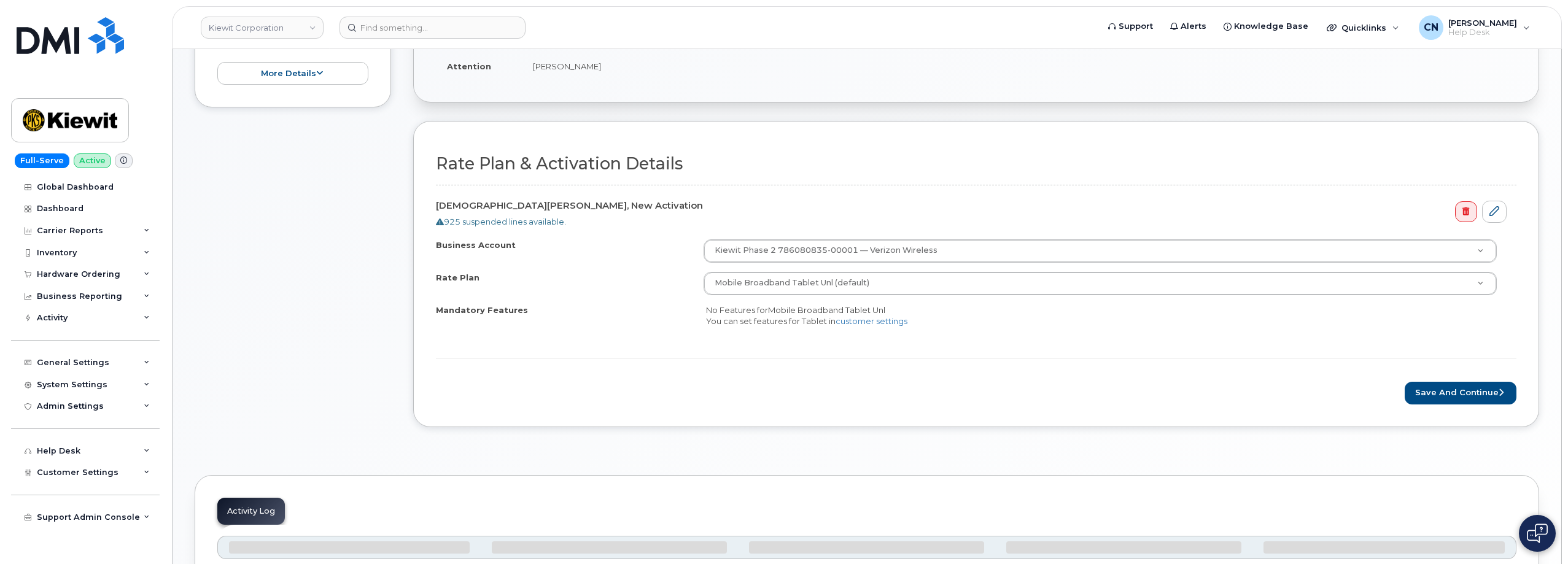
click at [1405, 392] on div "Save and Continue" at bounding box center [975, 393] width 1080 height 23
click at [1415, 389] on button "Save and Continue" at bounding box center [1461, 393] width 112 height 23
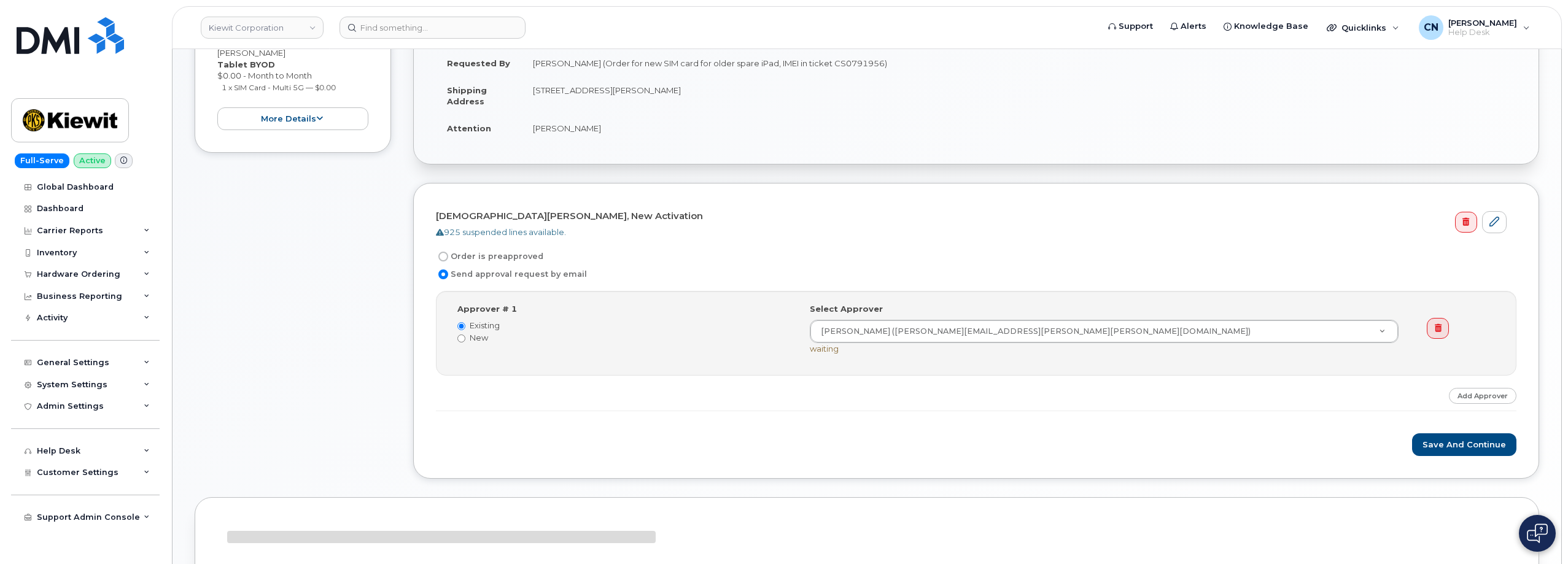
scroll to position [431, 0]
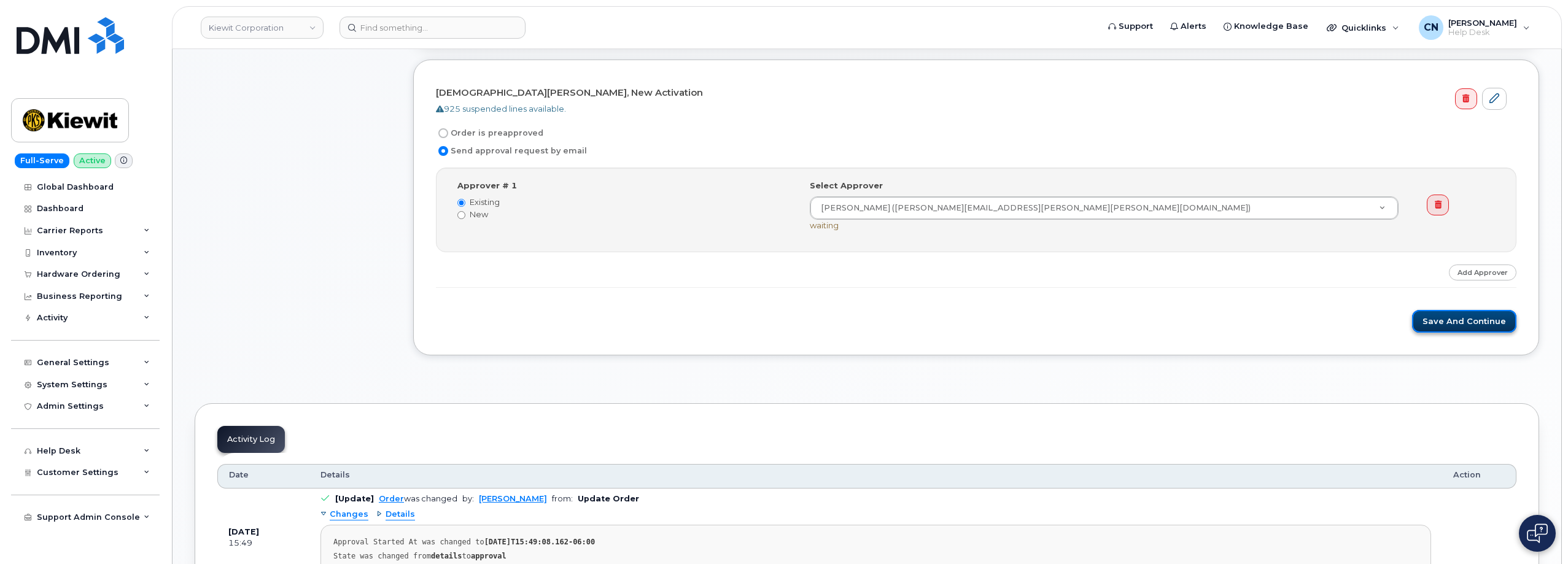
click at [1486, 314] on button "Save and Continue" at bounding box center [1464, 321] width 104 height 23
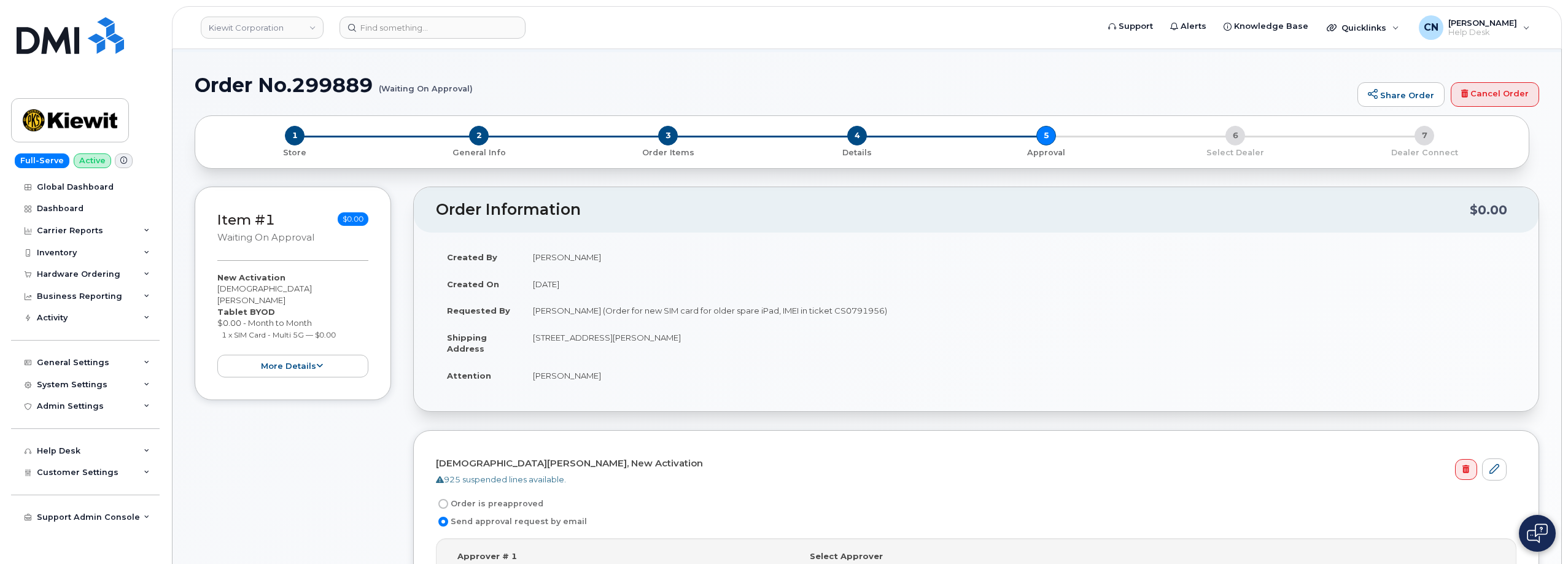
scroll to position [0, 0]
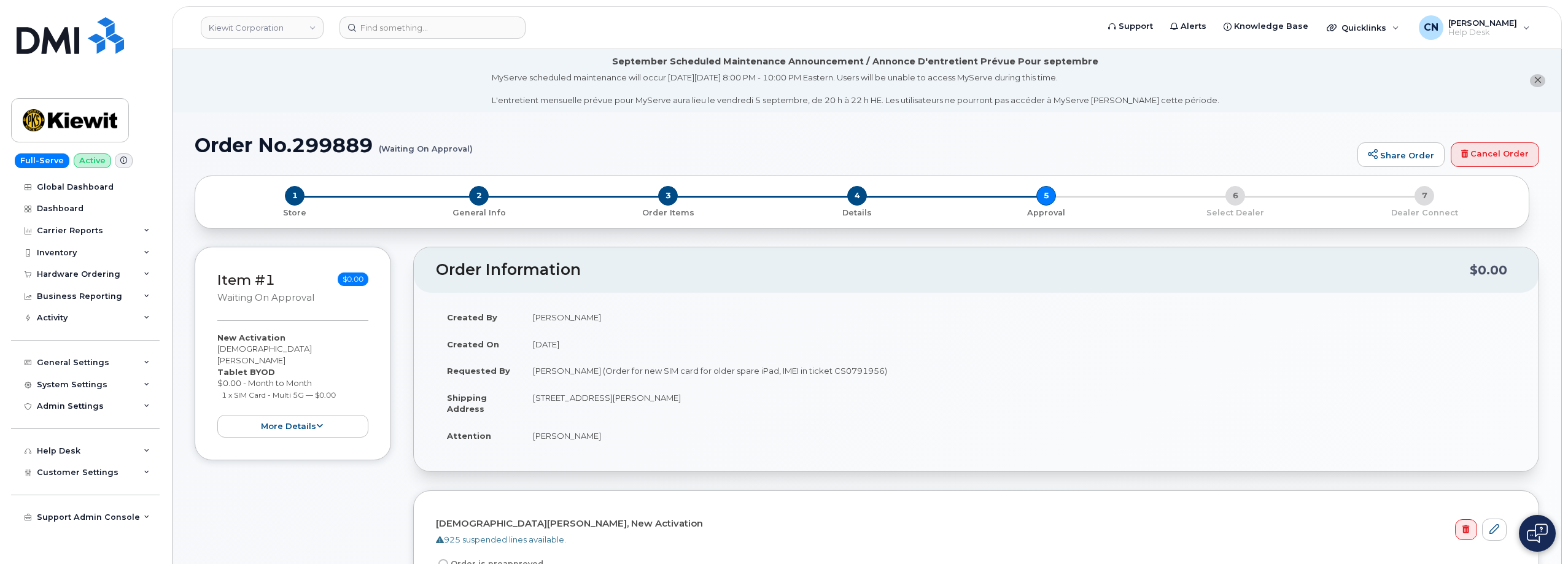
drag, startPoint x: 474, startPoint y: 148, endPoint x: 284, endPoint y: 136, distance: 190.4
click at [381, 135] on h1 "Order No.299889 (Waiting On Approval)" at bounding box center [773, 145] width 1156 height 21
drag, startPoint x: 196, startPoint y: 146, endPoint x: 471, endPoint y: 152, distance: 275.1
click at [471, 152] on h1 "Order No.299889 (Waiting On Approval)" at bounding box center [773, 145] width 1156 height 21
copy h1 "Order No.299889 (Waiting On Approval)"
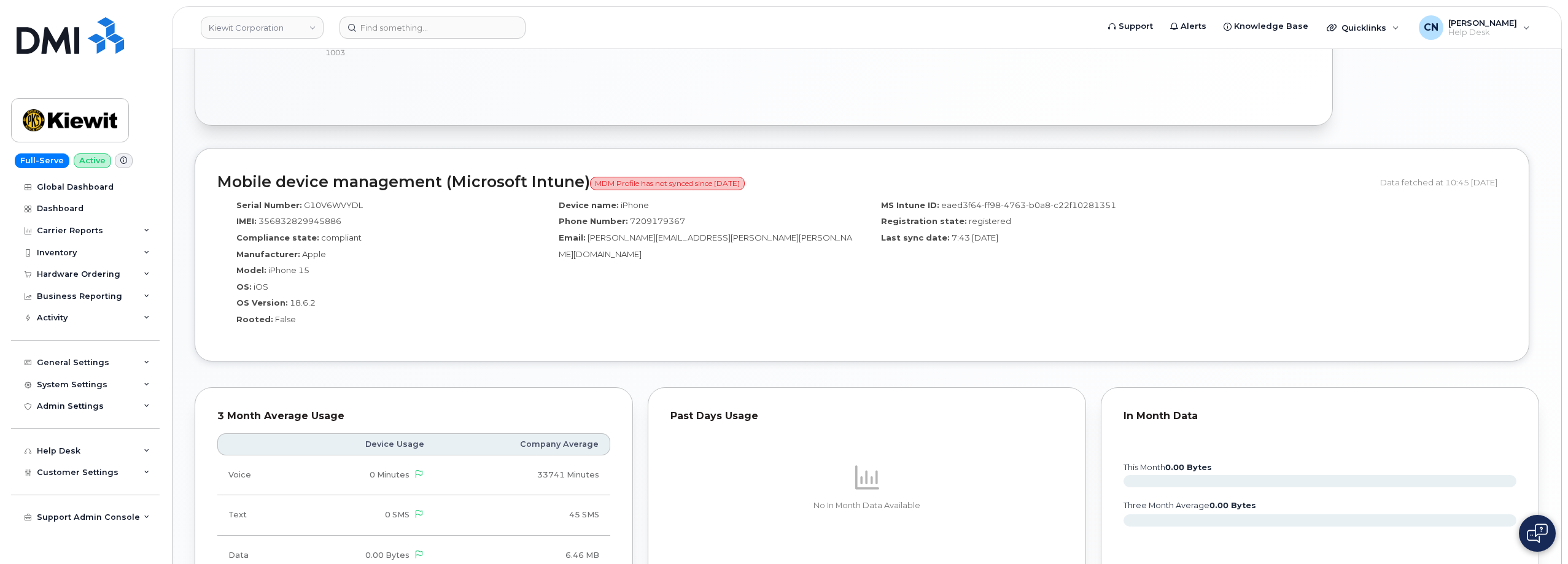
scroll to position [736, 0]
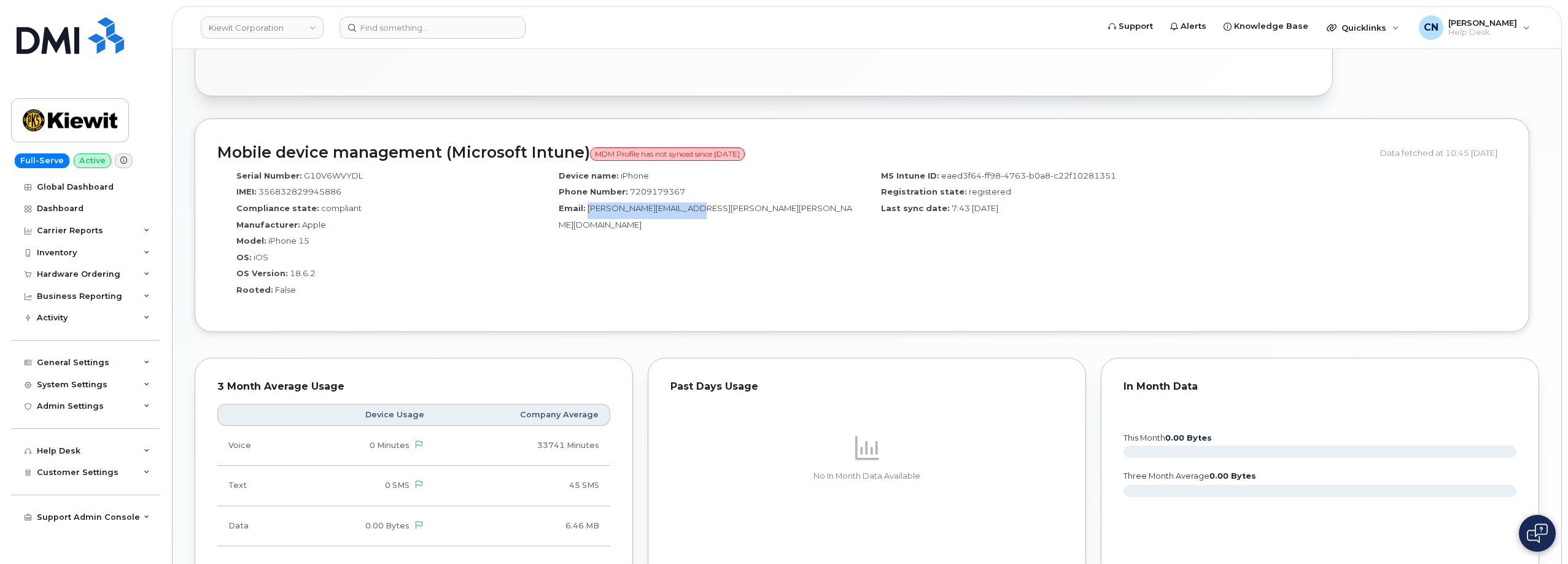
drag, startPoint x: 589, startPoint y: 208, endPoint x: 705, endPoint y: 205, distance: 116.0
click at [705, 205] on div "Email: [PERSON_NAME][EMAIL_ADDRESS][PERSON_NAME][PERSON_NAME][DOMAIN_NAME]" at bounding box center [701, 216] width 304 height 28
copy span "[PERSON_NAME][EMAIL_ADDRESS][PERSON_NAME][PERSON_NAME][DOMAIN_NAME]"
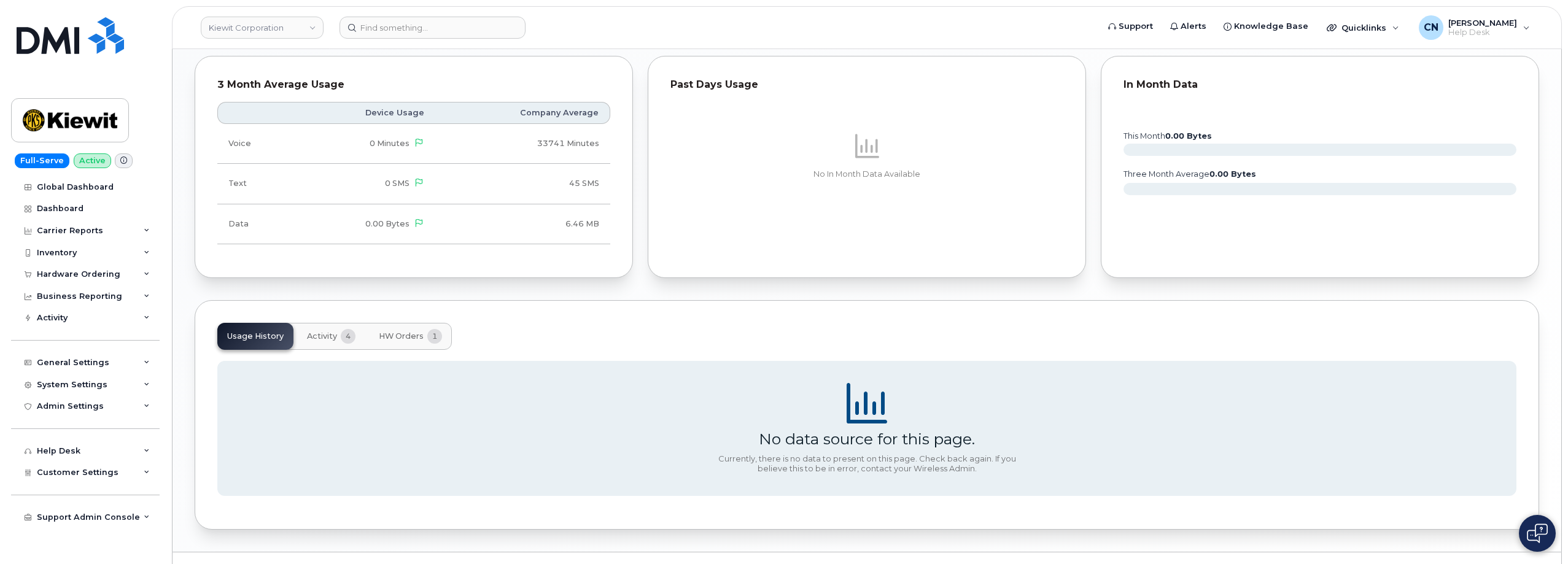
scroll to position [1065, 0]
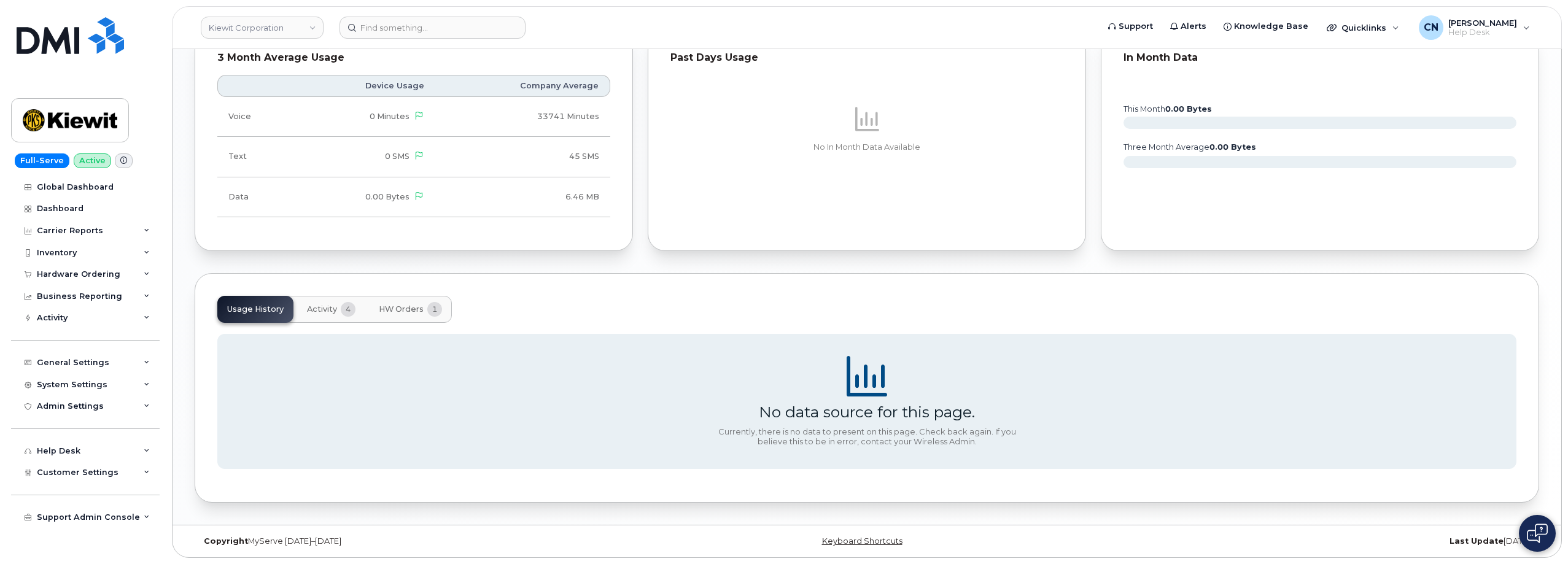
click at [388, 312] on span "HW Orders" at bounding box center [401, 309] width 44 height 10
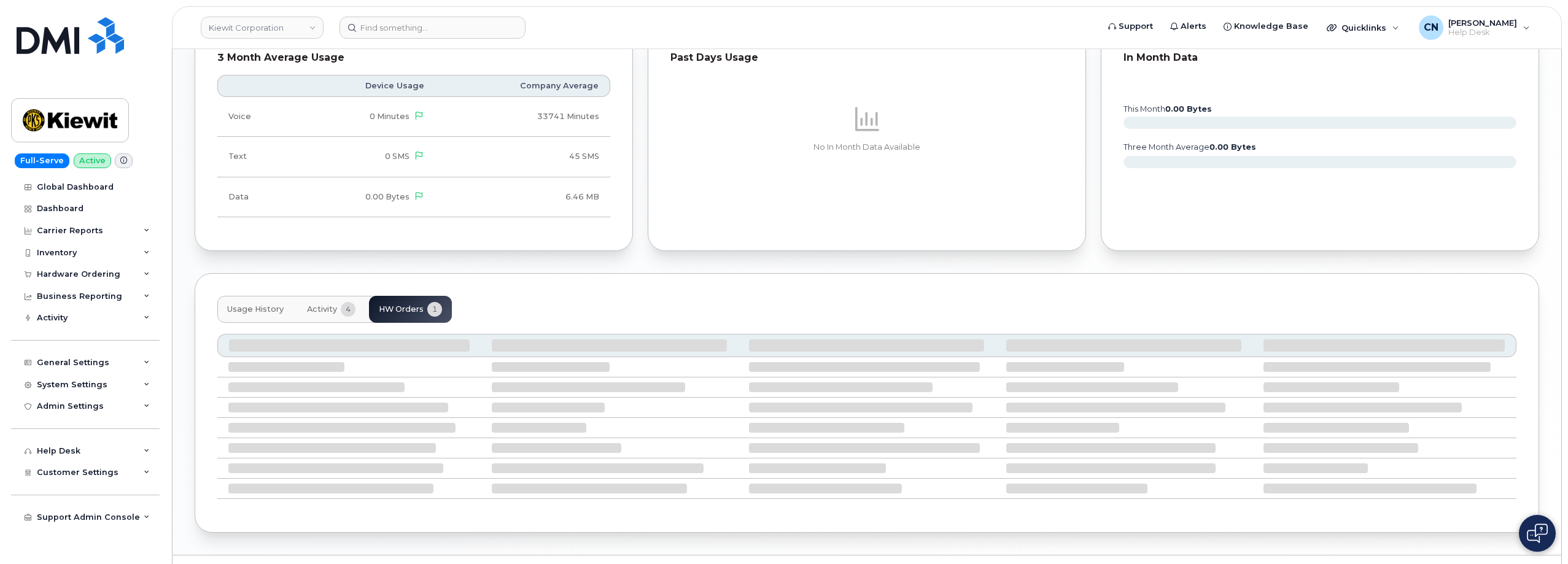
scroll to position [1010, 0]
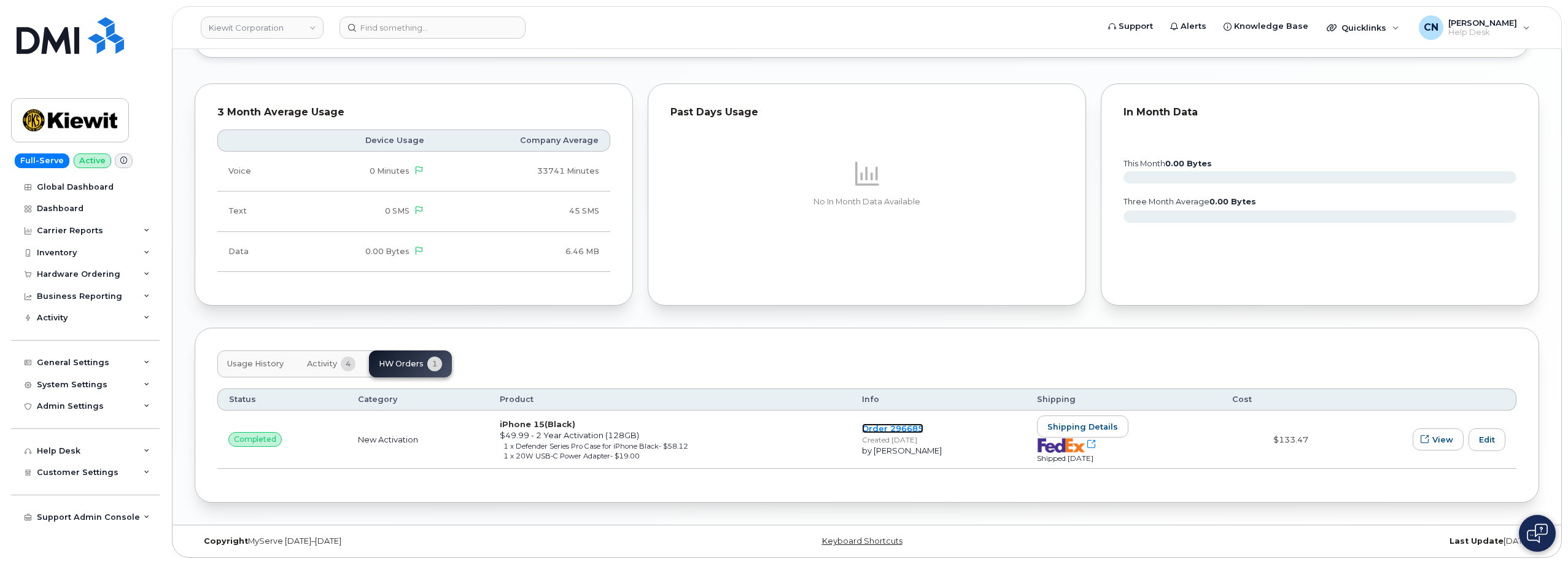
click at [877, 425] on link "Order 296685" at bounding box center [892, 428] width 61 height 10
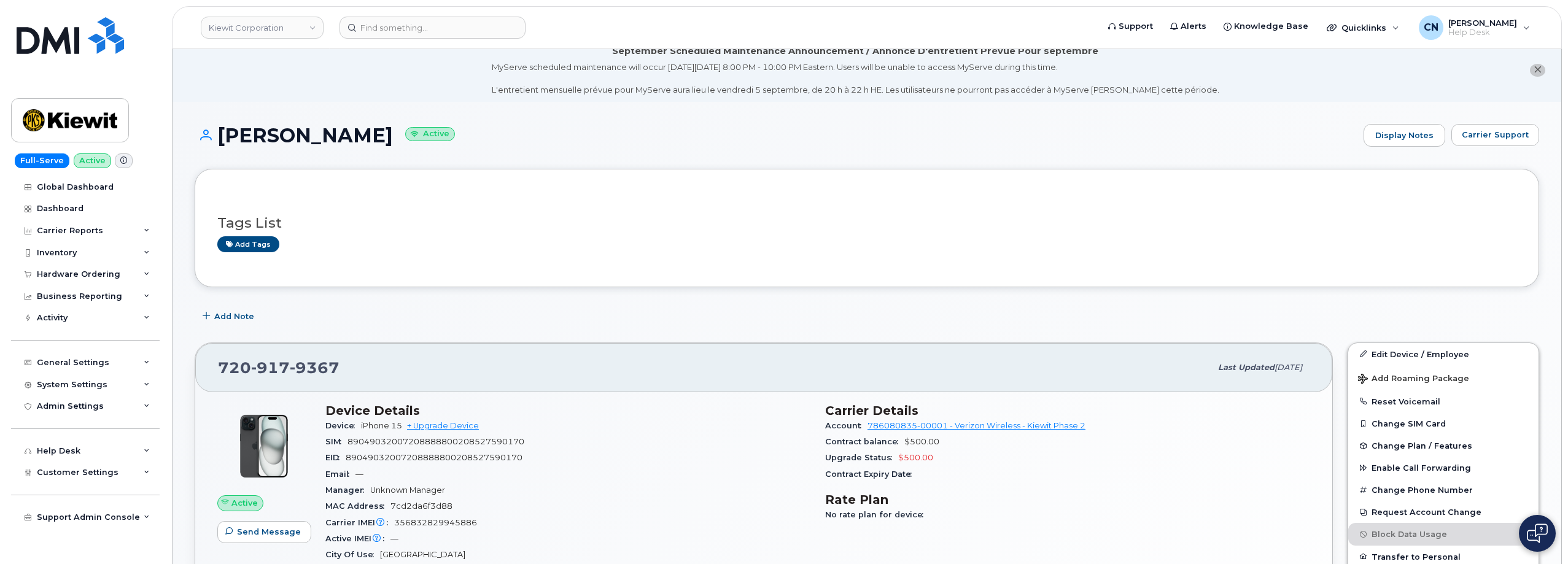
scroll to position [0, 0]
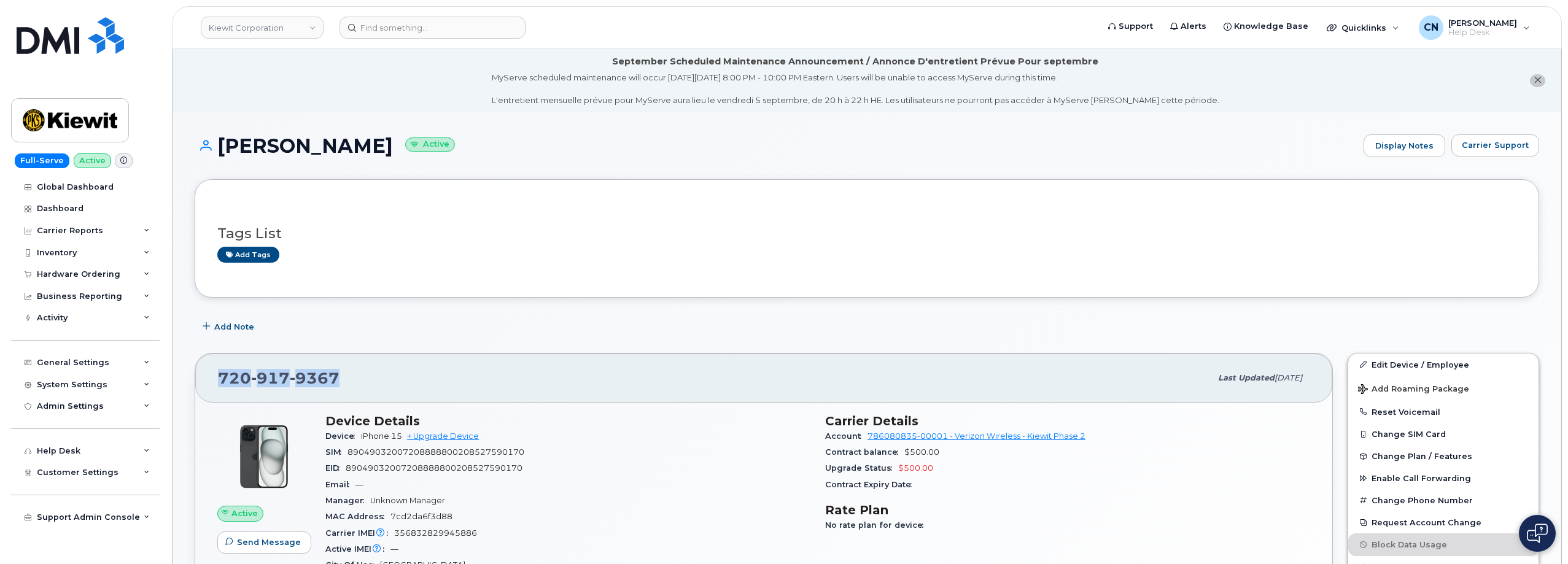
drag, startPoint x: 340, startPoint y: 370, endPoint x: 214, endPoint y: 371, distance: 126.0
click at [214, 371] on div "[PHONE_NUMBER] Last updated [DATE]" at bounding box center [764, 378] width 1137 height 49
copy span "[PHONE_NUMBER]"
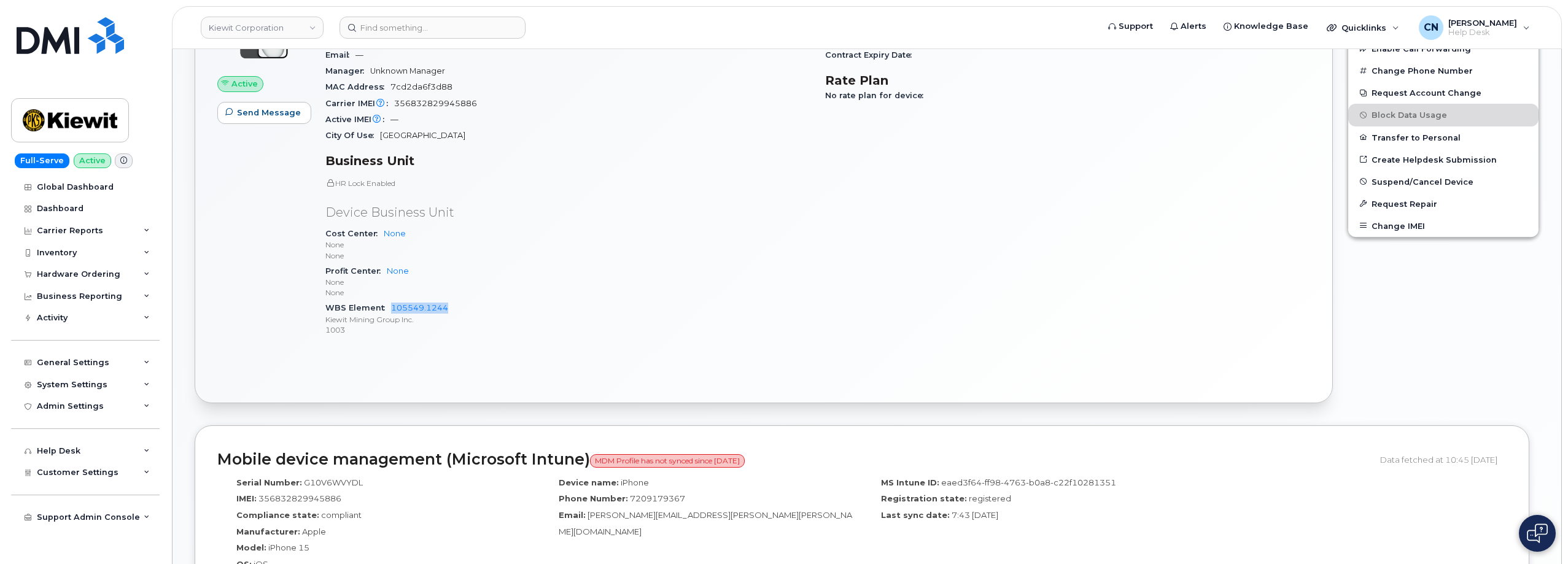
drag, startPoint x: 454, startPoint y: 303, endPoint x: 393, endPoint y: 302, distance: 61.0
click at [393, 302] on div "WBS Element 105549.1244 [PERSON_NAME] Mining Group Inc. 1003" at bounding box center [567, 318] width 485 height 38
copy link "105549.1244"
click at [63, 386] on div "System Settings" at bounding box center [72, 385] width 71 height 10
click at [87, 359] on div "General Settings" at bounding box center [73, 362] width 72 height 10
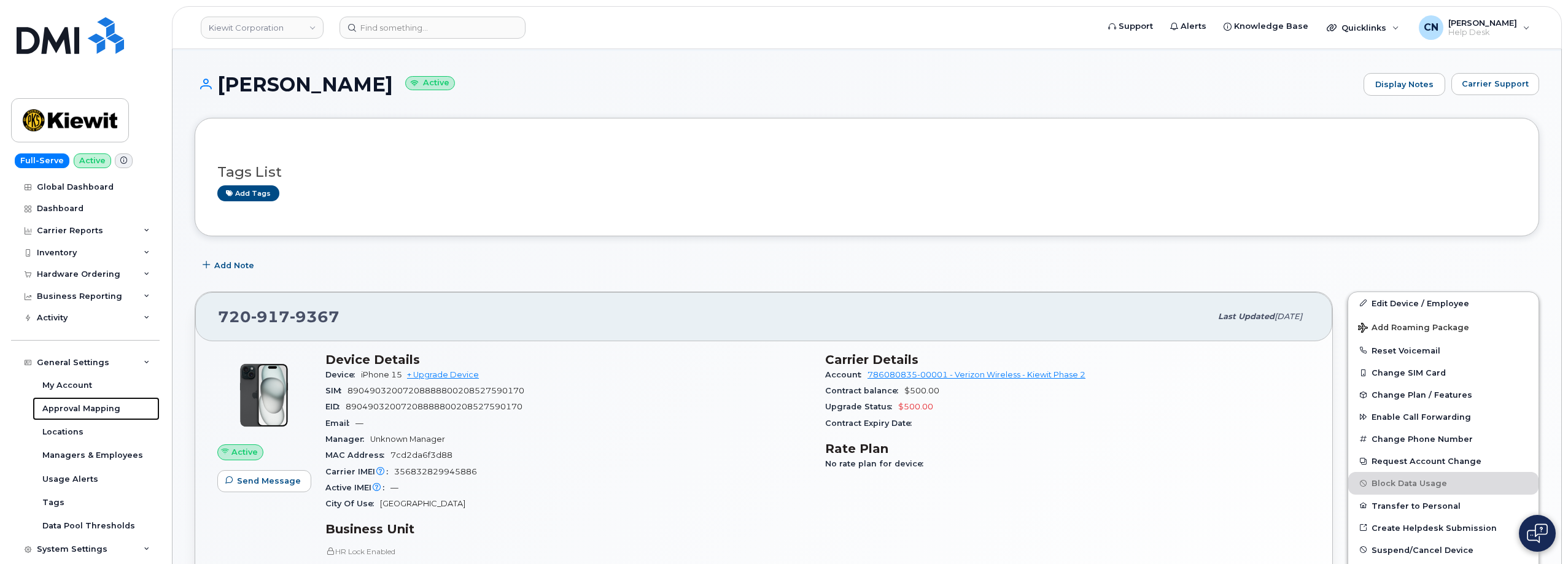
scroll to position [0, 0]
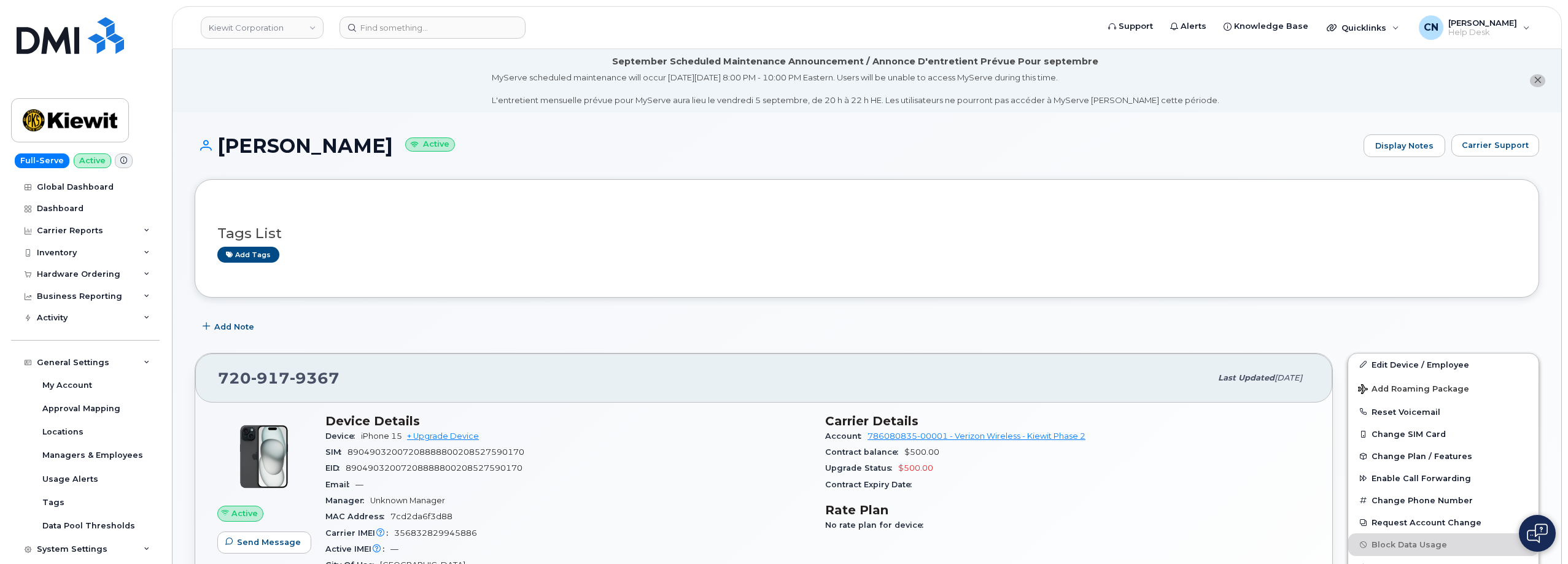
drag, startPoint x: 384, startPoint y: 137, endPoint x: 233, endPoint y: 10, distance: 197.3
click at [220, 141] on h1 "Nicholas Mcneill Active" at bounding box center [776, 146] width 1162 height 21
copy h1 "Nicholas Mcneill"
drag, startPoint x: 342, startPoint y: 369, endPoint x: 182, endPoint y: 362, distance: 160.2
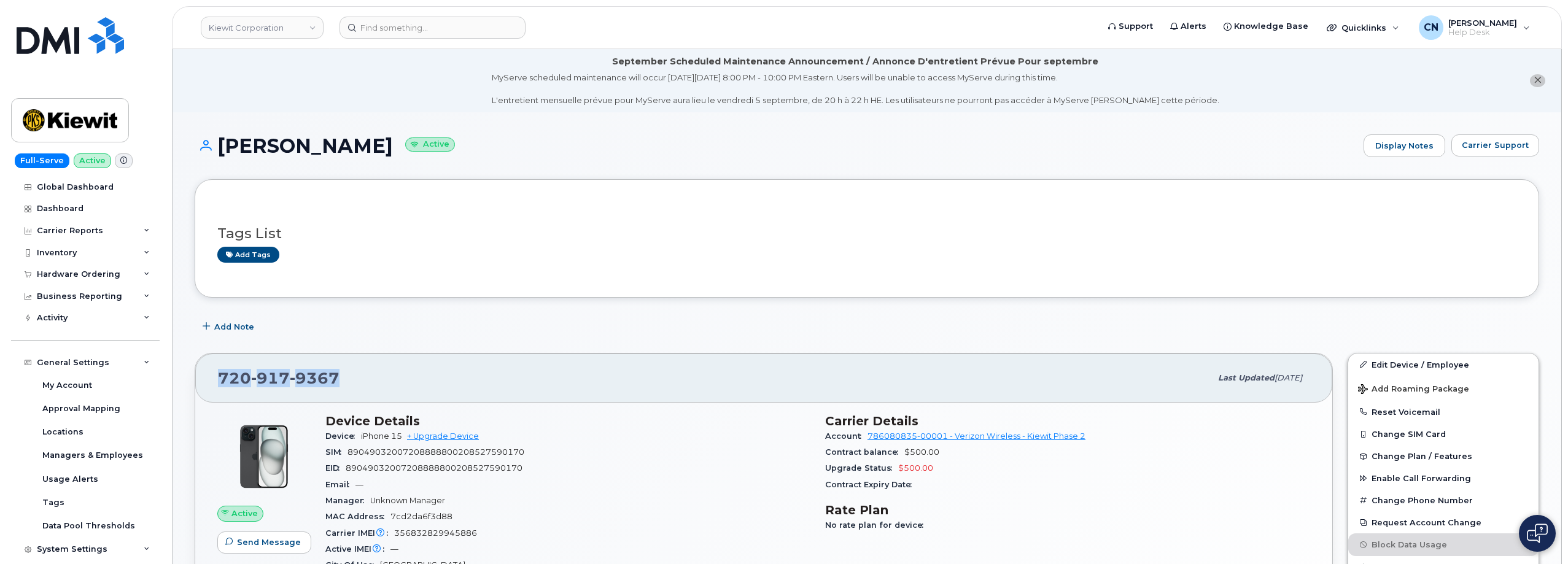
copy span "720 917 9367"
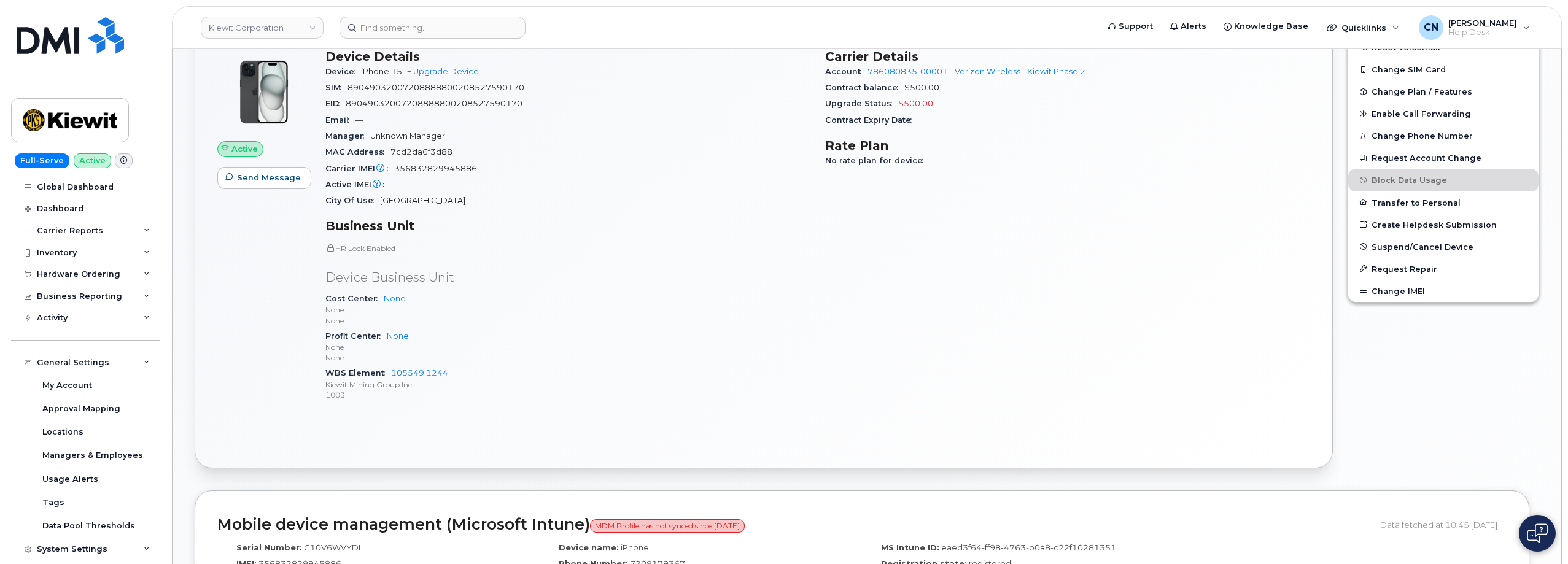
scroll to position [368, 0]
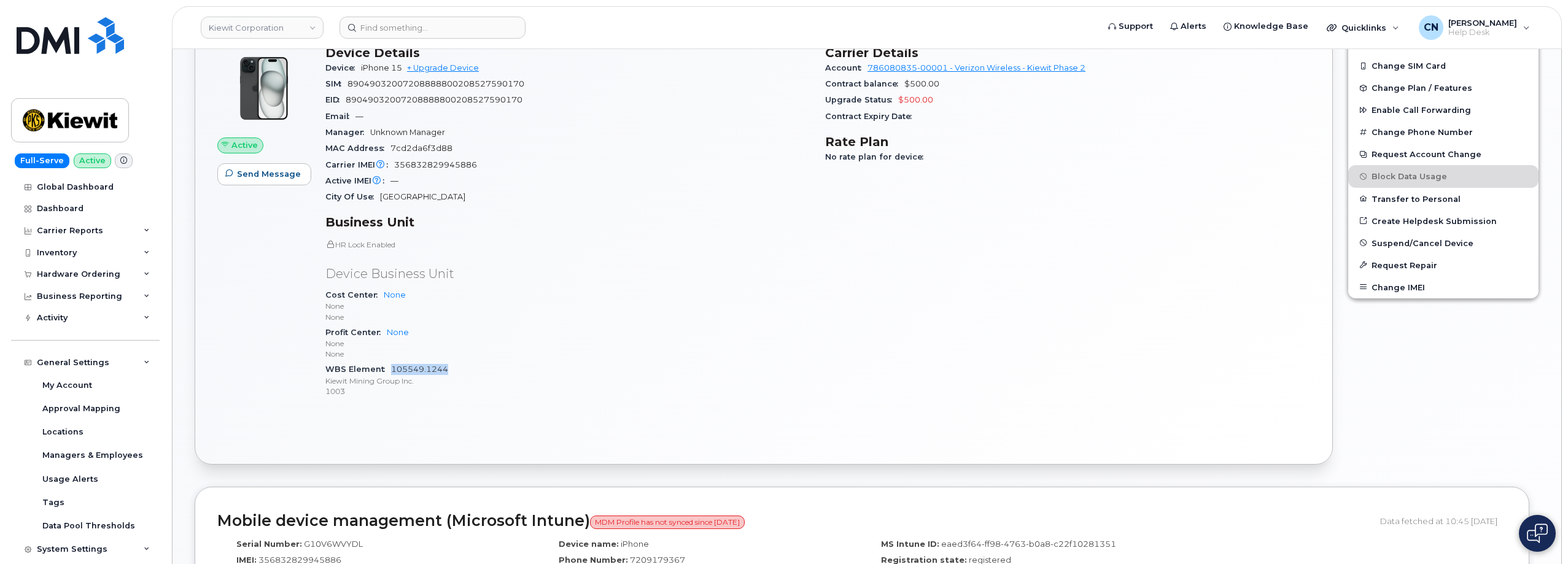
drag, startPoint x: 472, startPoint y: 370, endPoint x: 392, endPoint y: 366, distance: 80.1
click at [392, 366] on div "WBS Element 105549.1244 Kiewit Mining Group Inc. 1003" at bounding box center [567, 380] width 485 height 38
copy link "105549.1244"
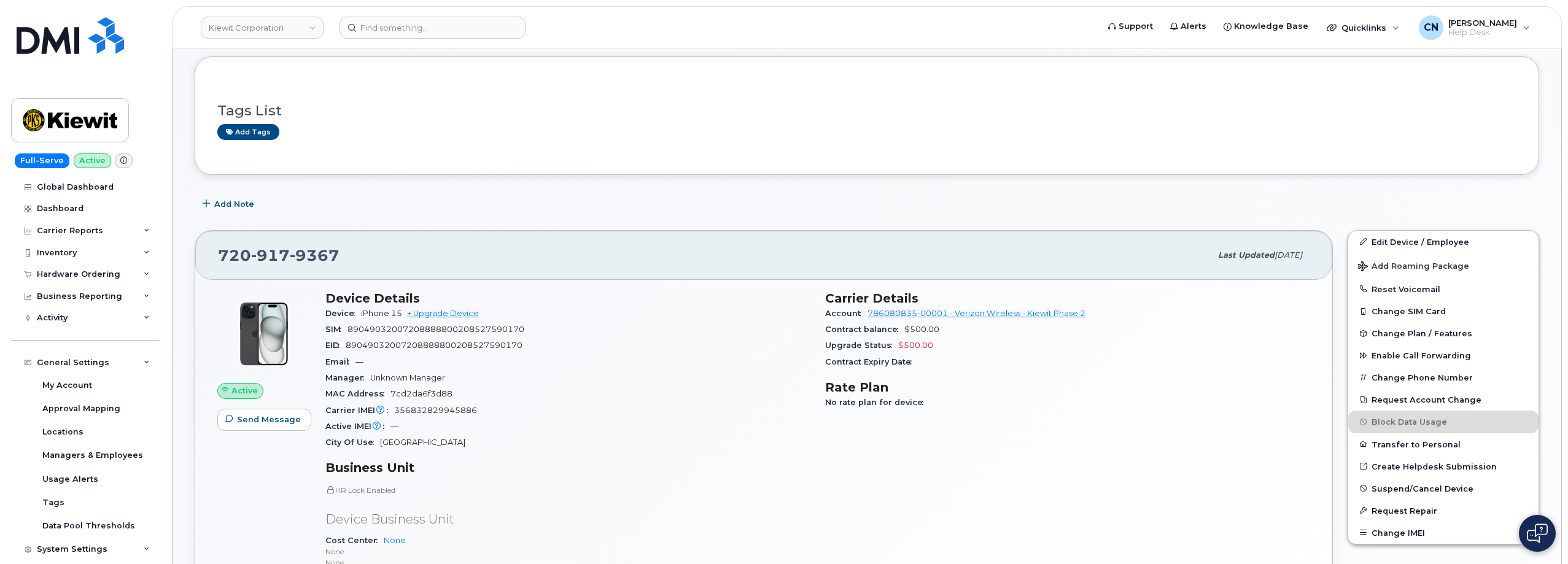
scroll to position [490, 0]
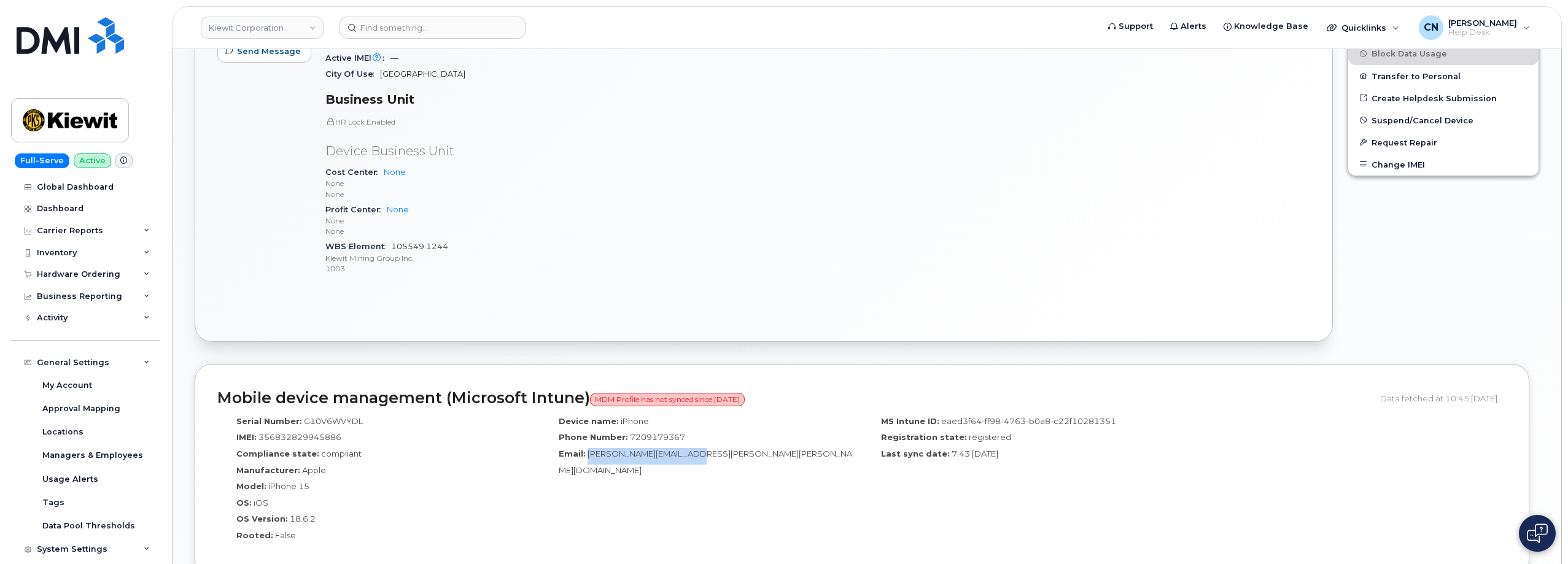
drag, startPoint x: 703, startPoint y: 452, endPoint x: 443, endPoint y: 242, distance: 334.2
click at [587, 450] on div "Email: Nick.Mcneill@kiewit.com" at bounding box center [701, 461] width 304 height 28
copy span "Nick.Mcneill@kiewit.com"
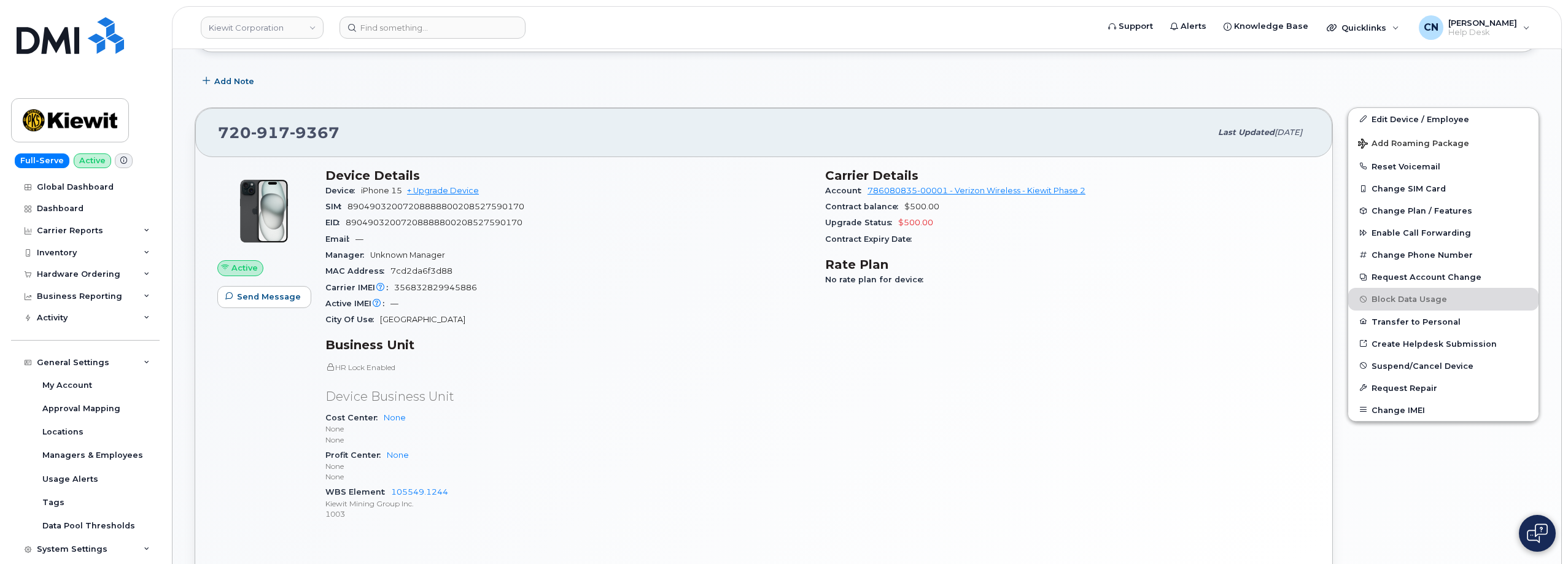
scroll to position [368, 0]
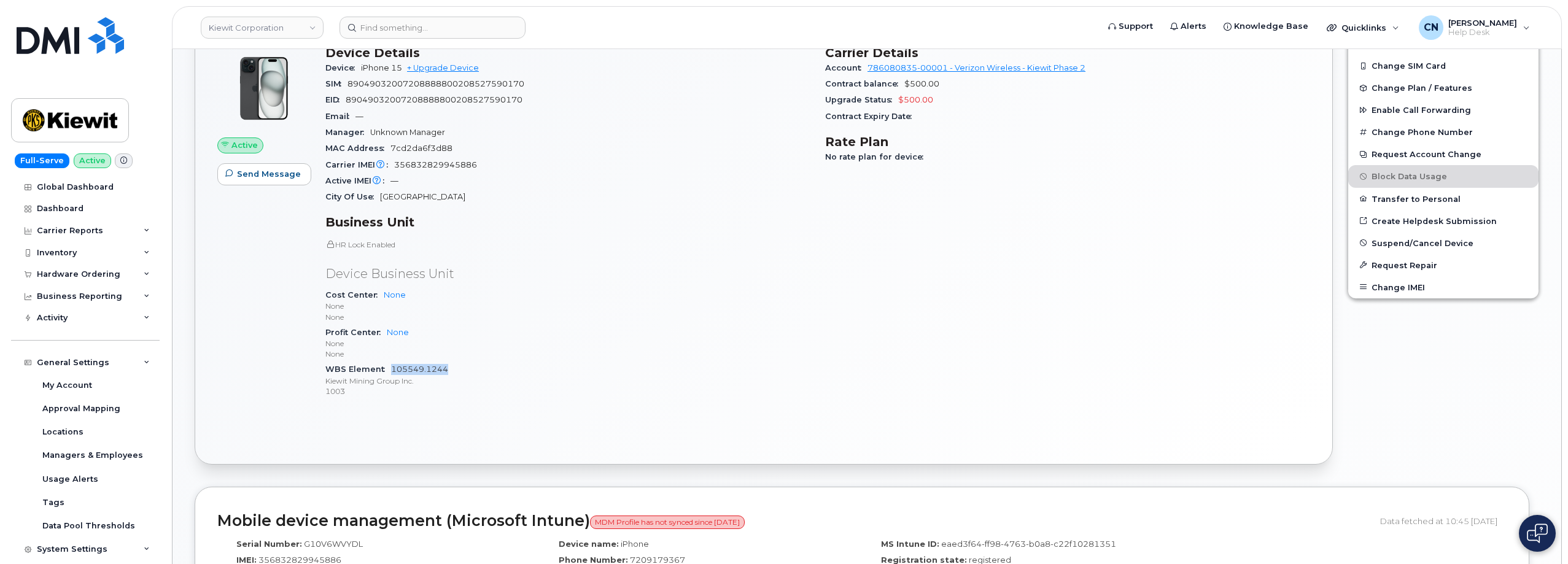
drag, startPoint x: 454, startPoint y: 366, endPoint x: 391, endPoint y: 367, distance: 63.0
click at [391, 367] on div "WBS Element 105549.1244 Kiewit Mining Group Inc. 1003" at bounding box center [567, 380] width 485 height 38
copy link "105549.1244"
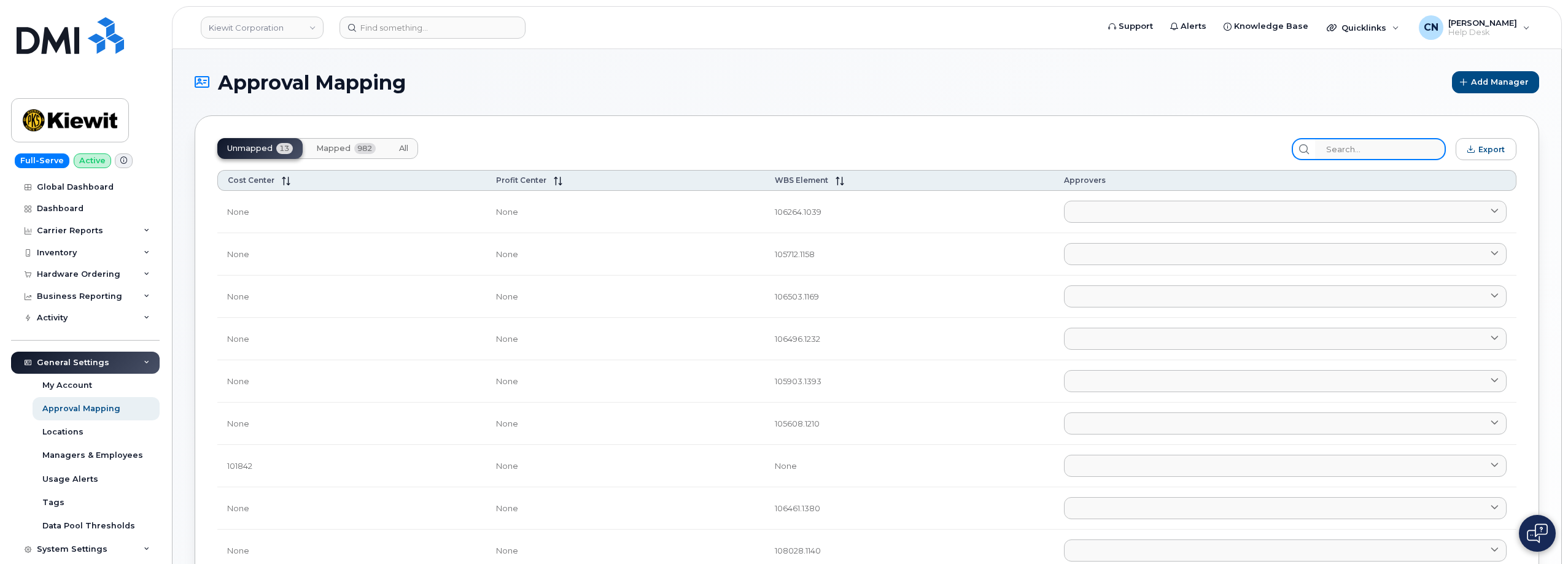
click at [1400, 147] on input "search" at bounding box center [1380, 149] width 131 height 22
click at [318, 148] on span "Mapped" at bounding box center [333, 148] width 35 height 10
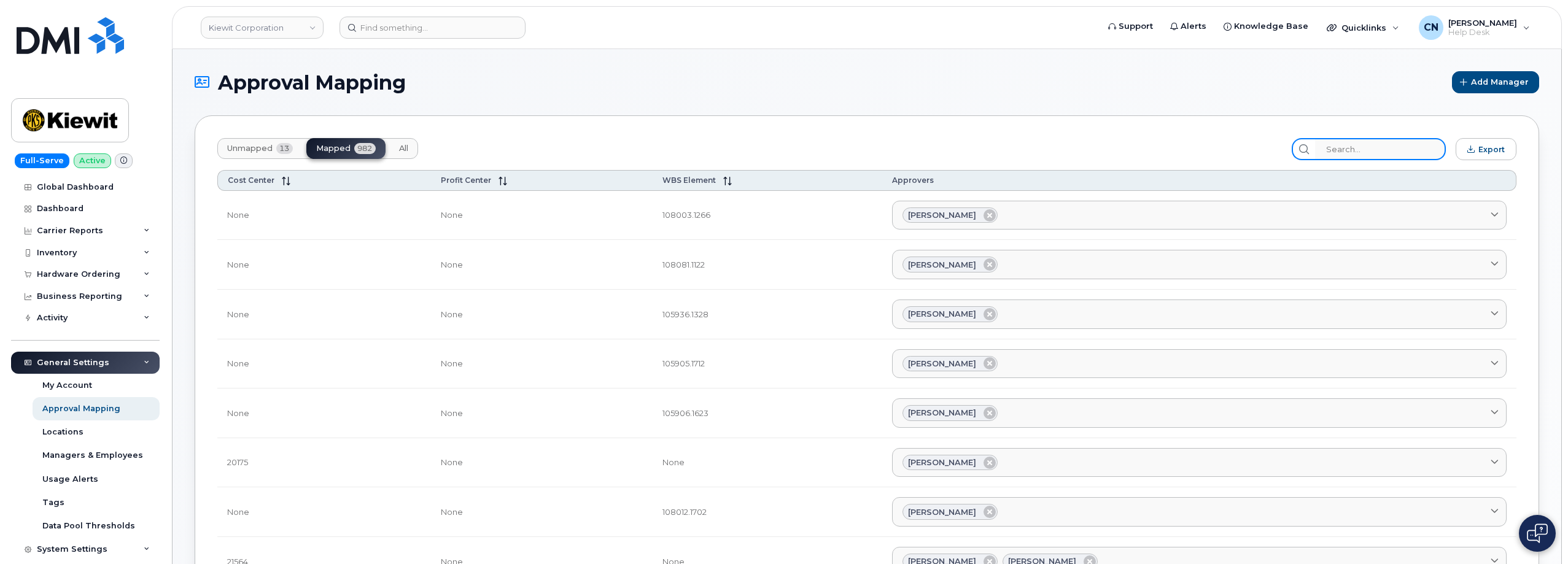
click at [1353, 152] on input "search" at bounding box center [1380, 149] width 131 height 22
paste input "105549.1244"
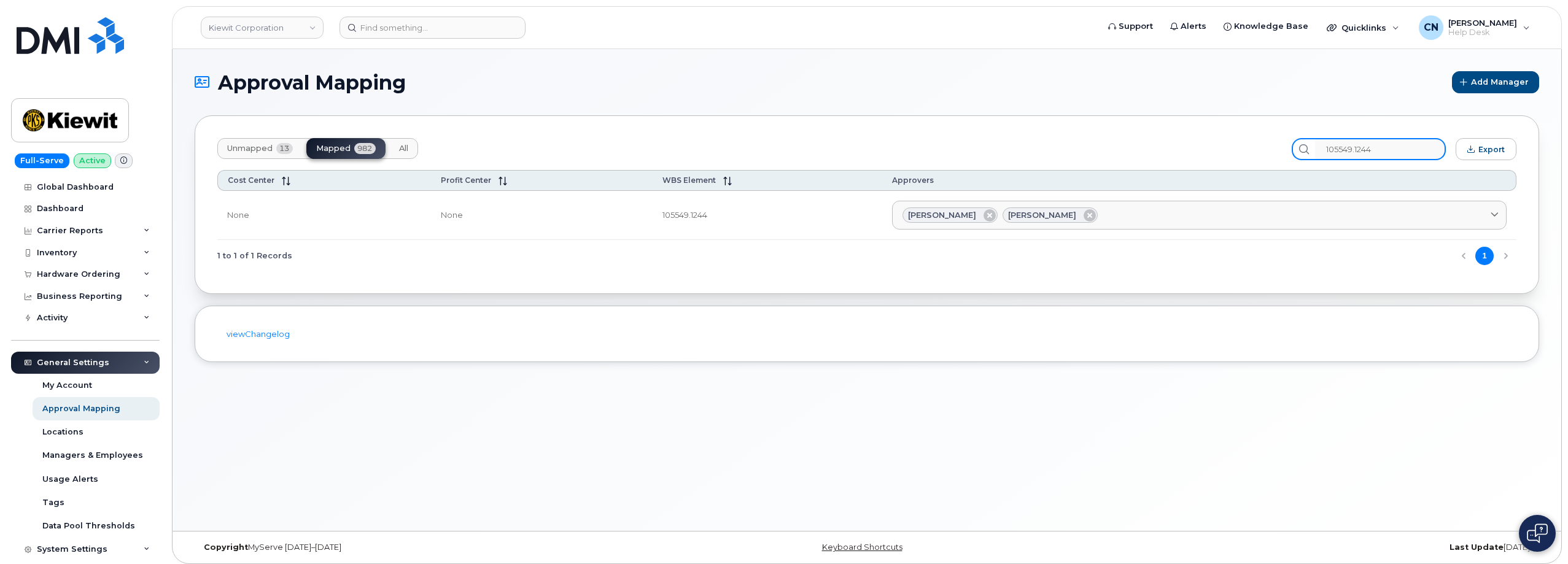
type input "105549.1244"
click at [424, 31] on input at bounding box center [432, 28] width 186 height 22
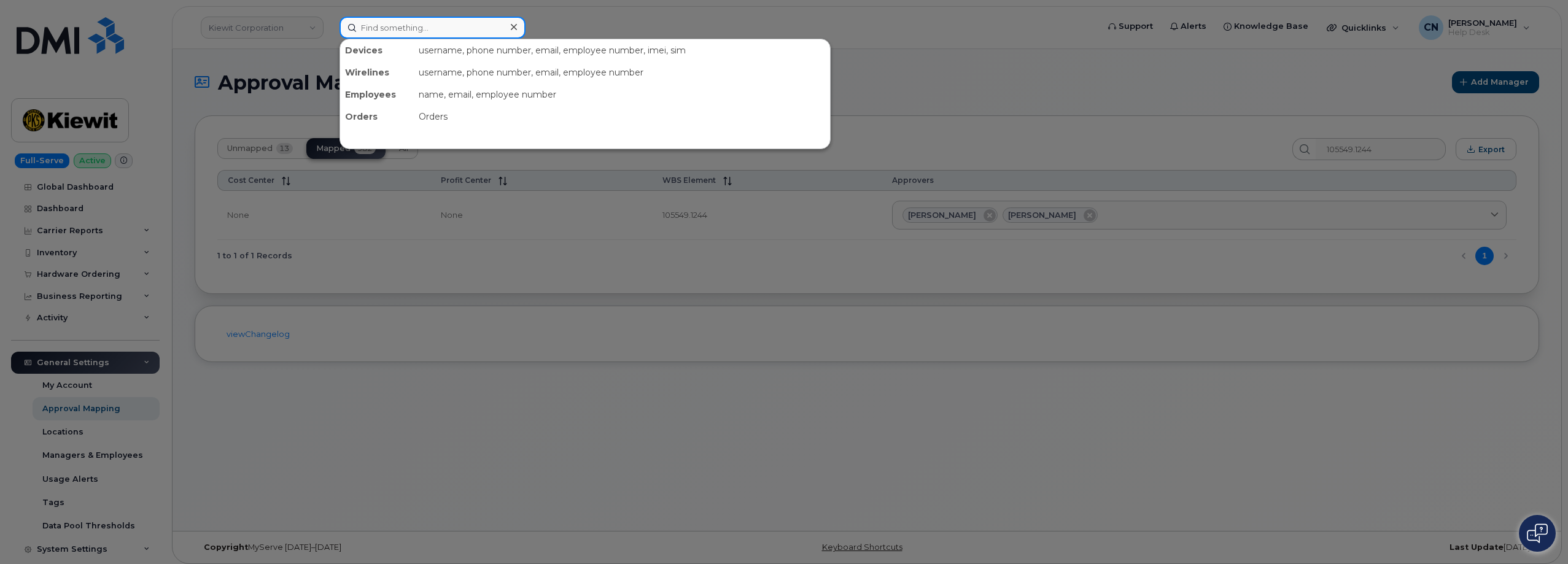
paste input "Jared Bartel"
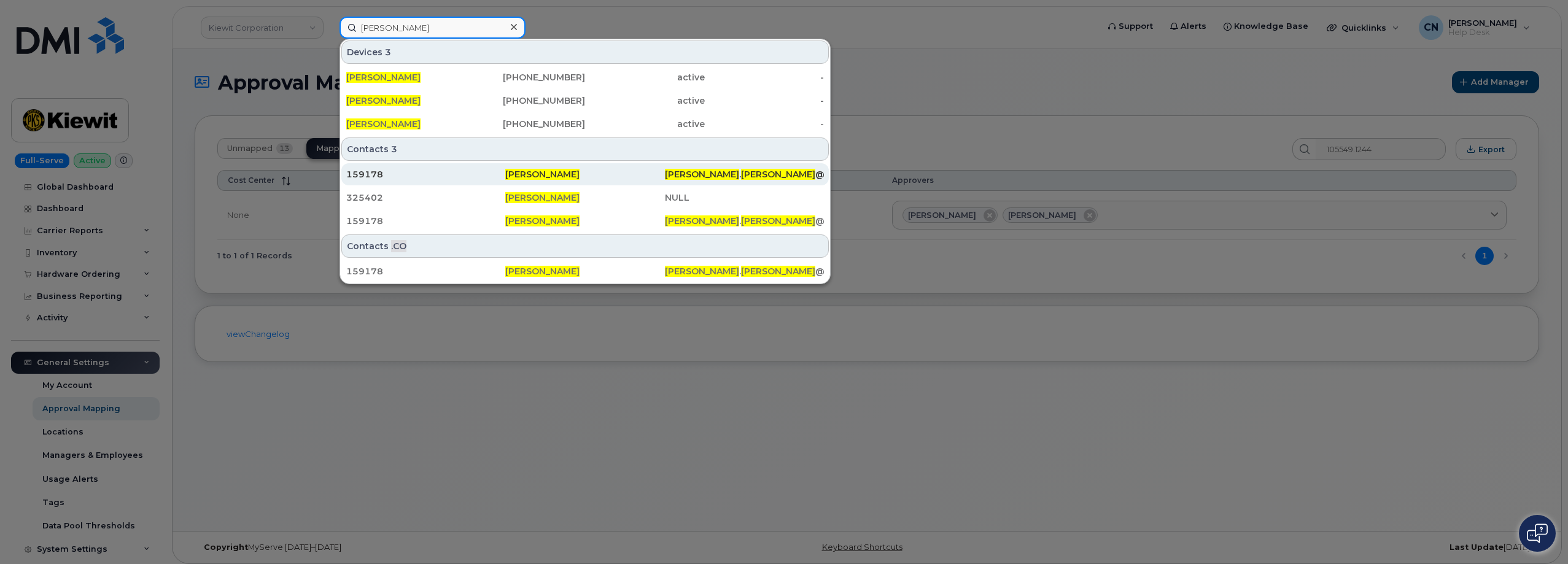
type input "Jared Bartel"
click at [396, 184] on div "159178" at bounding box center [426, 174] width 159 height 22
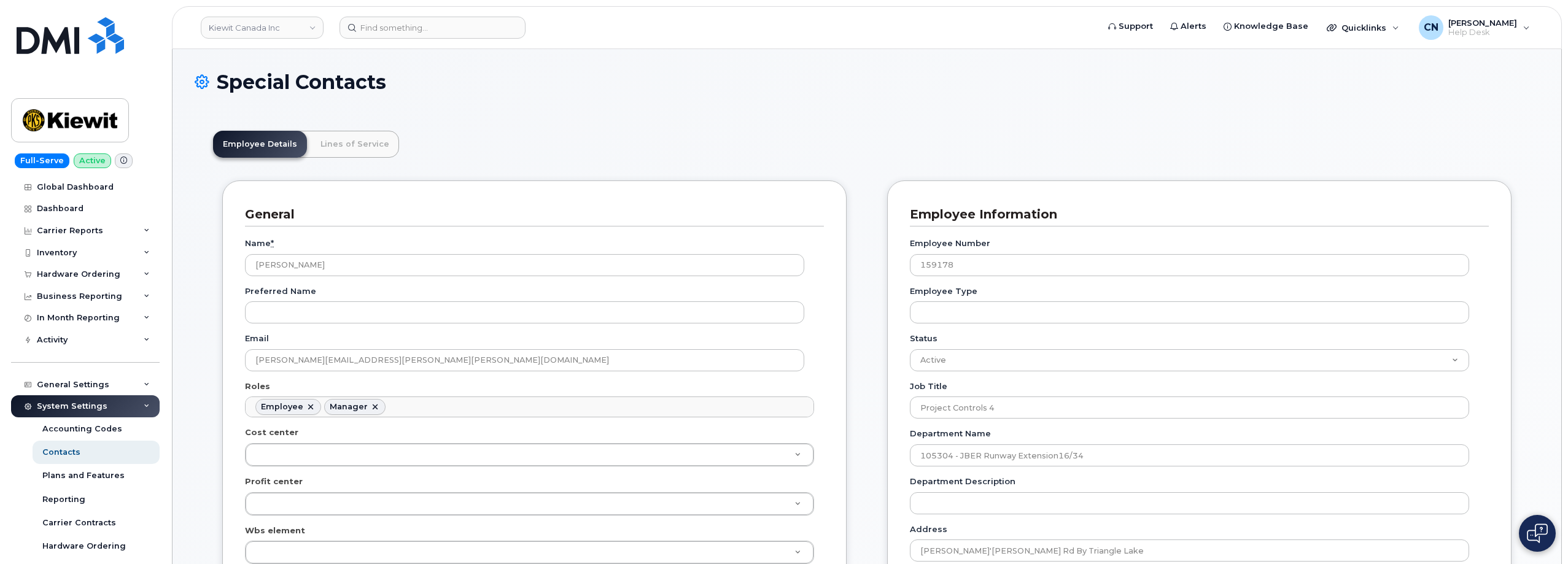
scroll to position [36, 0]
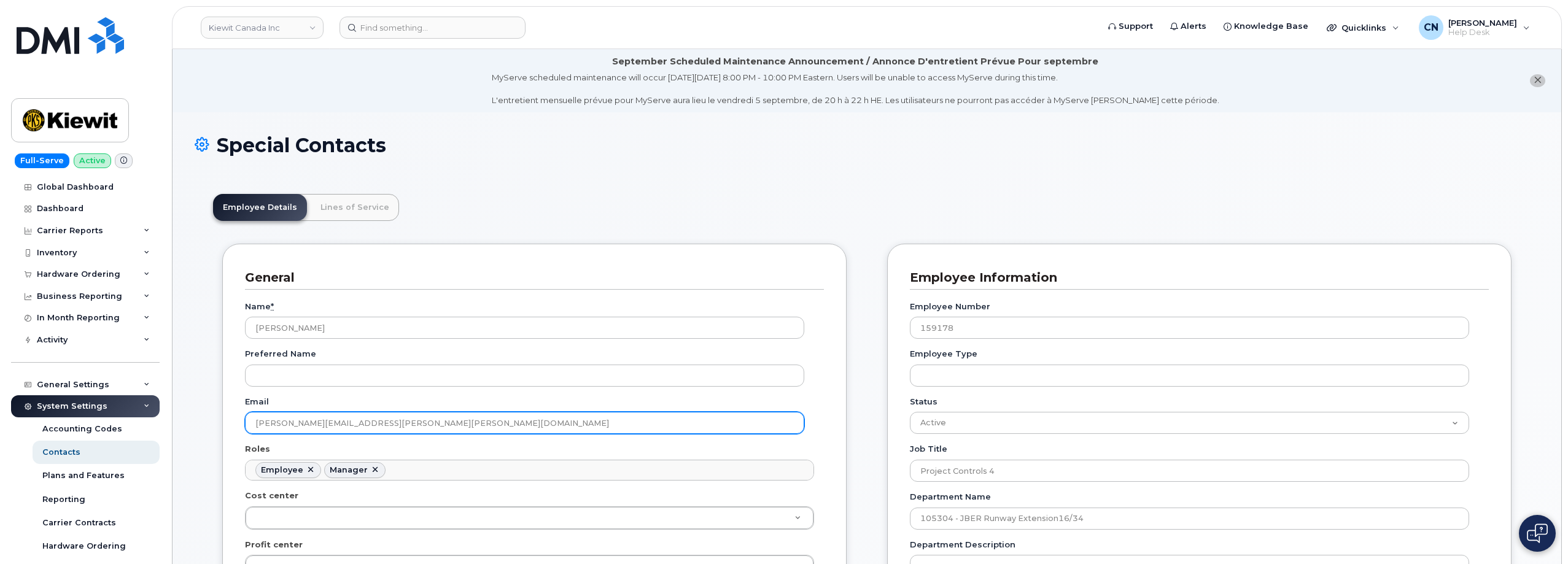
drag, startPoint x: 367, startPoint y: 414, endPoint x: 99, endPoint y: 408, distance: 268.1
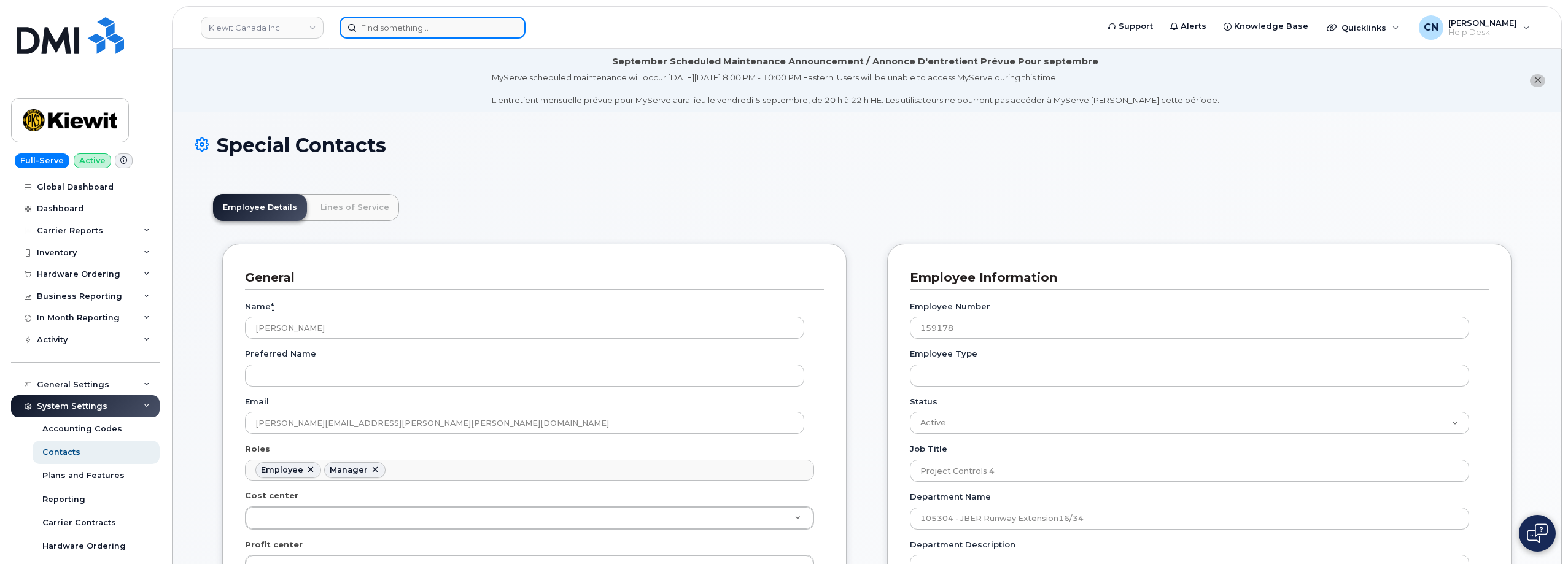
click at [426, 29] on input at bounding box center [432, 28] width 186 height 22
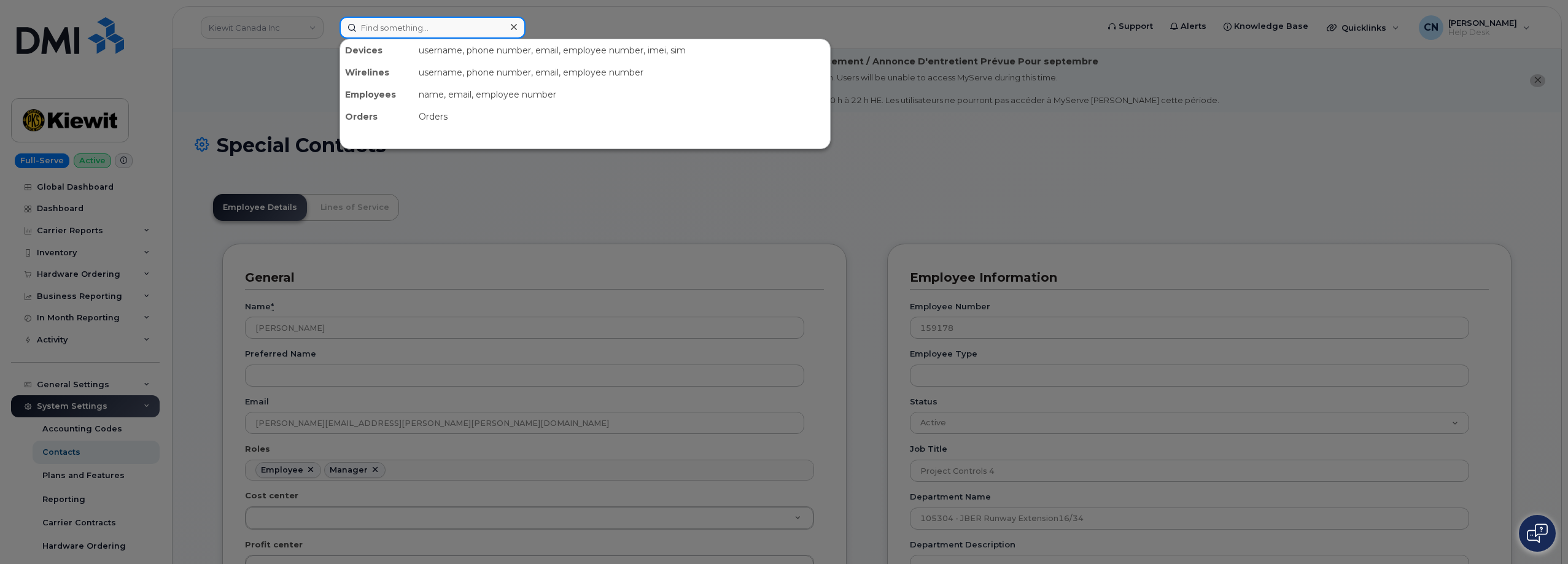
paste input "[PERSON_NAME]"
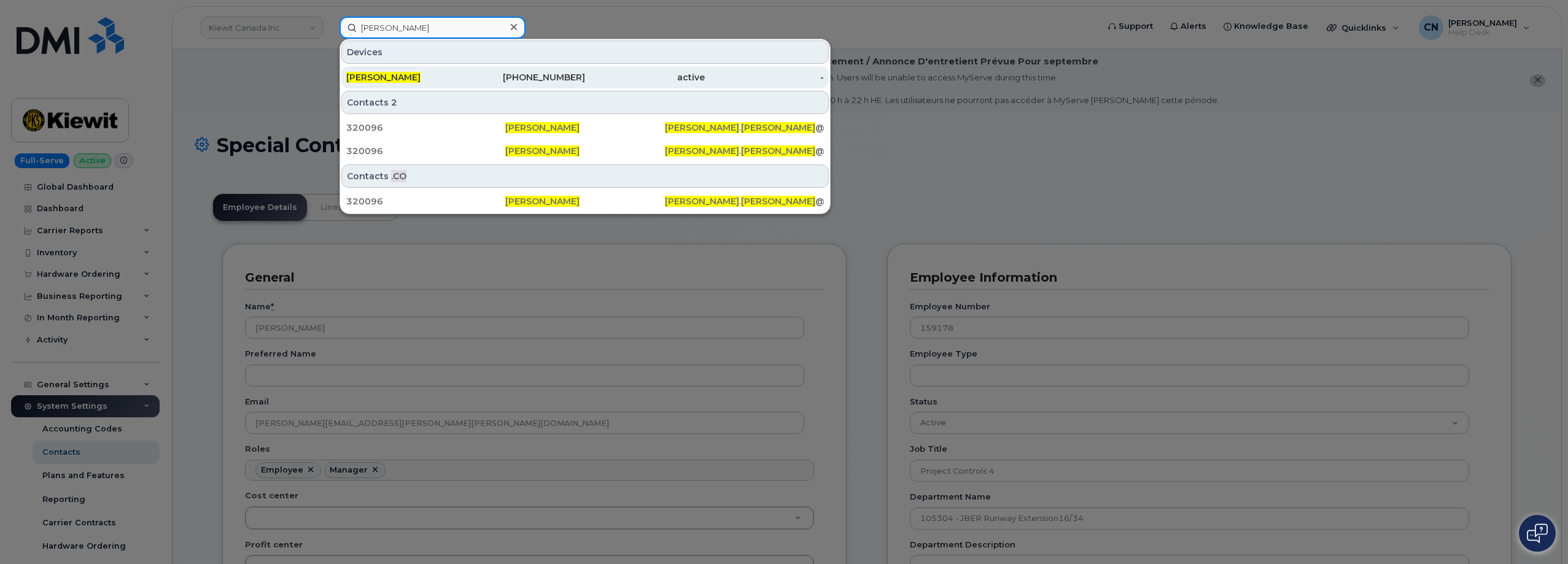
type input "[PERSON_NAME]"
click at [406, 74] on div "[PERSON_NAME]" at bounding box center [406, 77] width 120 height 12
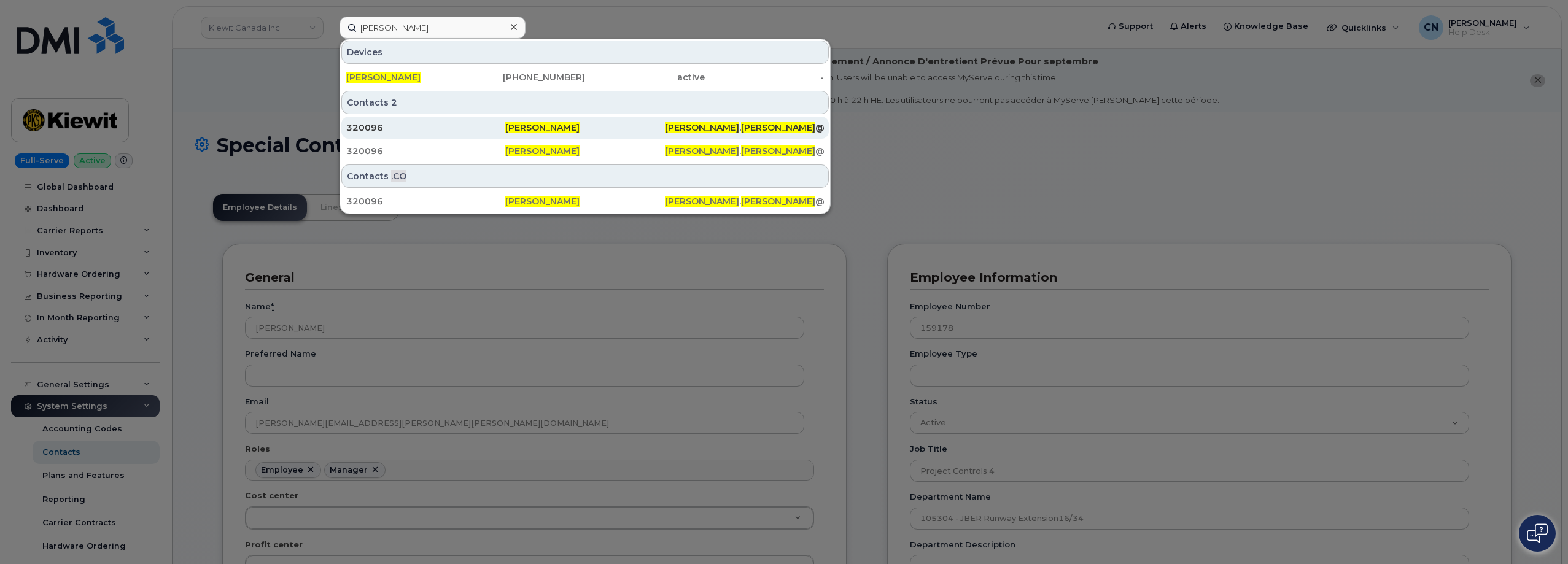
click at [398, 134] on div "320096" at bounding box center [426, 127] width 159 height 22
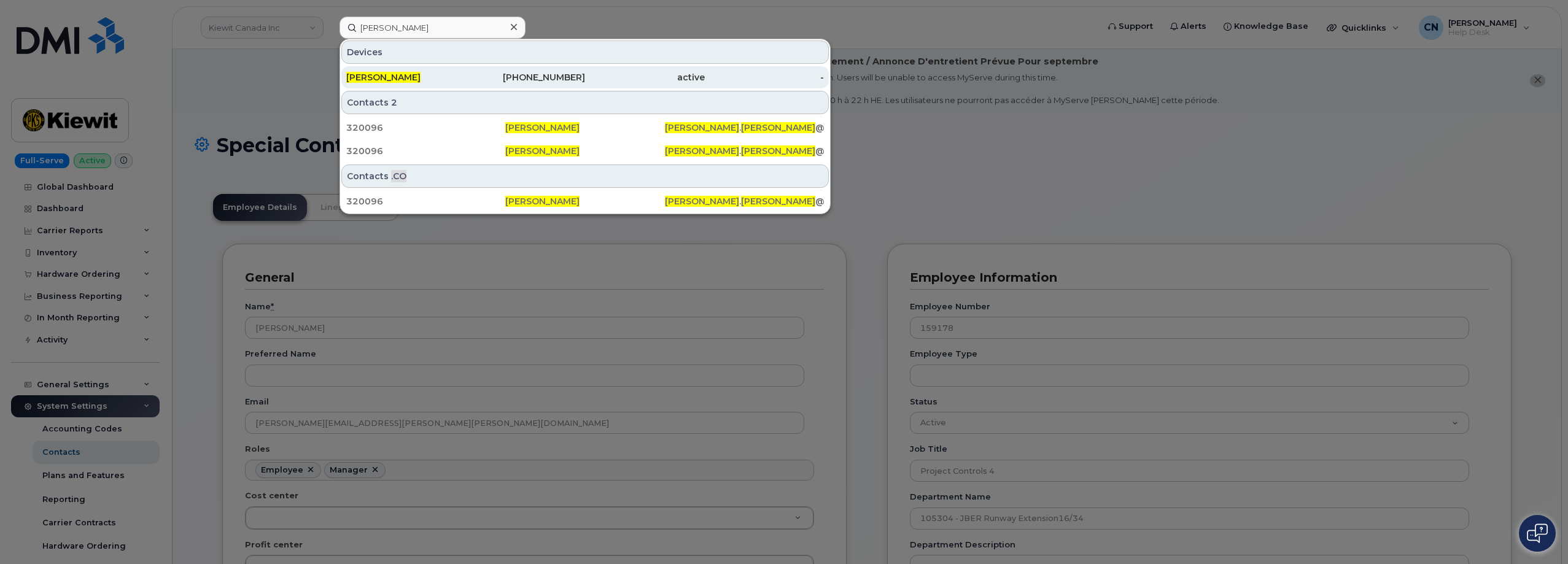
click at [396, 77] on span "[PERSON_NAME]" at bounding box center [383, 77] width 74 height 11
click at [344, 80] on link "[PERSON_NAME] [PHONE_NUMBER] active -" at bounding box center [585, 77] width 488 height 22
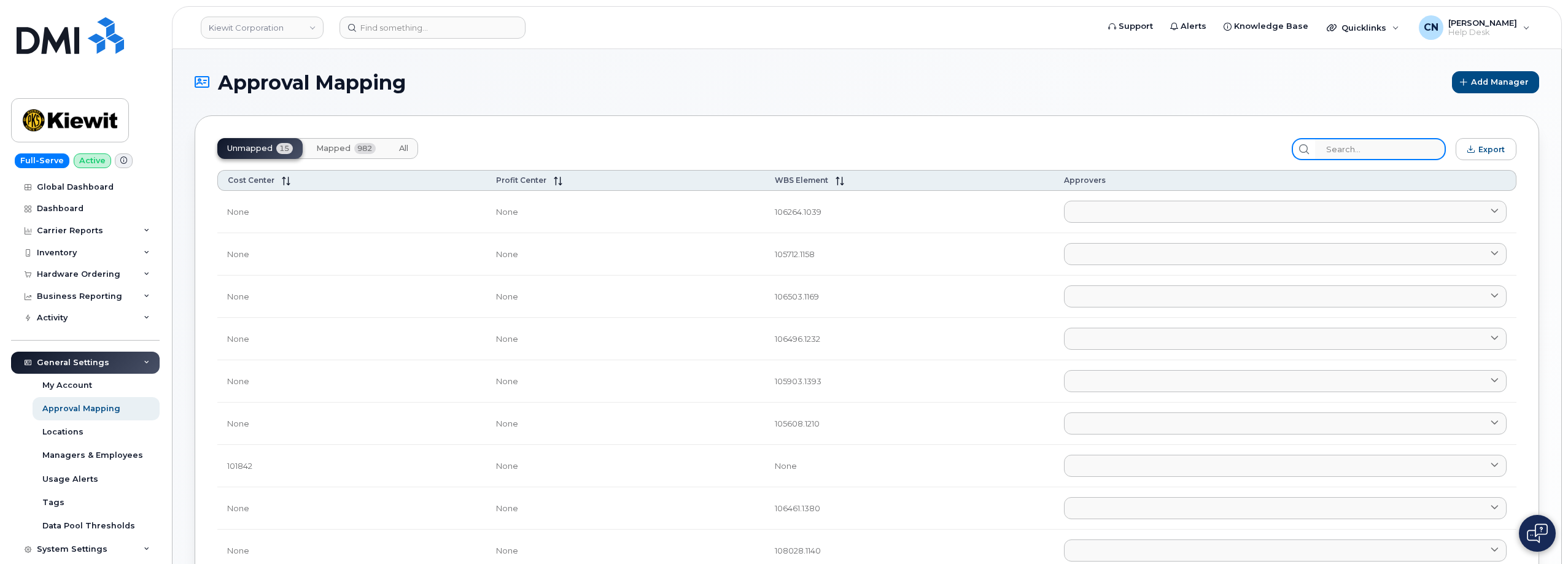
click at [1365, 149] on input "search" at bounding box center [1380, 149] width 131 height 22
paste input "105549.1244"
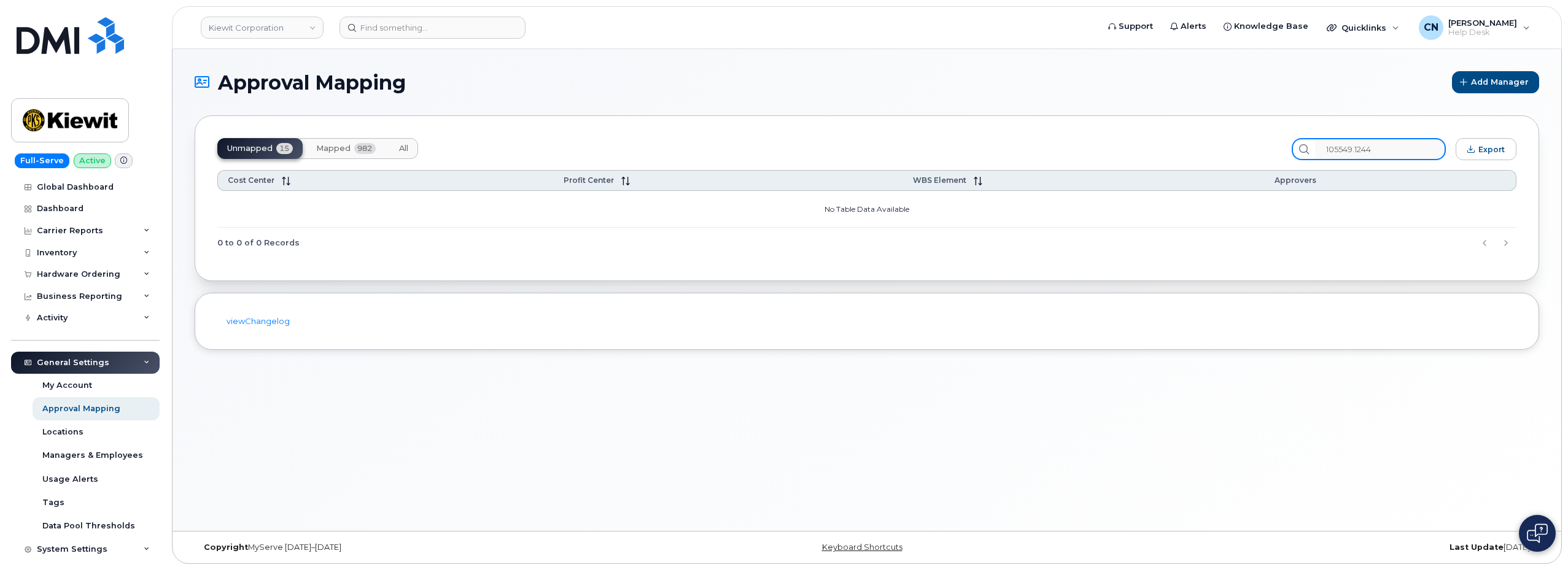
type input "105549.1244"
click at [324, 152] on span "Mapped" at bounding box center [333, 148] width 35 height 10
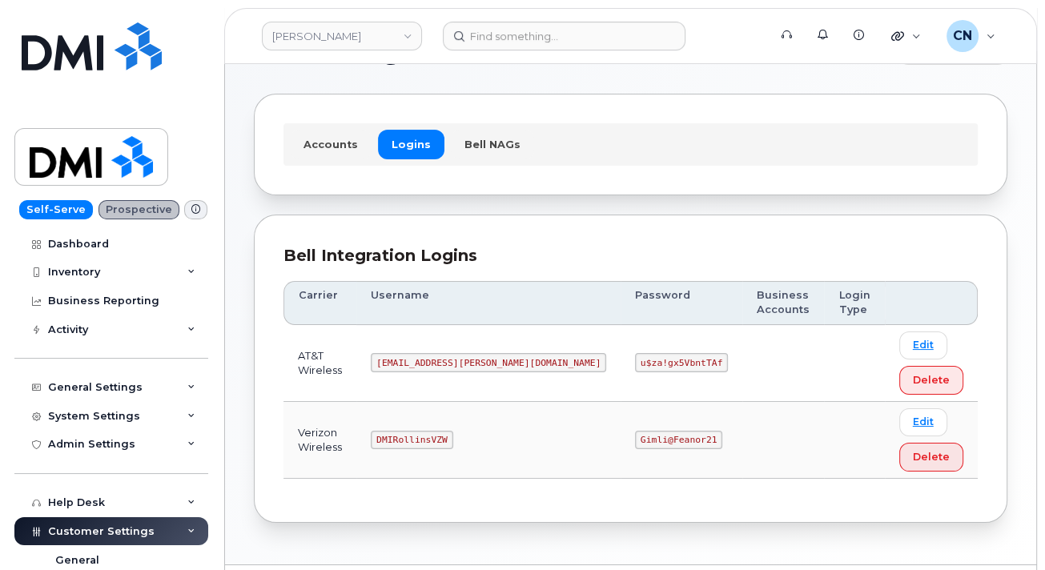
scroll to position [80, 0]
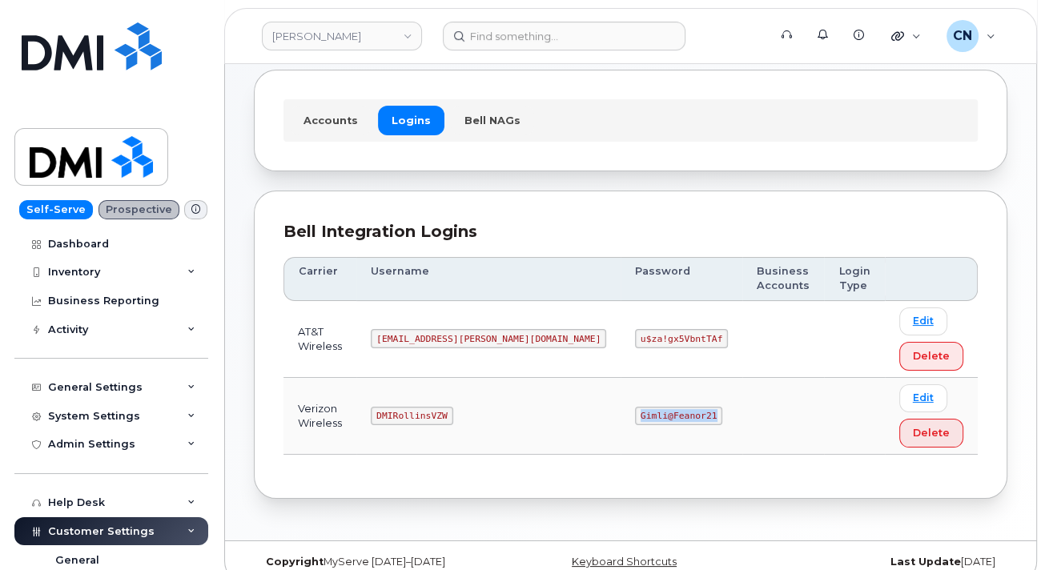
drag, startPoint x: 548, startPoint y: 412, endPoint x: 700, endPoint y: 360, distance: 161.5
click at [656, 407] on tr "Verizon Wireless DMIRollinsVZW Gimli@Feanor21 Edit Delete" at bounding box center [630, 416] width 694 height 77
copy code "Gimli@Feanor21"
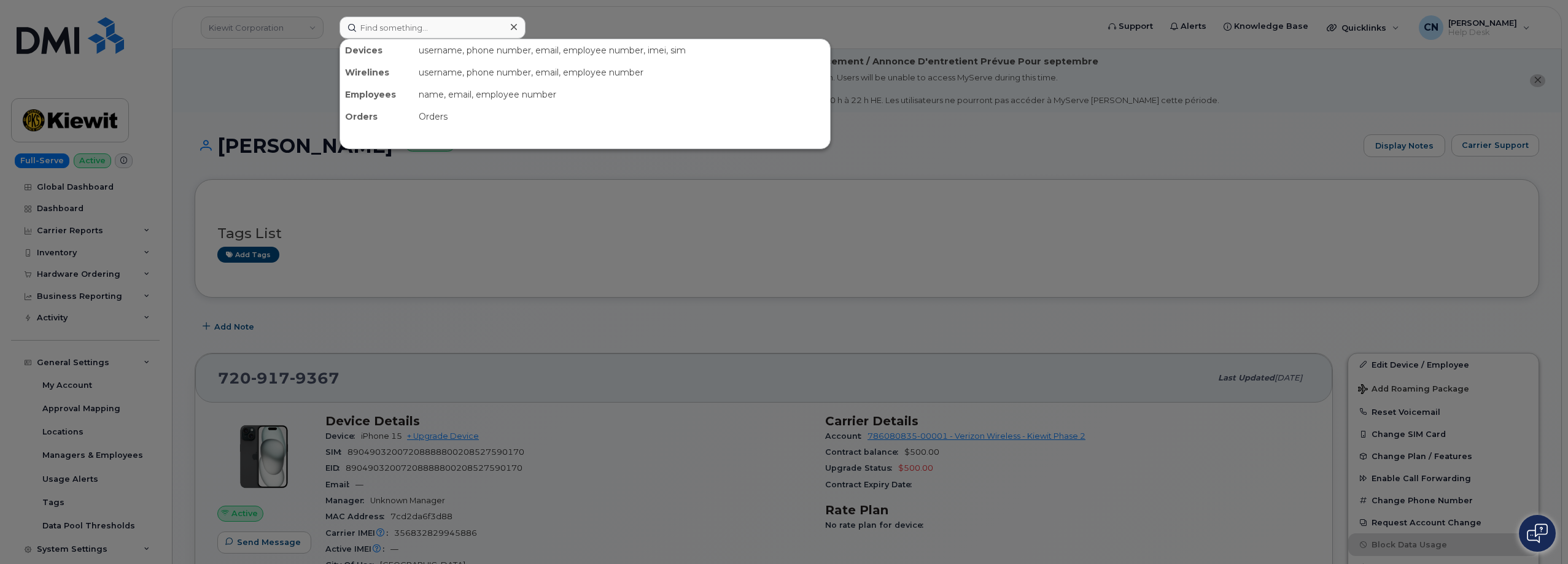
scroll to position [368, 0]
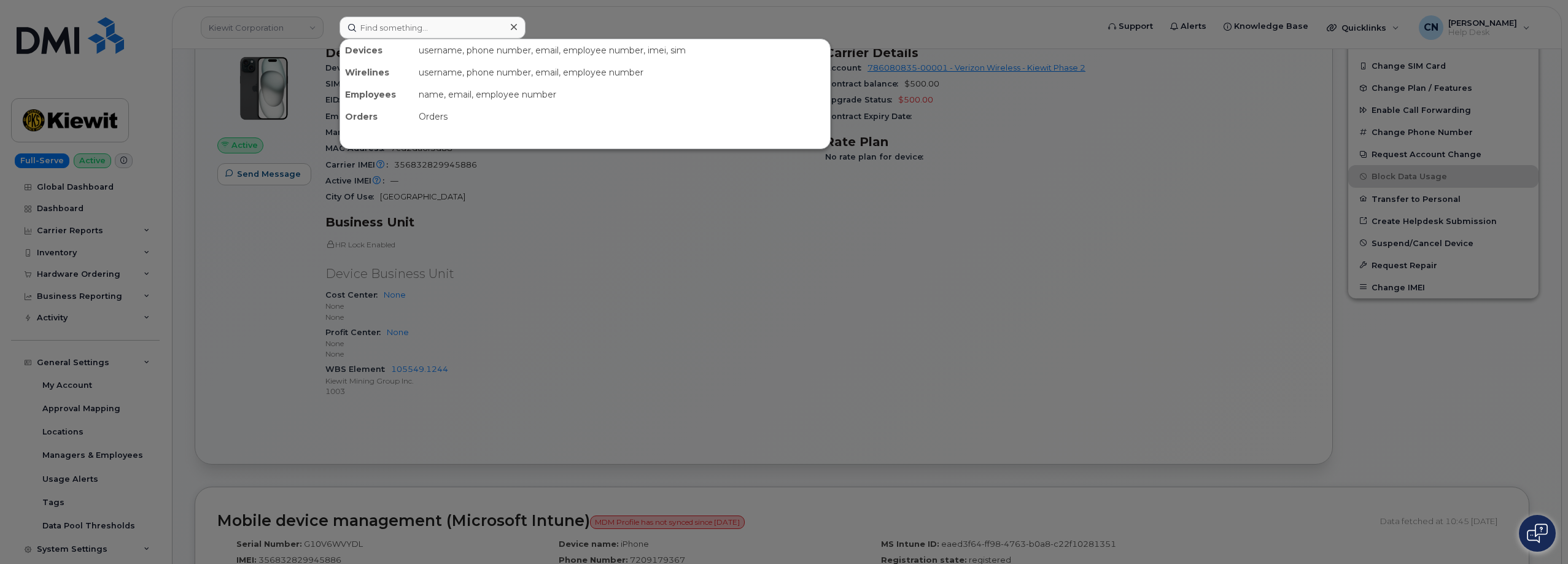
click at [390, 18] on input at bounding box center [432, 28] width 186 height 22
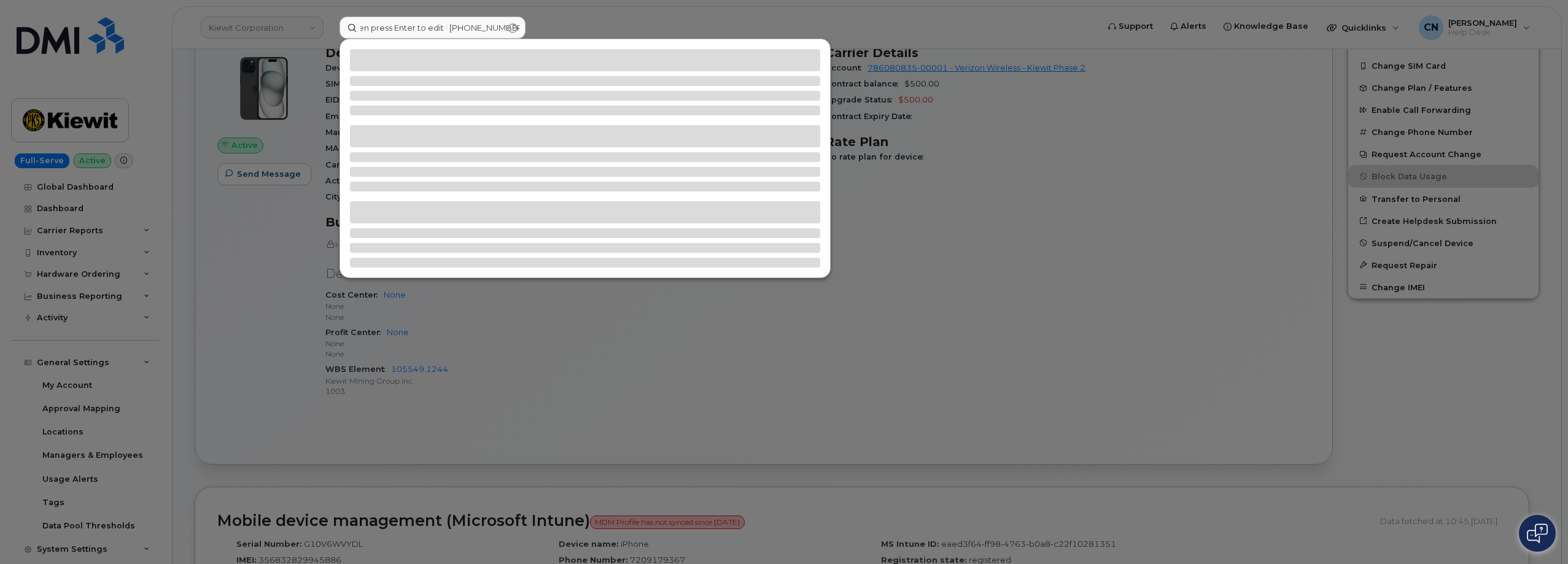
scroll to position [0, 0]
drag, startPoint x: 459, startPoint y: 23, endPoint x: -202, endPoint y: 11, distance: 661.1
click at [0, 11] on html "[PERSON_NAME] Corporation Press and hold Shift then press Enter to edit [PHONE_…" at bounding box center [784, 419] width 1568 height 1574
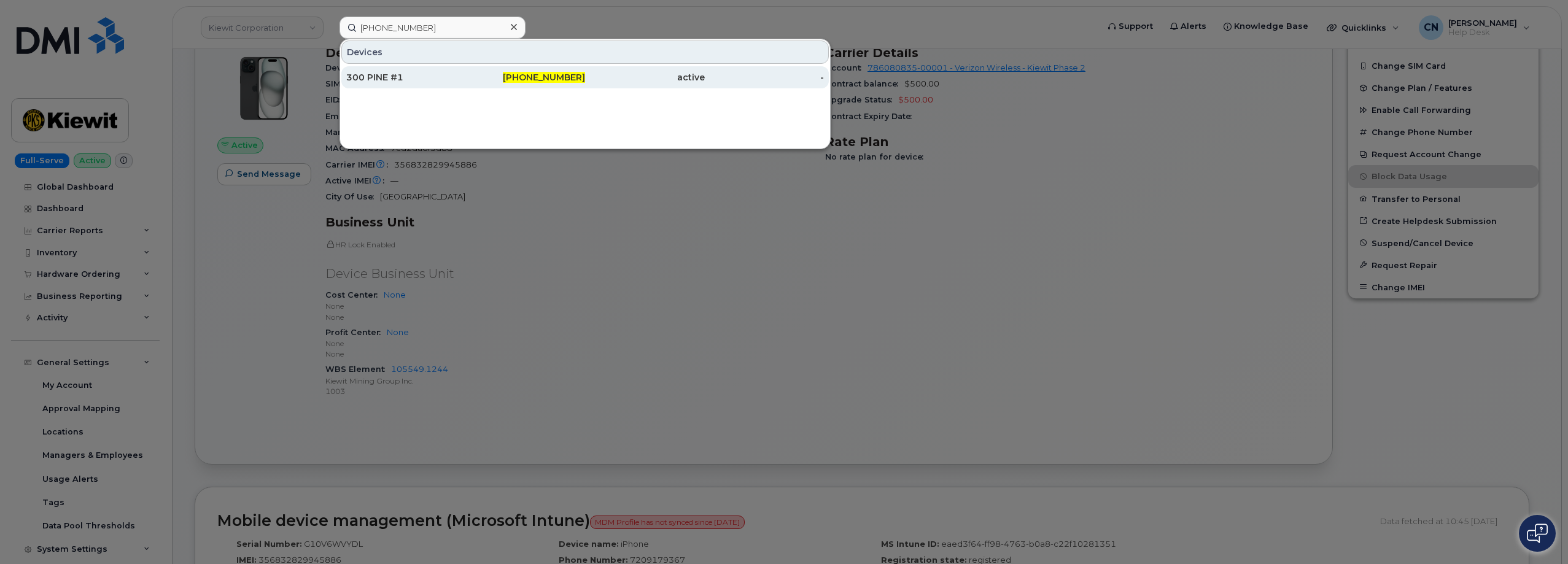
type input "[PHONE_NUMBER]"
click at [459, 72] on div "300 PINE #1" at bounding box center [406, 77] width 120 height 12
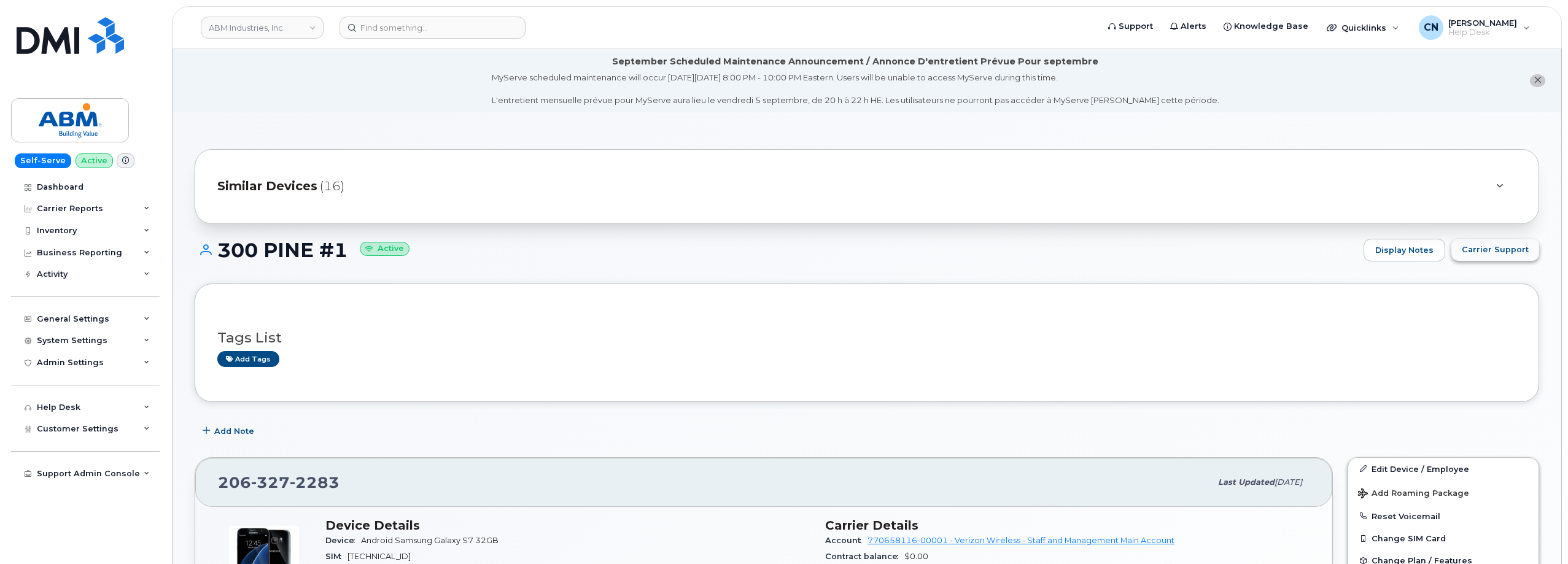
click at [1486, 238] on button "Carrier Support" at bounding box center [1494, 249] width 87 height 22
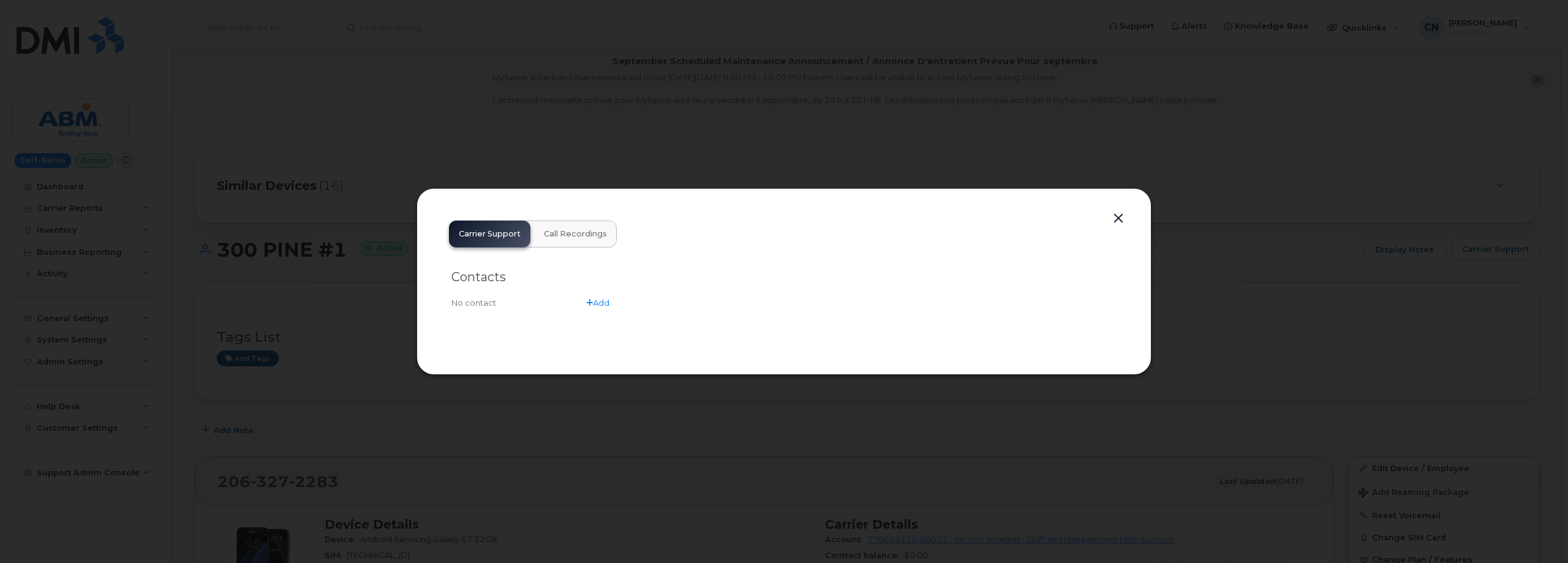
drag, startPoint x: 1123, startPoint y: 216, endPoint x: 377, endPoint y: 340, distance: 756.2
click at [1123, 216] on button "button" at bounding box center [1119, 219] width 18 height 17
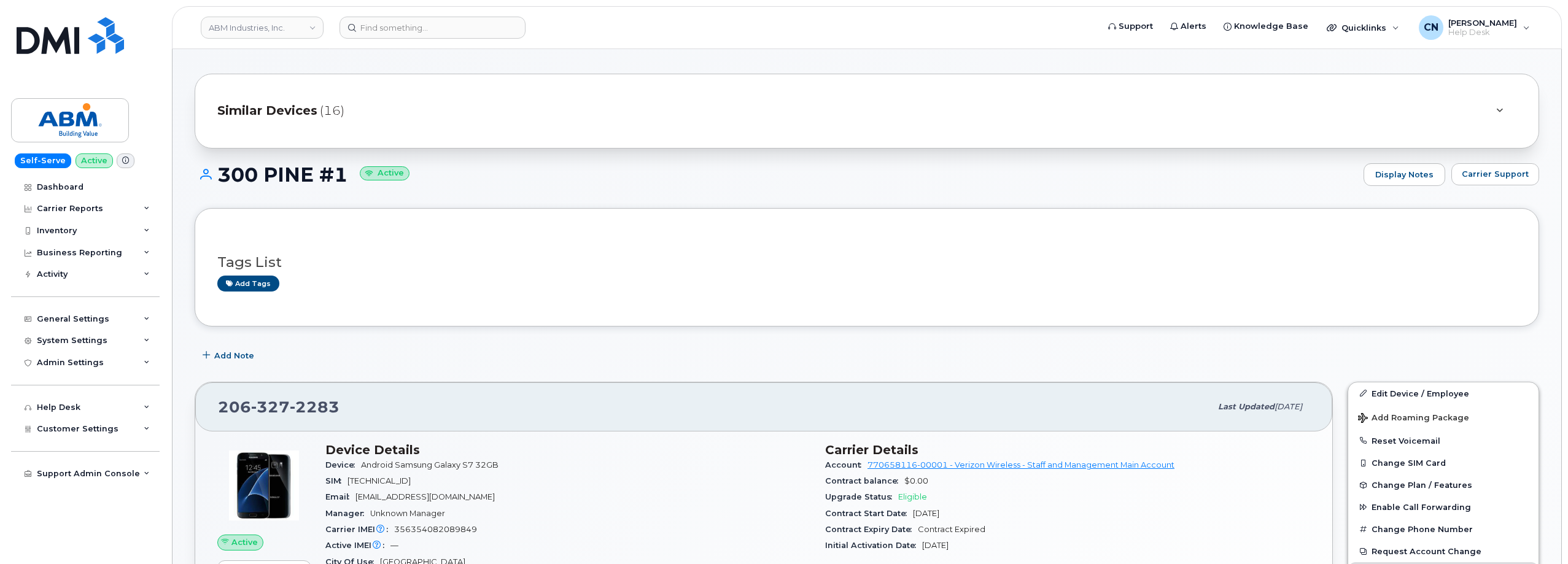
scroll to position [245, 0]
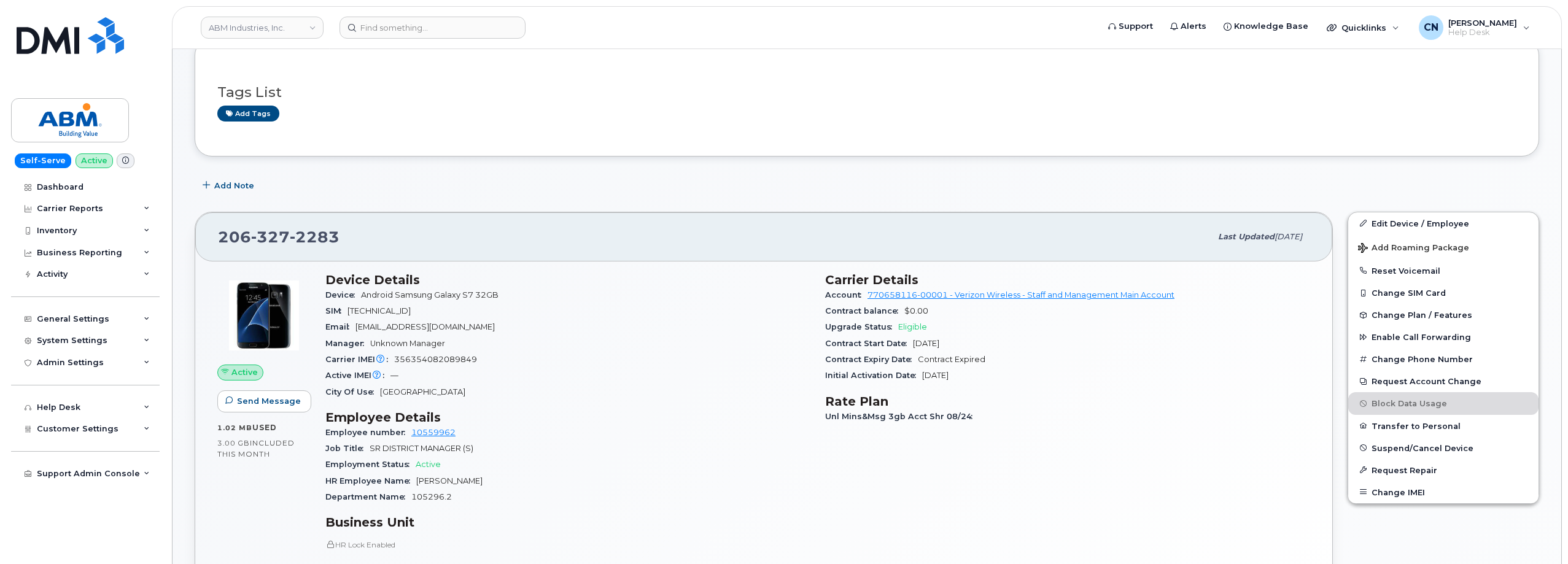
click at [463, 44] on header "ABM Industries, Inc. Support Alerts Knowledge Base Quicklinks Suspend / Cancel …" at bounding box center [866, 28] width 1389 height 43
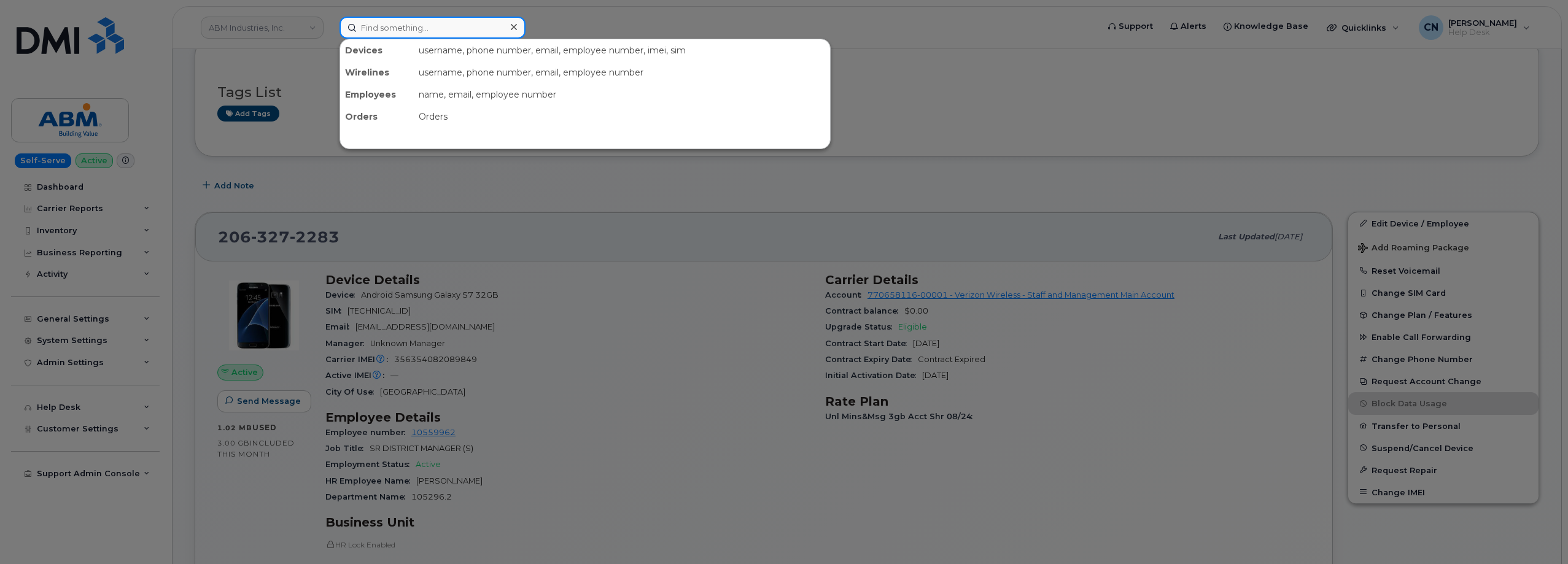
click at [462, 28] on input at bounding box center [432, 28] width 186 height 22
paste input "9134150525"
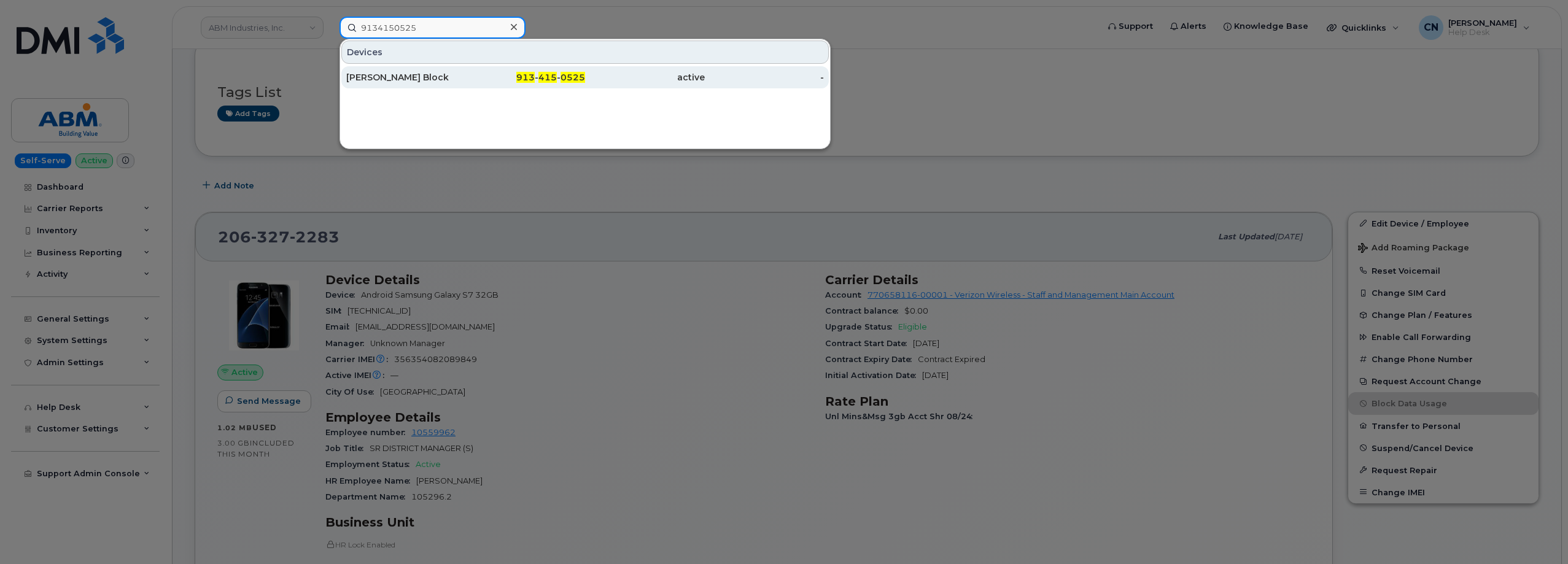
type input "9134150525"
click at [389, 80] on div "Calvin Block" at bounding box center [406, 77] width 120 height 12
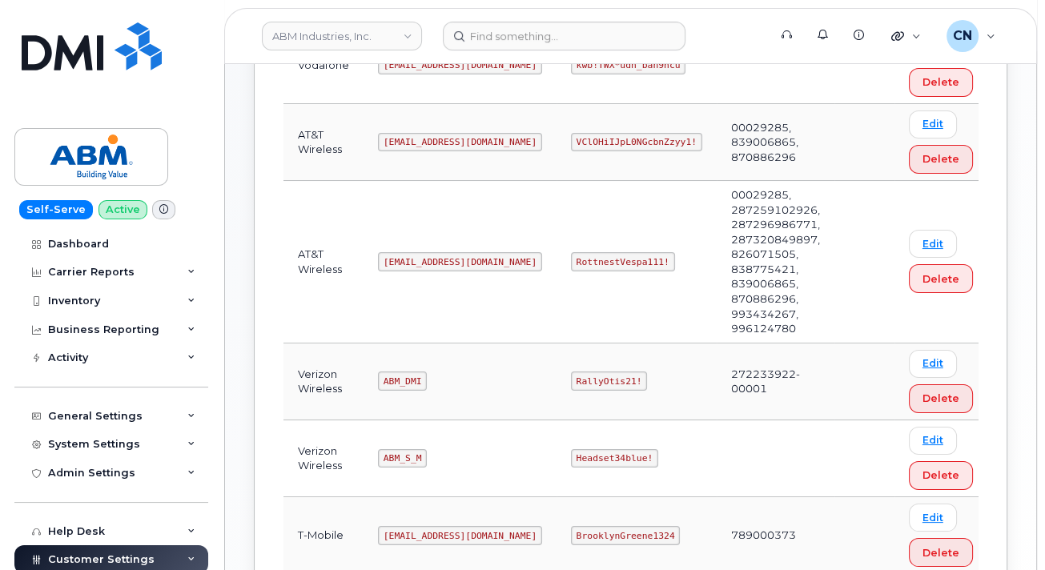
scroll to position [445, 0]
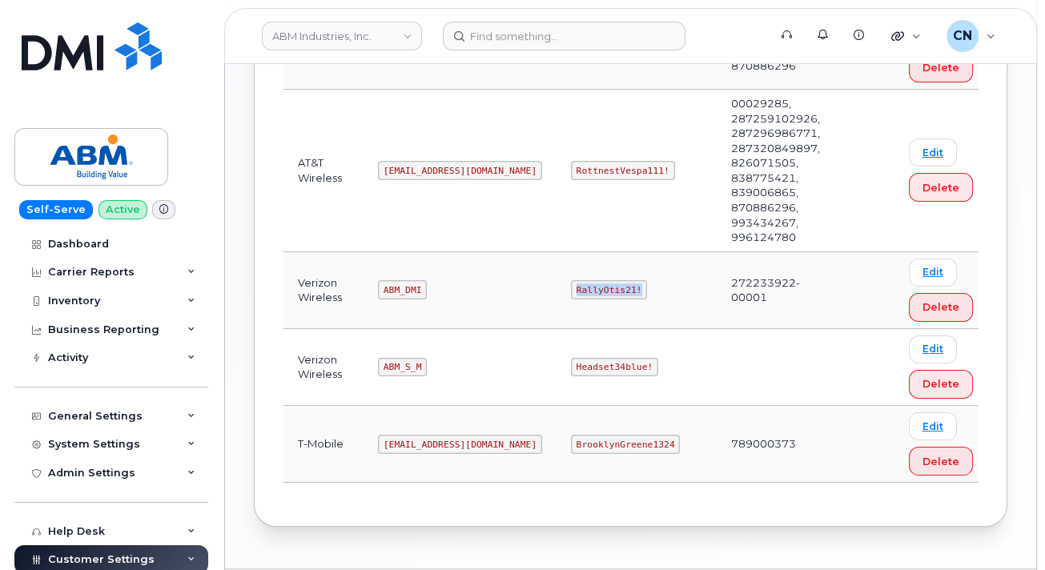
drag, startPoint x: 518, startPoint y: 243, endPoint x: 586, endPoint y: 240, distance: 68.1
click at [586, 252] on td "RallyOtis21!" at bounding box center [636, 290] width 160 height 77
copy code "RallyOtis21!"
drag, startPoint x: 380, startPoint y: 243, endPoint x: 475, endPoint y: 250, distance: 94.7
click at [475, 252] on td "ABM_DMI" at bounding box center [459, 290] width 193 height 77
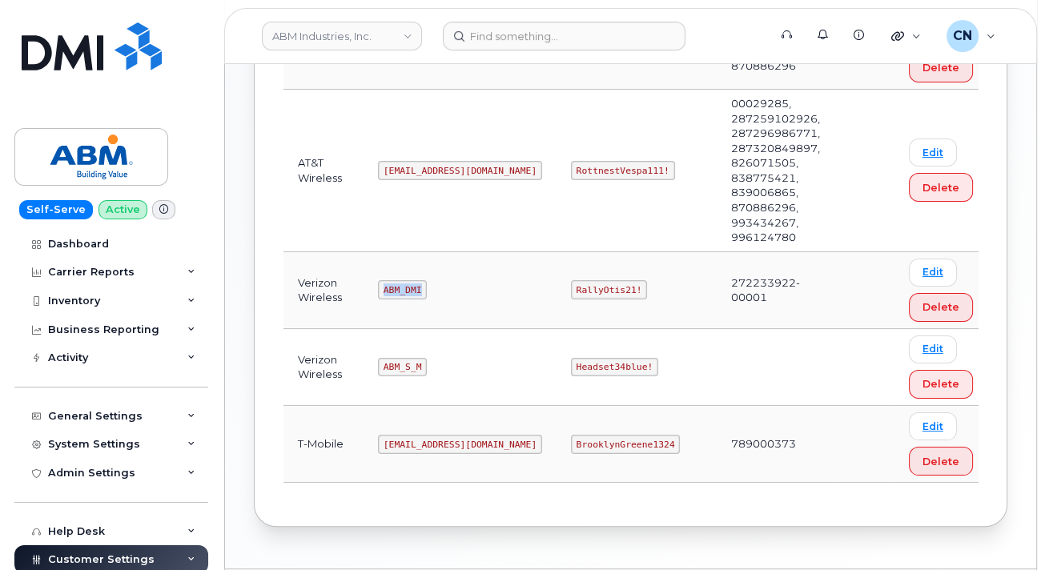
copy code "ABM_DMI"
drag, startPoint x: 515, startPoint y: 246, endPoint x: 582, endPoint y: 242, distance: 67.4
click at [582, 280] on code "RallyOtis21!" at bounding box center [609, 289] width 76 height 19
copy code "RallyOtis21!"
drag, startPoint x: 402, startPoint y: 326, endPoint x: 383, endPoint y: 326, distance: 19.2
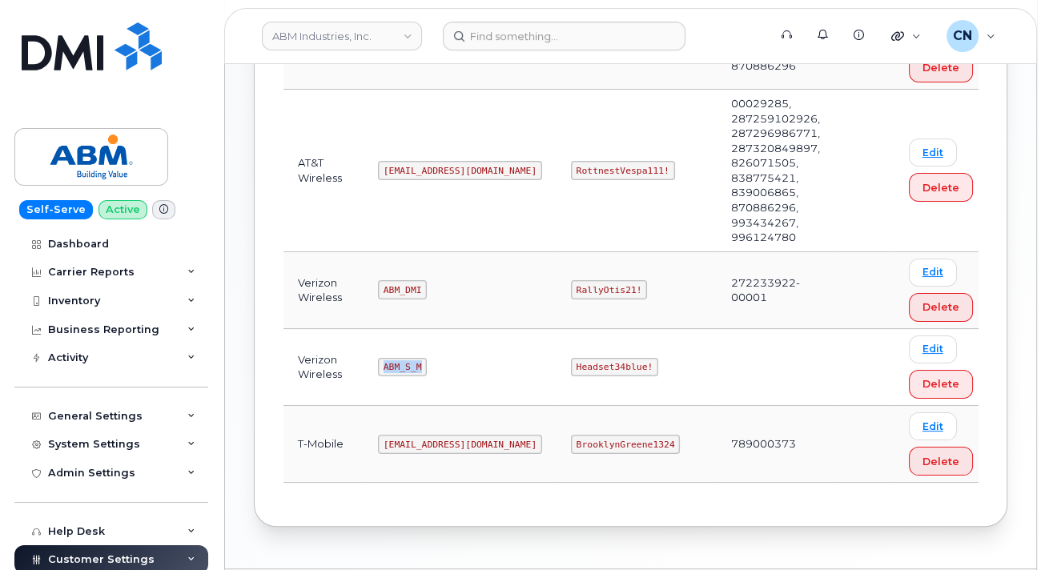
click at [383, 358] on code "ABM_S_M" at bounding box center [402, 367] width 49 height 19
copy code "ABM_S_M"
drag, startPoint x: 516, startPoint y: 319, endPoint x: 685, endPoint y: 298, distance: 171.1
click at [594, 329] on td "Headset34blue!" at bounding box center [636, 367] width 160 height 77
copy code "Headset34blue!"
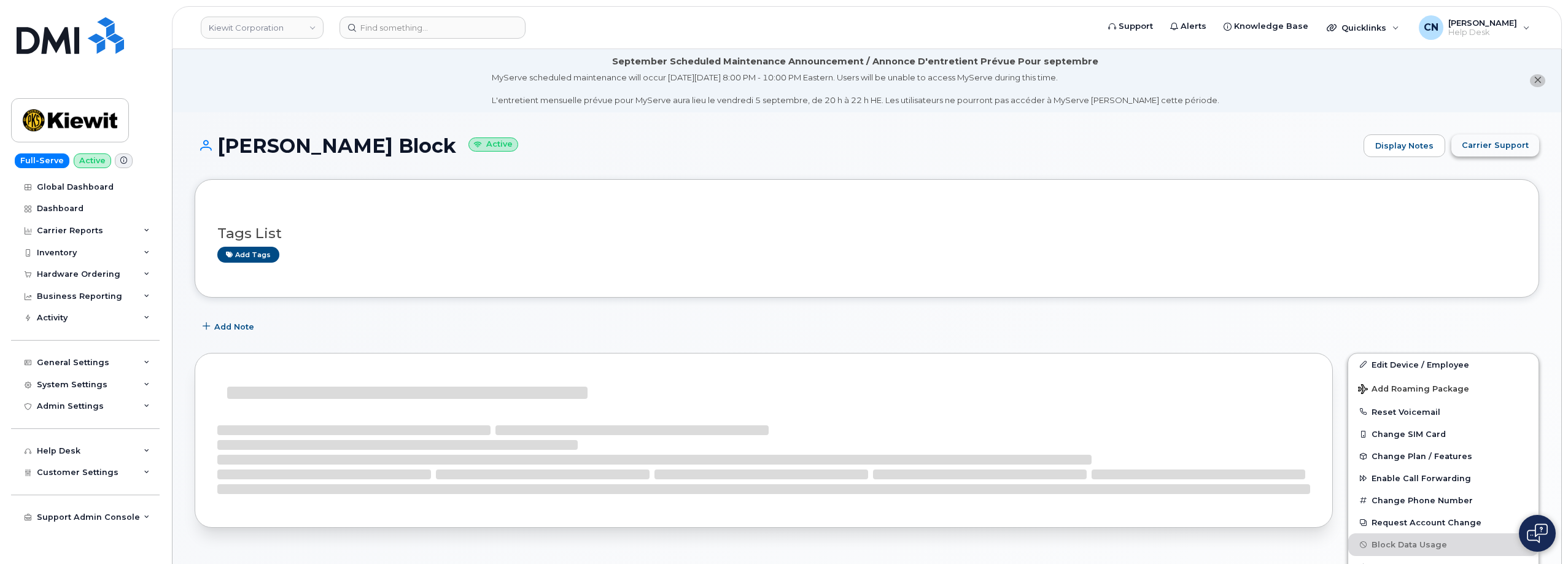
click at [1487, 151] on span "Carrier Support" at bounding box center [1494, 145] width 67 height 11
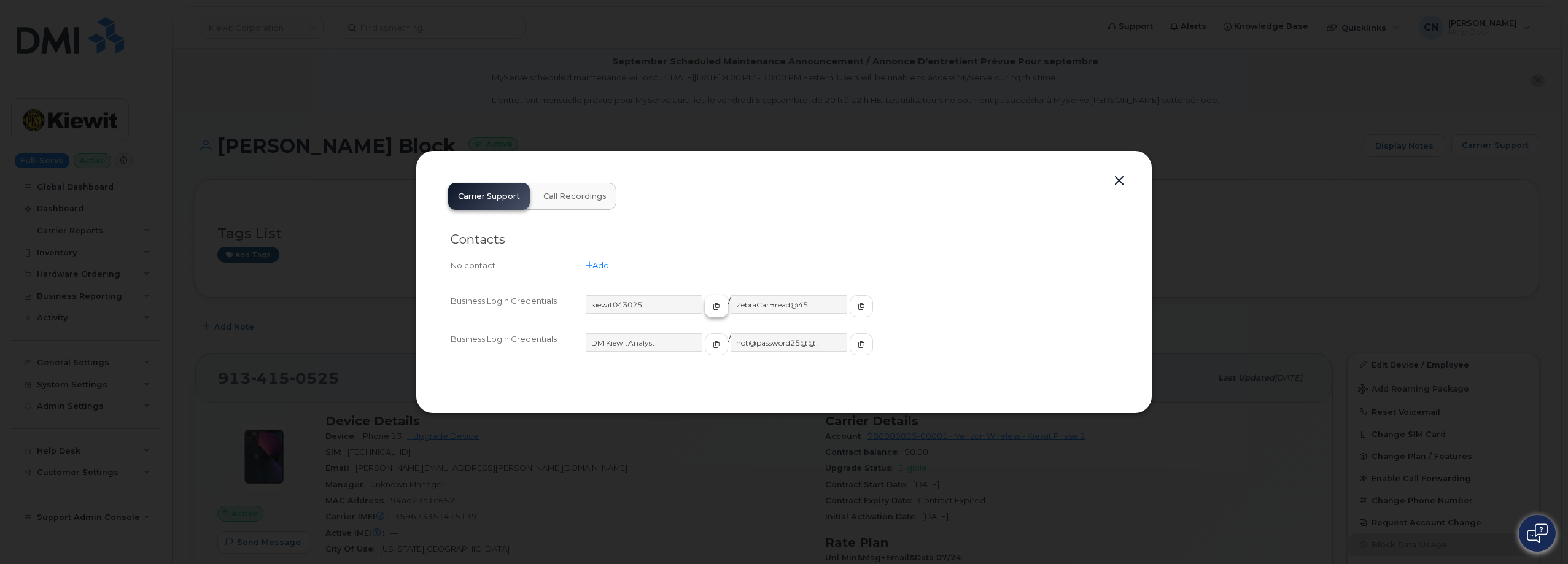
click at [705, 303] on button "button" at bounding box center [716, 306] width 23 height 22
click at [857, 312] on div "kiewit043025 / ZebraCarBread@45" at bounding box center [851, 311] width 531 height 33
click at [850, 309] on button "button" at bounding box center [861, 306] width 23 height 22
click at [1122, 180] on button "button" at bounding box center [1119, 181] width 18 height 17
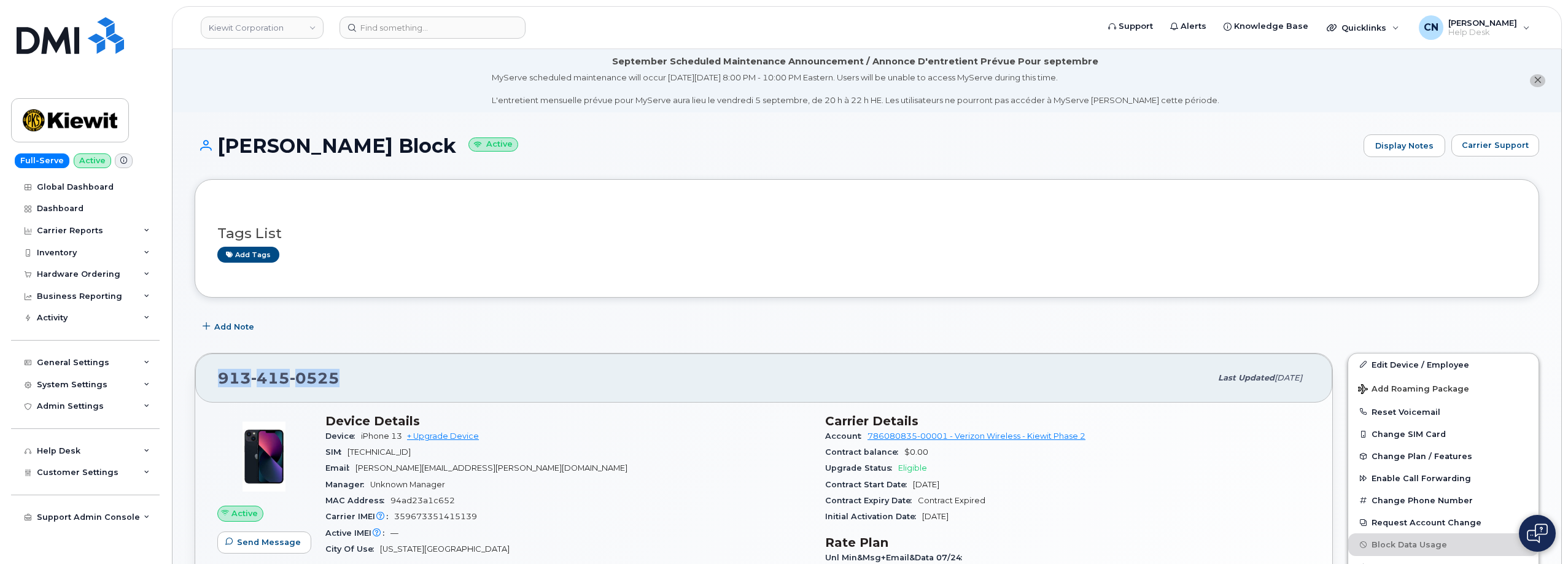
drag, startPoint x: 347, startPoint y: 372, endPoint x: 165, endPoint y: 363, distance: 182.2
copy span "913 415 0525"
click at [1498, 146] on span "Carrier Support" at bounding box center [1494, 145] width 67 height 11
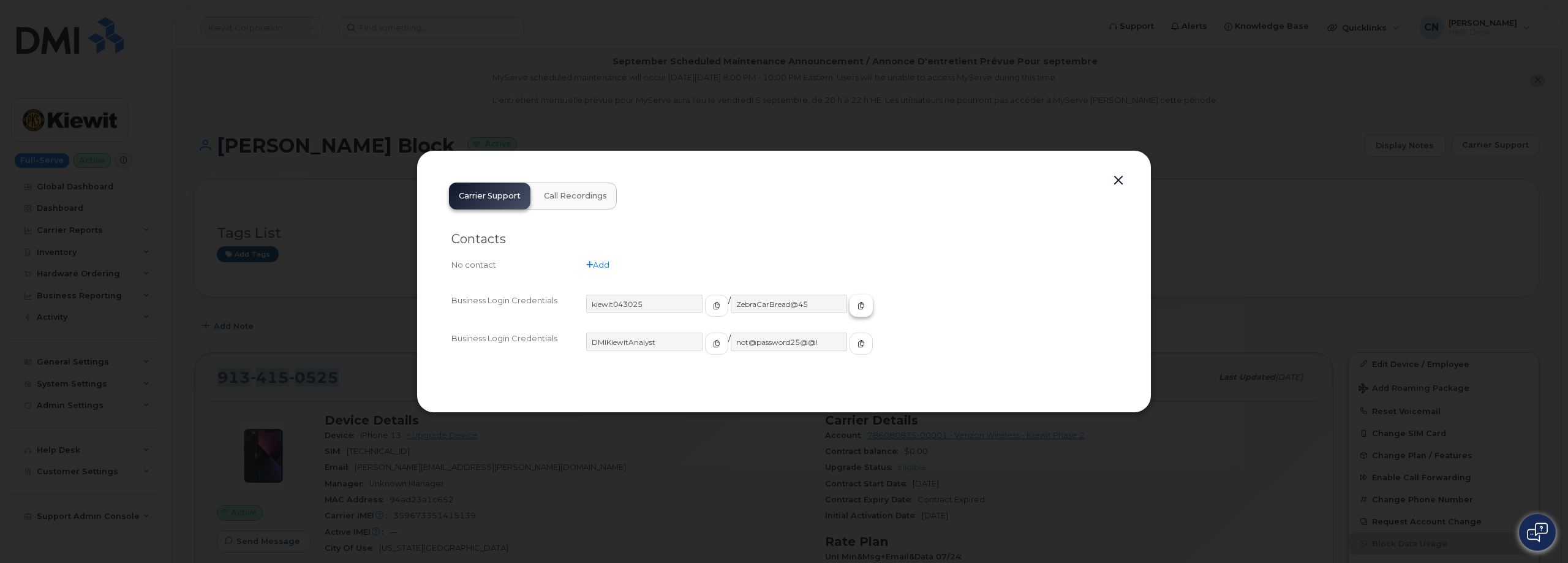
click at [858, 304] on icon "button" at bounding box center [862, 306] width 8 height 8
drag, startPoint x: 331, startPoint y: 129, endPoint x: 331, endPoint y: 101, distance: 28.0
click at [331, 128] on div at bounding box center [784, 282] width 1568 height 563
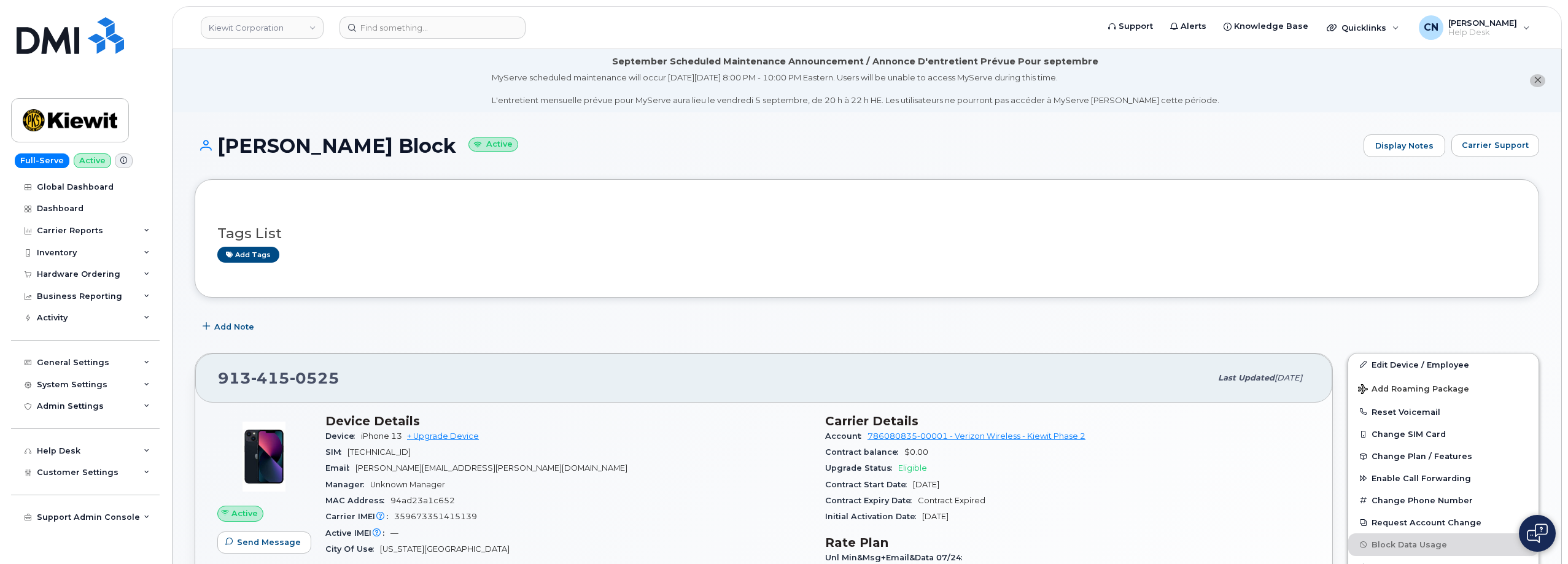
click at [583, 330] on div "Add Note" at bounding box center [866, 326] width 1344 height 22
click at [1498, 149] on span "Carrier Support" at bounding box center [1494, 145] width 67 height 11
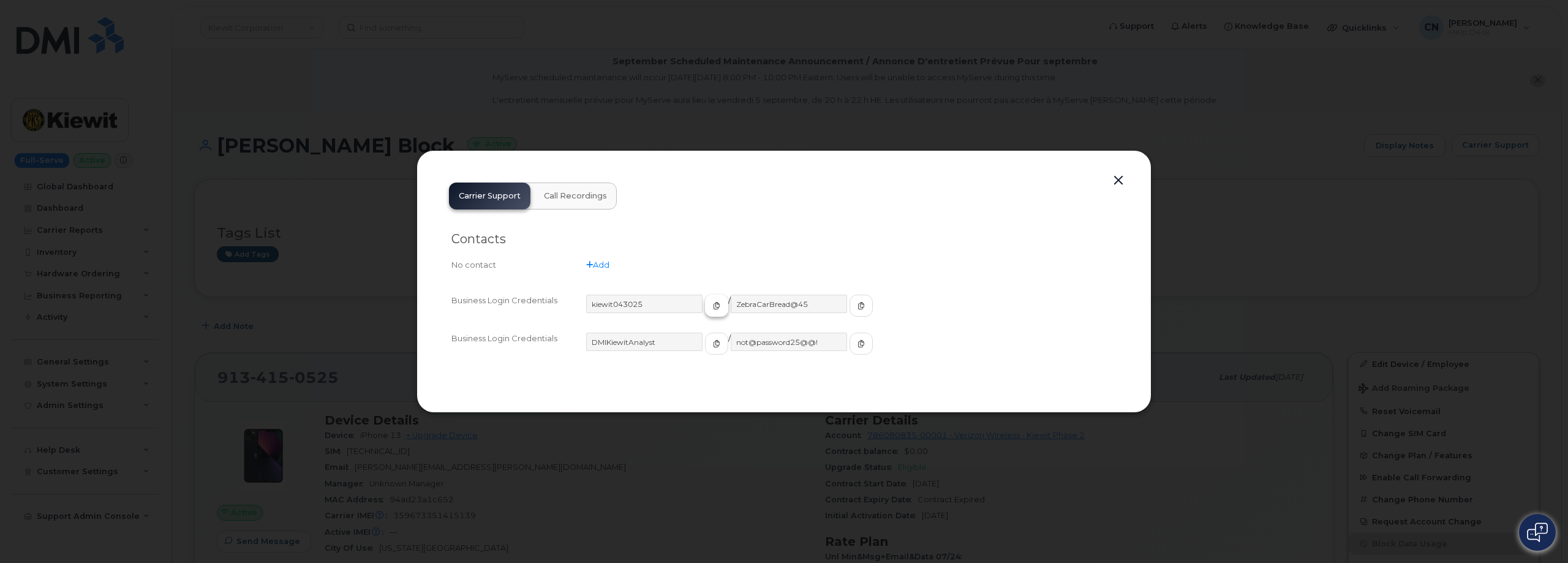
click at [705, 305] on button "button" at bounding box center [716, 305] width 23 height 22
click at [849, 299] on button "button" at bounding box center [861, 305] width 23 height 22
click at [1123, 174] on button "button" at bounding box center [1119, 181] width 18 height 17
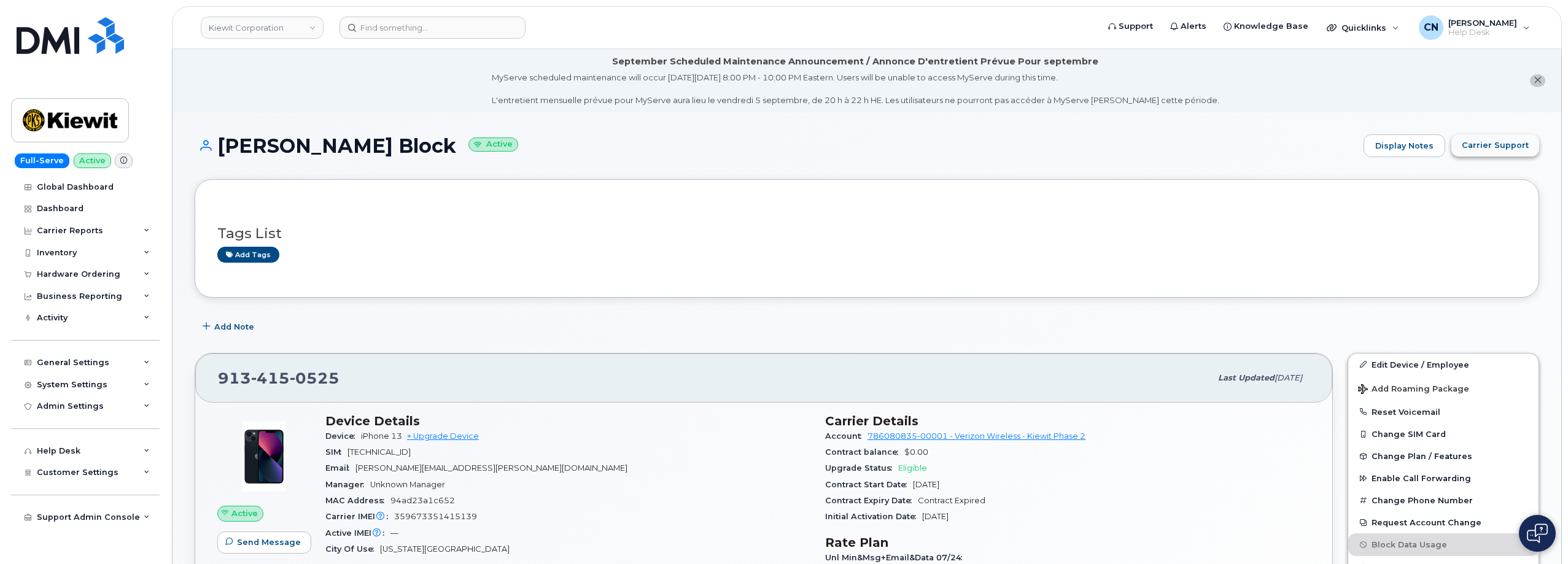
click at [1481, 149] on span "Carrier Support" at bounding box center [1494, 145] width 67 height 11
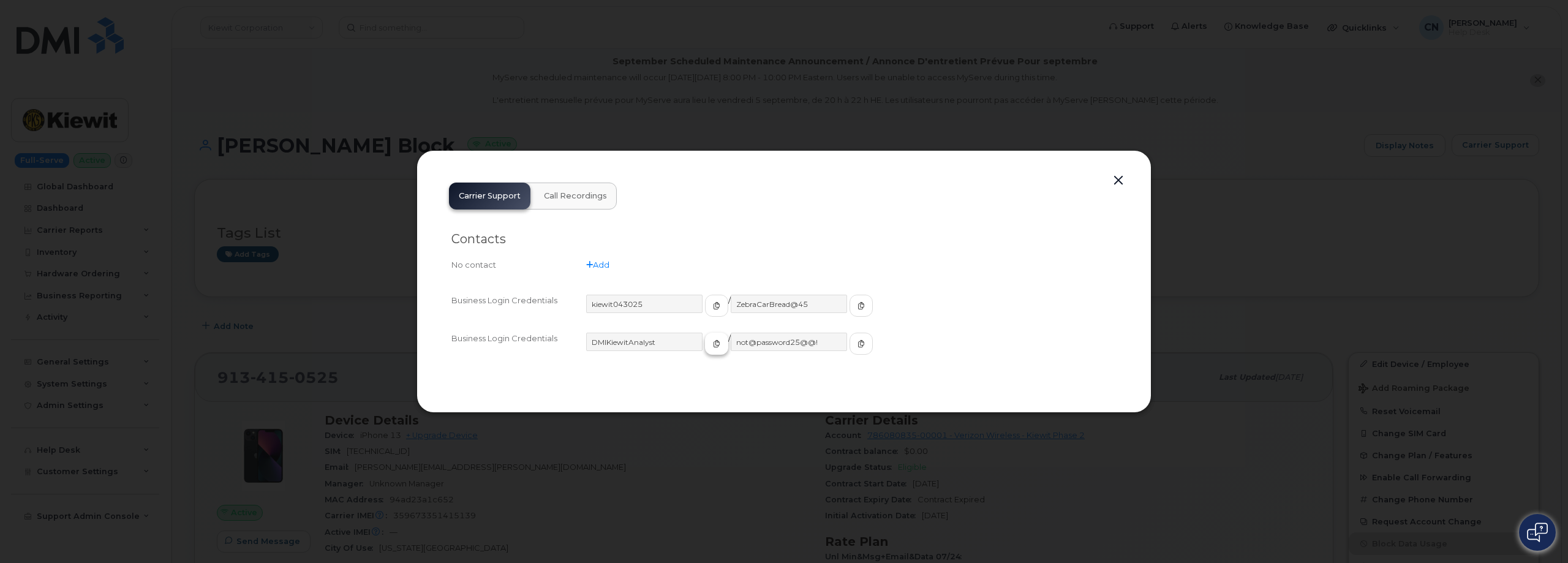
click at [711, 349] on span "button" at bounding box center [716, 343] width 11 height 11
click at [858, 344] on icon "button" at bounding box center [862, 343] width 8 height 8
click at [1121, 179] on button "button" at bounding box center [1119, 181] width 18 height 17
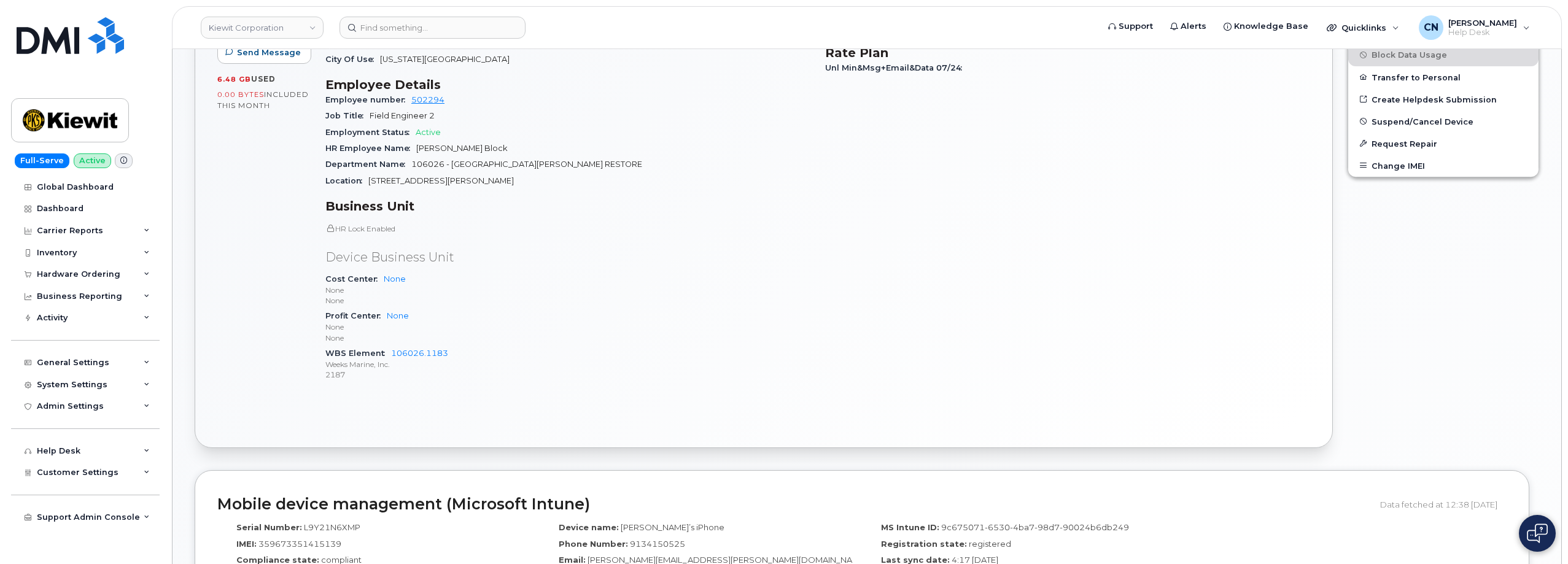
scroll to position [490, 0]
drag, startPoint x: 390, startPoint y: 356, endPoint x: 462, endPoint y: 352, distance: 72.1
click at [462, 352] on div "WBS Element 106026.1183 Weeks Marine, Inc. 2187" at bounding box center [567, 362] width 485 height 38
copy link "106026.1183"
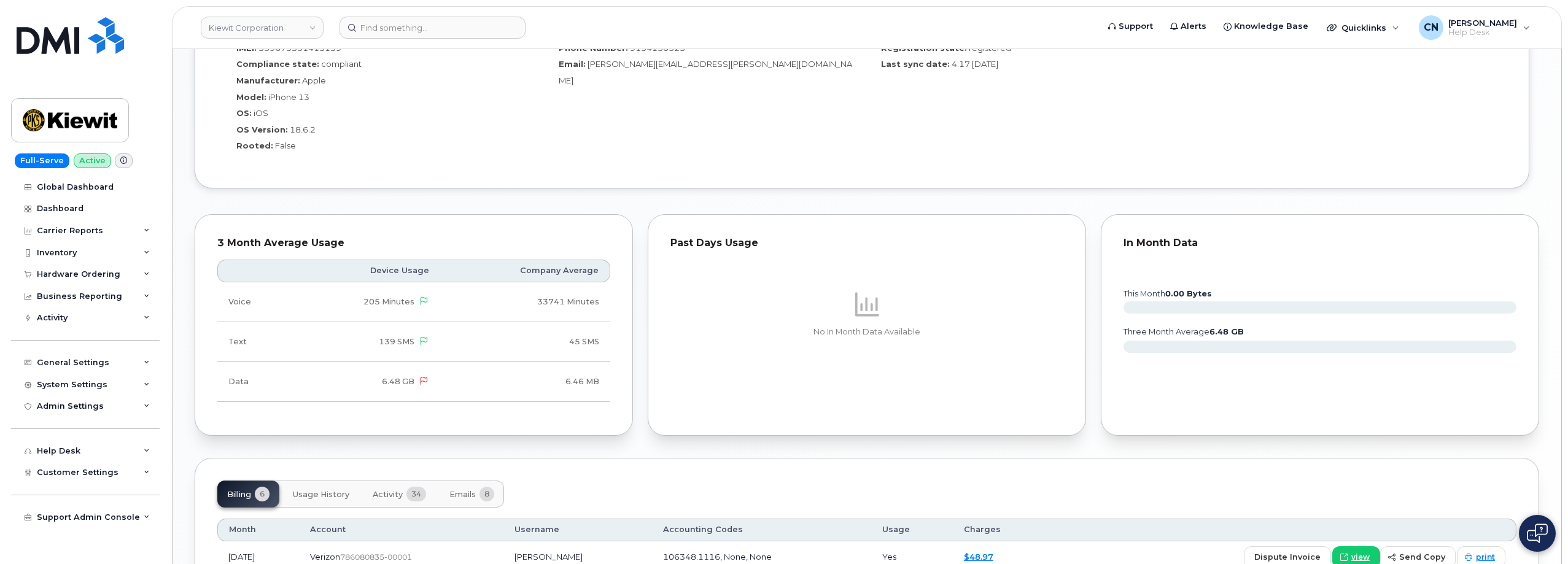
scroll to position [1043, 0]
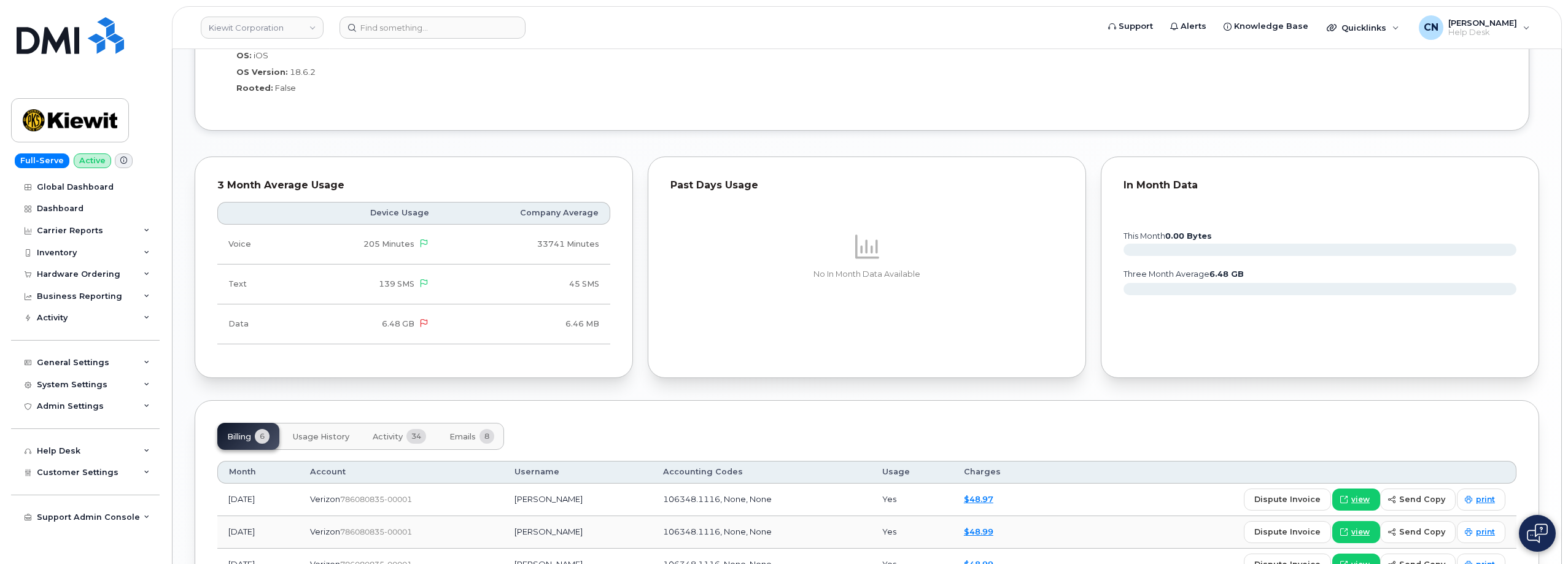
click at [405, 438] on button "Activity 34" at bounding box center [399, 436] width 73 height 27
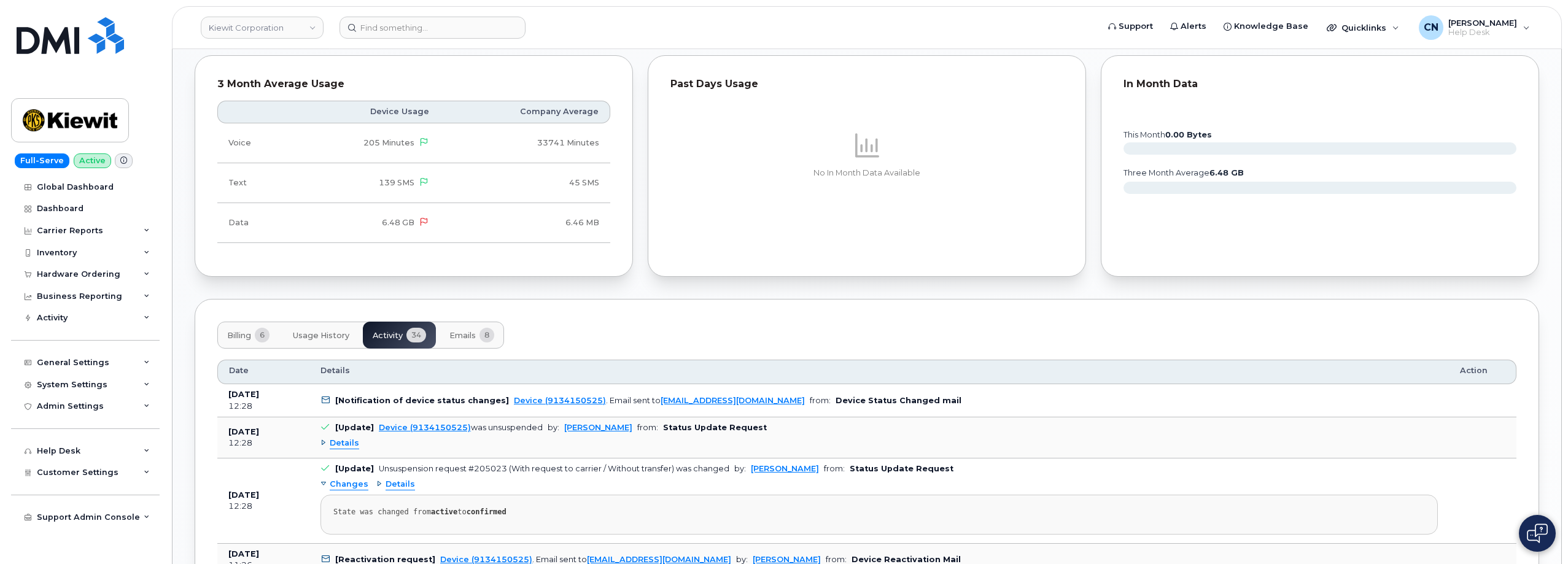
scroll to position [1349, 0]
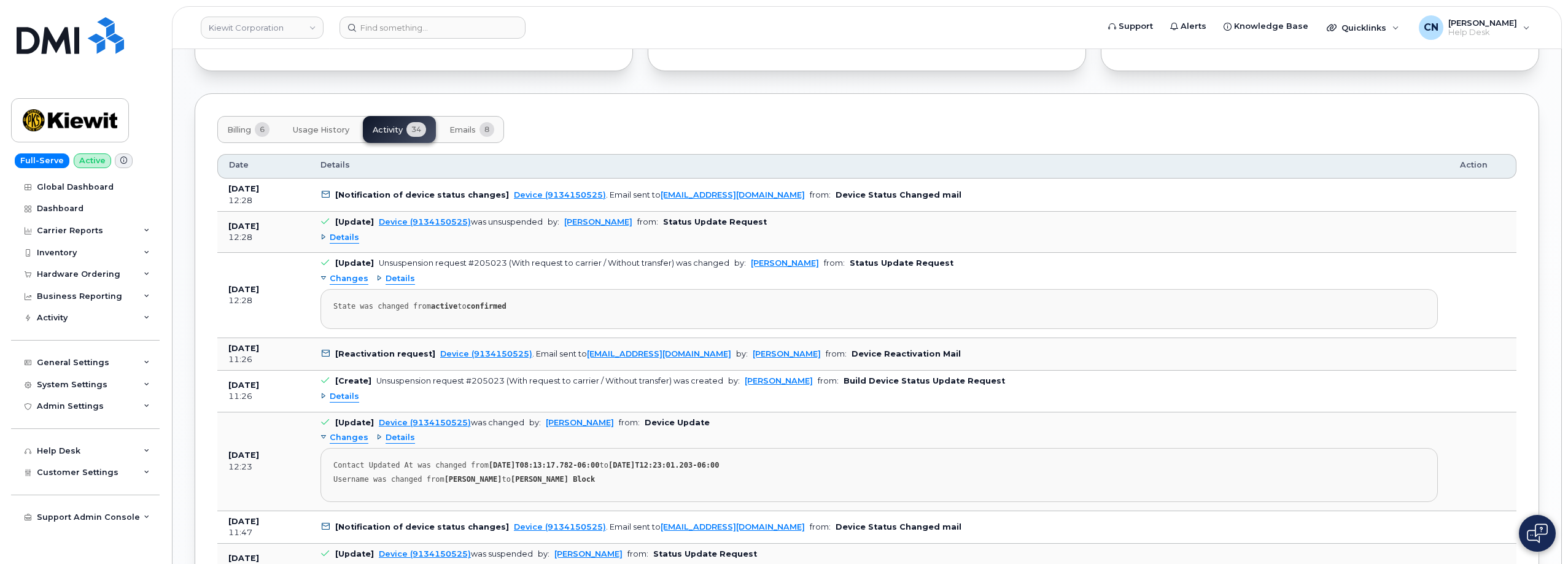
click at [349, 238] on span "Details" at bounding box center [344, 238] width 29 height 11
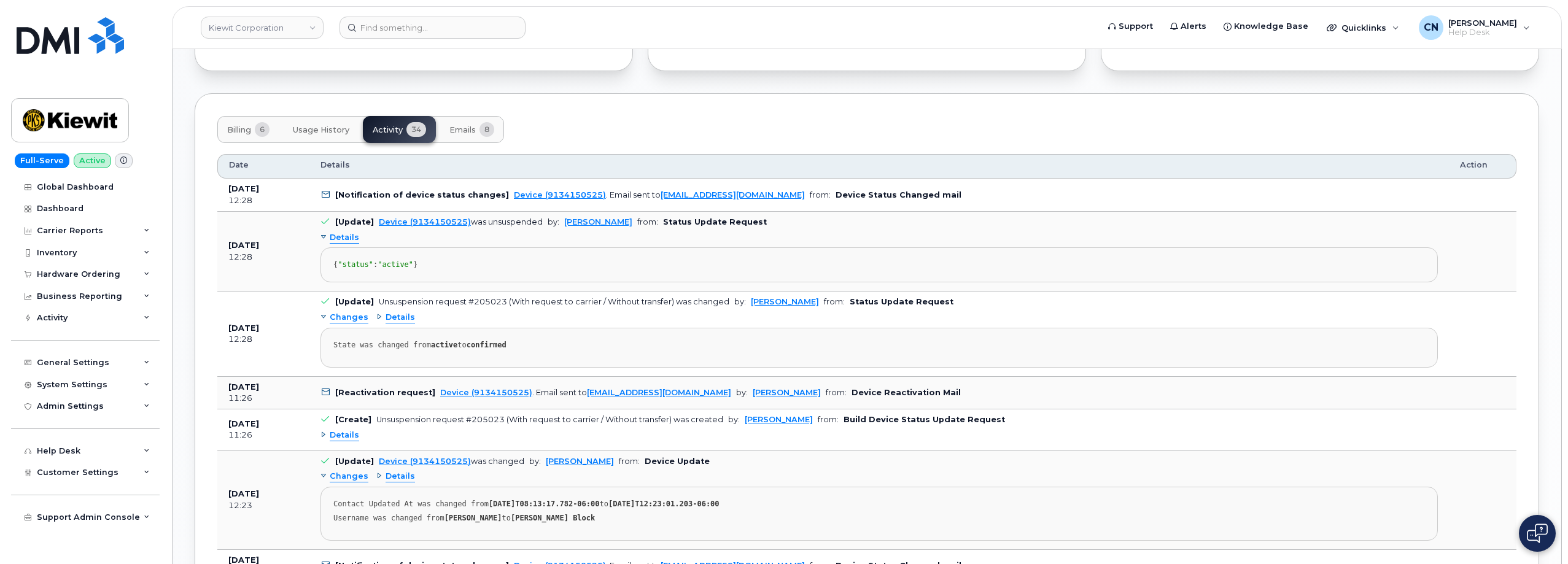
click at [350, 323] on span "Changes" at bounding box center [349, 317] width 38 height 11
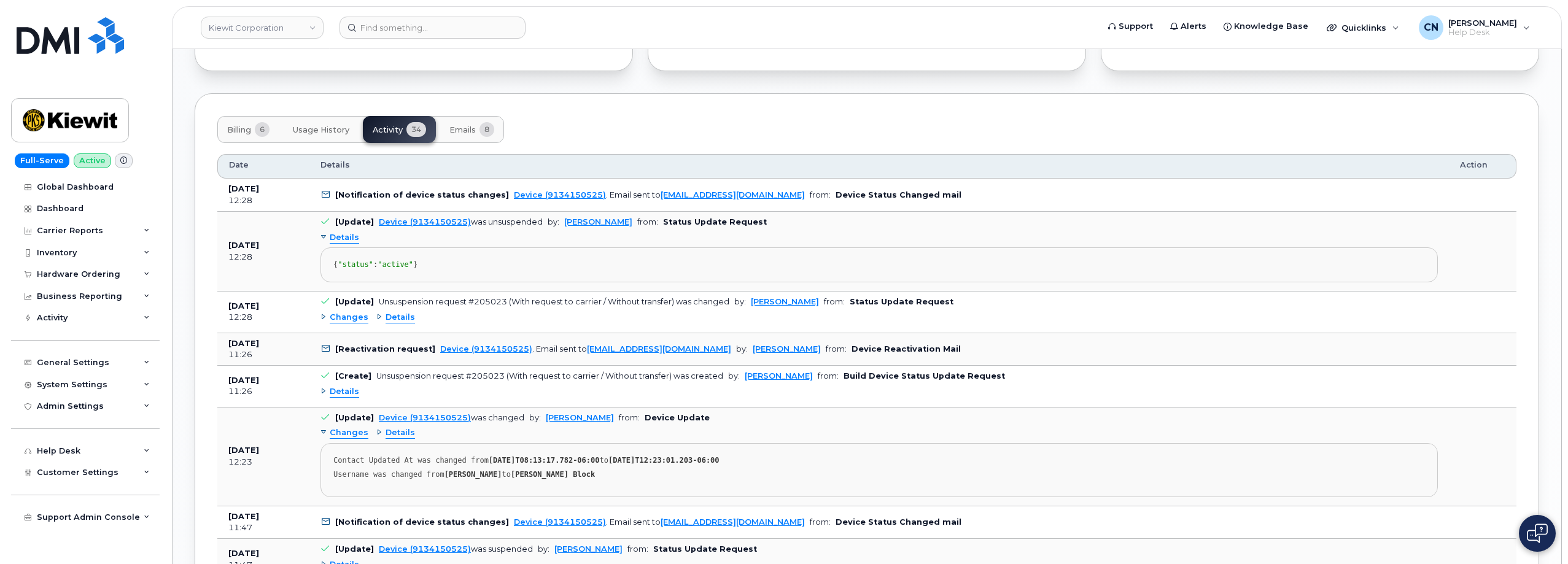
click at [350, 323] on span "Changes" at bounding box center [349, 317] width 38 height 11
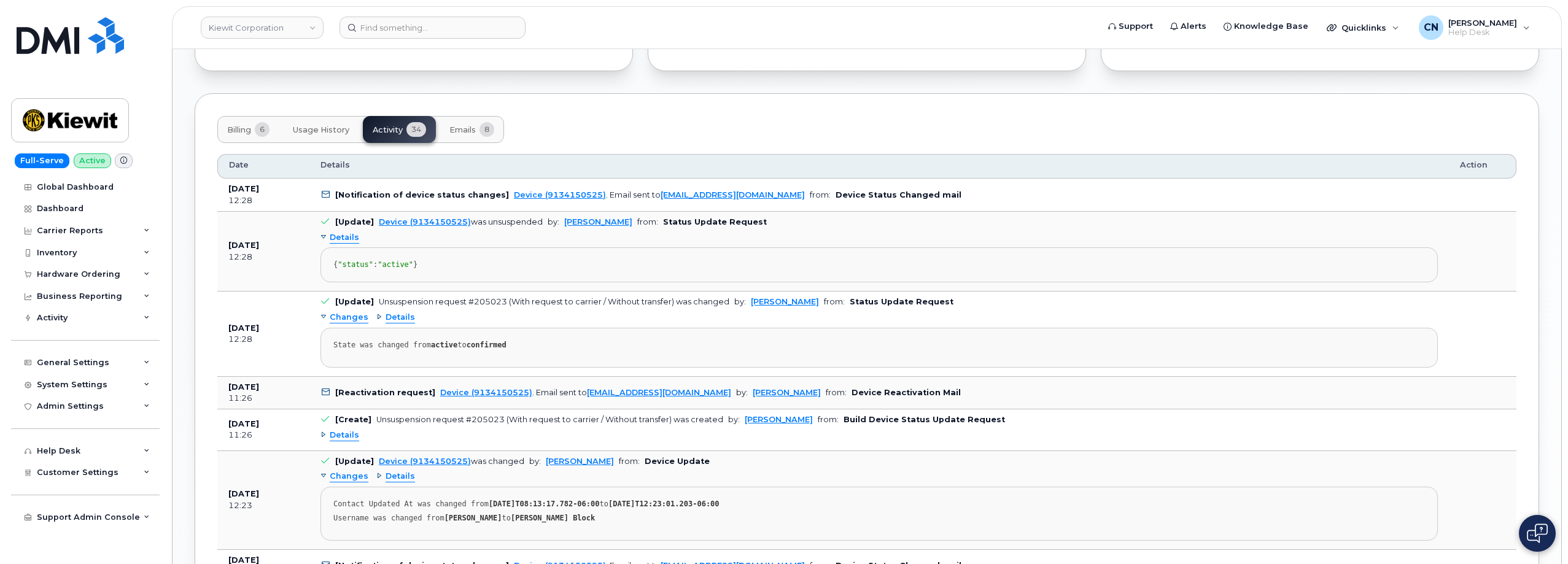
click at [350, 323] on span "Changes" at bounding box center [349, 317] width 38 height 11
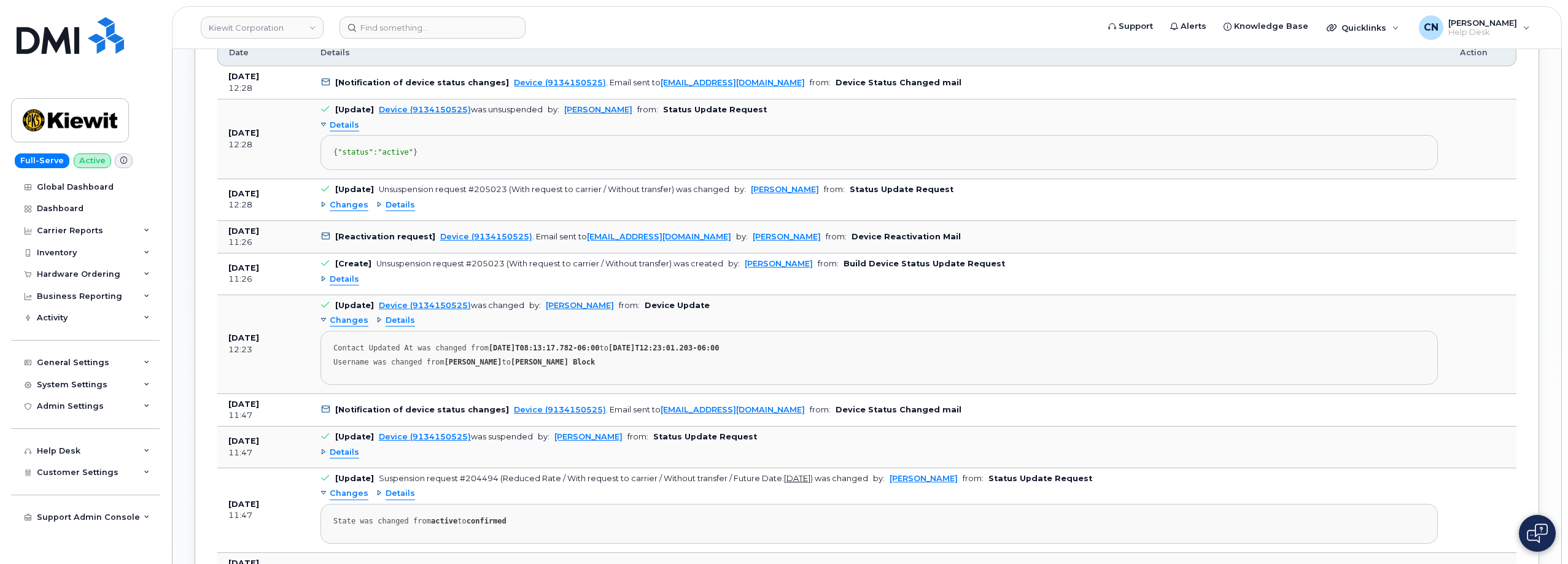
scroll to position [1472, 0]
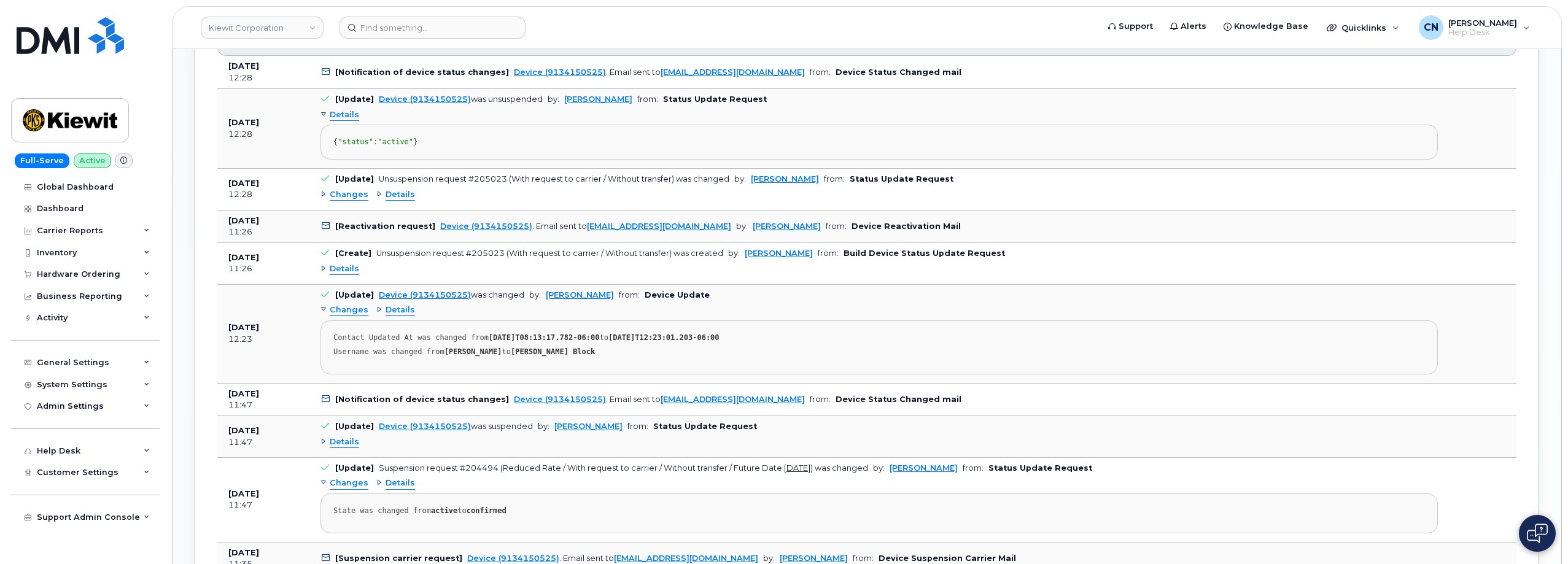
click at [346, 316] on span "Changes" at bounding box center [349, 310] width 38 height 11
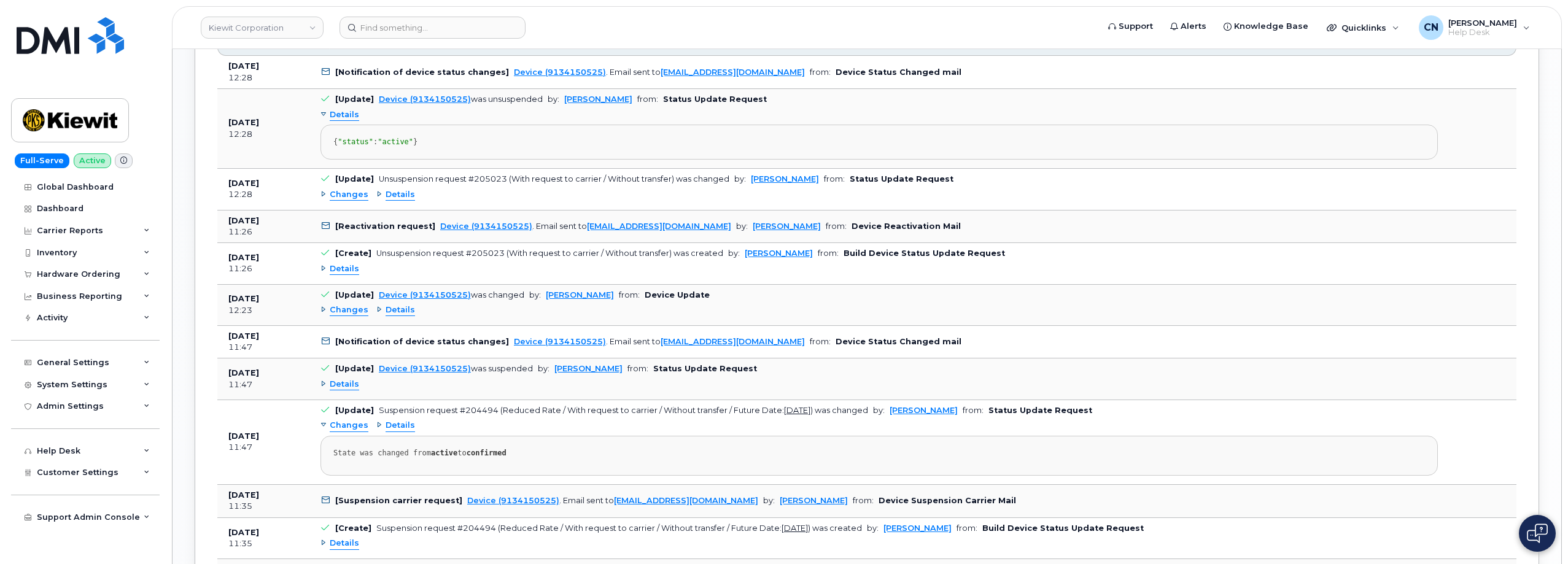
click at [346, 316] on span "Changes" at bounding box center [349, 310] width 38 height 11
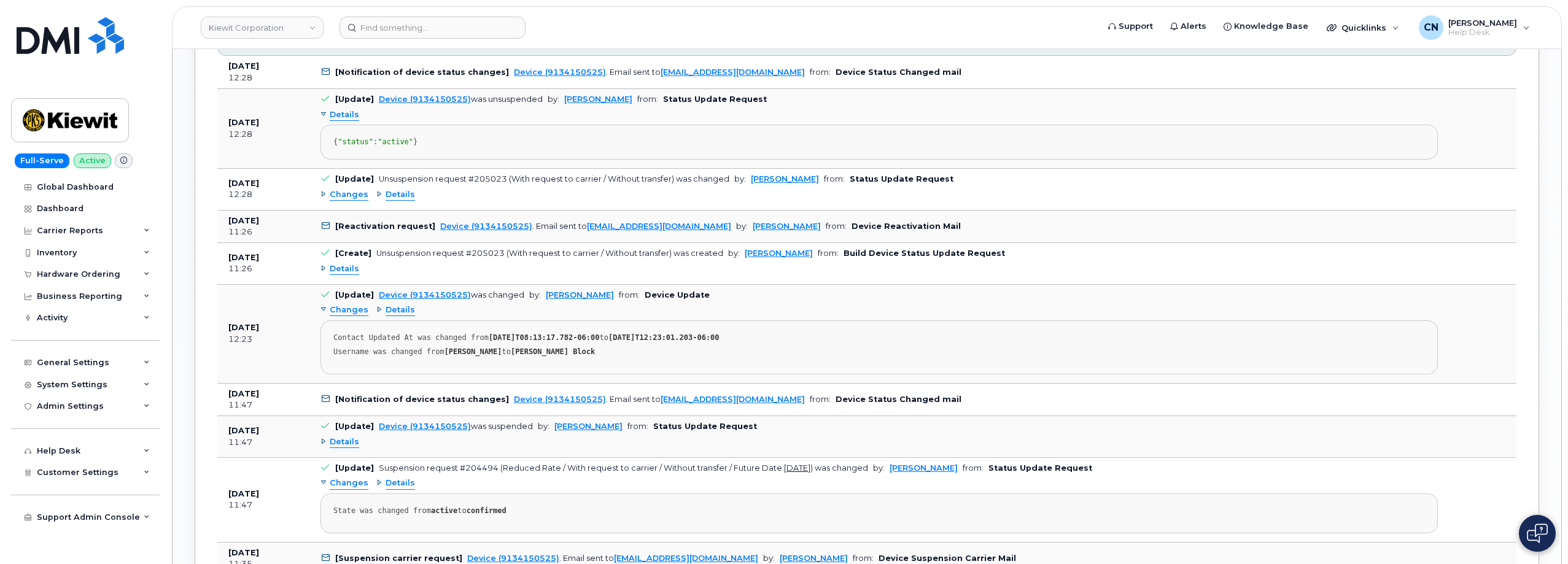
click at [386, 316] on span "Details" at bounding box center [400, 310] width 29 height 11
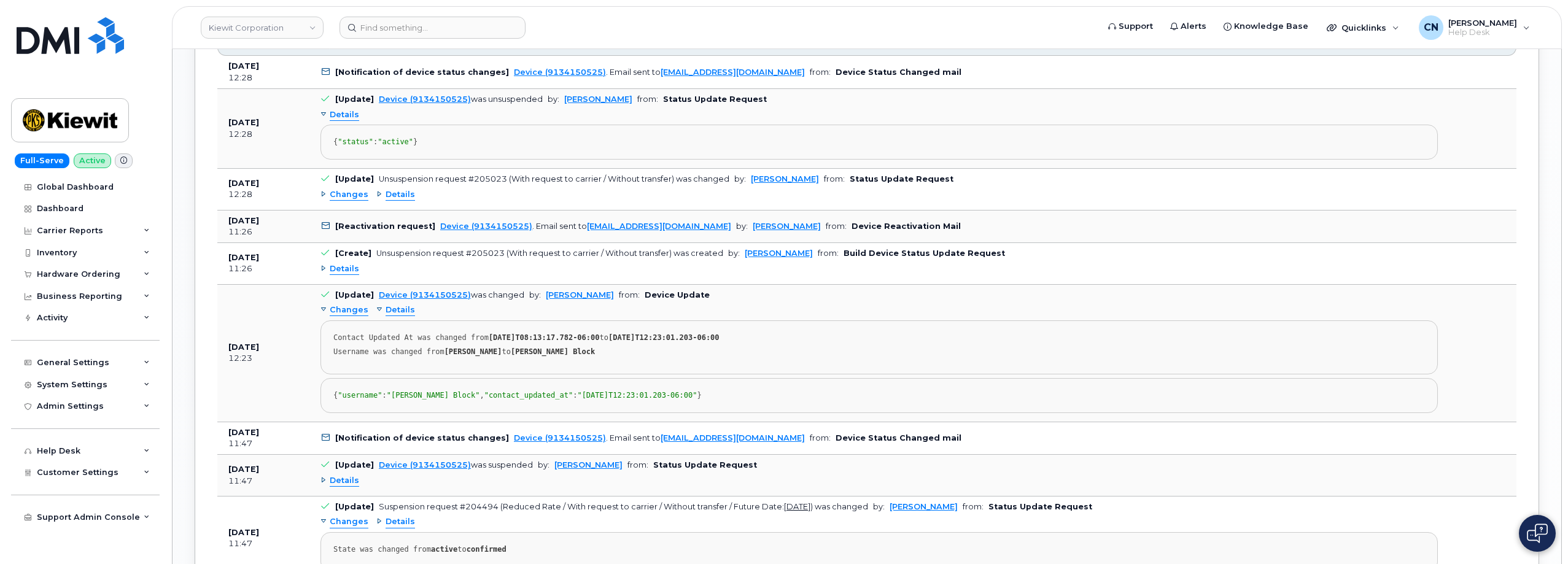
click at [344, 316] on span "Changes" at bounding box center [349, 310] width 38 height 11
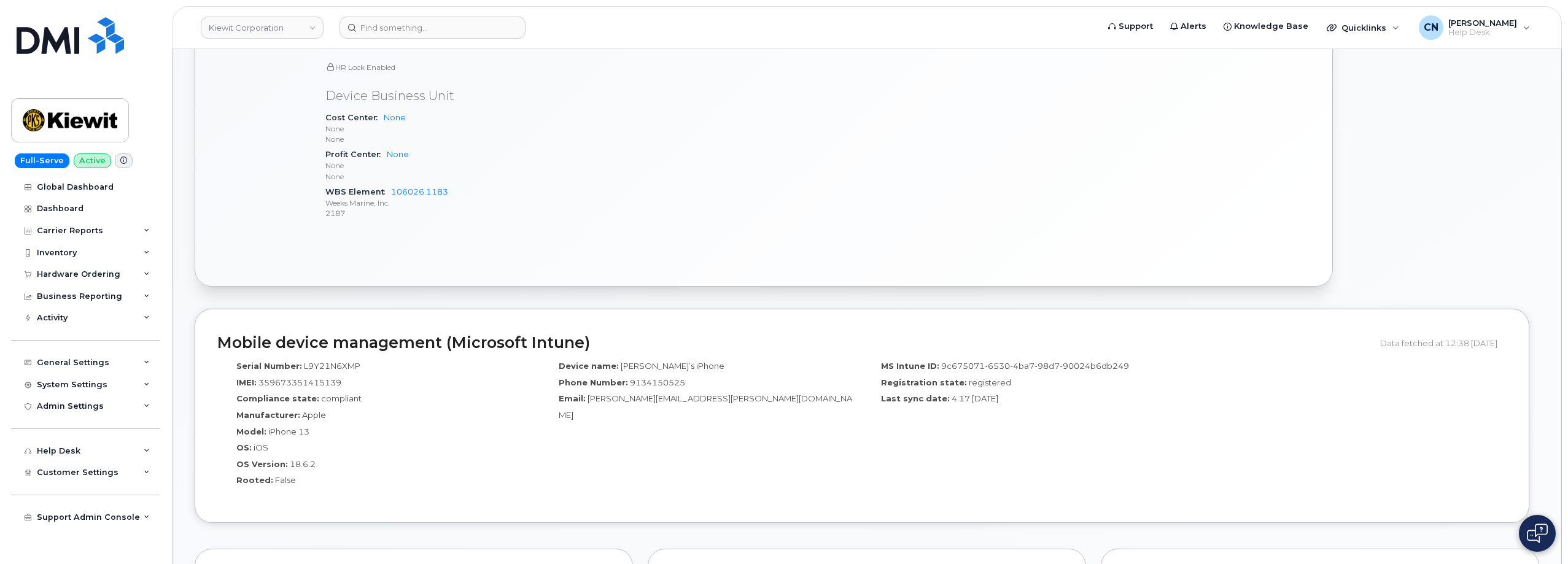
scroll to position [490, 0]
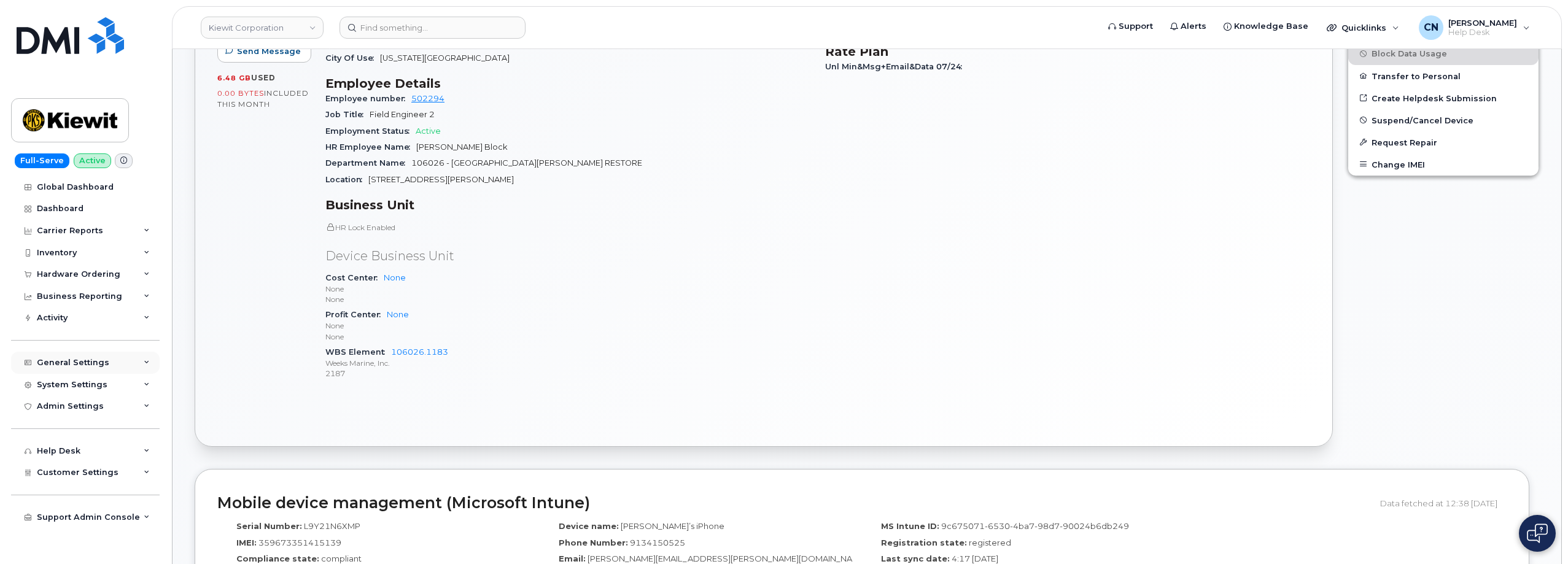
click at [66, 367] on div "General Settings" at bounding box center [73, 362] width 72 height 10
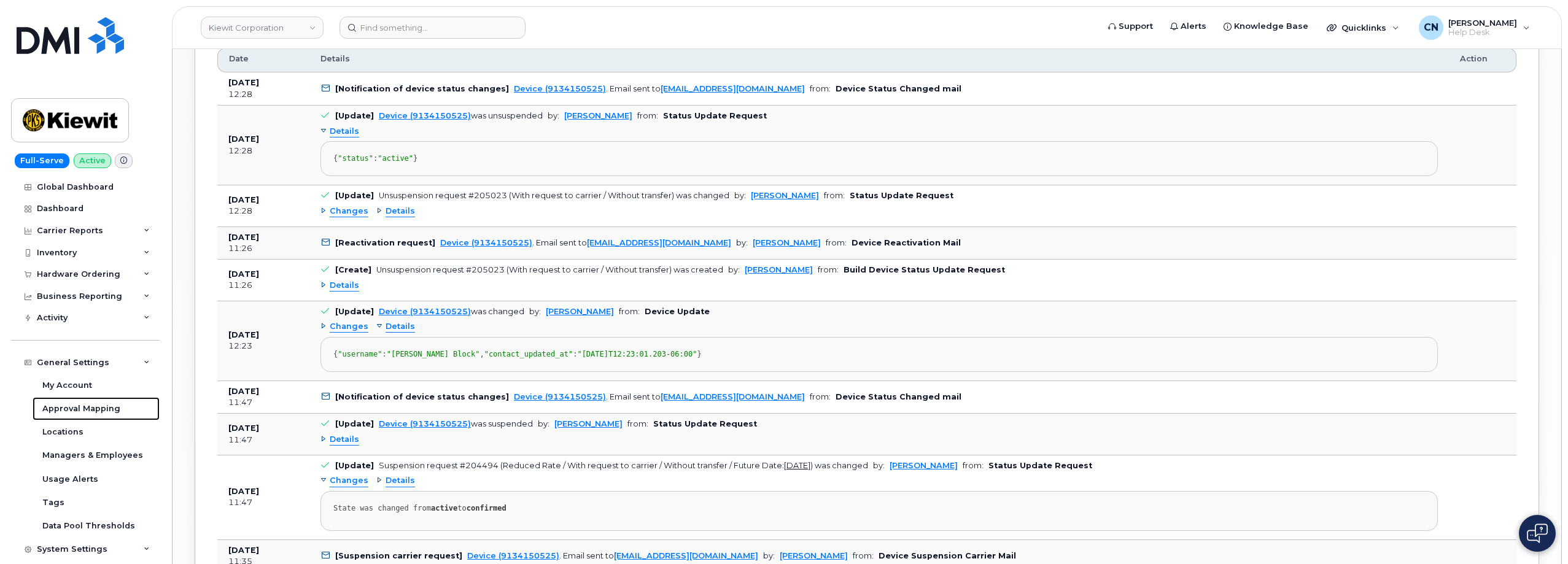
scroll to position [1288, 0]
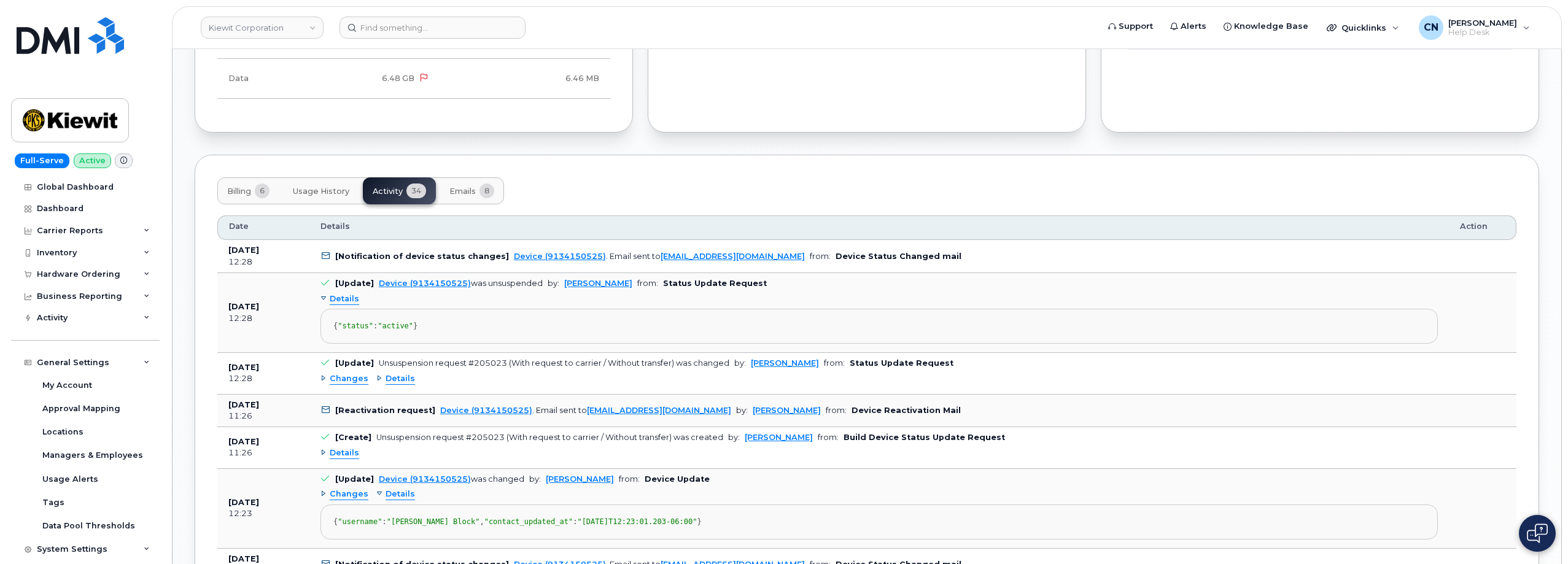
click at [381, 15] on header "Kiewit Corporation Support Alerts Knowledge Base Quicklinks Suspend / Cancel De…" at bounding box center [866, 28] width 1389 height 43
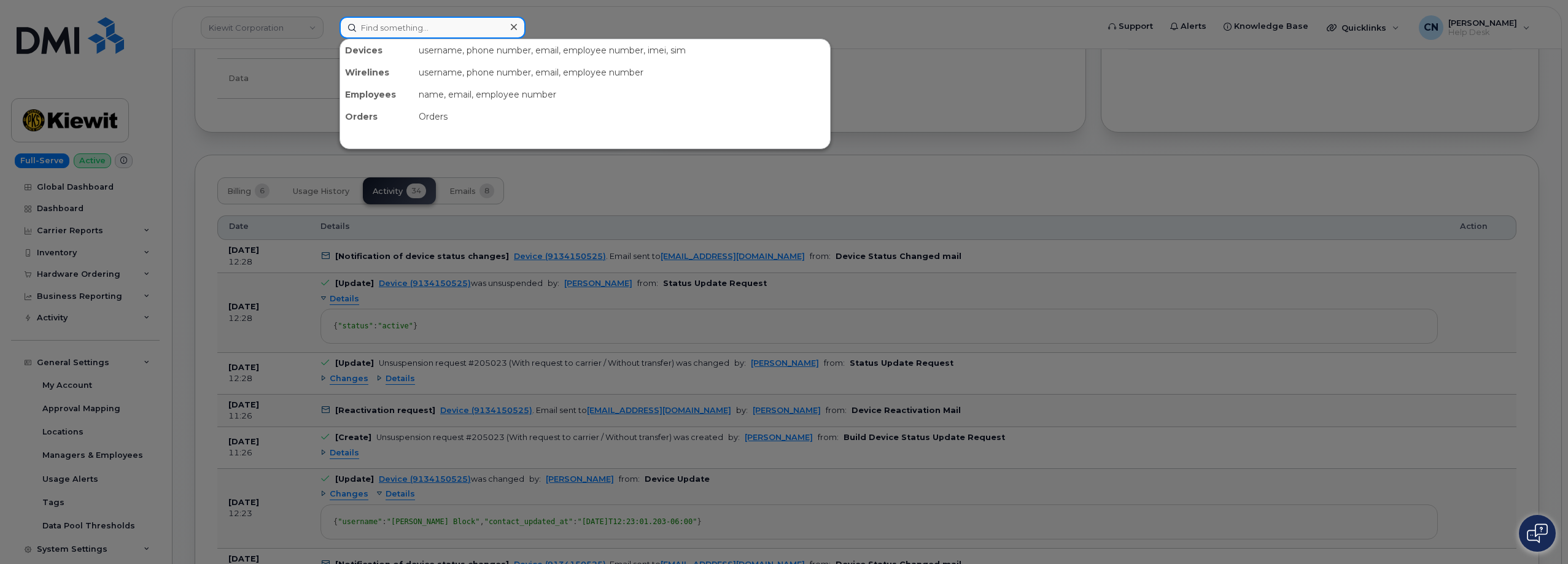
click at [383, 25] on input at bounding box center [432, 28] width 186 height 22
paste input "2068064697"
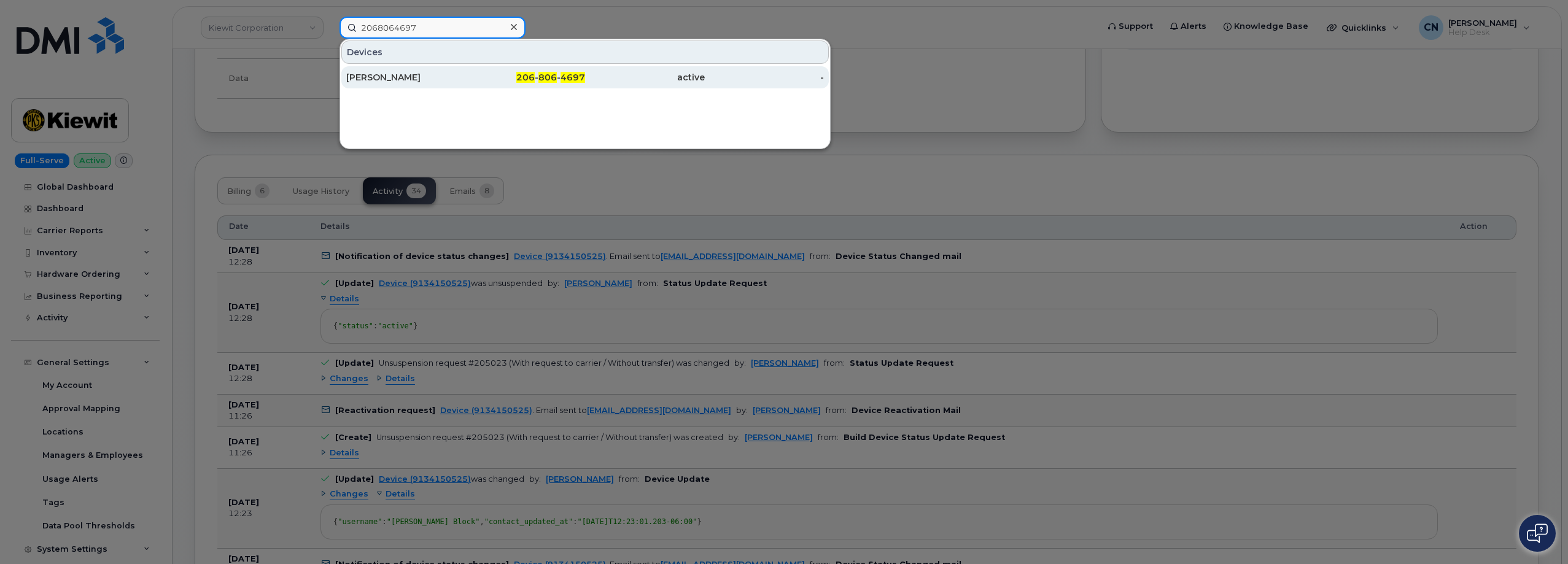
type input "2068064697"
click at [368, 77] on div "[PERSON_NAME]" at bounding box center [406, 77] width 120 height 12
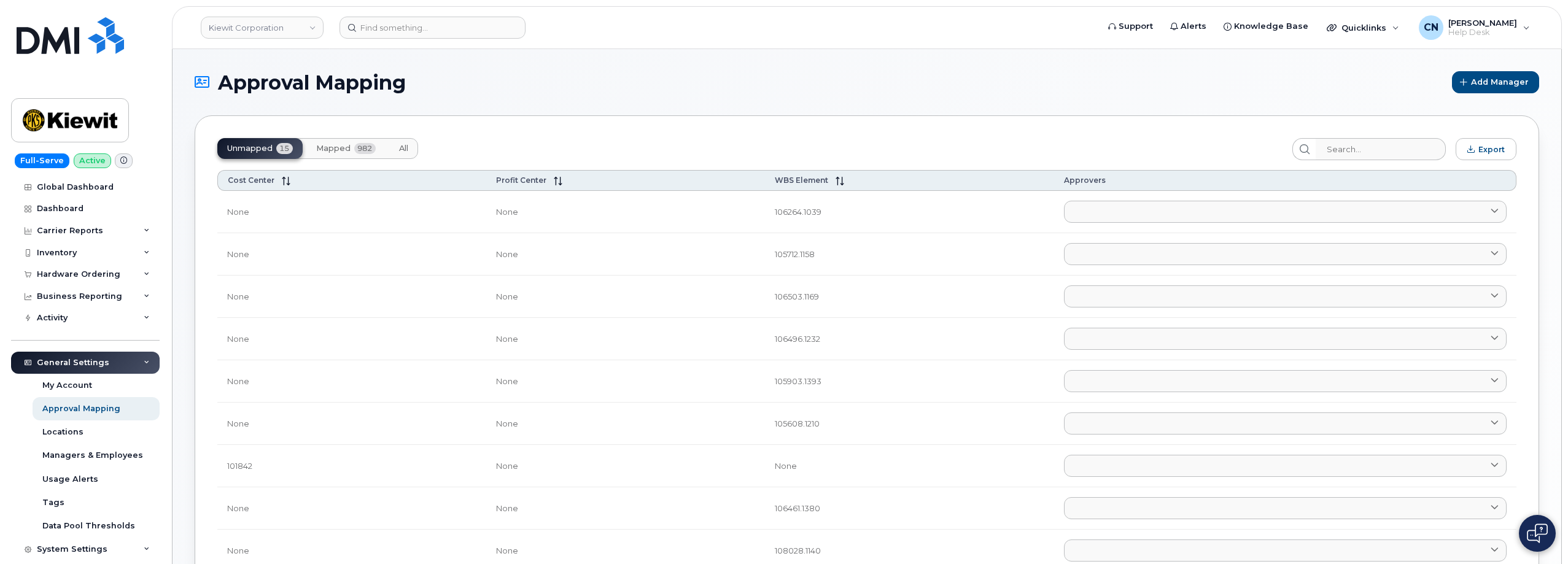
click at [324, 149] on span "Mapped" at bounding box center [333, 148] width 35 height 10
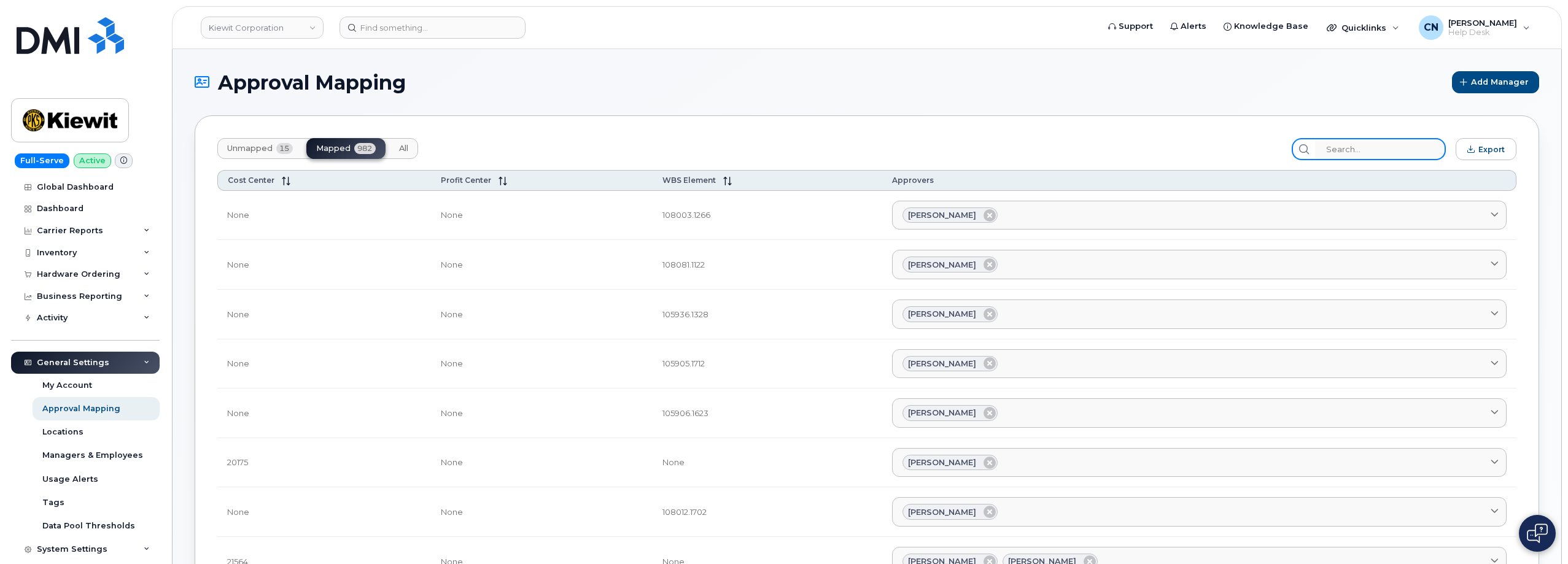
click at [1355, 149] on input "search" at bounding box center [1380, 149] width 131 height 22
paste input "106026.1183"
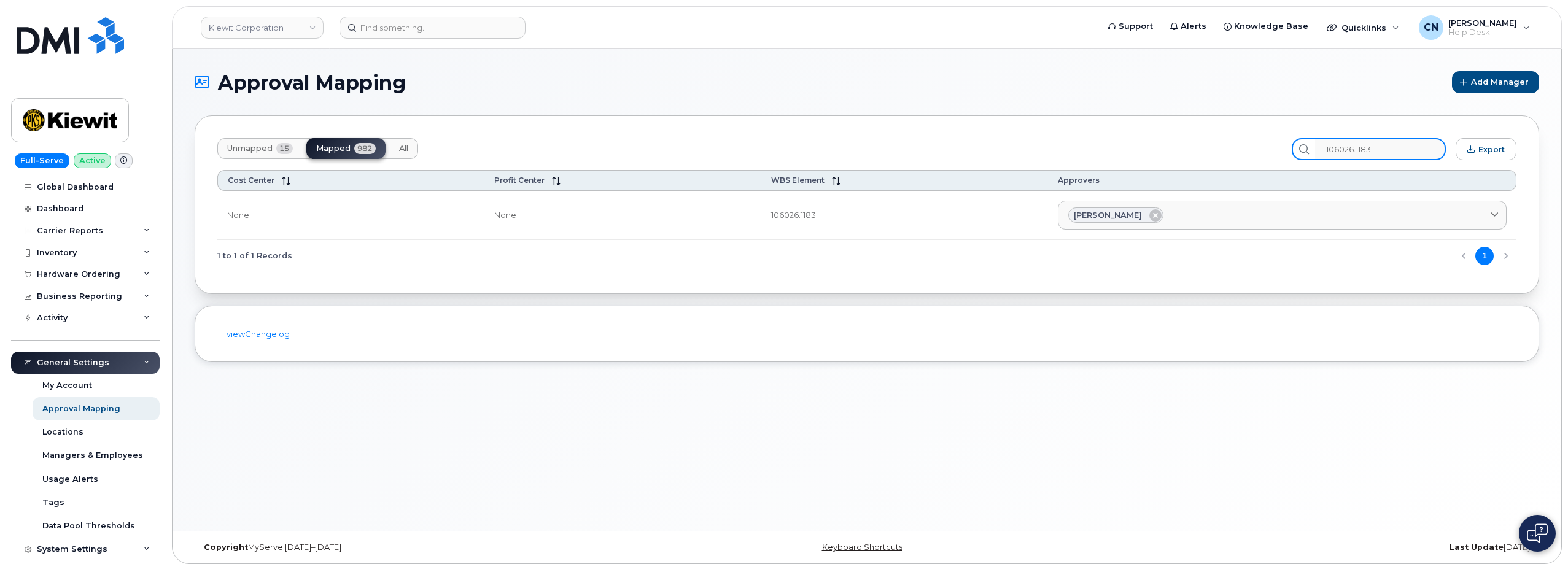
type input "106026.1183"
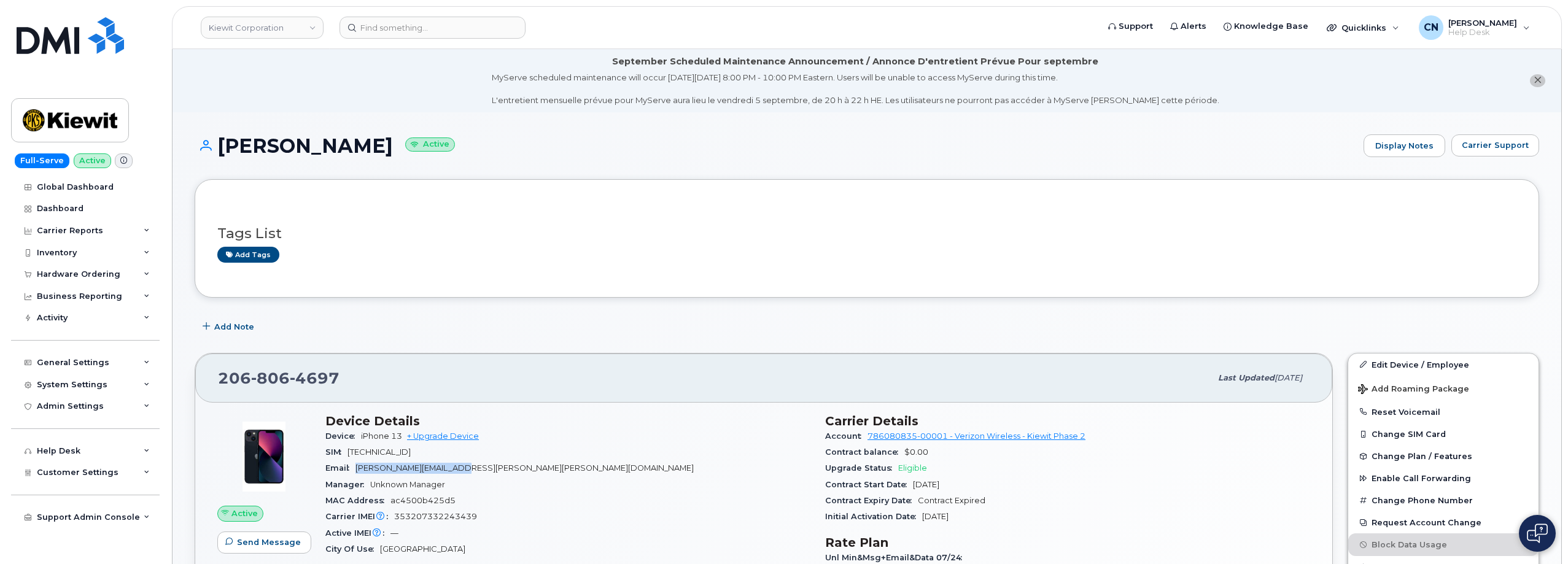
drag, startPoint x: 469, startPoint y: 465, endPoint x: 358, endPoint y: 471, distance: 111.2
click at [358, 471] on div "Email [PERSON_NAME][EMAIL_ADDRESS][PERSON_NAME][PERSON_NAME][DOMAIN_NAME]" at bounding box center [567, 467] width 485 height 16
copy span "[PERSON_NAME][EMAIL_ADDRESS][PERSON_NAME][PERSON_NAME][DOMAIN_NAME]"
click at [1395, 359] on link "Edit Device / Employee" at bounding box center [1443, 364] width 190 height 22
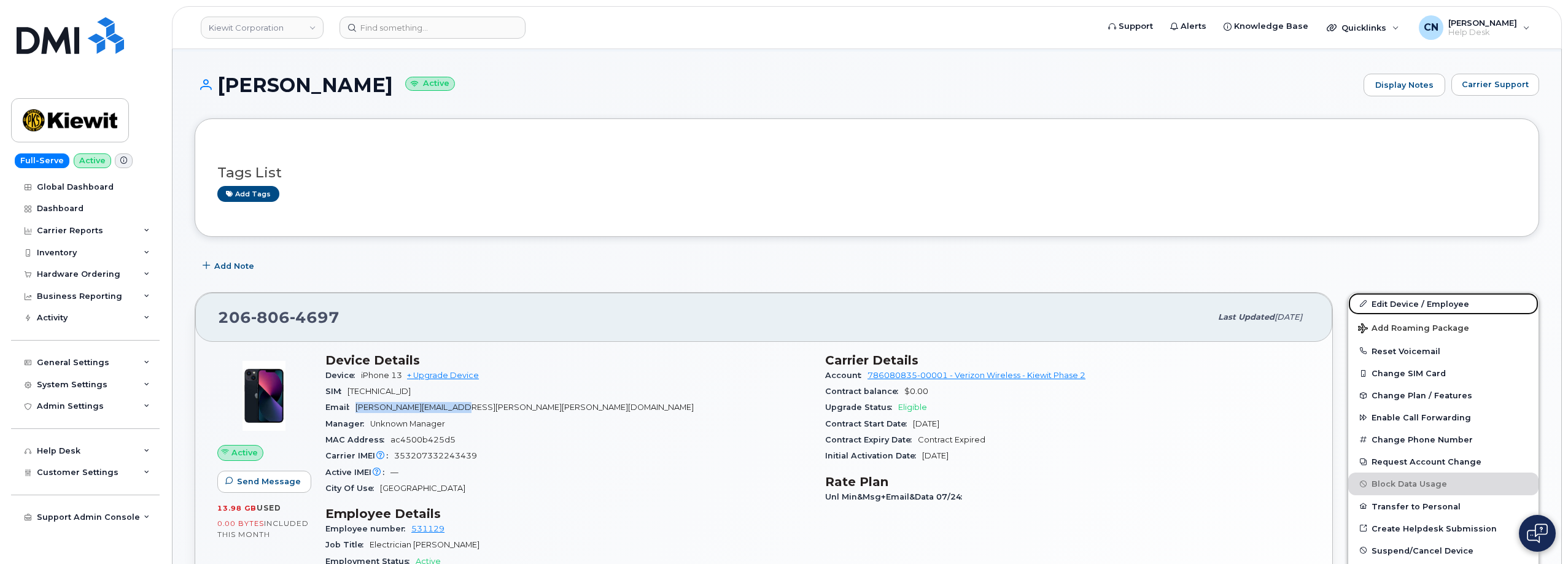
scroll to position [184, 0]
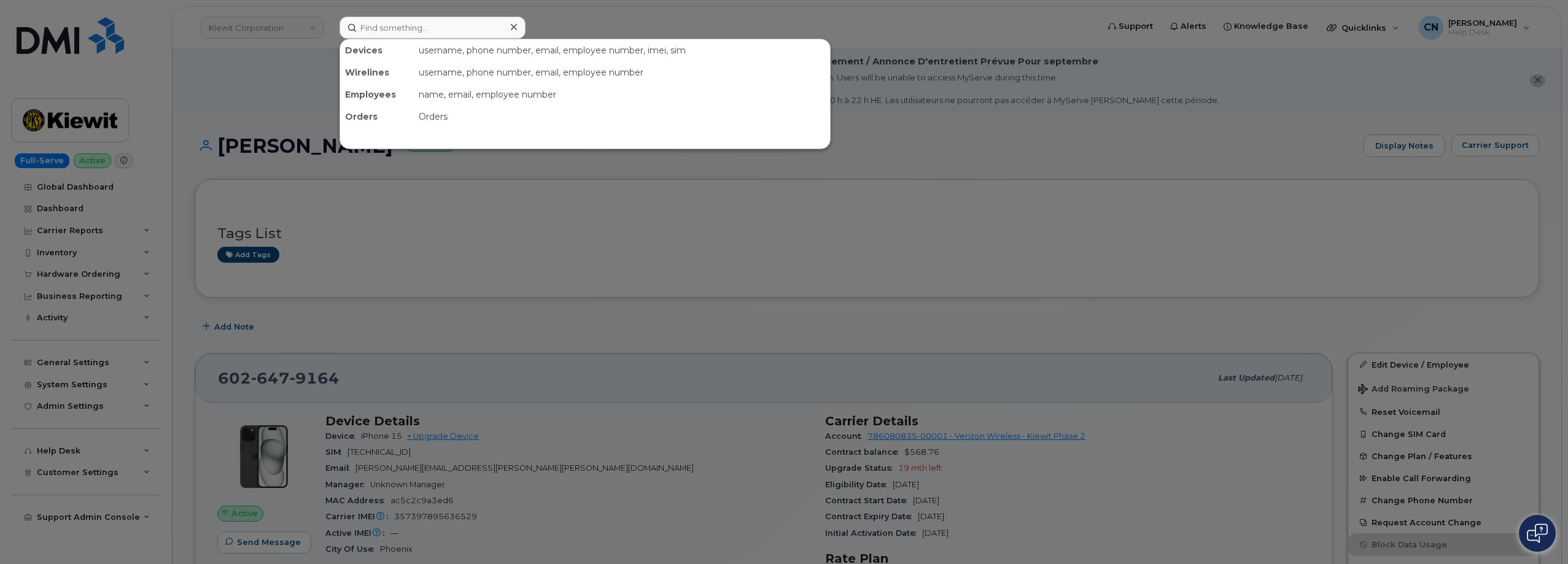
click at [378, 21] on input at bounding box center [432, 28] width 186 height 22
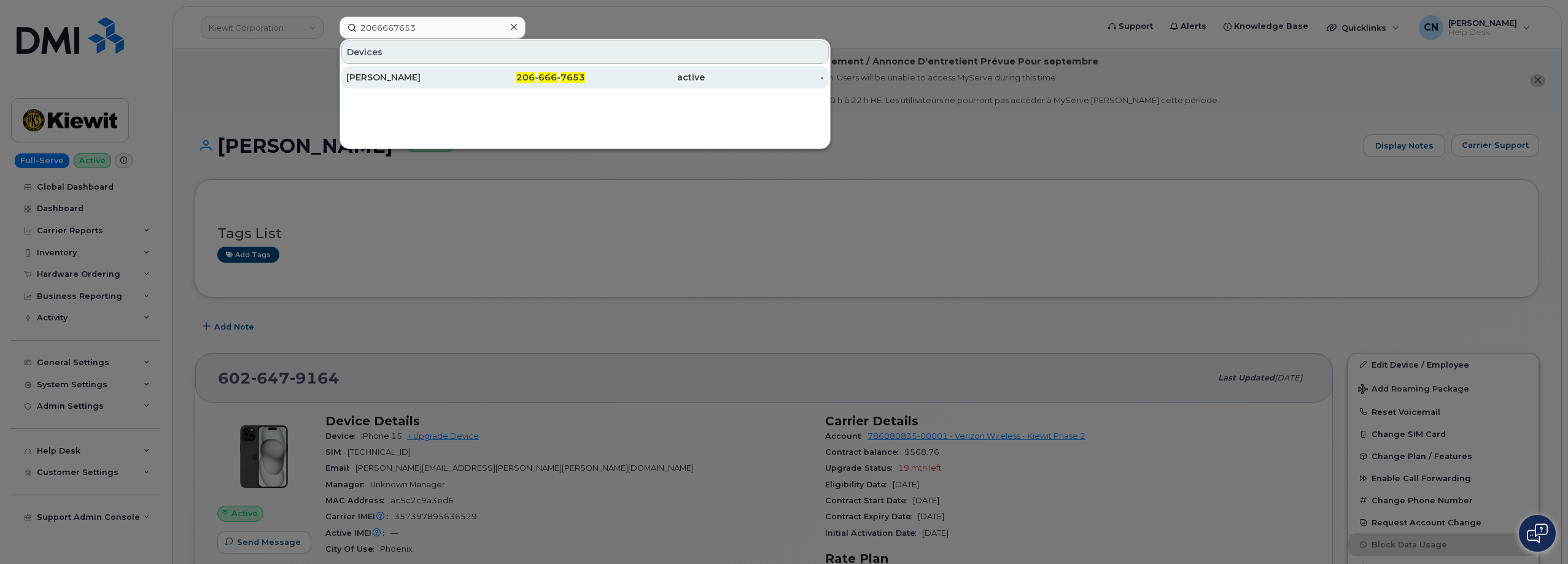
type input "2066667653"
click at [382, 87] on div "[PERSON_NAME]" at bounding box center [406, 77] width 120 height 22
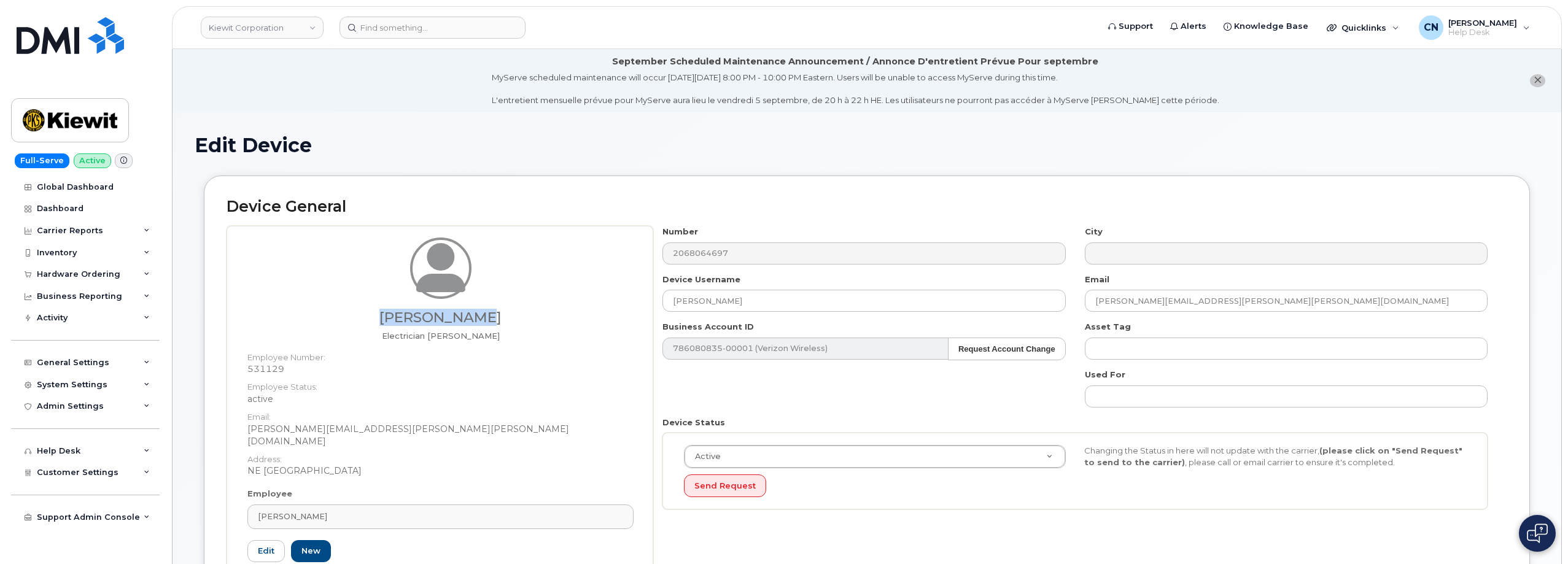
drag, startPoint x: 486, startPoint y: 309, endPoint x: 512, endPoint y: 320, distance: 28.2
click at [402, 315] on div "[PERSON_NAME] Electrician [PERSON_NAME]" at bounding box center [441, 289] width 386 height 103
copy h3 "[PERSON_NAME]"
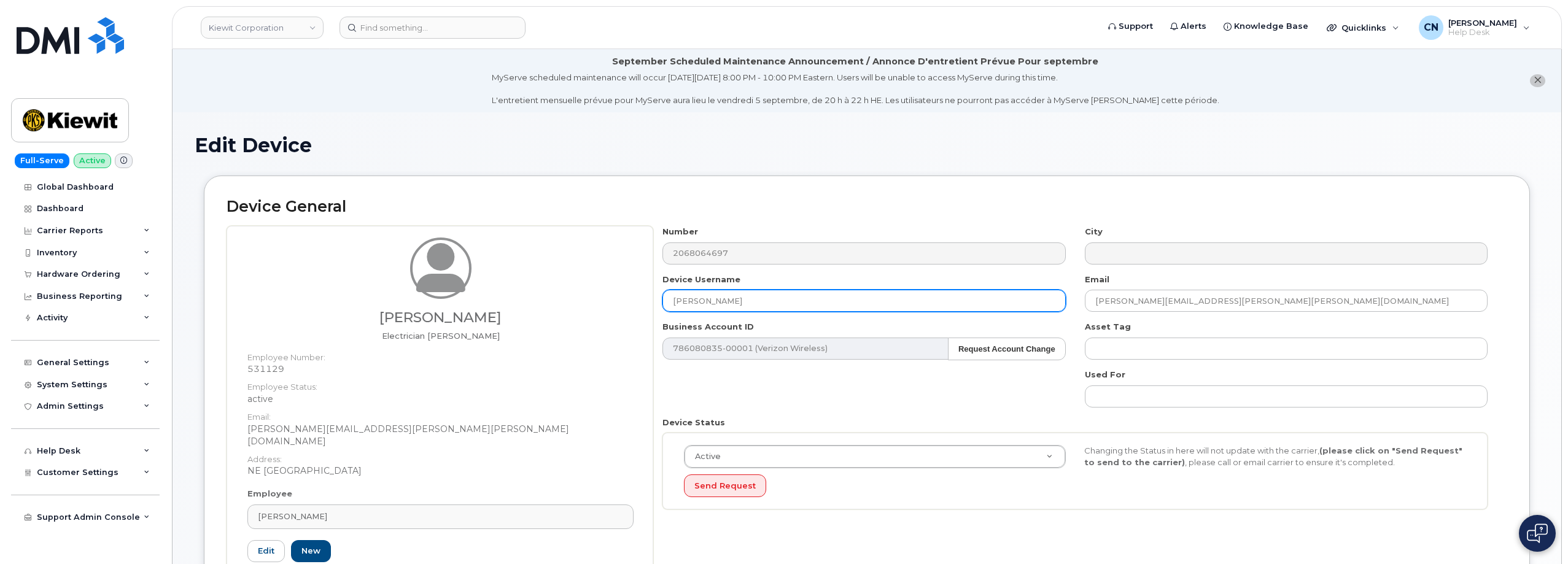
drag, startPoint x: 786, startPoint y: 310, endPoint x: 729, endPoint y: 305, distance: 57.2
click at [729, 305] on div "Number 2068064697 City Device Username [PERSON_NAME] Email [PERSON_NAME][EMAIL_…" at bounding box center [1075, 372] width 844 height 293
drag, startPoint x: 693, startPoint y: 300, endPoint x: 602, endPoint y: 319, distance: 93.0
click at [606, 309] on div "[PERSON_NAME] Electrician [PERSON_NAME] Employee Number: 531129 Employee Status…" at bounding box center [866, 418] width 1280 height 383
paste input "Jeffrey Gill"
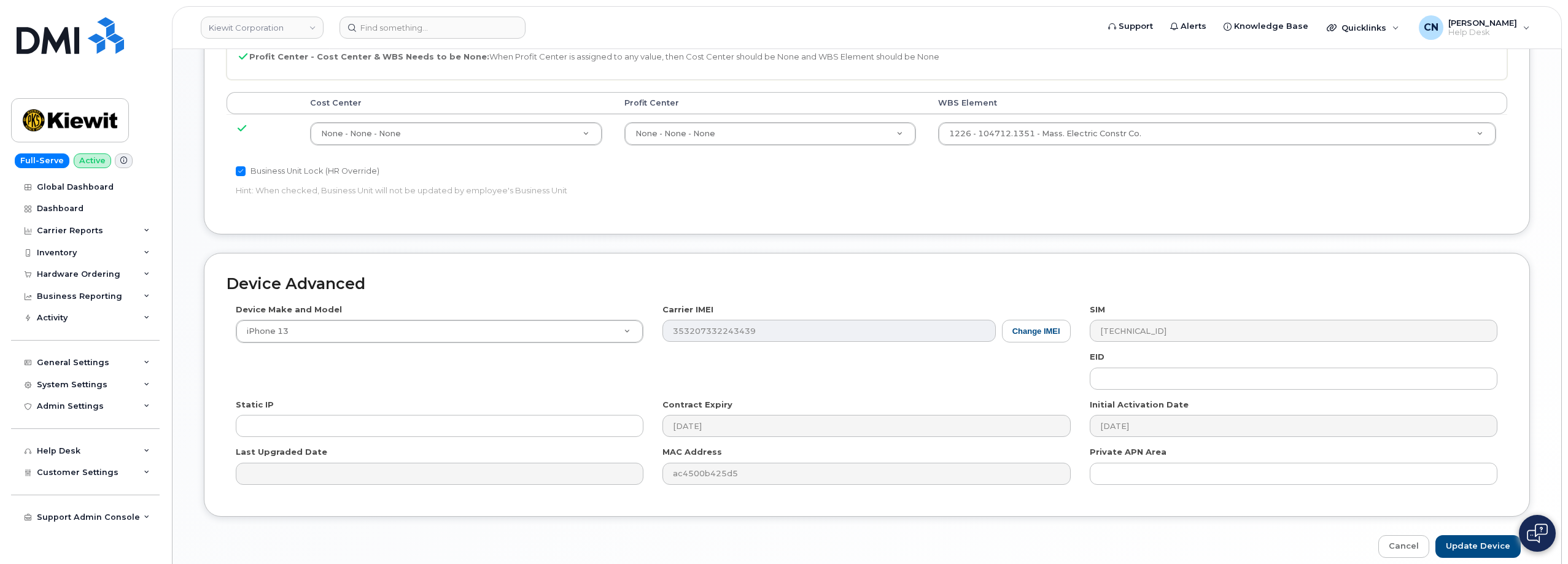
scroll to position [760, 0]
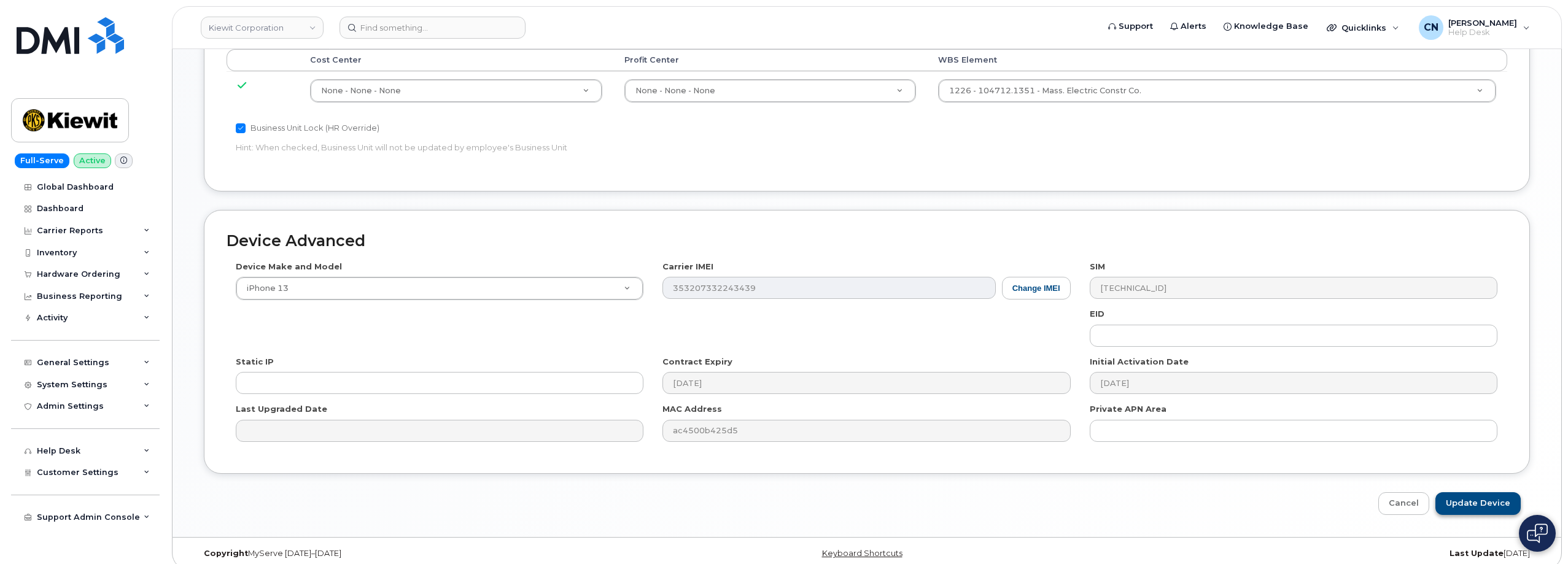
type input "Jeffrey Gill"
drag, startPoint x: 1470, startPoint y: 487, endPoint x: 552, endPoint y: 31, distance: 1025.0
click at [1469, 492] on input "Update Device" at bounding box center [1478, 503] width 85 height 23
type input "Saving..."
